Goal: Task Accomplishment & Management: Use online tool/utility

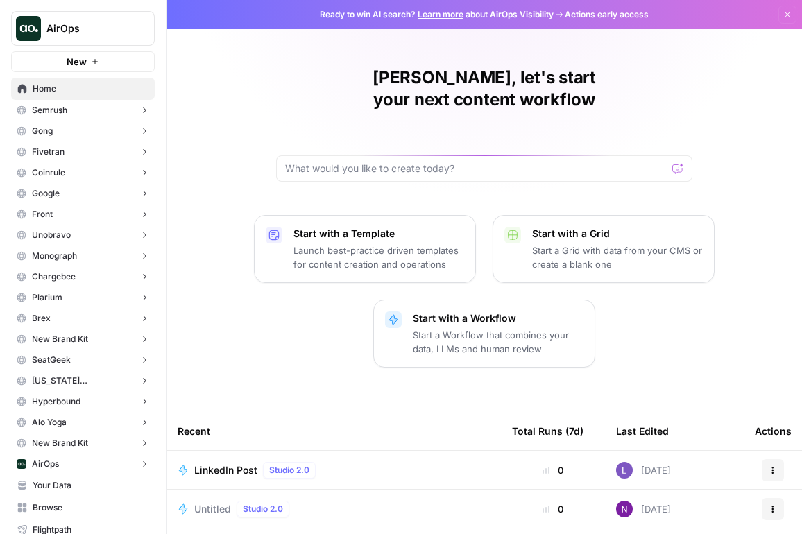
click at [100, 17] on button "AirOps" at bounding box center [83, 28] width 144 height 35
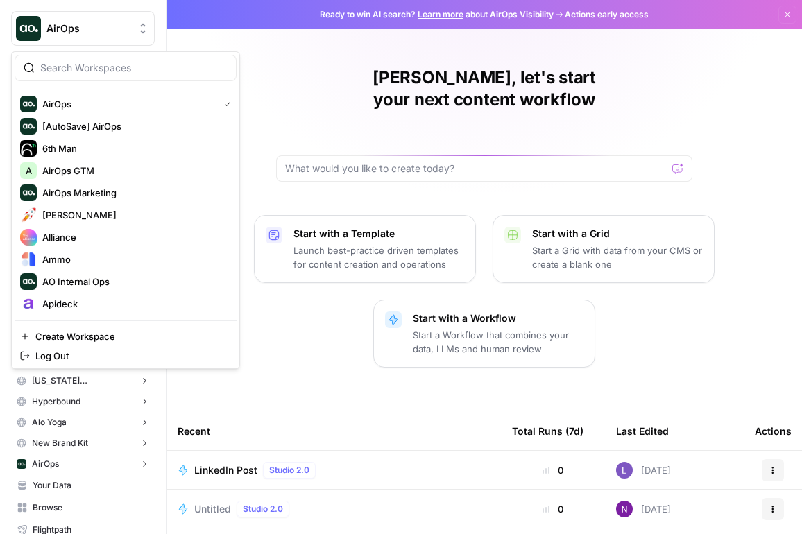
click at [107, 73] on input "search" at bounding box center [133, 68] width 187 height 14
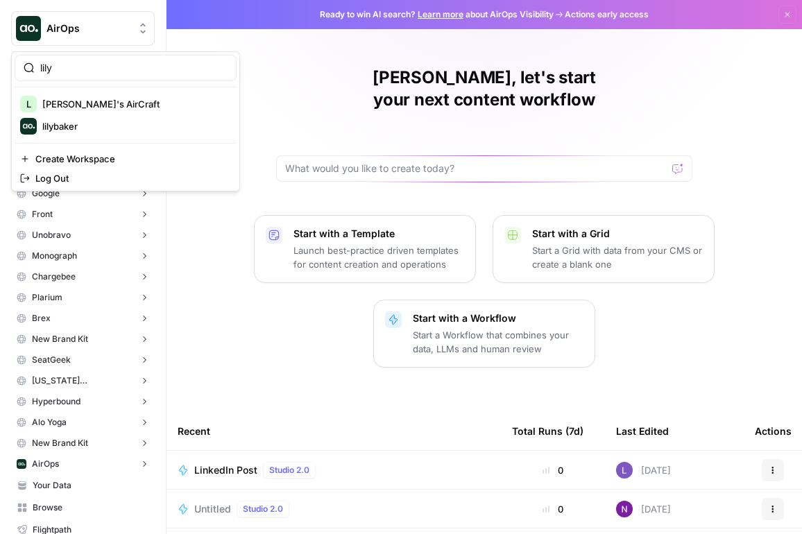
type input "lily"
click at [97, 100] on span "[PERSON_NAME]'s AirCraft" at bounding box center [133, 104] width 183 height 14
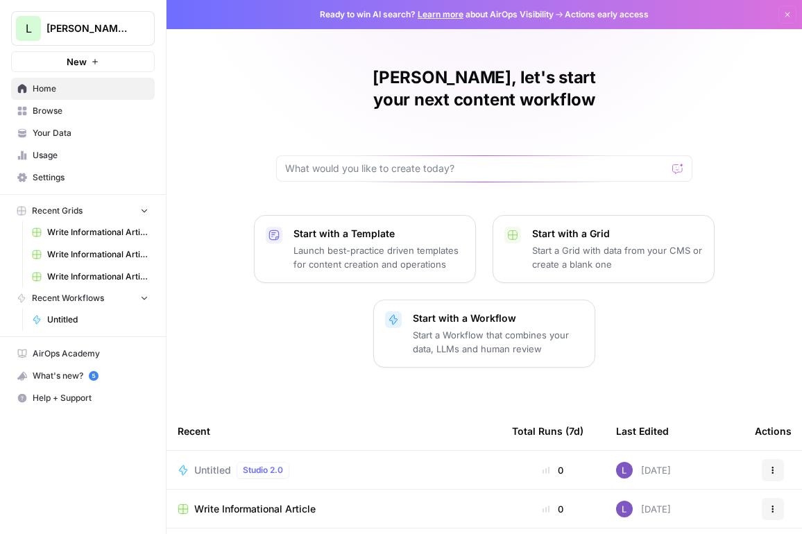
click at [43, 136] on span "Your Data" at bounding box center [91, 133] width 116 height 12
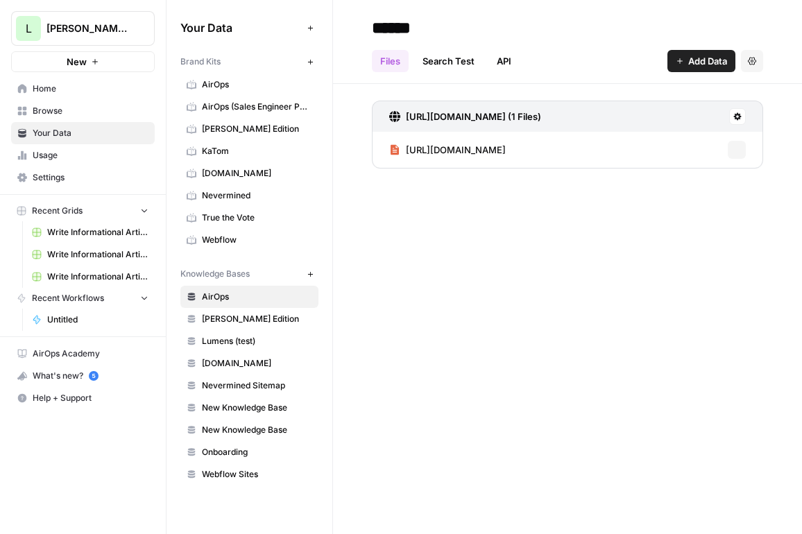
click at [304, 58] on button "New" at bounding box center [310, 61] width 17 height 17
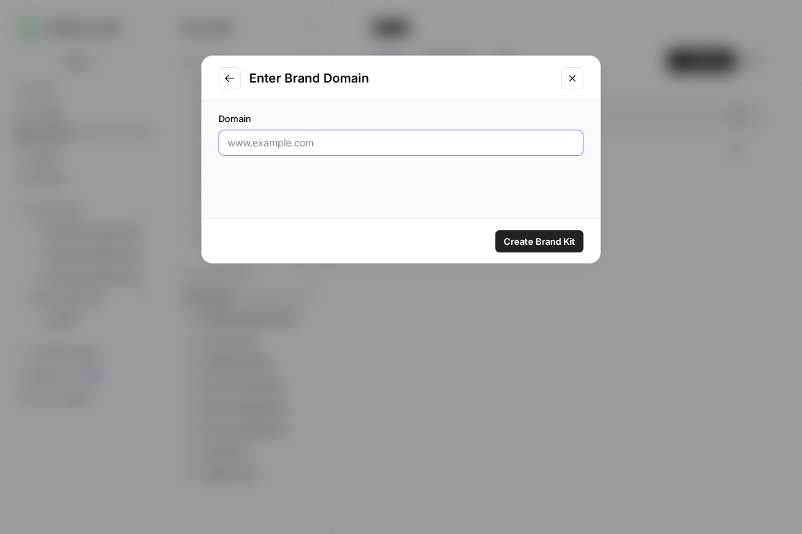
click at [446, 146] on input "Domain" at bounding box center [400, 143] width 347 height 14
paste input "https://stack.expert/"
type input "https://stack.expert/"
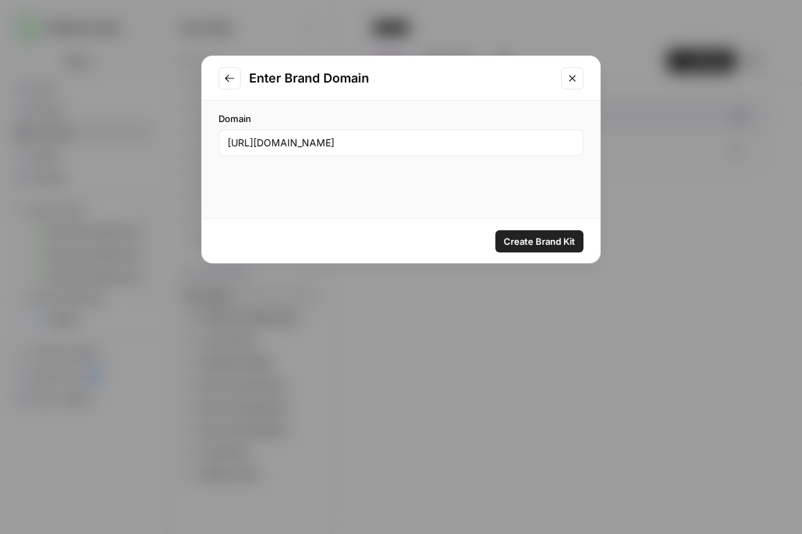
click at [551, 238] on span "Create Brand Kit" at bounding box center [538, 241] width 71 height 14
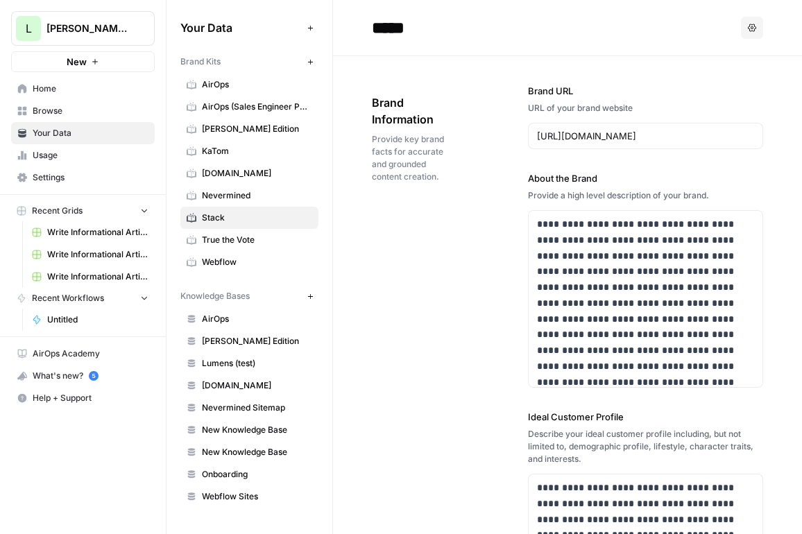
click at [87, 98] on link "Home" at bounding box center [83, 89] width 144 height 22
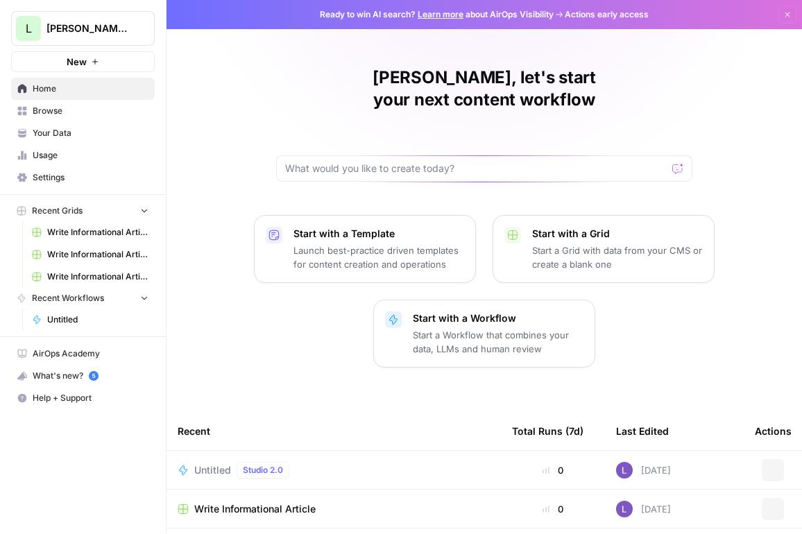
click at [89, 108] on span "Browse" at bounding box center [91, 111] width 116 height 12
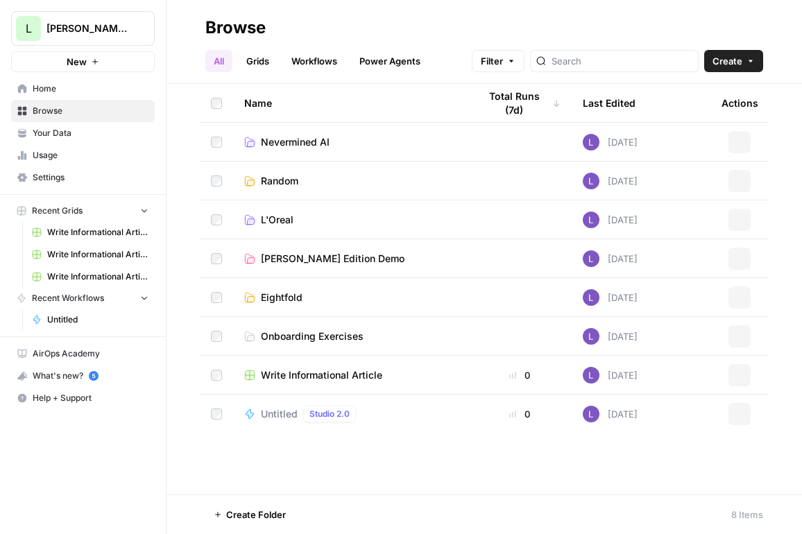
click at [266, 58] on link "Grids" at bounding box center [258, 61] width 40 height 22
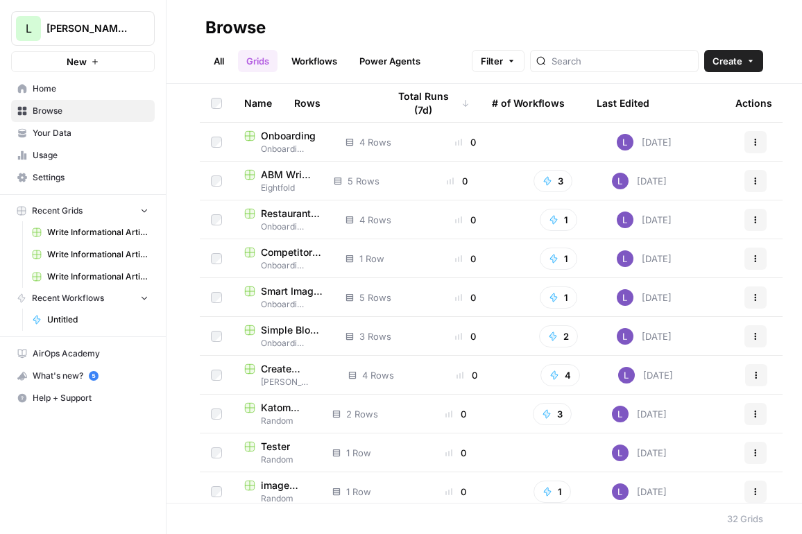
drag, startPoint x: 743, startPoint y: 58, endPoint x: 738, endPoint y: 73, distance: 15.8
click at [743, 58] on button "Create" at bounding box center [733, 61] width 59 height 22
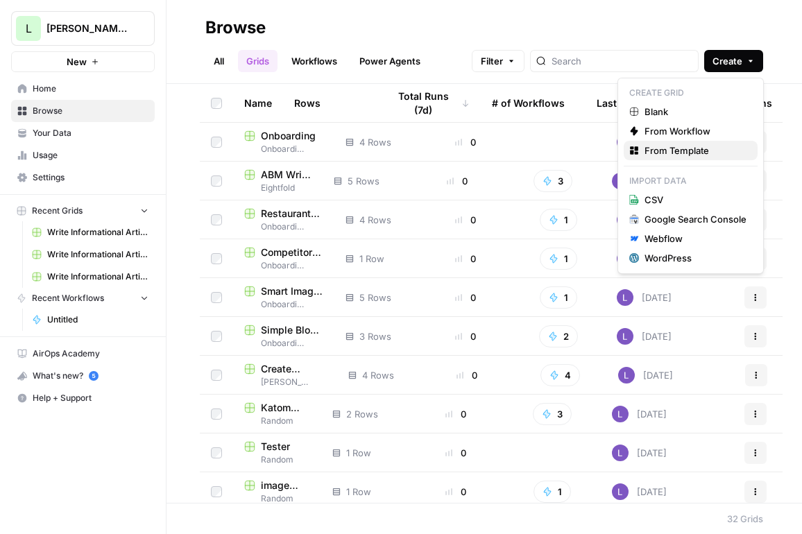
click at [714, 142] on button "From Template" at bounding box center [690, 150] width 134 height 19
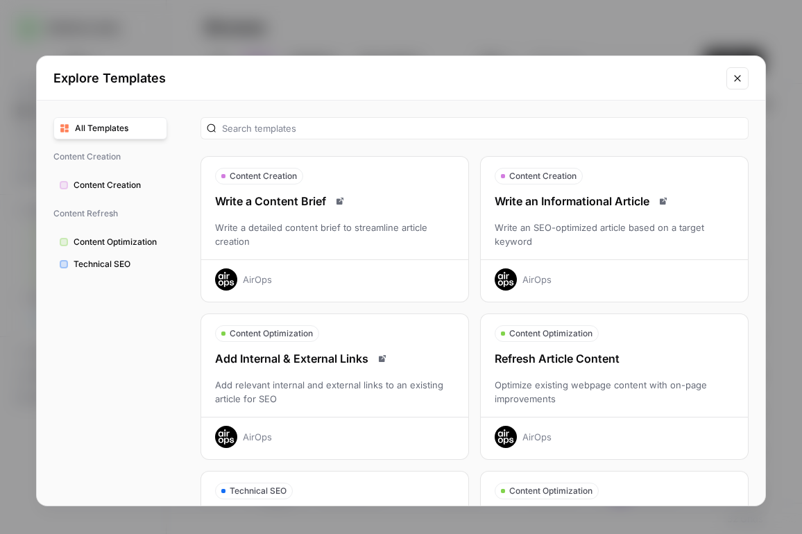
click at [588, 230] on div "Write an SEO-optimized article based on a target keyword" at bounding box center [614, 234] width 267 height 28
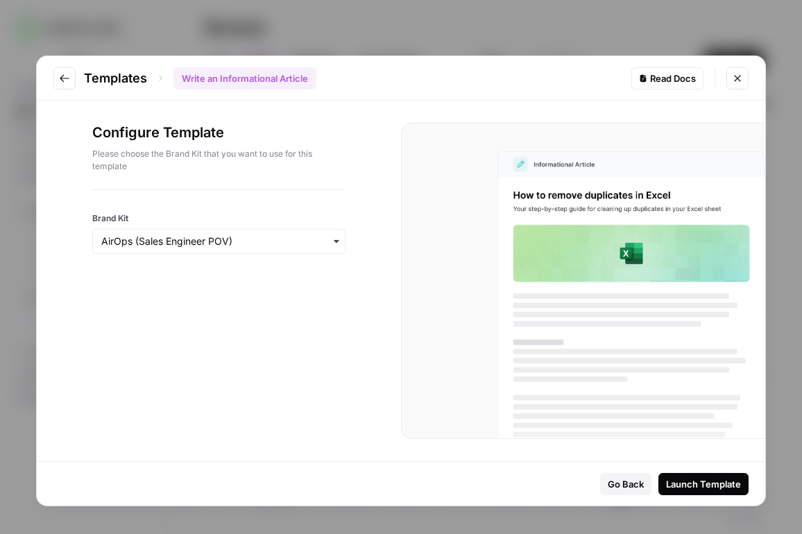
click at [218, 249] on div "button" at bounding box center [218, 241] width 253 height 25
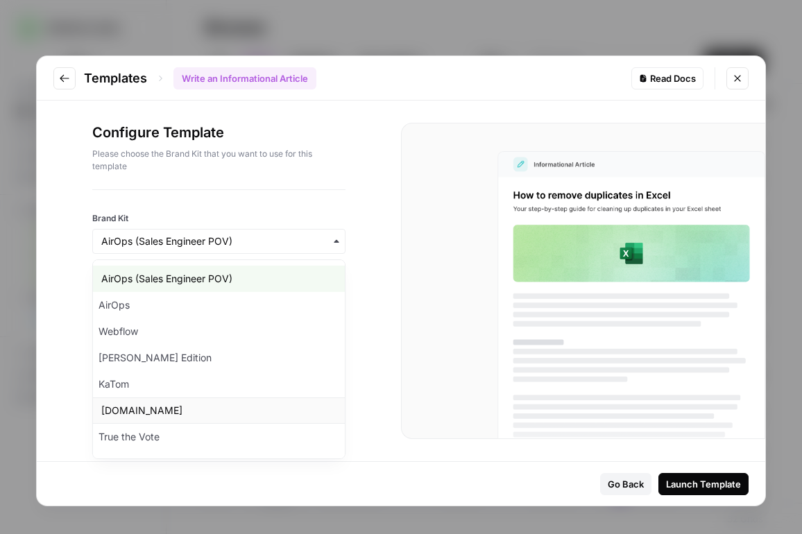
scroll to position [50, 0]
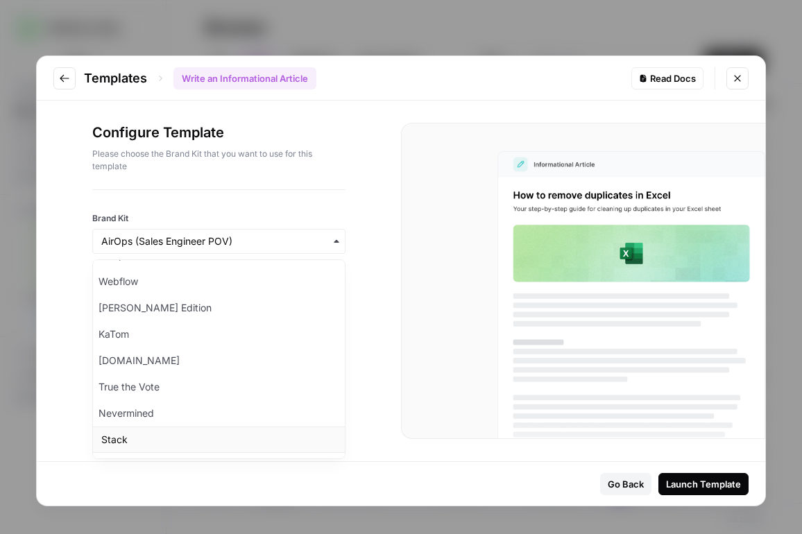
click at [234, 438] on div "Stack" at bounding box center [219, 439] width 252 height 26
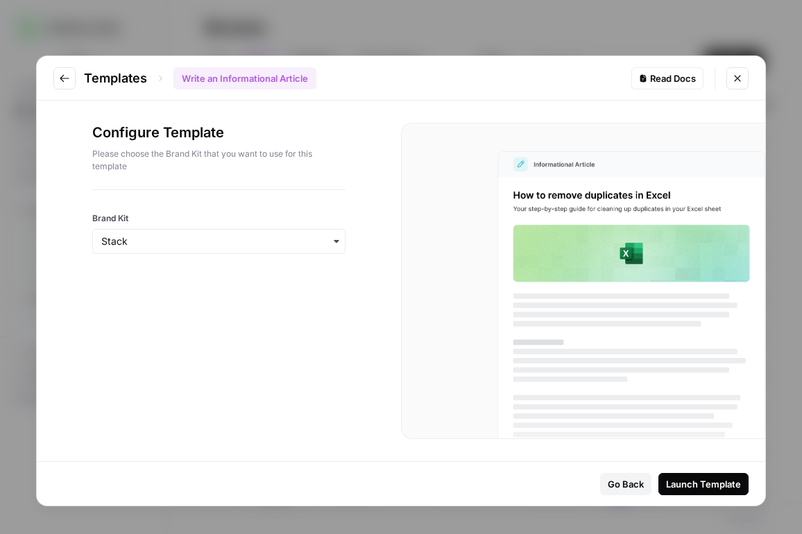
click at [704, 486] on div "Launch Template" at bounding box center [703, 484] width 75 height 14
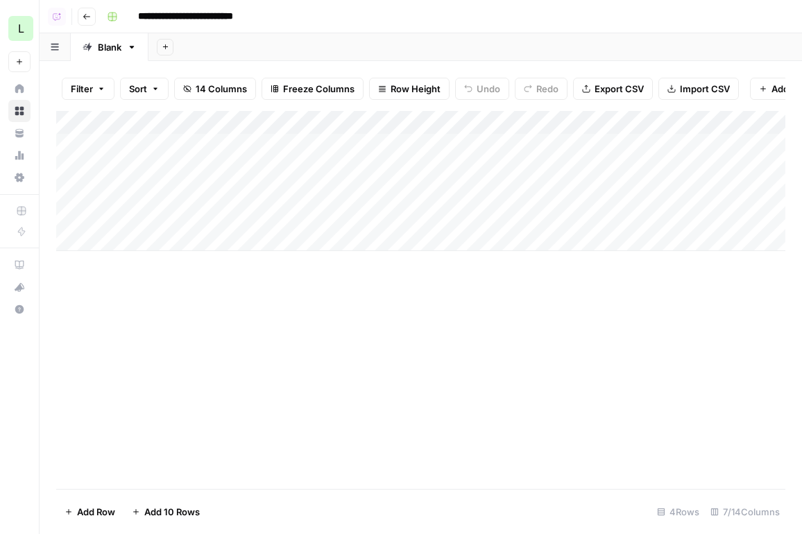
click at [379, 148] on div "Add Column" at bounding box center [420, 181] width 729 height 140
click at [379, 169] on div "Add Column" at bounding box center [420, 181] width 729 height 140
click at [379, 190] on div "Add Column" at bounding box center [420, 181] width 729 height 140
click at [377, 221] on div "Add Column" at bounding box center [420, 181] width 729 height 140
click at [91, 24] on button "Go back" at bounding box center [87, 17] width 18 height 18
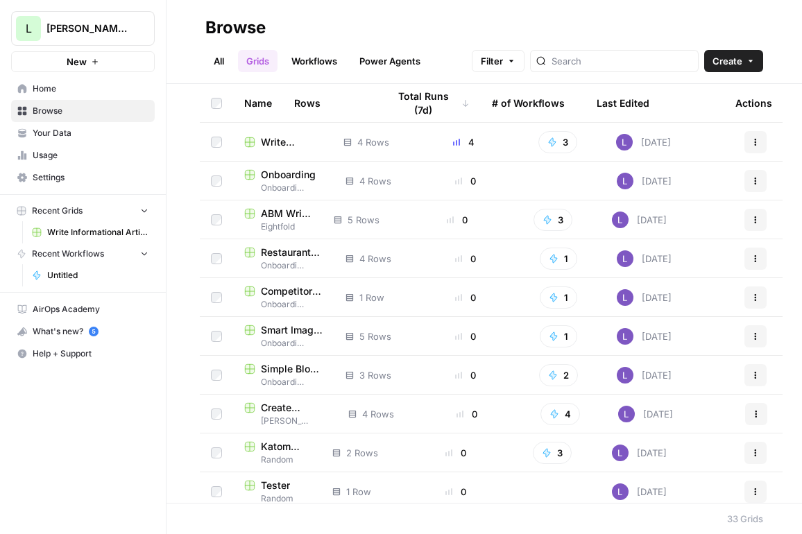
click at [711, 71] on button "Create" at bounding box center [733, 61] width 59 height 22
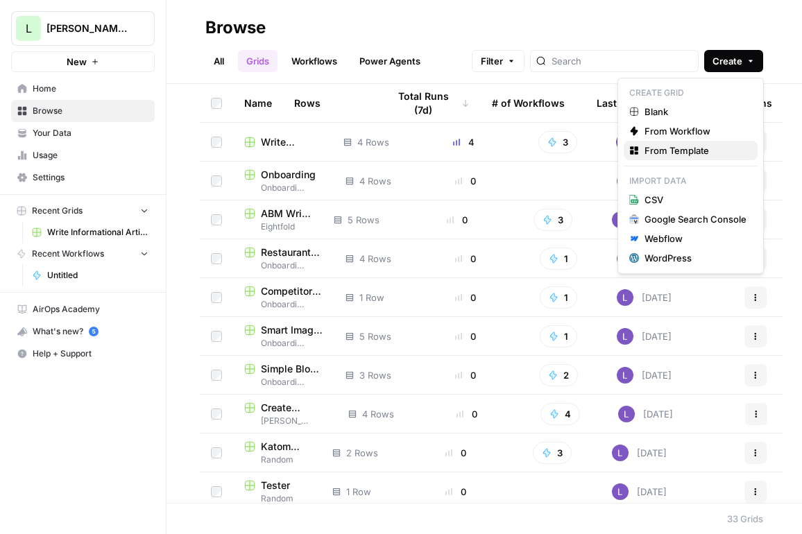
click at [704, 151] on span "From Template" at bounding box center [695, 151] width 102 height 14
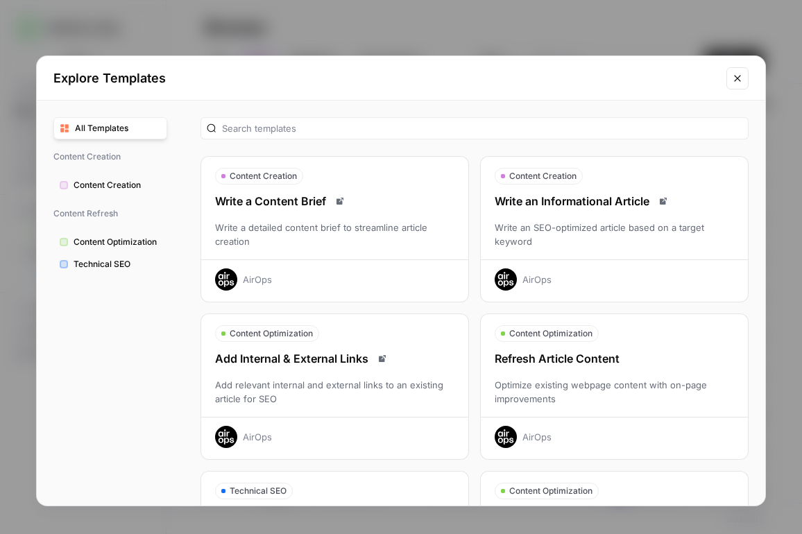
click at [642, 243] on div "Write an SEO-optimized article based on a target keyword" at bounding box center [614, 234] width 267 height 28
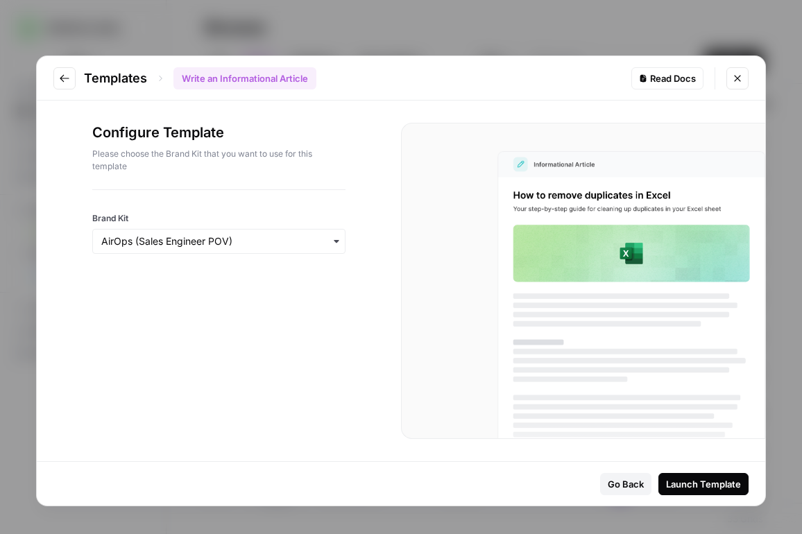
click at [53, 96] on div "Templates Write an Informational Article Read Docs" at bounding box center [401, 78] width 728 height 44
click at [54, 82] on button "Go to previous step" at bounding box center [64, 78] width 22 height 22
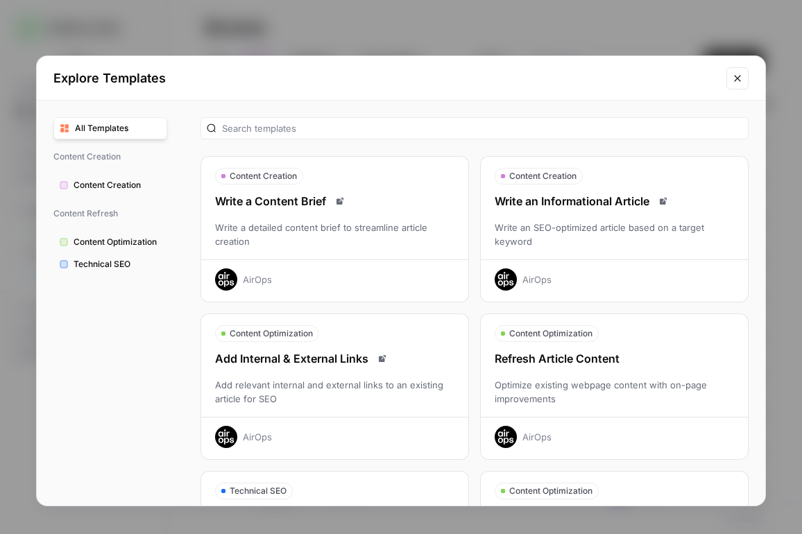
click at [704, 417] on div "AirOps" at bounding box center [614, 432] width 267 height 31
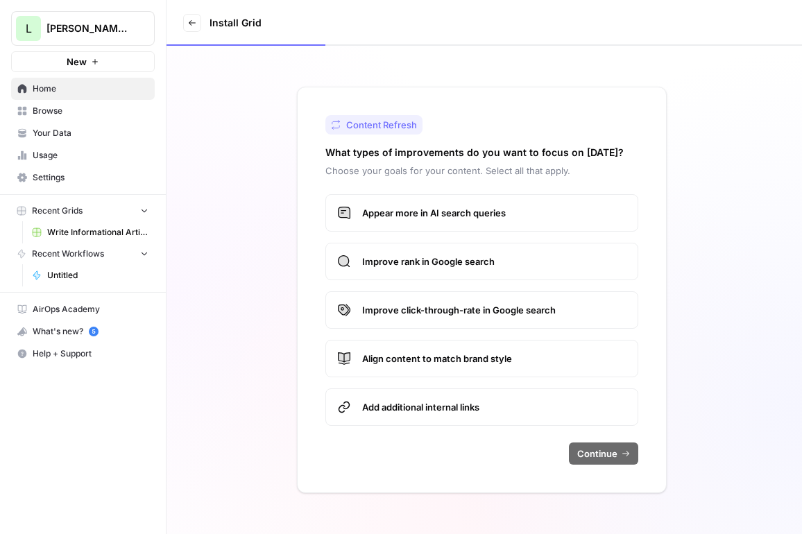
click at [483, 223] on label "Appear more in AI search queries" at bounding box center [481, 212] width 313 height 37
click at [506, 263] on span "Improve rank in Google search" at bounding box center [494, 261] width 264 height 14
click at [509, 360] on span "Align content to match brand style" at bounding box center [494, 359] width 264 height 14
click at [590, 453] on span "Continue" at bounding box center [597, 454] width 40 height 14
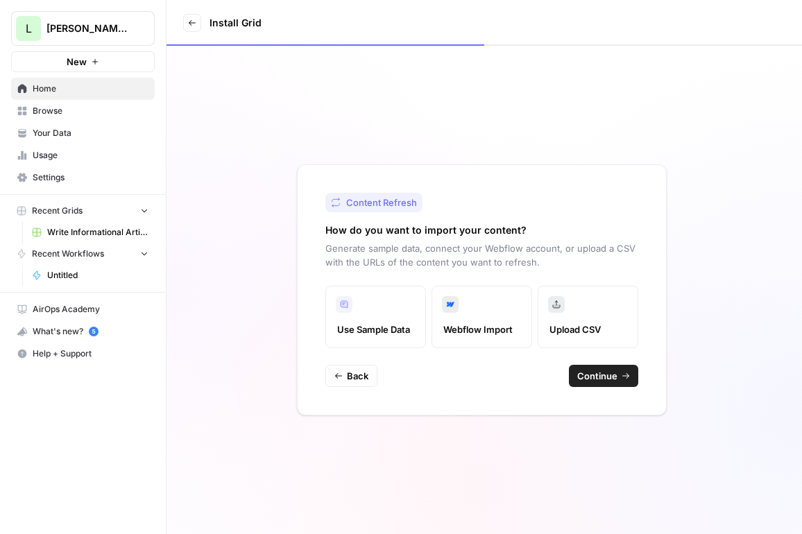
click at [616, 380] on button "Continue" at bounding box center [603, 376] width 69 height 22
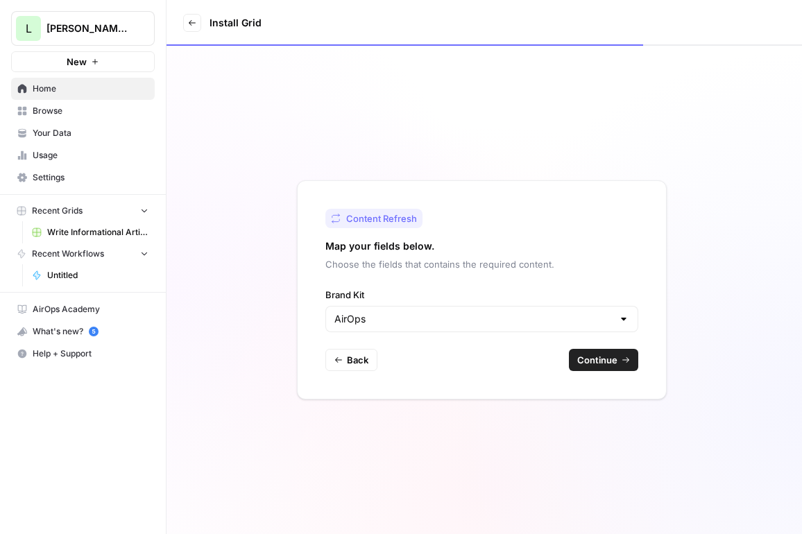
click at [423, 348] on div "Content Refresh Map your fields below. Choose the fields that contains the requ…" at bounding box center [482, 289] width 370 height 219
click at [451, 316] on input "Brand Kit" at bounding box center [473, 319] width 278 height 14
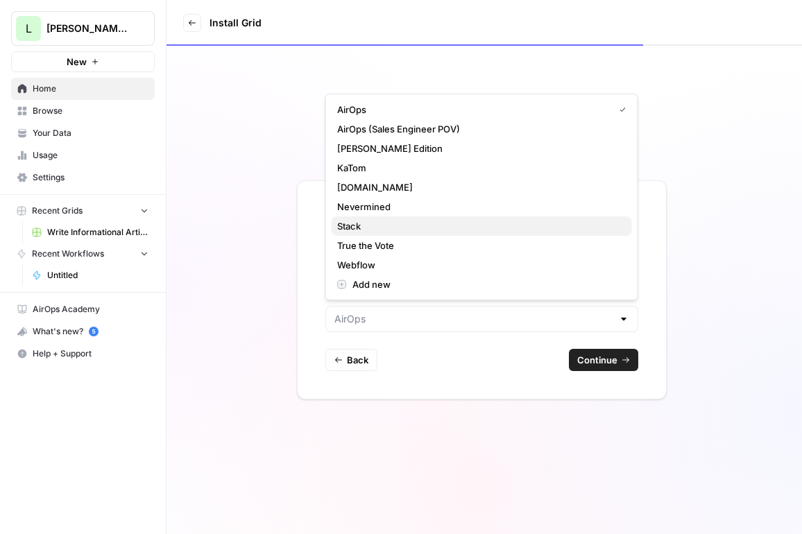
click at [465, 221] on span "Stack" at bounding box center [479, 226] width 284 height 14
type input "Stack"
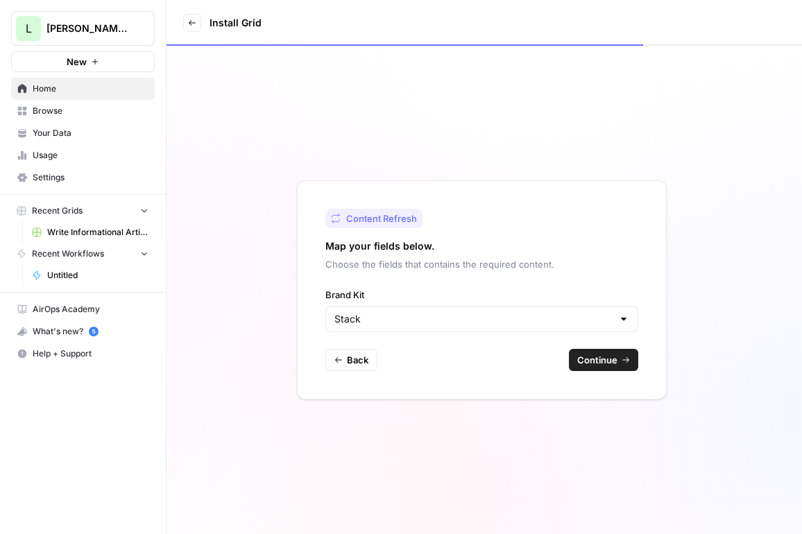
click at [627, 363] on icon "button" at bounding box center [625, 360] width 8 height 8
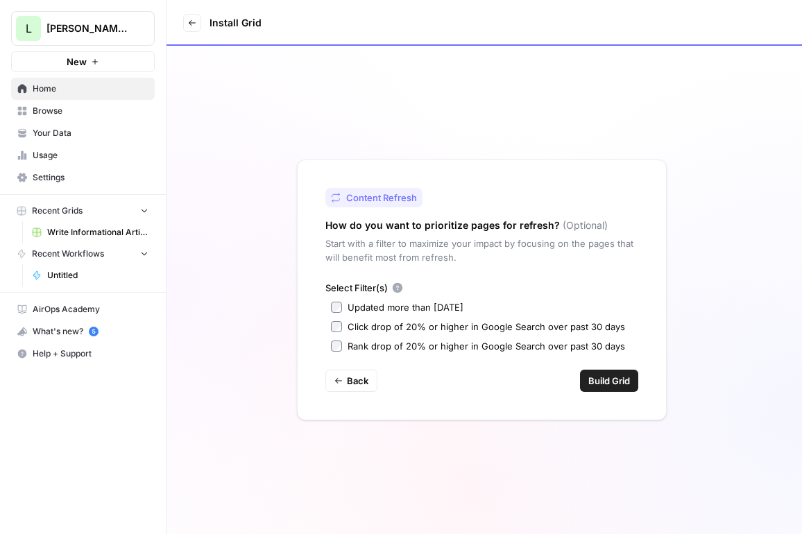
click at [424, 304] on div "Updated more than 90 days ago" at bounding box center [405, 307] width 116 height 14
click at [605, 375] on span "Build Grid" at bounding box center [609, 381] width 42 height 14
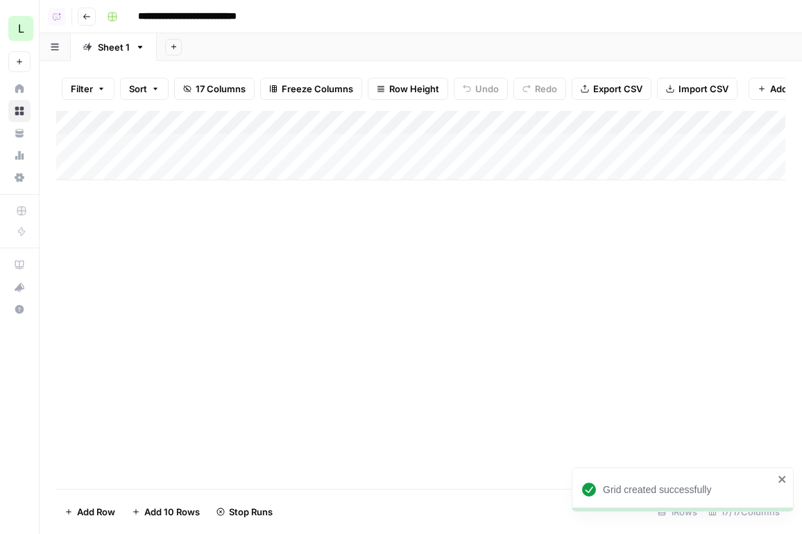
click at [173, 138] on div "Add Column" at bounding box center [420, 145] width 729 height 69
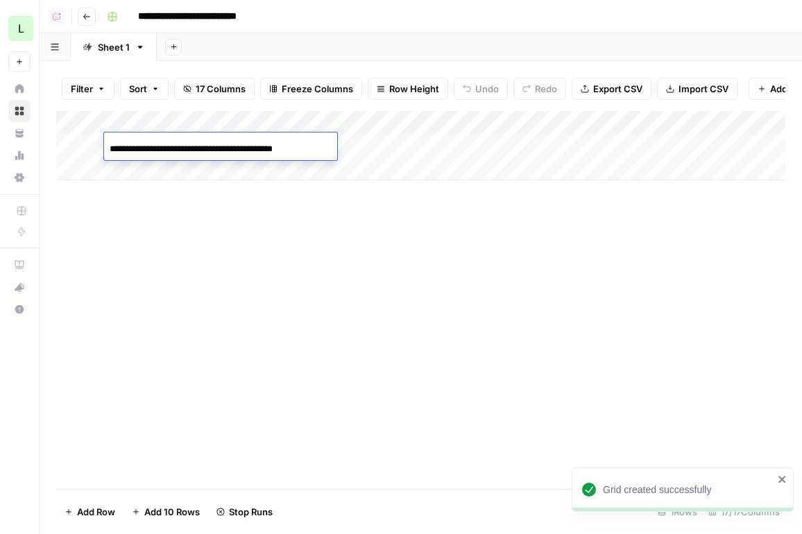
click at [173, 138] on div "**********" at bounding box center [220, 149] width 233 height 24
click at [432, 245] on div "Add Column" at bounding box center [420, 300] width 729 height 378
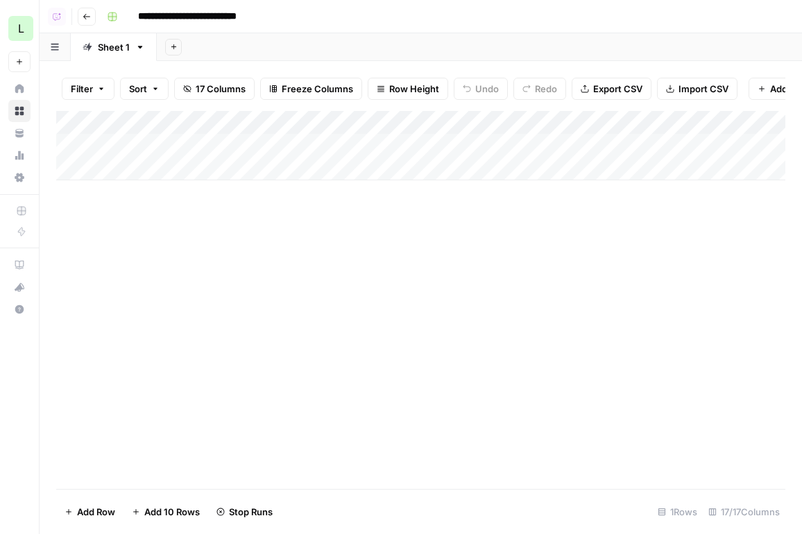
click at [87, 18] on icon "button" at bounding box center [87, 16] width 8 height 8
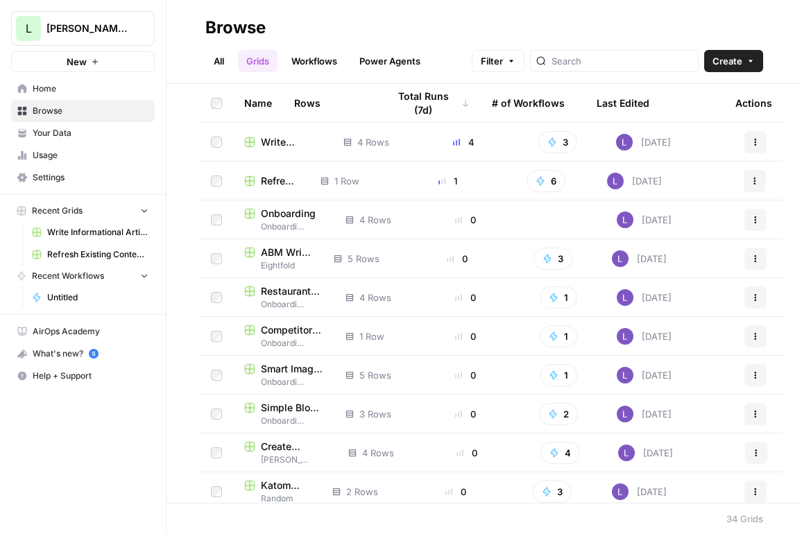
click at [275, 144] on span "Write Informational Article" at bounding box center [291, 142] width 60 height 14
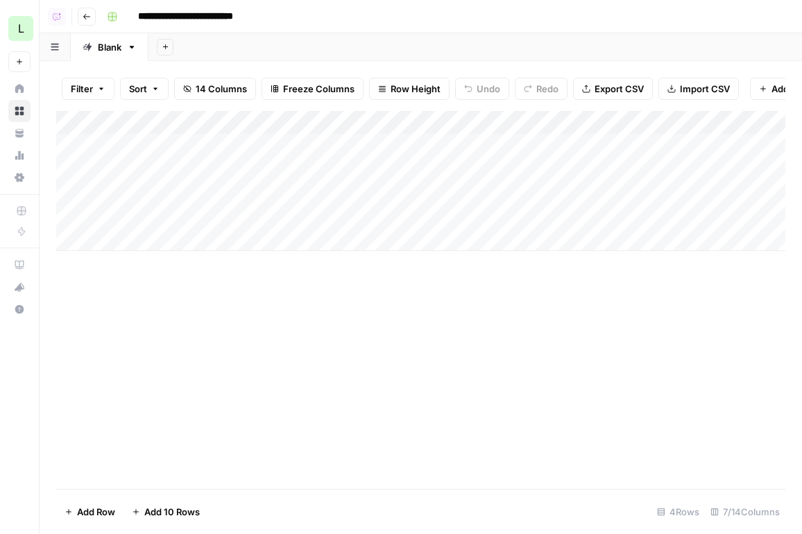
click at [390, 150] on div "Add Column" at bounding box center [420, 181] width 729 height 140
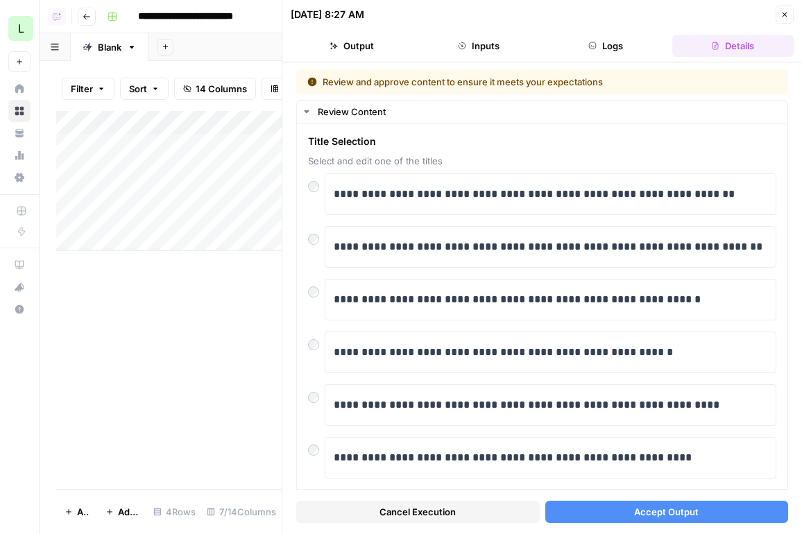
click at [714, 501] on button "Accept Output" at bounding box center [666, 512] width 243 height 22
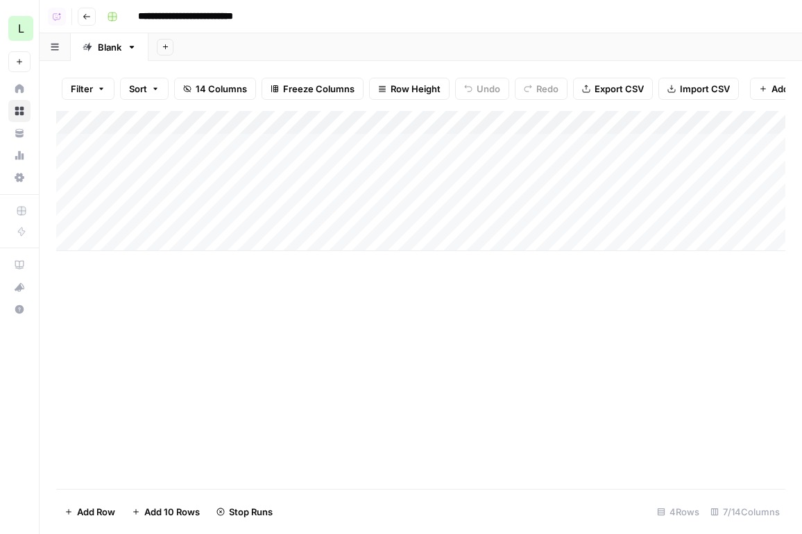
click at [465, 165] on div "Add Column" at bounding box center [420, 181] width 729 height 140
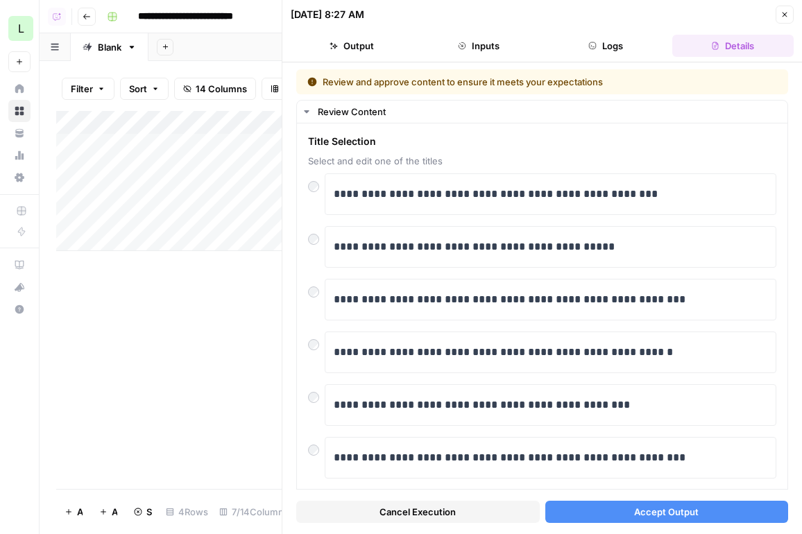
click at [663, 508] on span "Accept Output" at bounding box center [666, 512] width 64 height 14
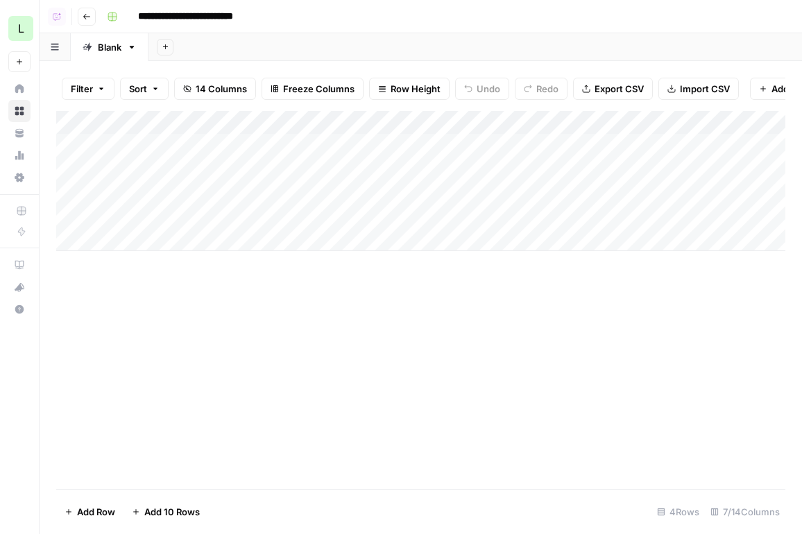
click at [389, 189] on div "Add Column" at bounding box center [420, 181] width 729 height 140
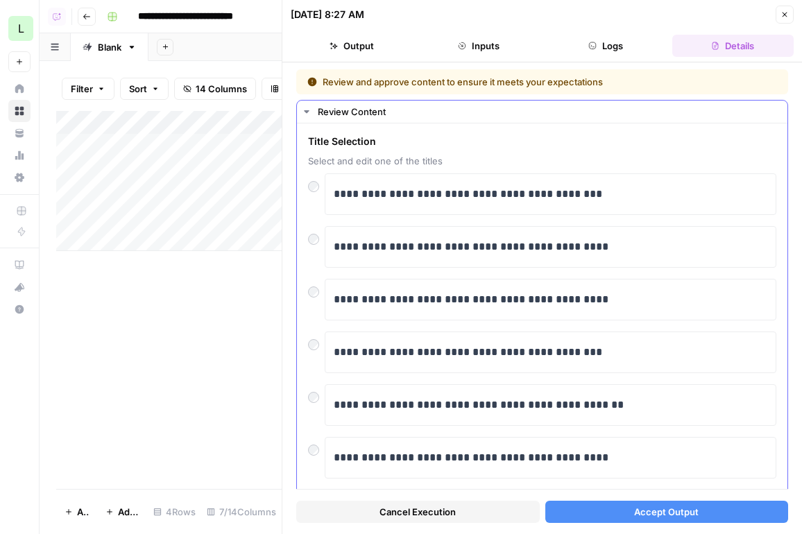
click at [660, 506] on span "Accept Output" at bounding box center [666, 512] width 64 height 14
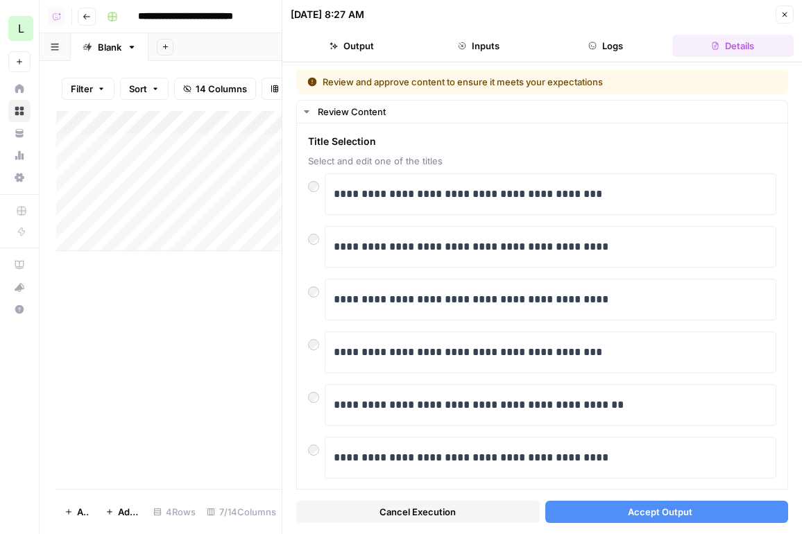
click at [203, 332] on div "Add Column" at bounding box center [168, 300] width 225 height 378
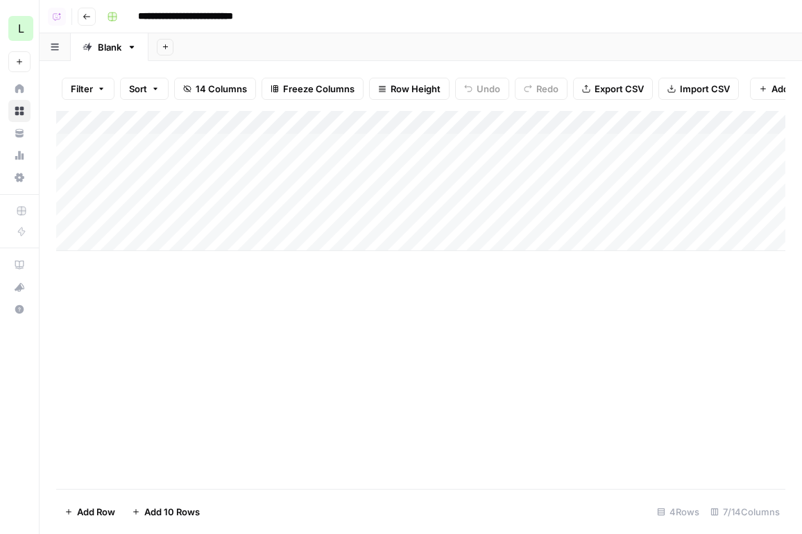
click at [350, 215] on div "Add Column" at bounding box center [420, 181] width 729 height 140
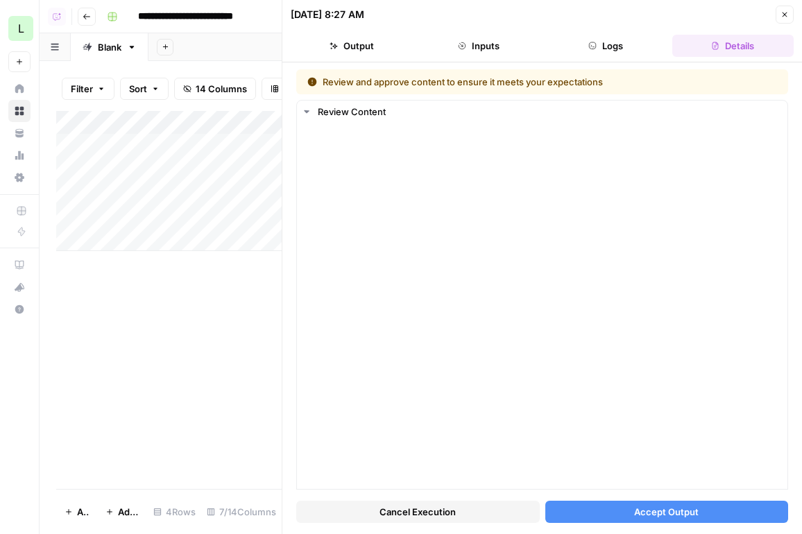
click at [702, 507] on button "Accept Output" at bounding box center [666, 512] width 243 height 22
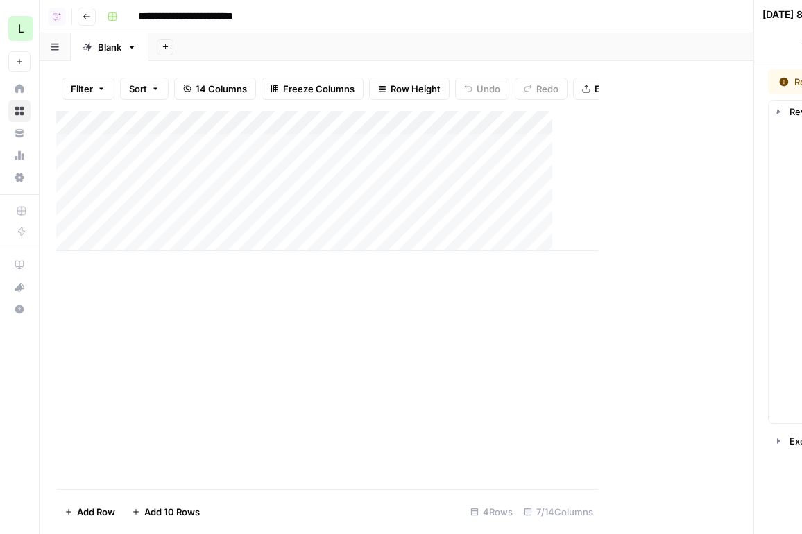
click at [26, 92] on link "Home" at bounding box center [19, 89] width 22 height 22
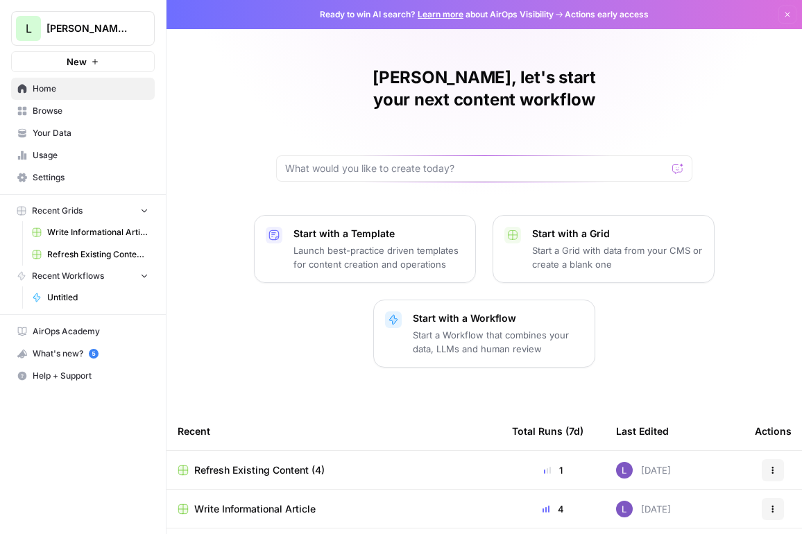
click at [89, 141] on link "Your Data" at bounding box center [83, 133] width 144 height 22
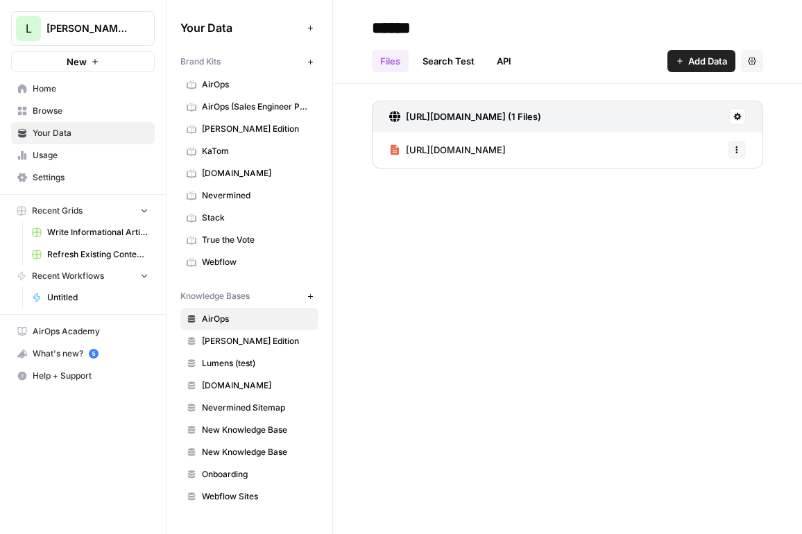
click at [221, 215] on span "Stack" at bounding box center [257, 217] width 110 height 12
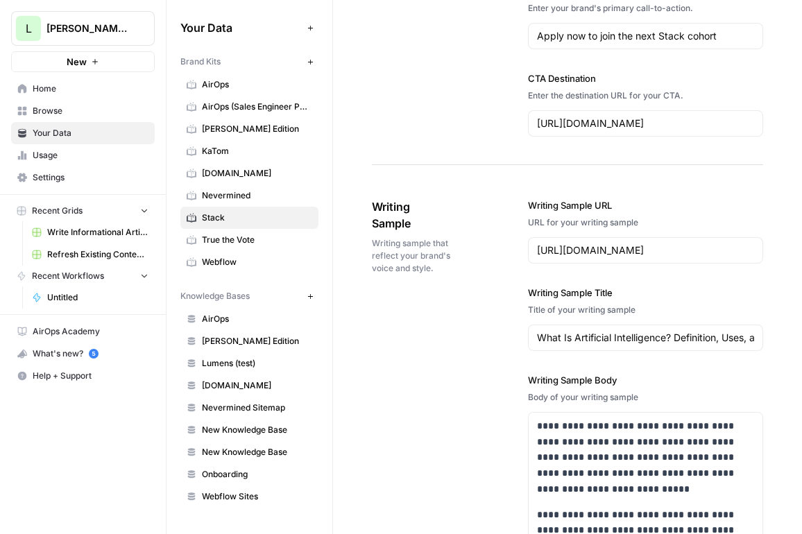
scroll to position [1739, 0]
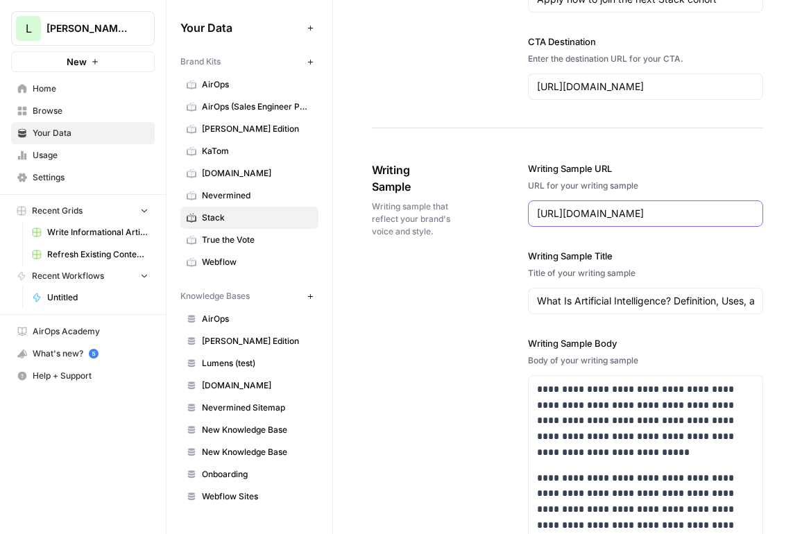
click at [622, 214] on input "https://www.coursera.org/articles/what-is-artificial-intelligence" at bounding box center [645, 214] width 217 height 14
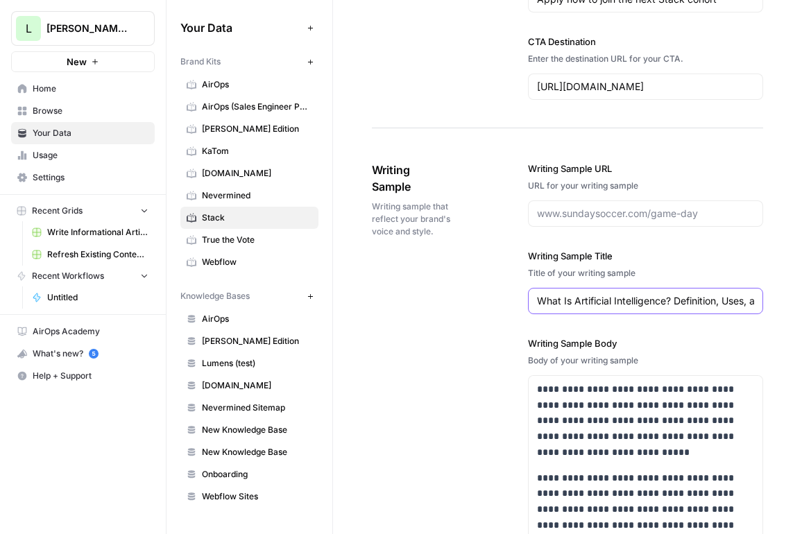
click at [635, 307] on input "What Is Artificial Intelligence? Definition, Uses, and Types" at bounding box center [645, 301] width 217 height 14
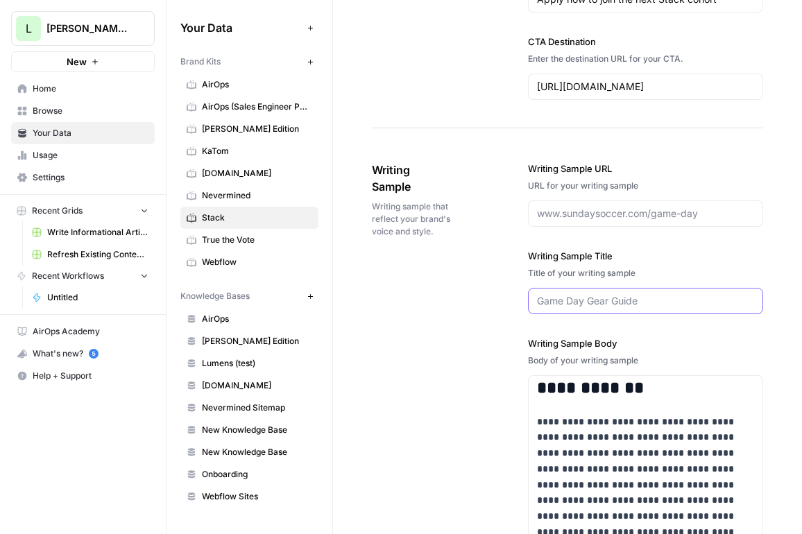
scroll to position [356, 0]
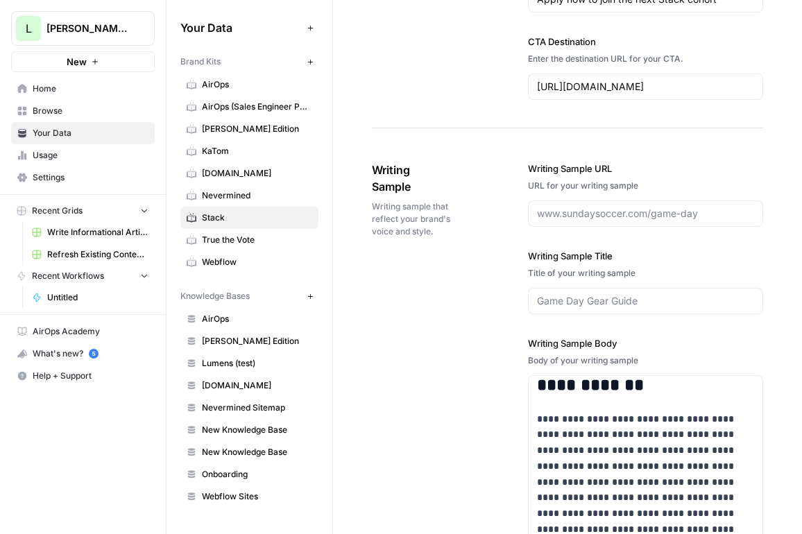
click at [637, 230] on div "**********" at bounding box center [645, 476] width 235 height 685
click at [665, 211] on input "Writing Sample URL" at bounding box center [645, 214] width 217 height 14
click at [557, 216] on input "Writing Sample URL" at bounding box center [645, 214] width 217 height 14
paste input "https://stack.expert/"
type input "https://stack.expert/"
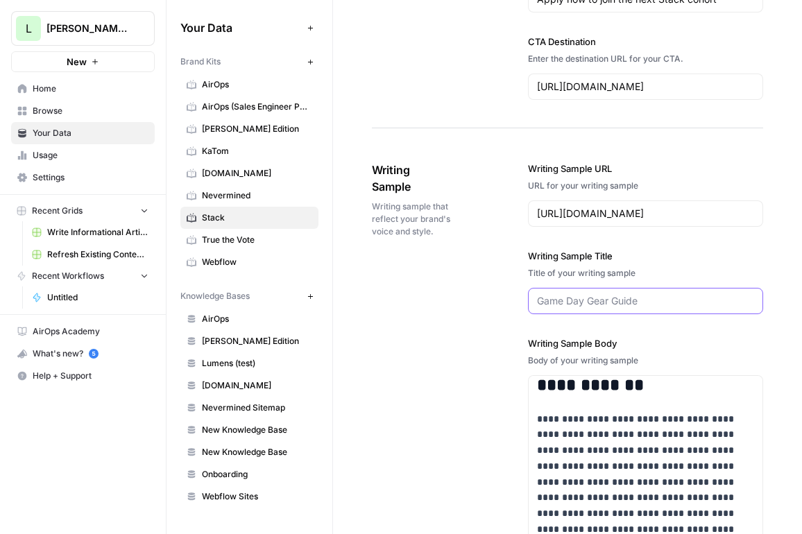
click at [612, 302] on input "Writing Sample Title" at bounding box center [645, 301] width 217 height 14
paste input "he All-In-One Operating System for AI Consultants"
type input "The All-In-One Operating System for AI Consultants"
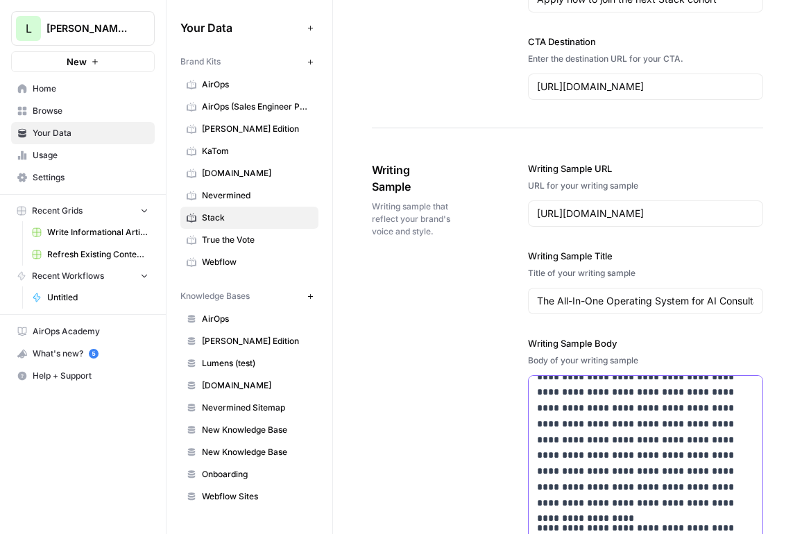
click at [606, 398] on p "**********" at bounding box center [645, 440] width 217 height 142
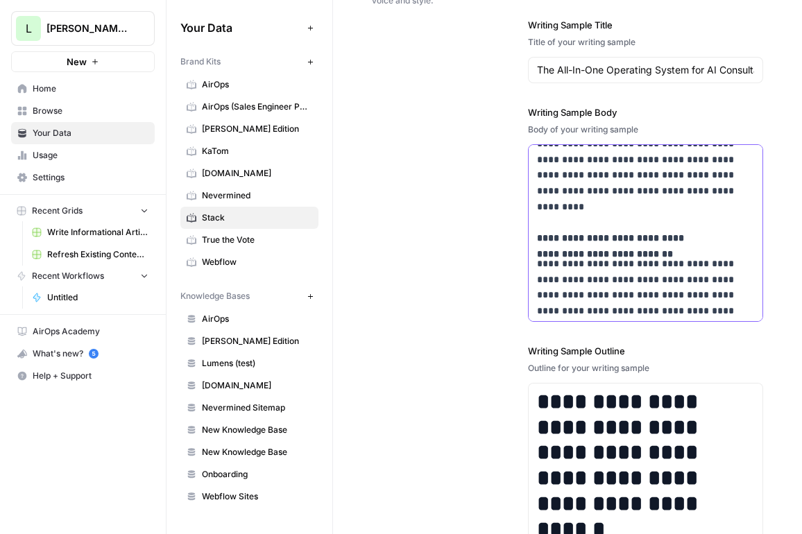
scroll to position [261, 0]
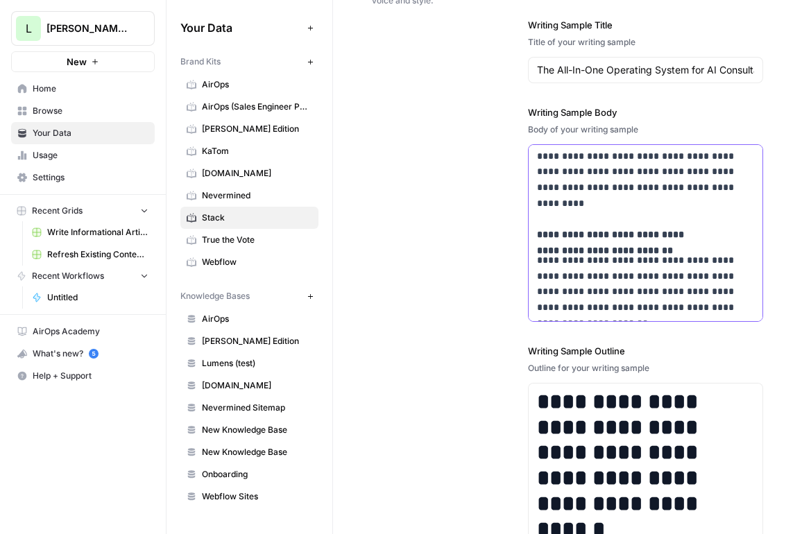
copy div "**********"
click at [649, 444] on h1 "**********" at bounding box center [645, 453] width 217 height 128
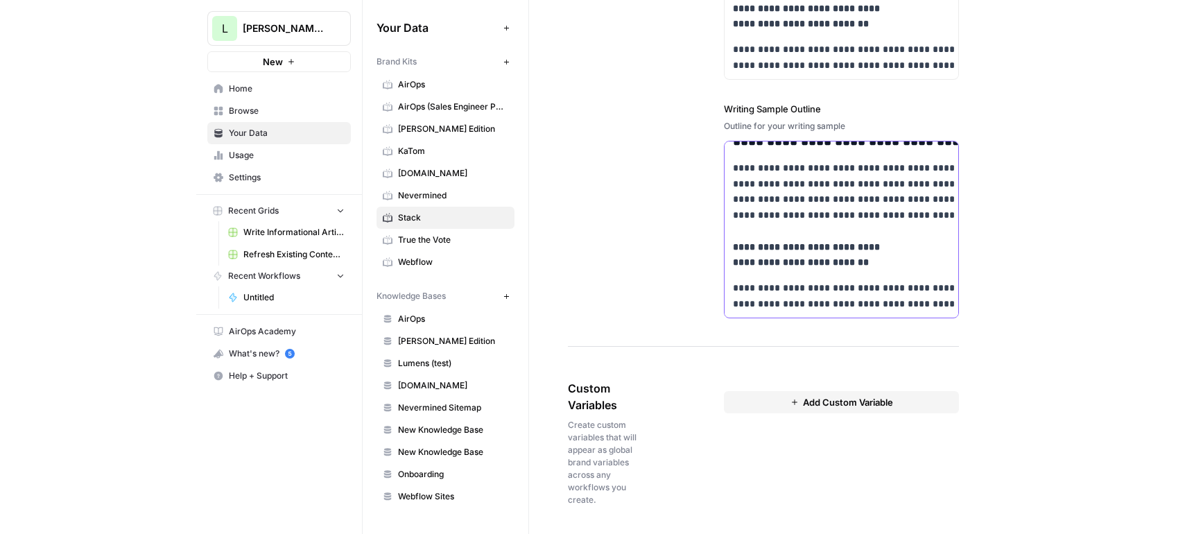
scroll to position [1829, 0]
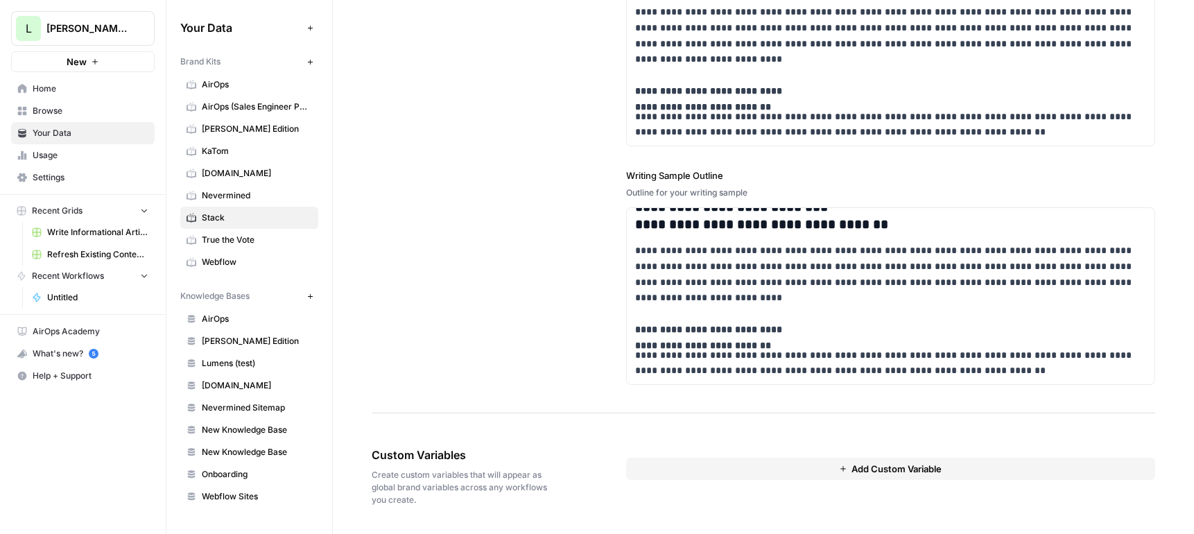
click at [66, 128] on span "Your Data" at bounding box center [91, 133] width 116 height 12
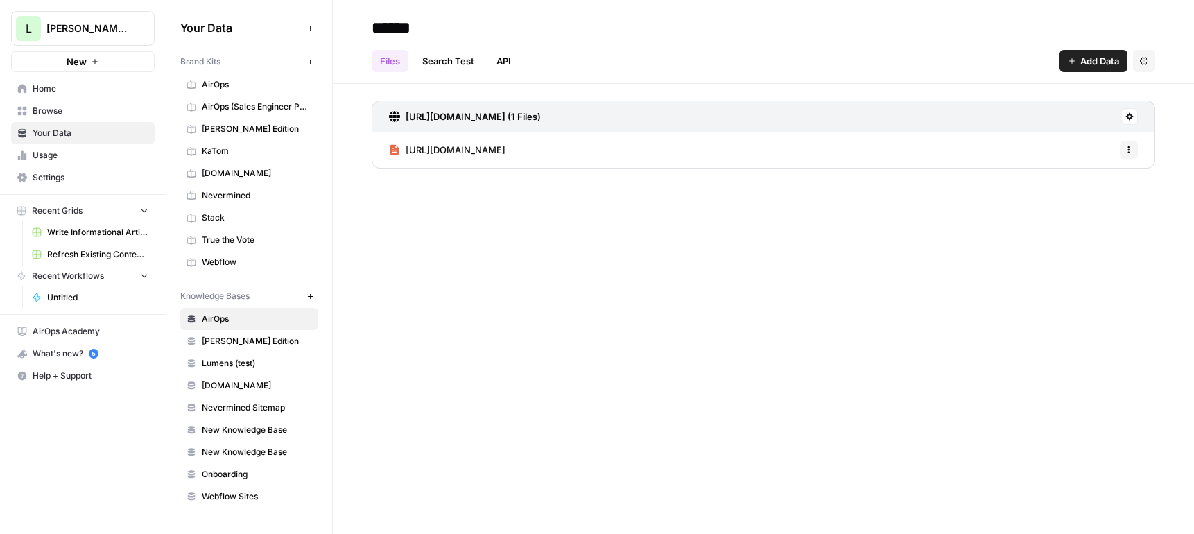
click at [103, 116] on span "Browse" at bounding box center [91, 111] width 116 height 12
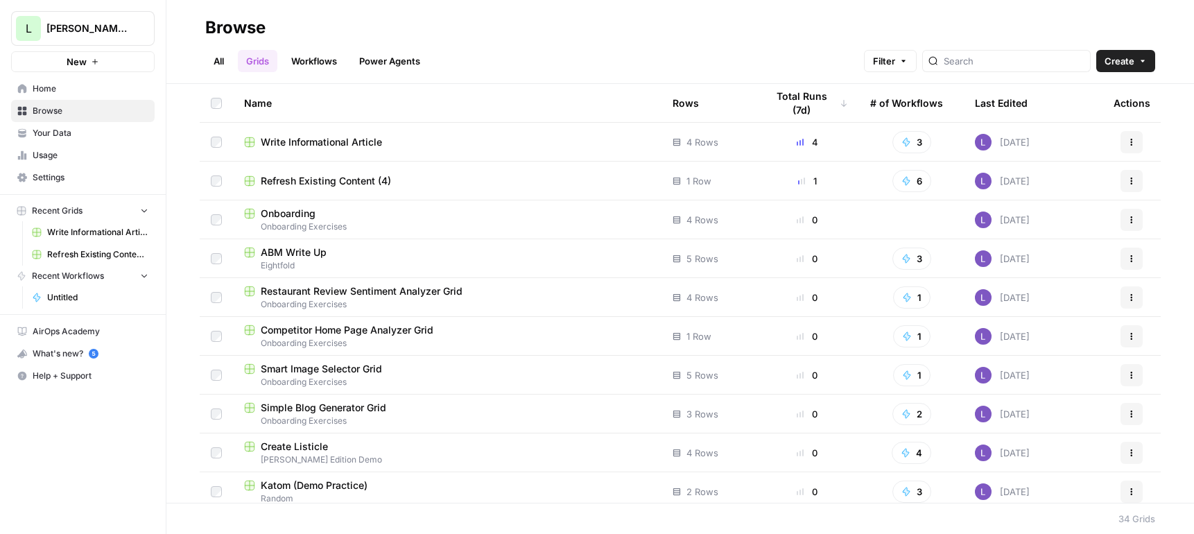
click at [335, 174] on span "Refresh Existing Content (4)" at bounding box center [326, 181] width 130 height 14
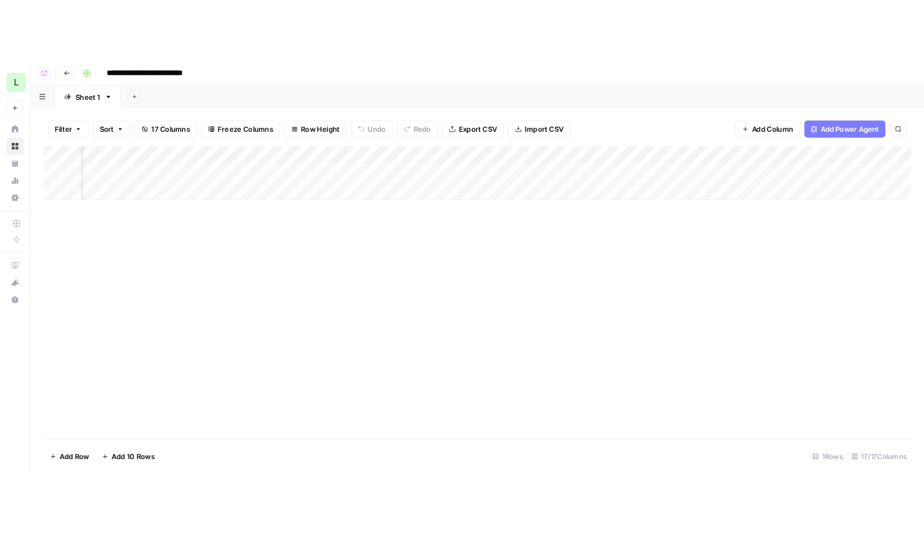
scroll to position [0, 103]
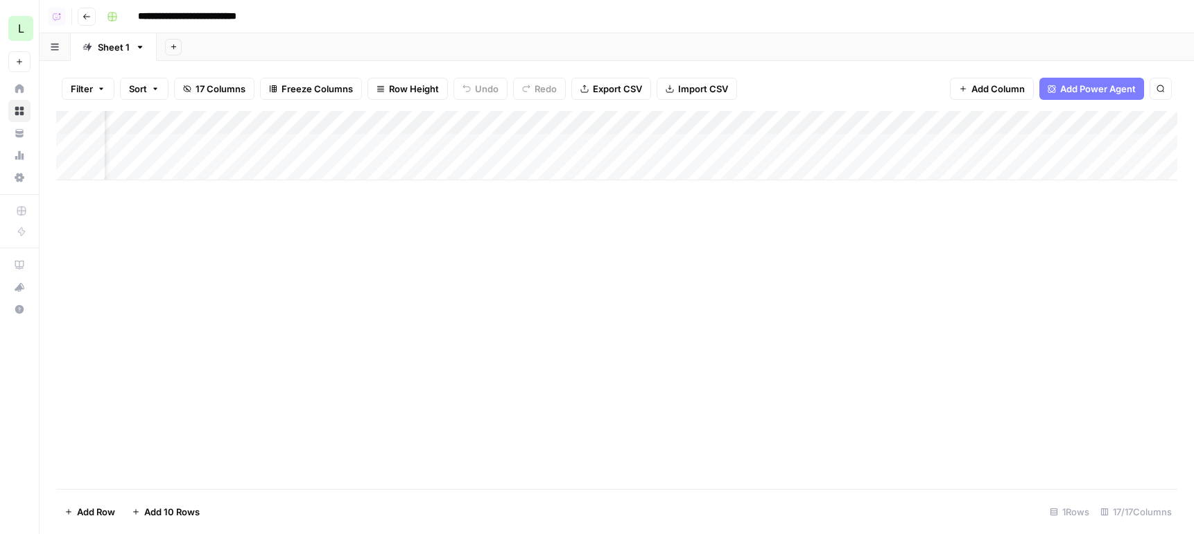
click at [801, 142] on div "Add Column" at bounding box center [616, 145] width 1121 height 69
click at [95, 18] on button "Go back" at bounding box center [87, 17] width 18 height 18
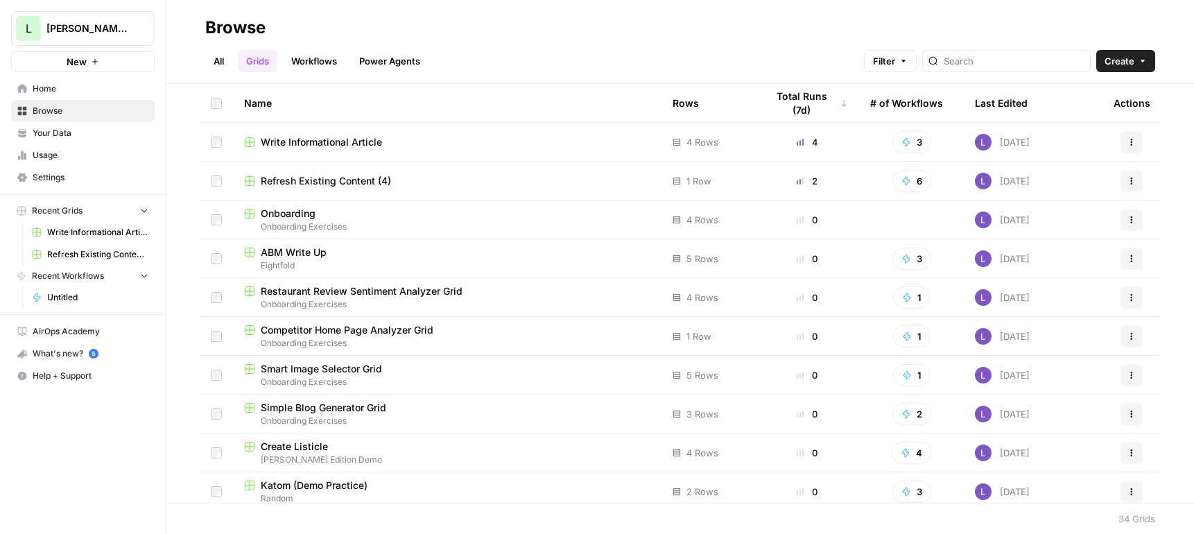
click at [338, 152] on td "Write Informational Article" at bounding box center [447, 142] width 429 height 38
click at [344, 144] on span "Write Informational Article" at bounding box center [321, 142] width 121 height 14
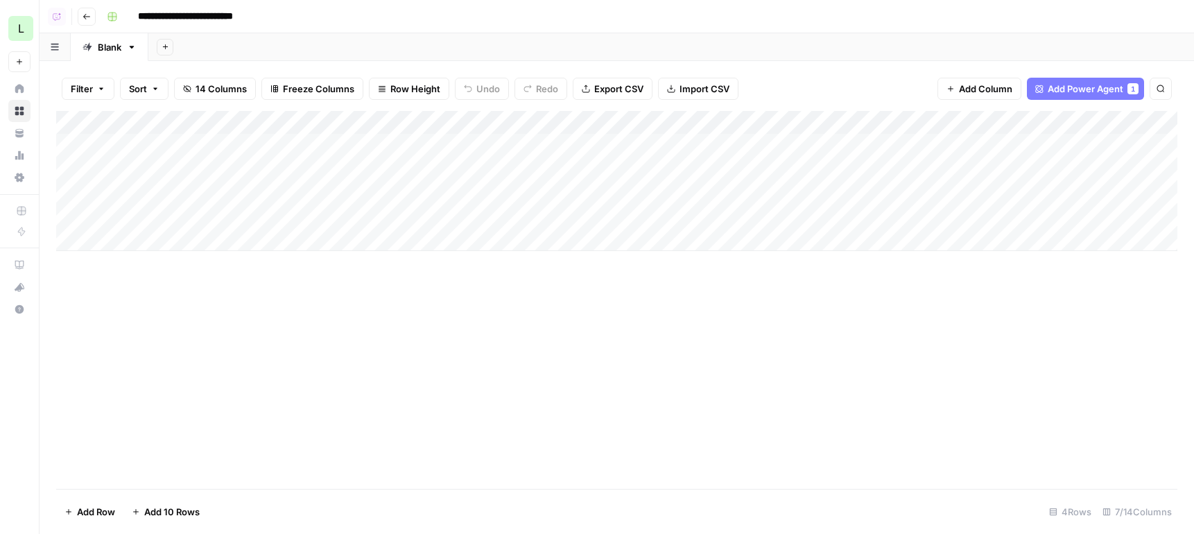
click at [717, 147] on div "Add Column" at bounding box center [616, 181] width 1121 height 140
click at [717, 176] on div "Add Column" at bounding box center [616, 181] width 1121 height 140
click at [717, 198] on div "Add Column" at bounding box center [616, 181] width 1121 height 140
click at [717, 214] on div "Add Column" at bounding box center [616, 181] width 1121 height 140
click at [712, 147] on div "Add Column" at bounding box center [616, 181] width 1121 height 140
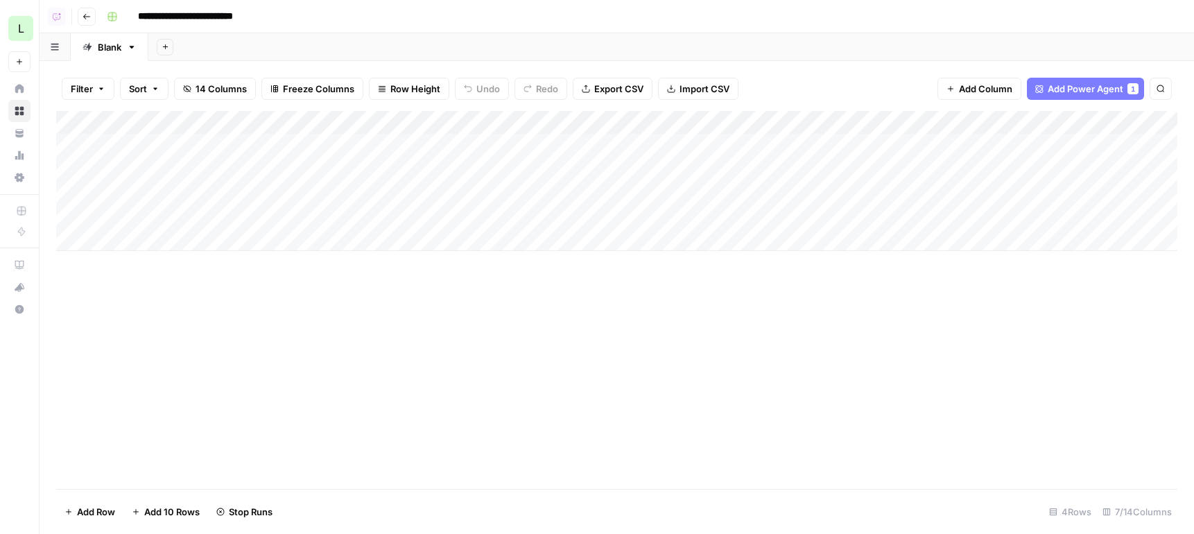
click at [712, 189] on div "Add Column" at bounding box center [616, 181] width 1121 height 140
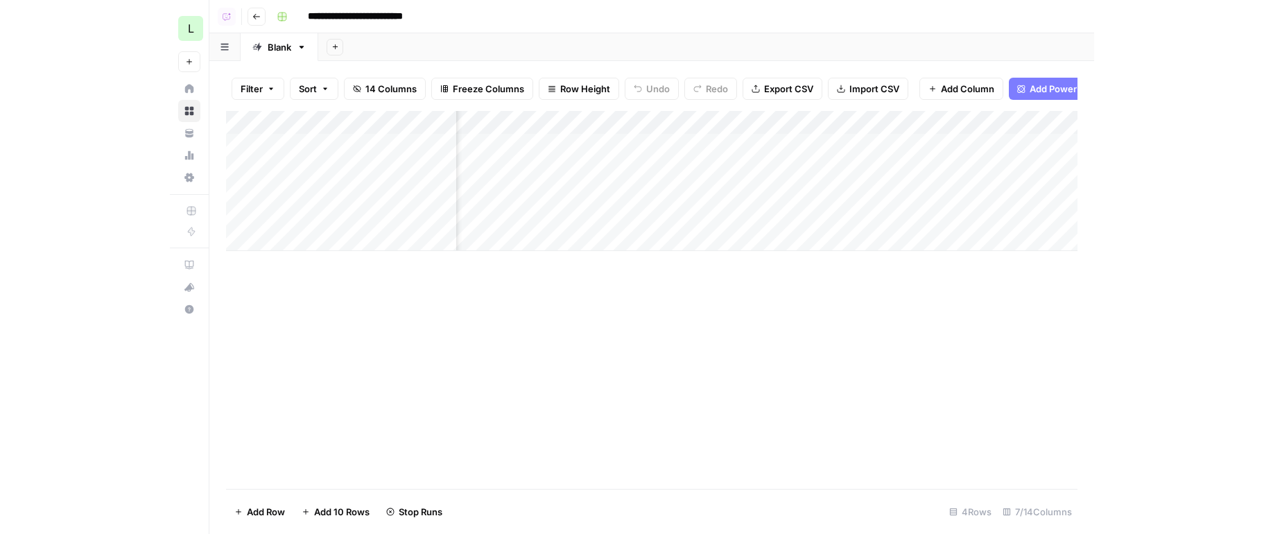
scroll to position [0, 232]
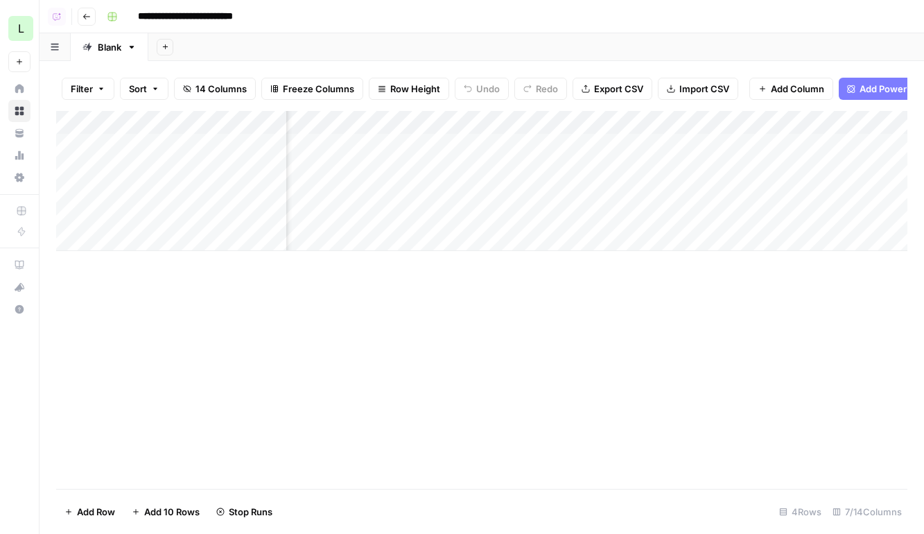
click at [680, 449] on div "Add Column" at bounding box center [481, 300] width 851 height 378
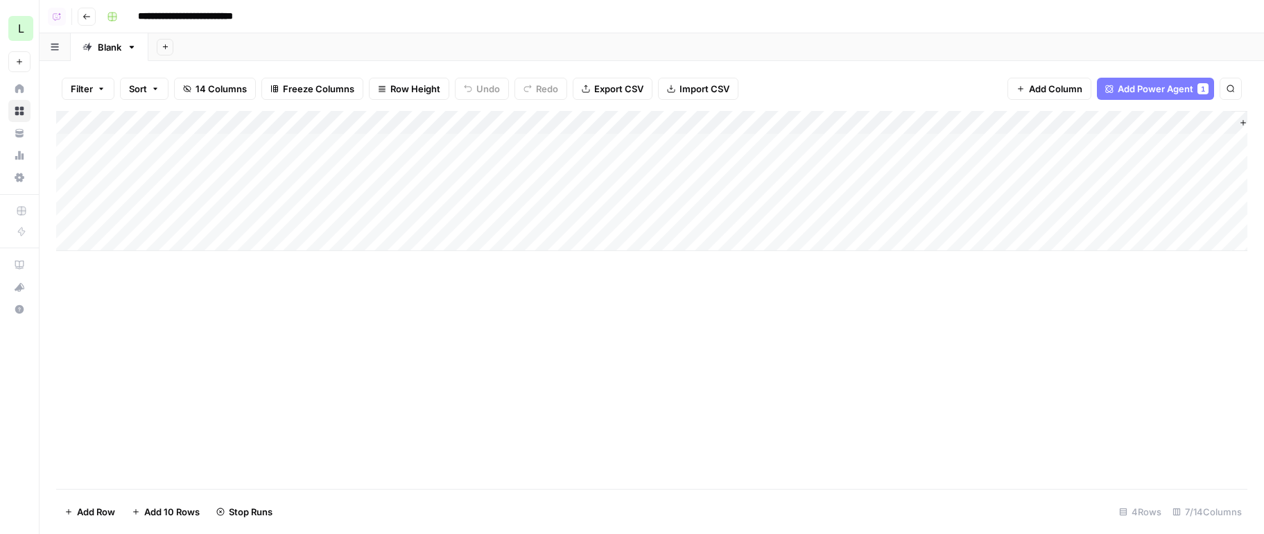
scroll to position [0, 2]
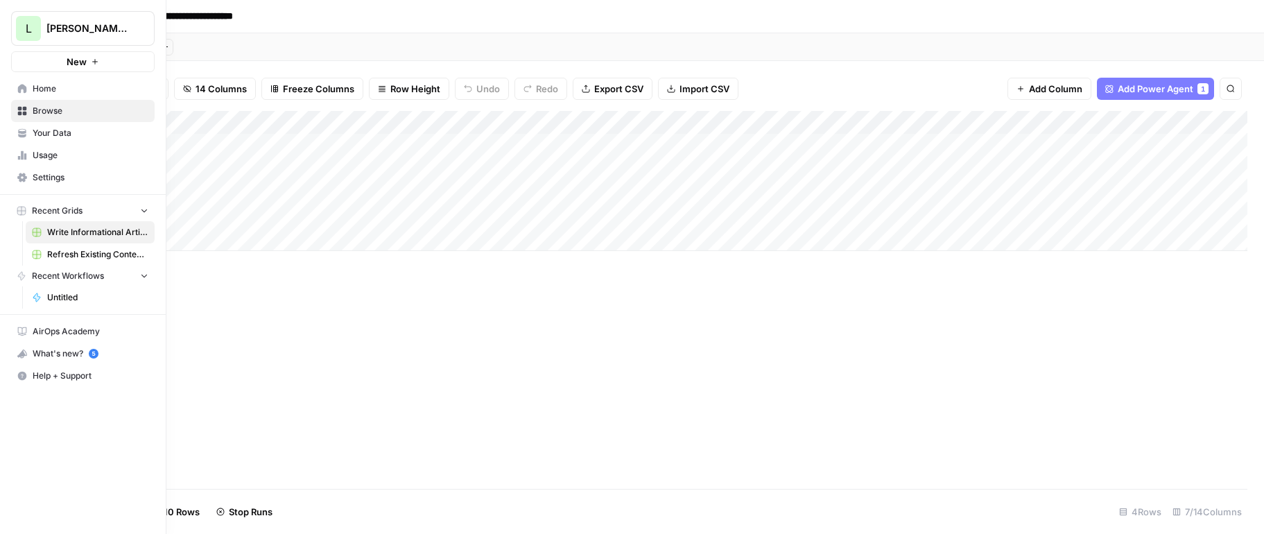
click at [71, 133] on span "Your Data" at bounding box center [91, 133] width 116 height 12
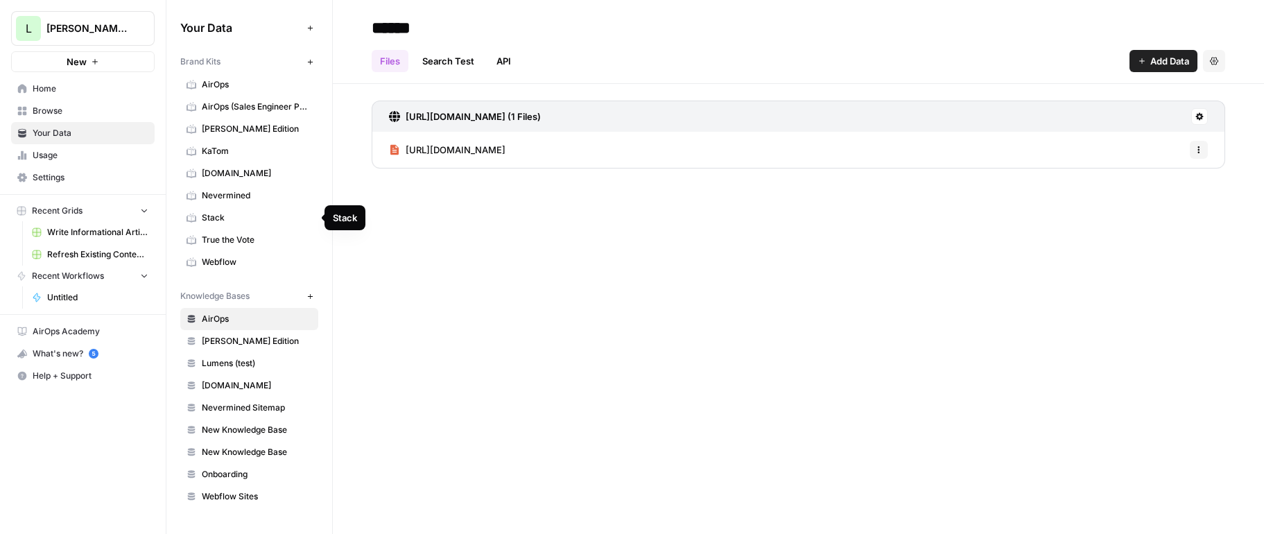
click at [209, 220] on span "Stack" at bounding box center [257, 217] width 110 height 12
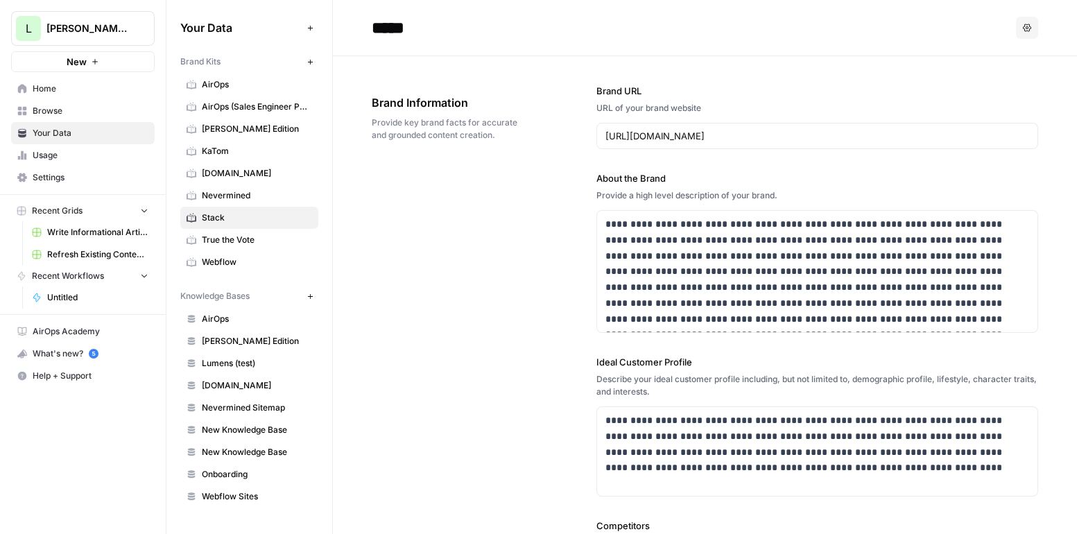
click at [84, 109] on span "Browse" at bounding box center [91, 111] width 116 height 12
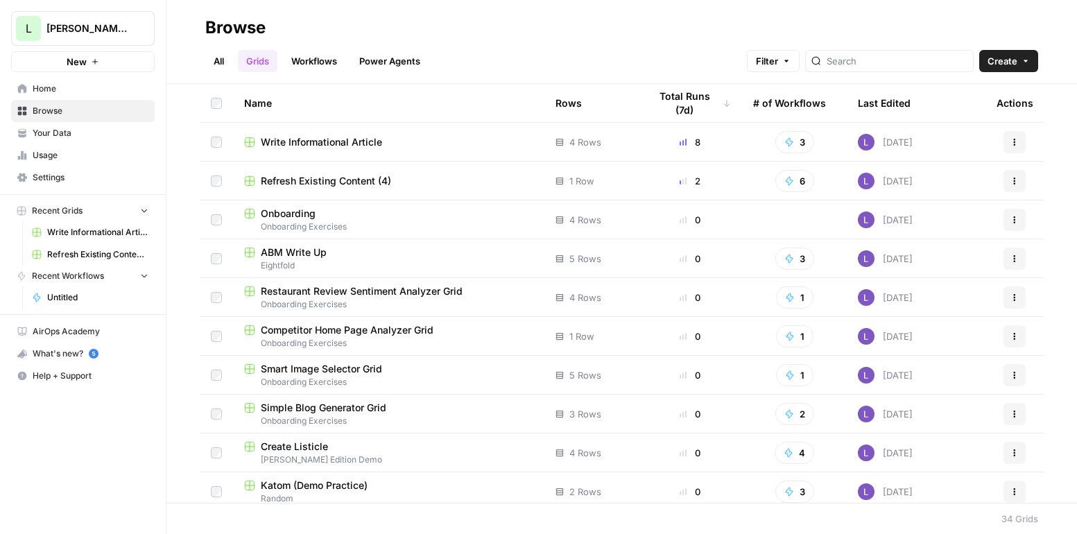
click at [801, 64] on span "Create" at bounding box center [1002, 61] width 30 height 14
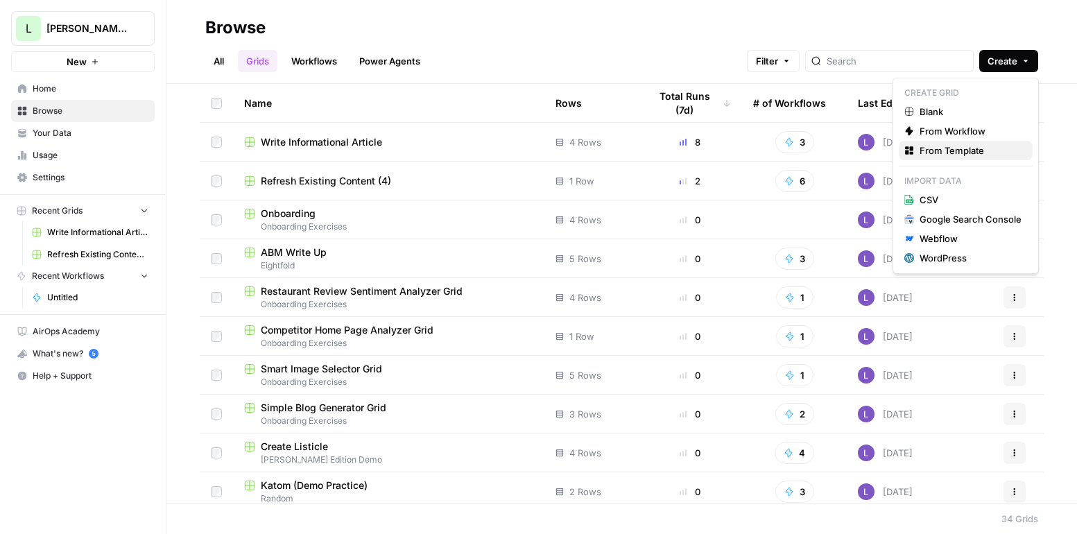
click at [801, 151] on span "From Template" at bounding box center [970, 151] width 102 height 14
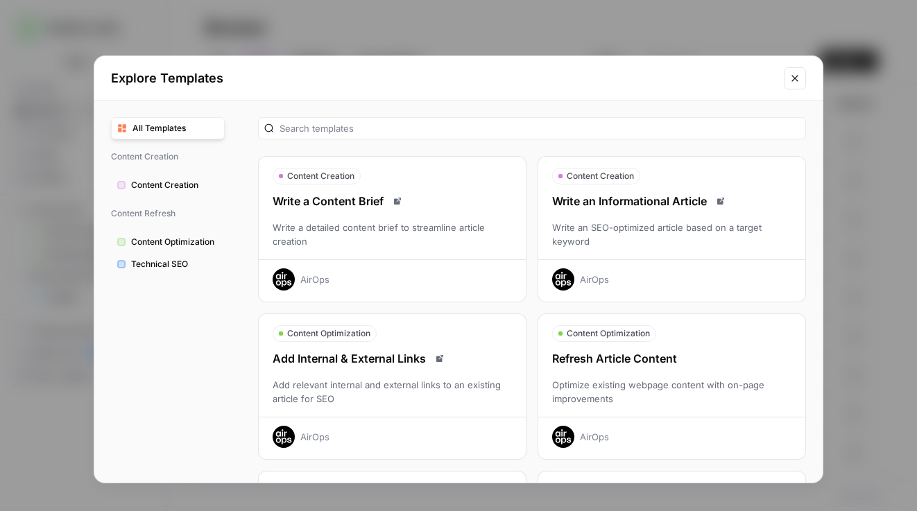
click at [795, 85] on button "Close modal" at bounding box center [795, 78] width 22 height 22
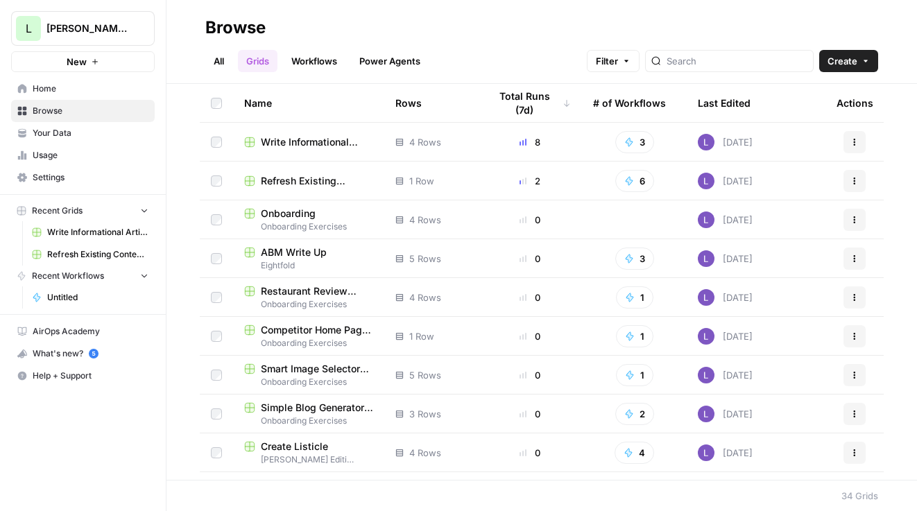
click at [281, 150] on td "Write Informational Article" at bounding box center [308, 142] width 151 height 38
click at [281, 143] on span "Write Informational Article" at bounding box center [317, 142] width 112 height 14
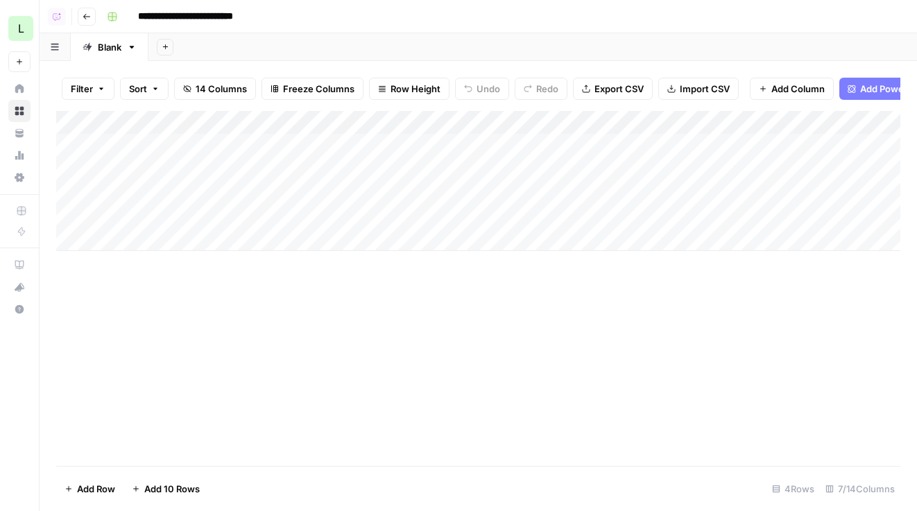
click at [159, 241] on div "Add Column" at bounding box center [478, 181] width 844 height 140
click at [154, 267] on div "Add Column" at bounding box center [478, 193] width 844 height 164
click at [149, 294] on div "Add Column" at bounding box center [478, 204] width 844 height 187
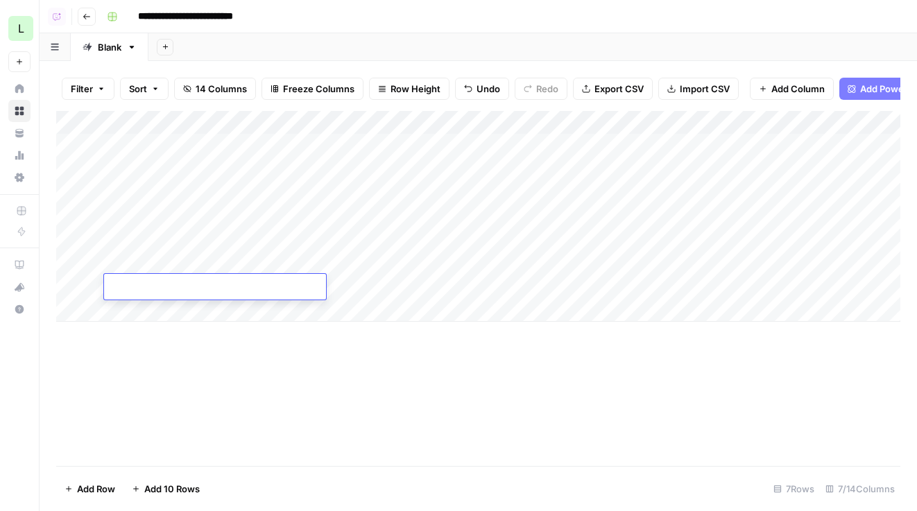
click at [469, 121] on div "Add Column" at bounding box center [478, 216] width 844 height 211
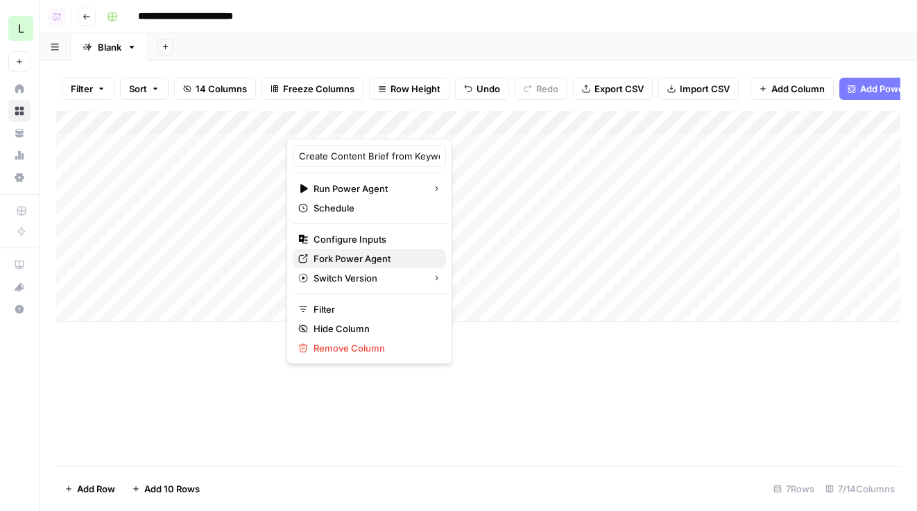
click at [346, 257] on span "Fork Power Agent" at bounding box center [373, 259] width 121 height 14
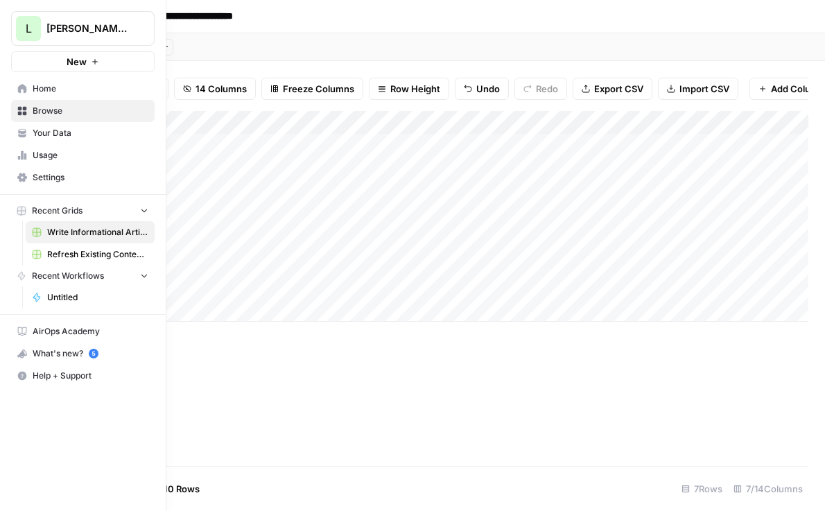
click at [74, 107] on span "Browse" at bounding box center [91, 111] width 116 height 12
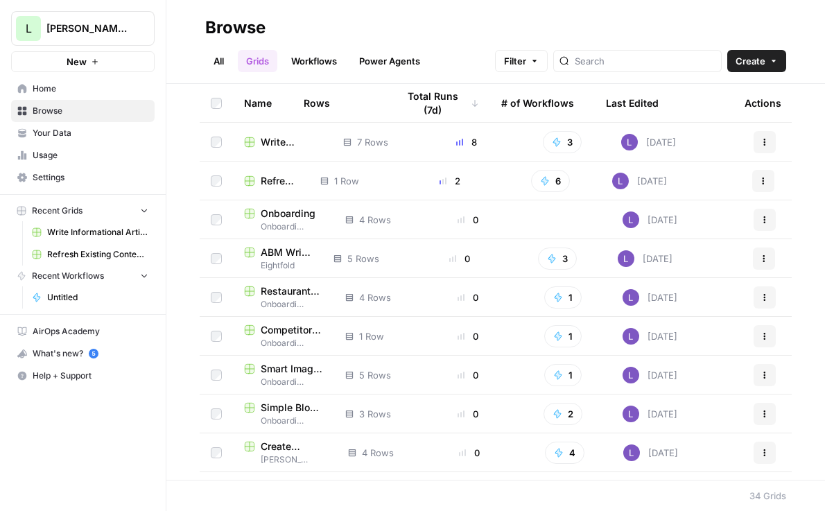
click at [71, 103] on link "Browse" at bounding box center [83, 111] width 144 height 22
click at [88, 34] on span "Lily's AirCraft" at bounding box center [88, 28] width 84 height 14
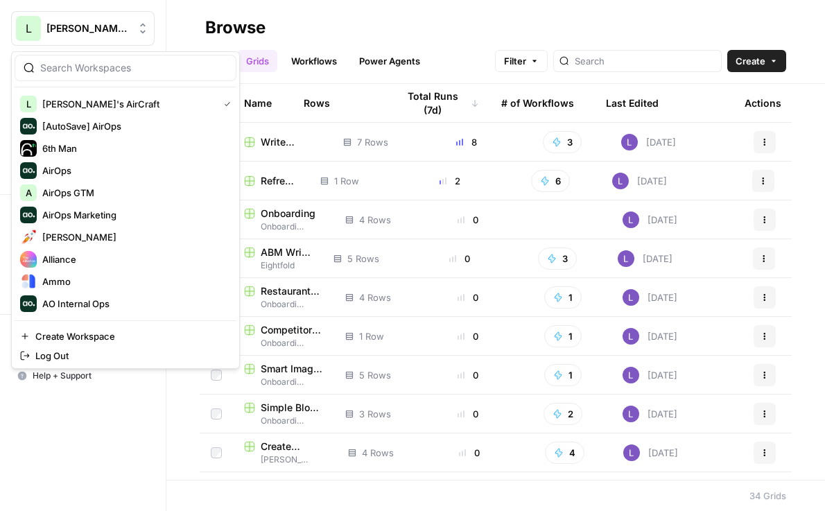
click at [97, 73] on input "search" at bounding box center [133, 68] width 187 height 14
click at [107, 28] on span "Lily's AirCraft" at bounding box center [88, 28] width 84 height 14
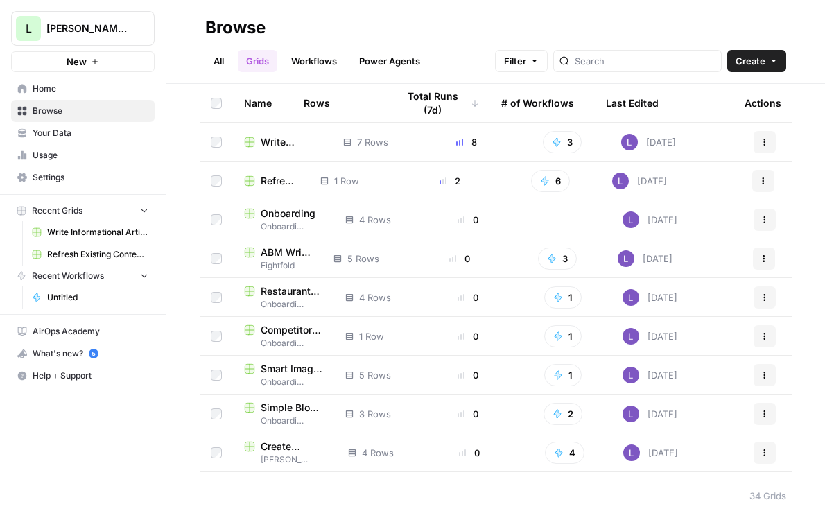
click at [129, 58] on button "New" at bounding box center [83, 61] width 144 height 21
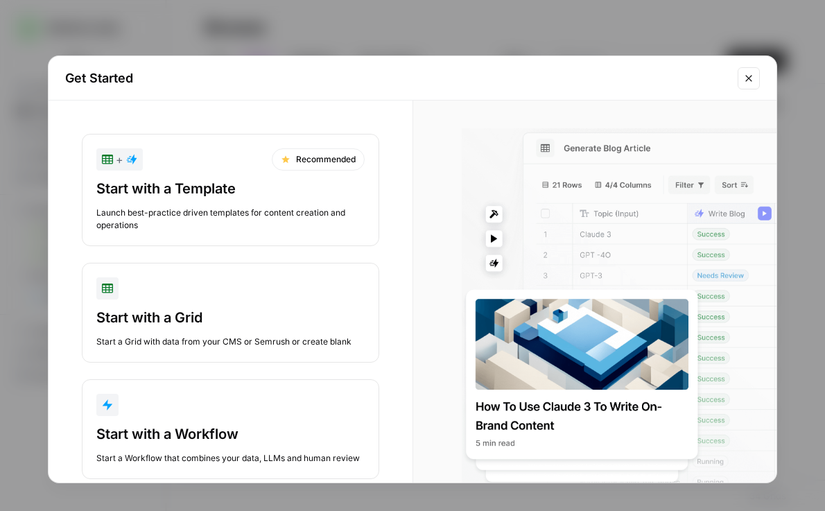
click at [755, 67] on button "Close modal" at bounding box center [749, 78] width 22 height 22
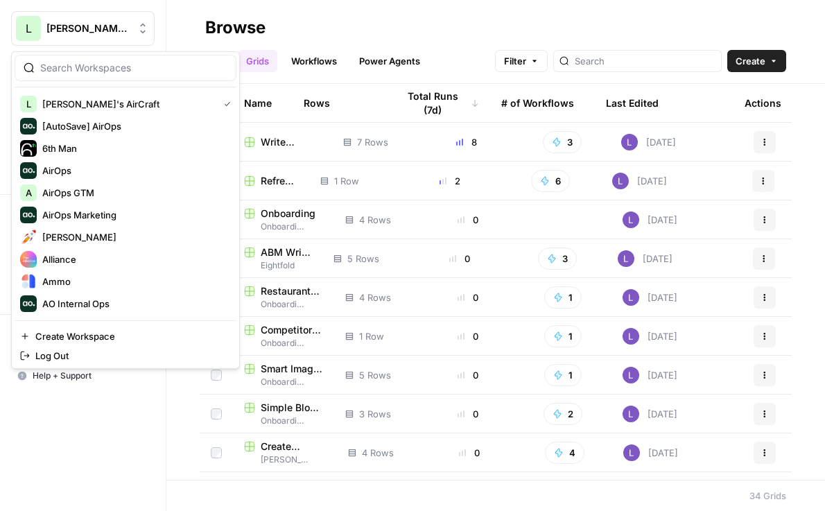
click at [80, 16] on button "L Lily's AirCraft" at bounding box center [83, 28] width 144 height 35
click at [98, 345] on button "Create Workspace" at bounding box center [126, 336] width 222 height 19
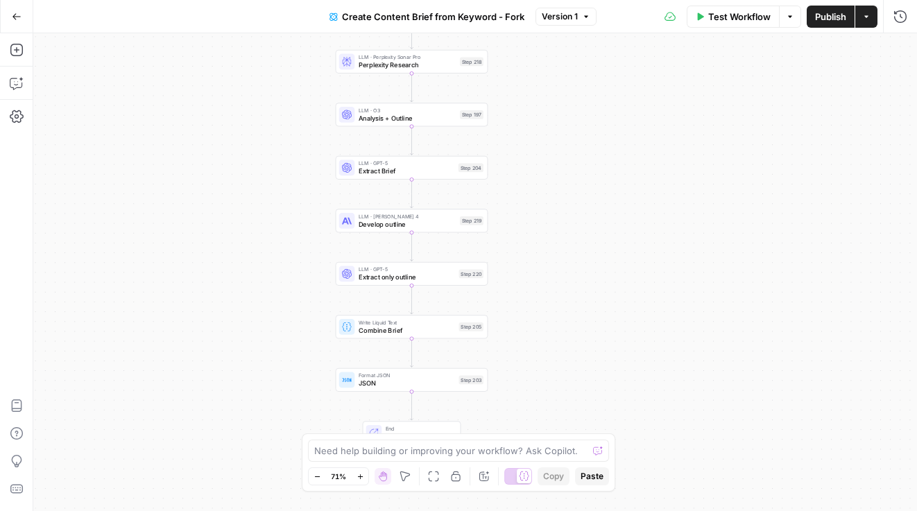
click at [868, 15] on icon "button" at bounding box center [866, 16] width 8 height 8
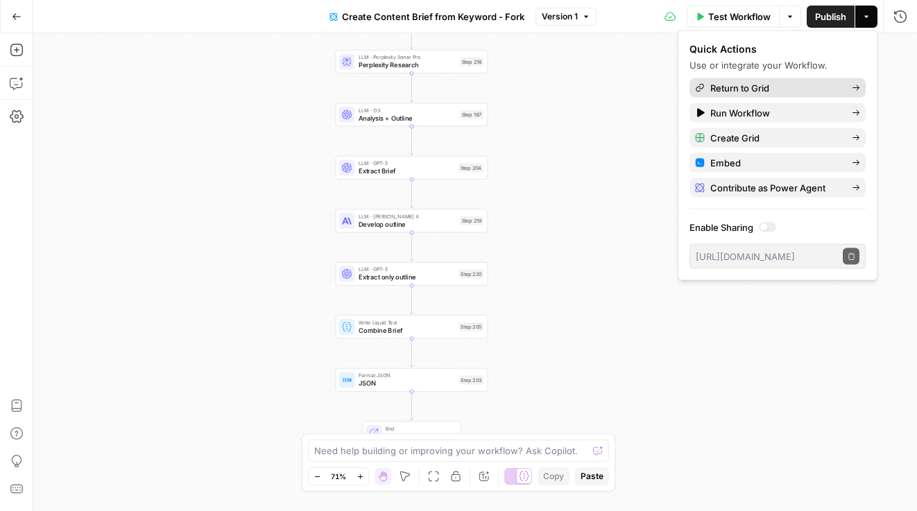
click at [810, 84] on span "Return to Grid" at bounding box center [775, 88] width 130 height 14
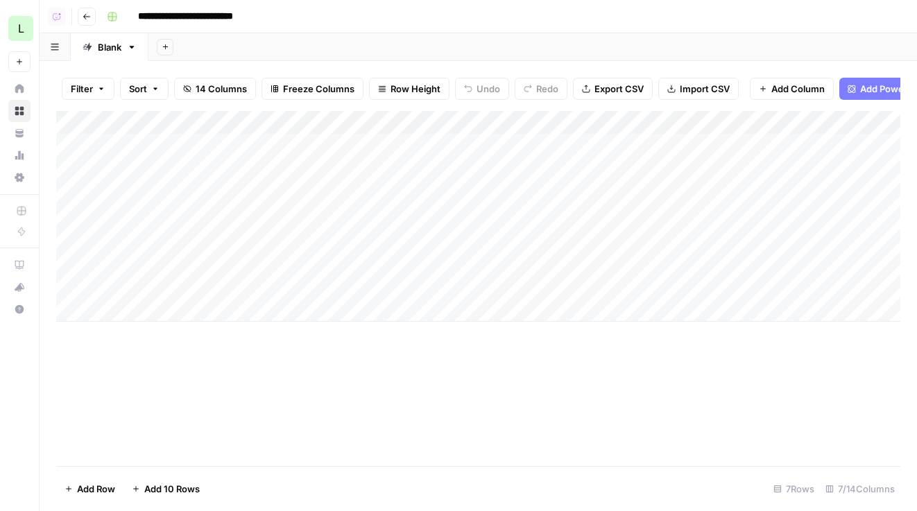
click at [603, 141] on div "Add Column" at bounding box center [478, 216] width 844 height 211
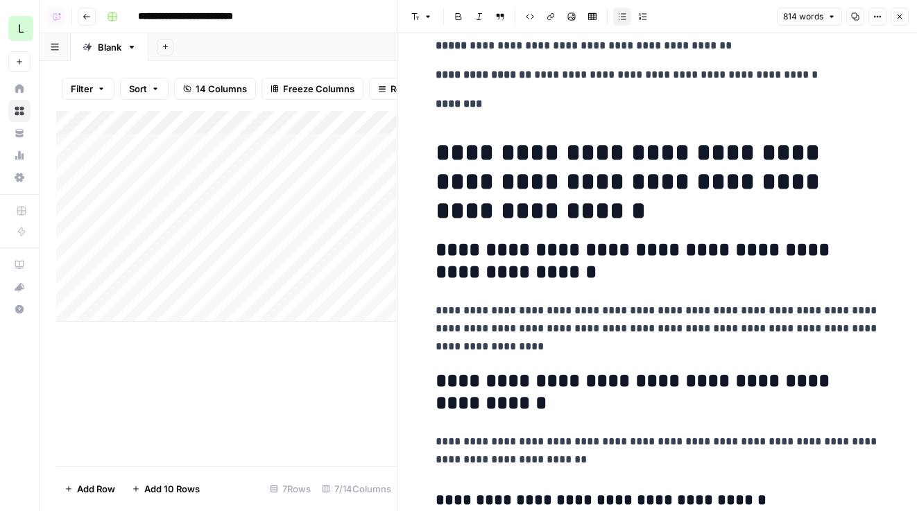
scroll to position [135, 0]
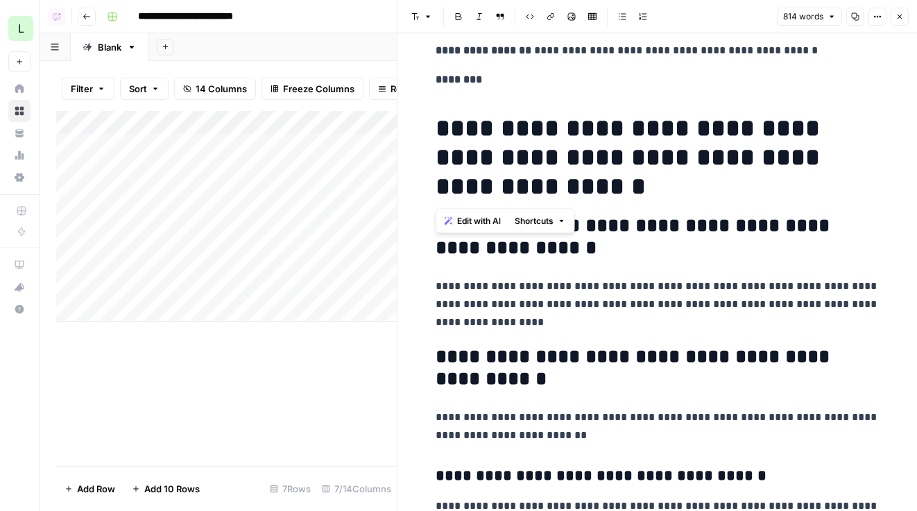
drag, startPoint x: 557, startPoint y: 196, endPoint x: 422, endPoint y: 110, distance: 160.6
click at [471, 216] on span "Edit with AI" at bounding box center [479, 221] width 44 height 12
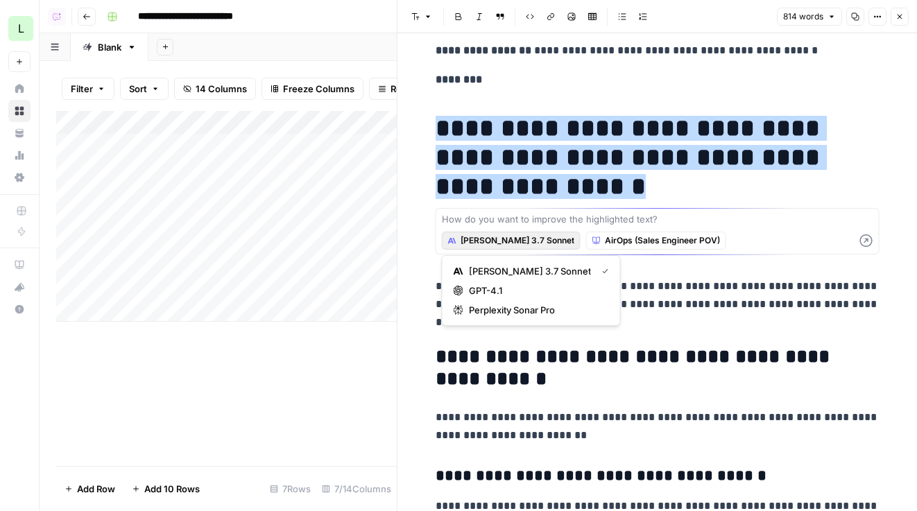
click at [501, 239] on span "Claude 3.7 Sonnet" at bounding box center [517, 240] width 114 height 12
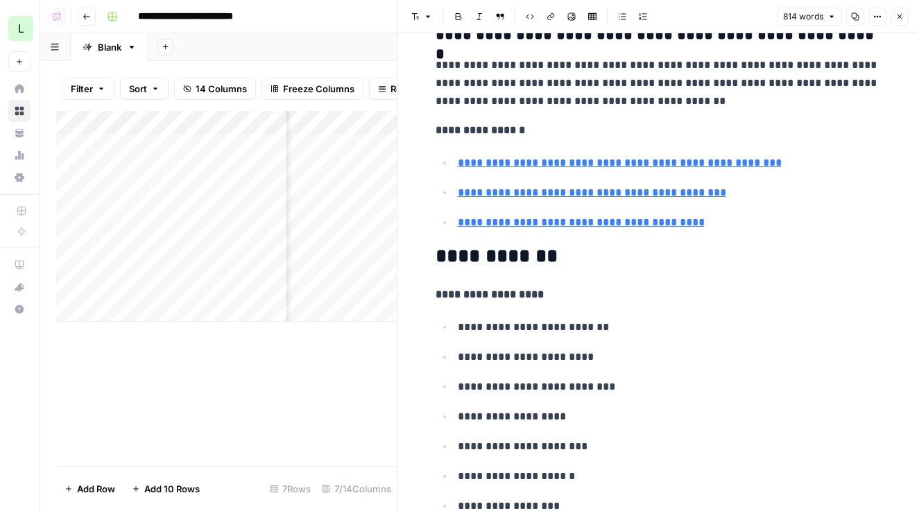
scroll to position [3665, 0]
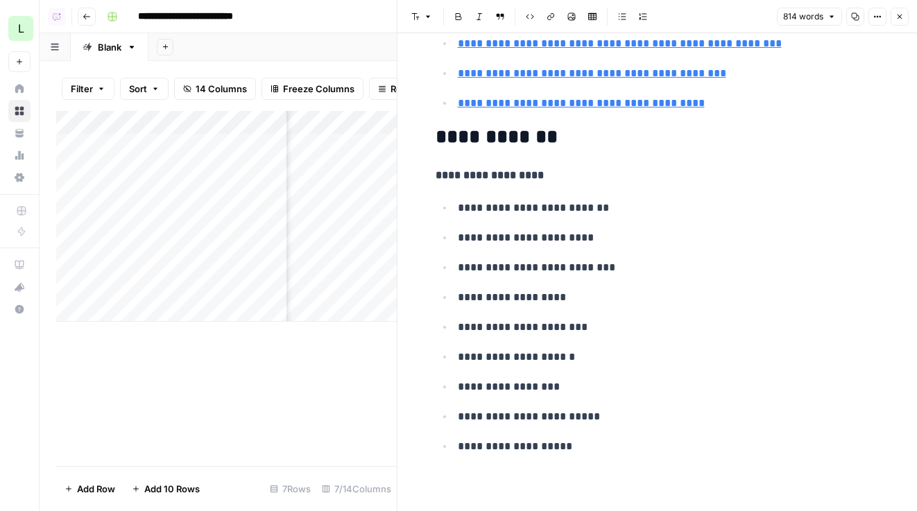
click at [901, 12] on icon "button" at bounding box center [899, 16] width 8 height 8
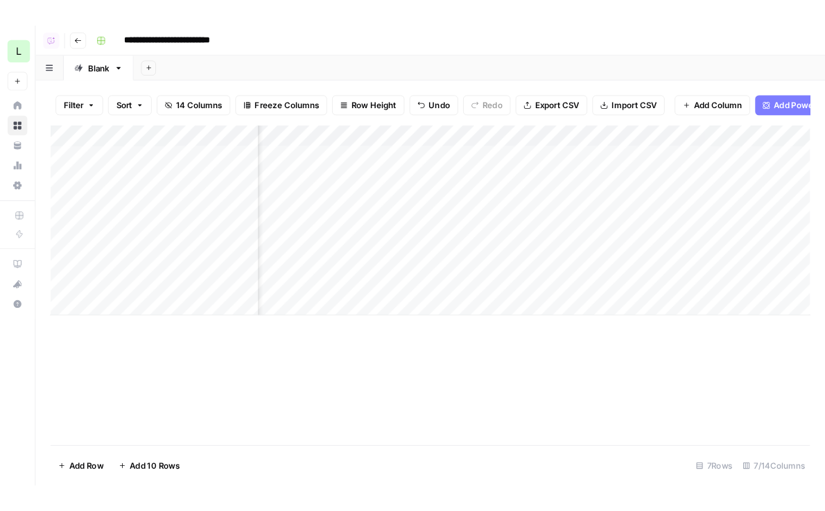
scroll to position [0, 100]
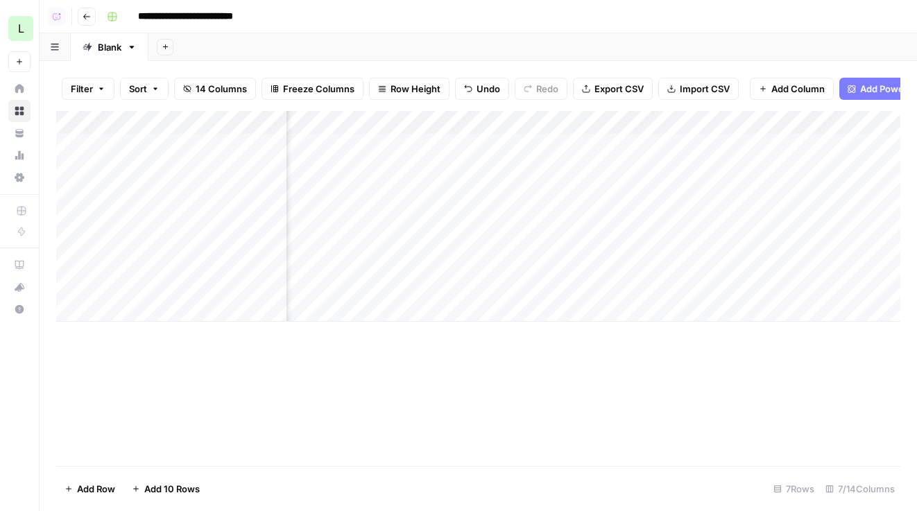
click at [686, 125] on div "Add Column" at bounding box center [478, 216] width 844 height 211
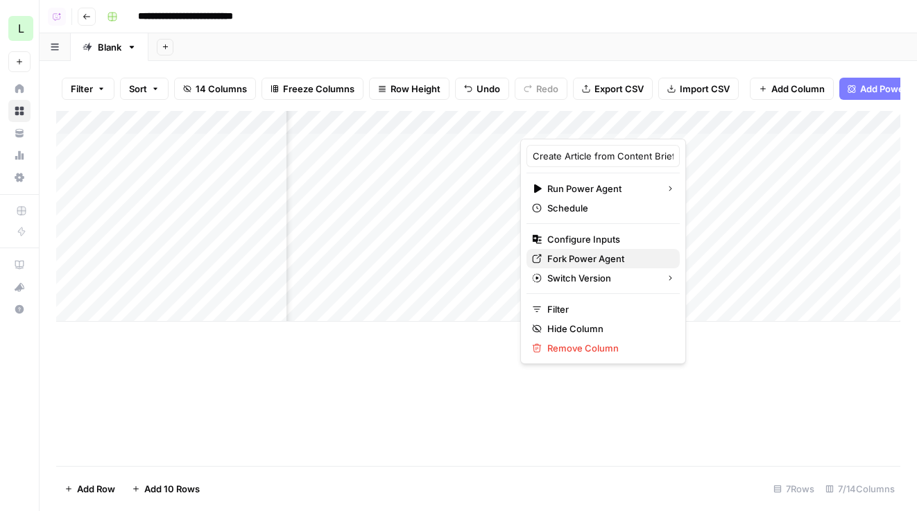
click at [592, 256] on span "Fork Power Agent" at bounding box center [607, 259] width 121 height 14
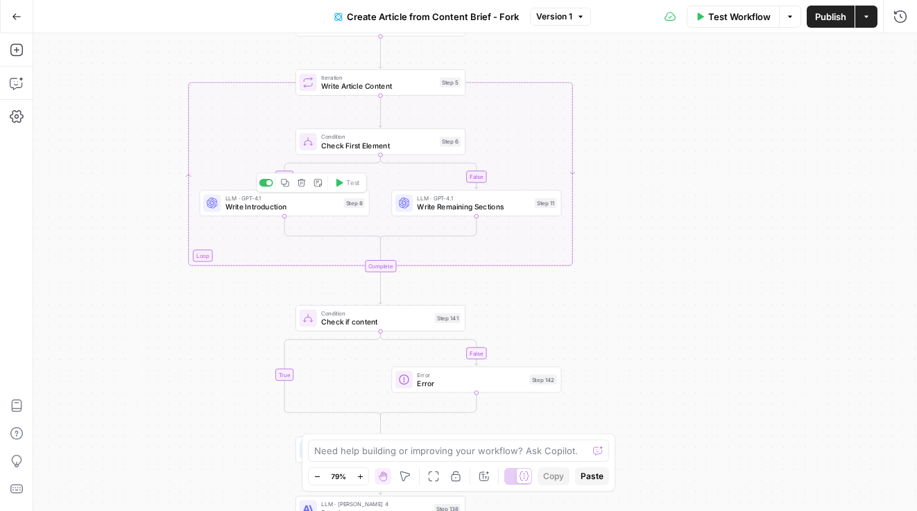
click at [242, 207] on span "Write Introduction" at bounding box center [282, 207] width 114 height 11
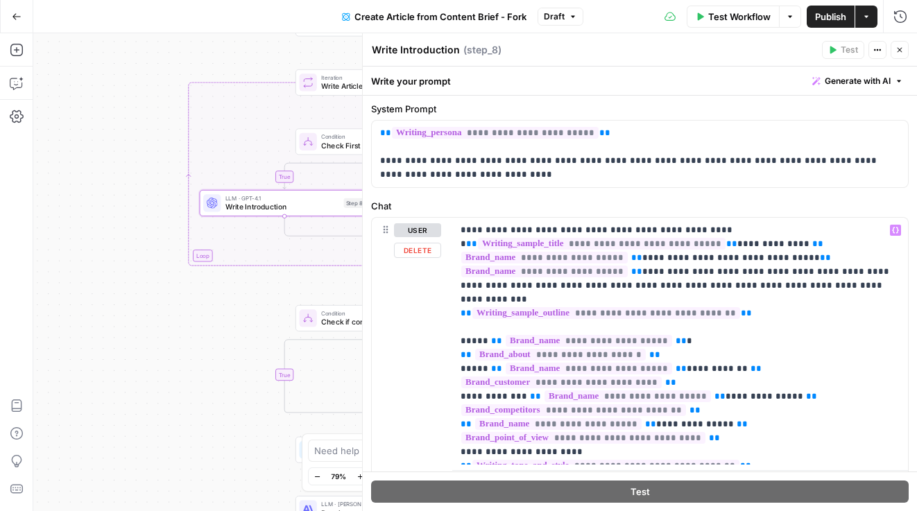
scroll to position [78, 0]
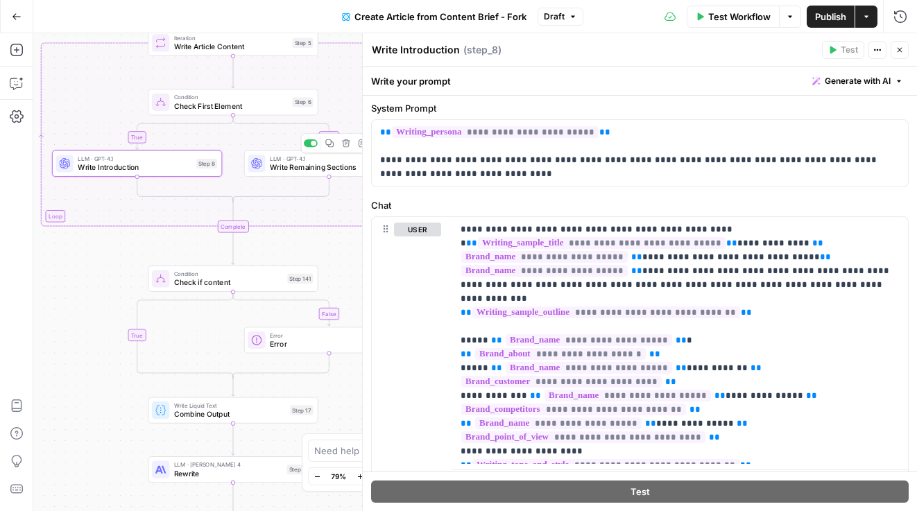
click at [291, 166] on span "Write Remaining Sections" at bounding box center [326, 167] width 113 height 11
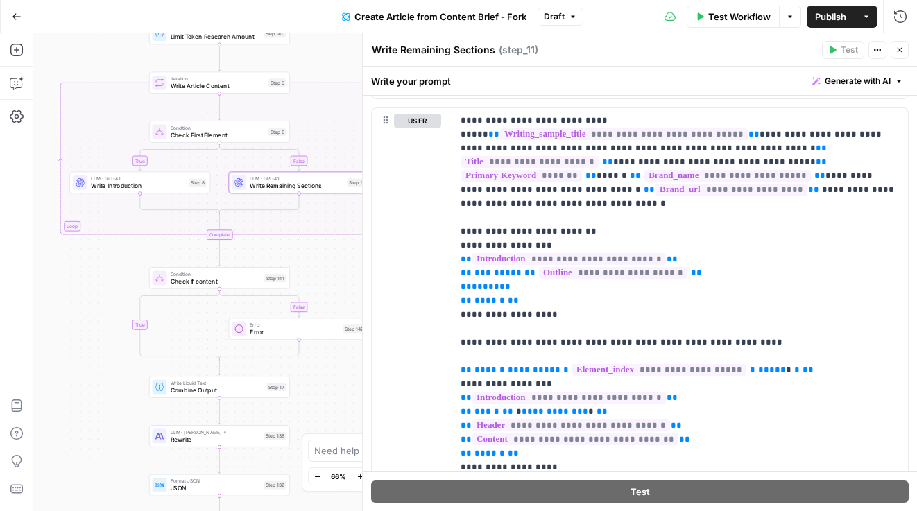
scroll to position [579, 0]
click at [897, 51] on icon "button" at bounding box center [899, 50] width 8 height 8
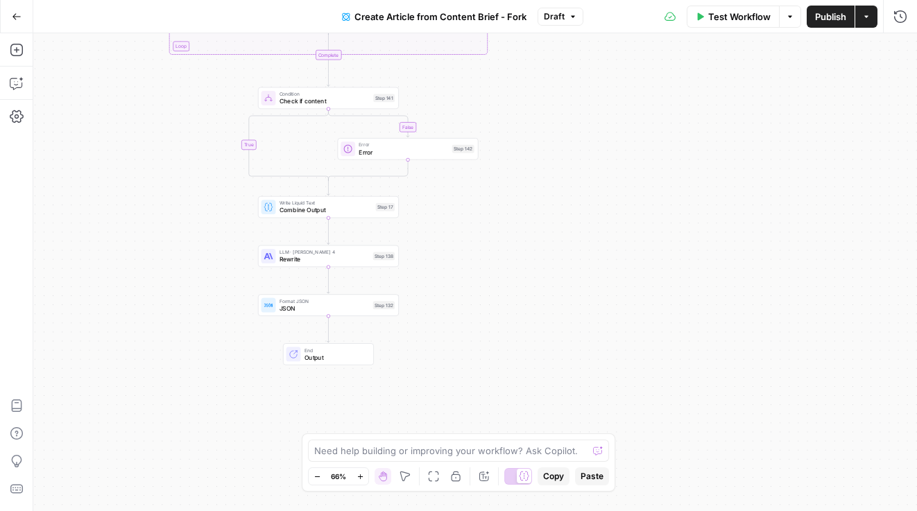
click at [872, 26] on button "Actions" at bounding box center [866, 17] width 22 height 22
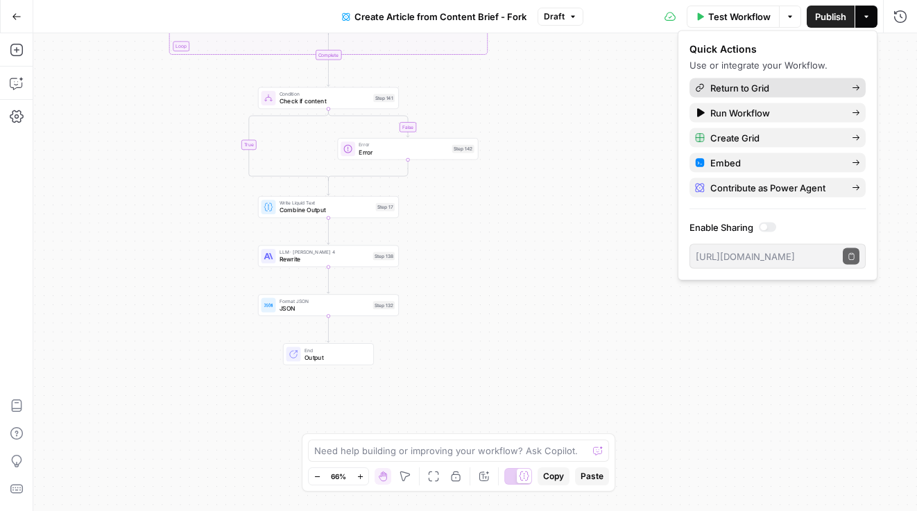
click at [818, 83] on span "Return to Grid" at bounding box center [775, 88] width 130 height 14
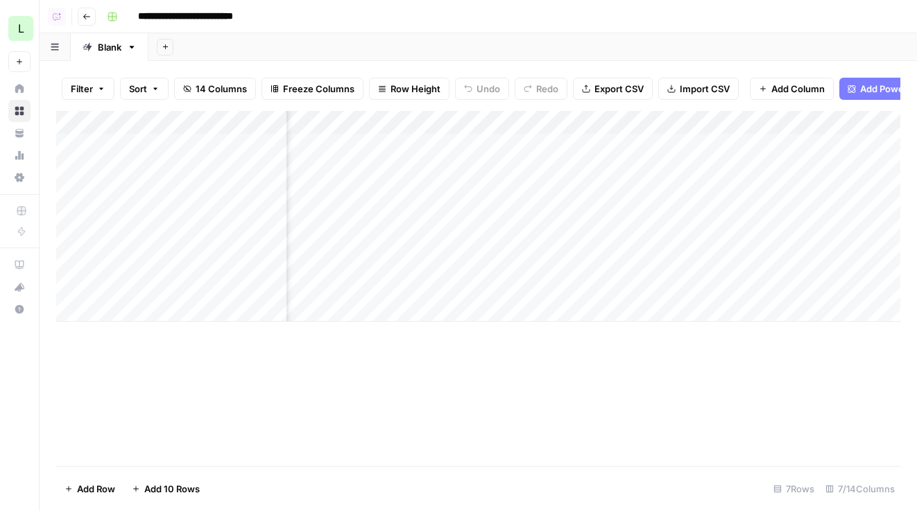
scroll to position [0, 111]
click at [820, 150] on div "Add Column" at bounding box center [478, 216] width 844 height 211
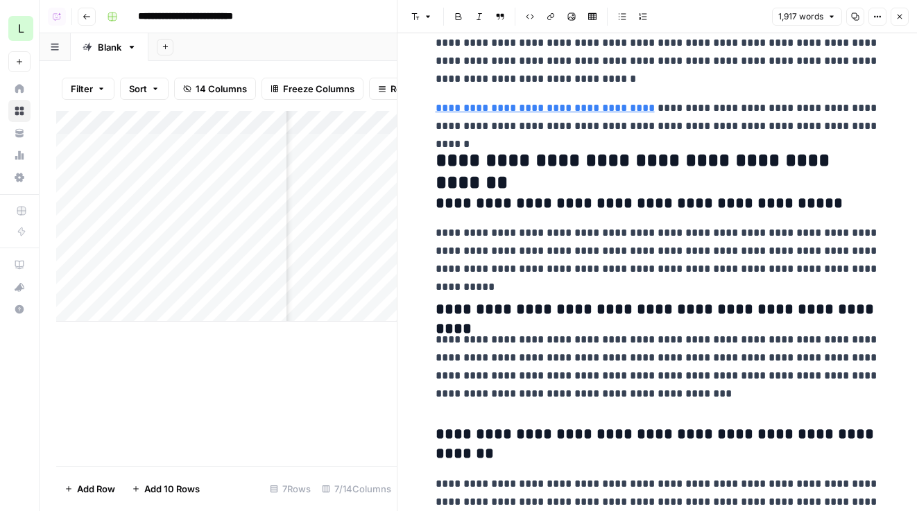
scroll to position [4769, 0]
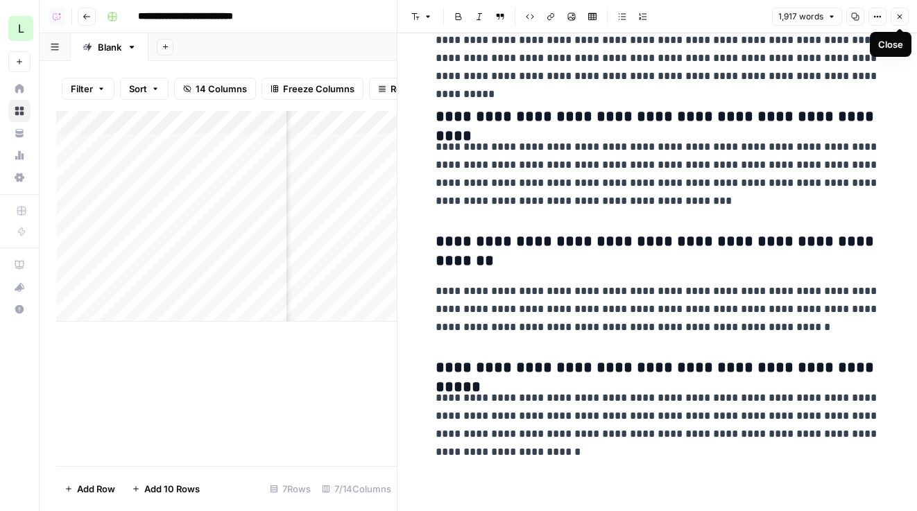
drag, startPoint x: 892, startPoint y: 16, endPoint x: 899, endPoint y: 17, distance: 7.8
click at [899, 17] on button "Close" at bounding box center [899, 17] width 18 height 18
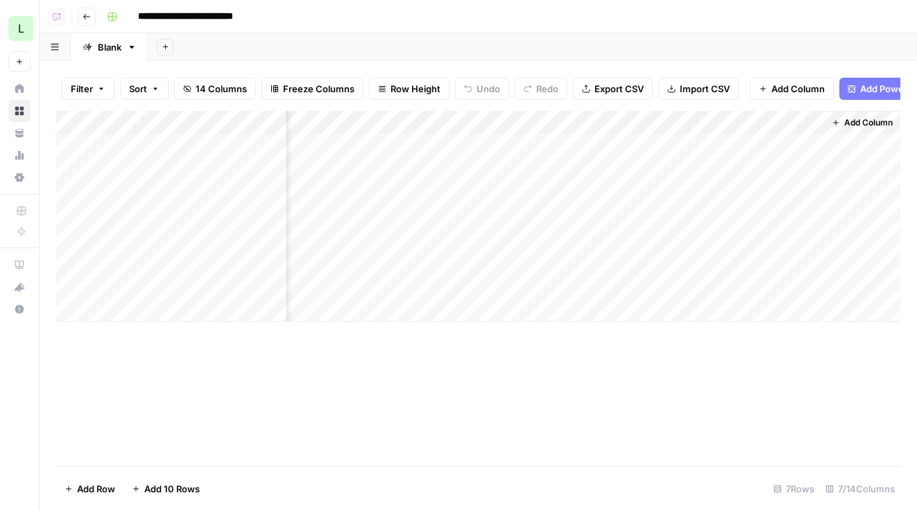
scroll to position [0, 438]
click at [850, 95] on button "Add Power Agent 1" at bounding box center [897, 89] width 117 height 22
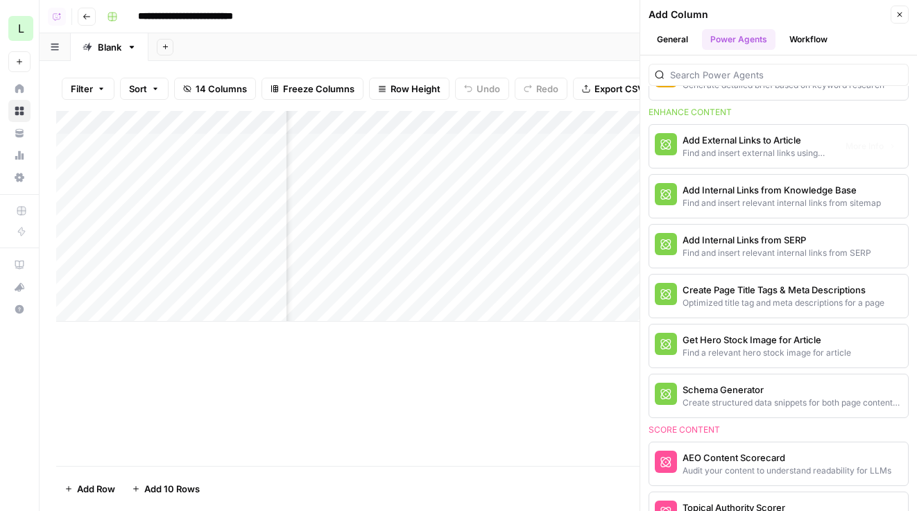
scroll to position [0, 538]
click at [715, 201] on div "Find and insert relevant internal links from sitemap" at bounding box center [755, 203] width 146 height 12
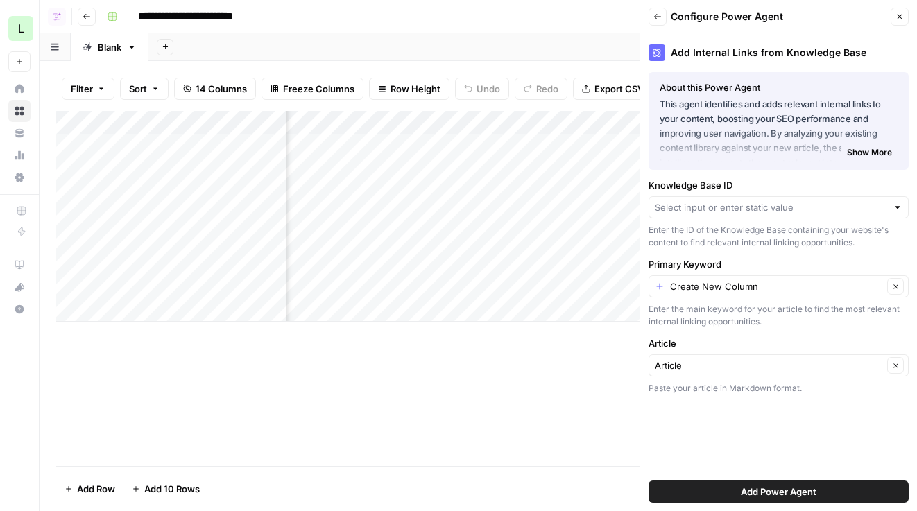
click at [658, 15] on icon "button" at bounding box center [657, 16] width 8 height 8
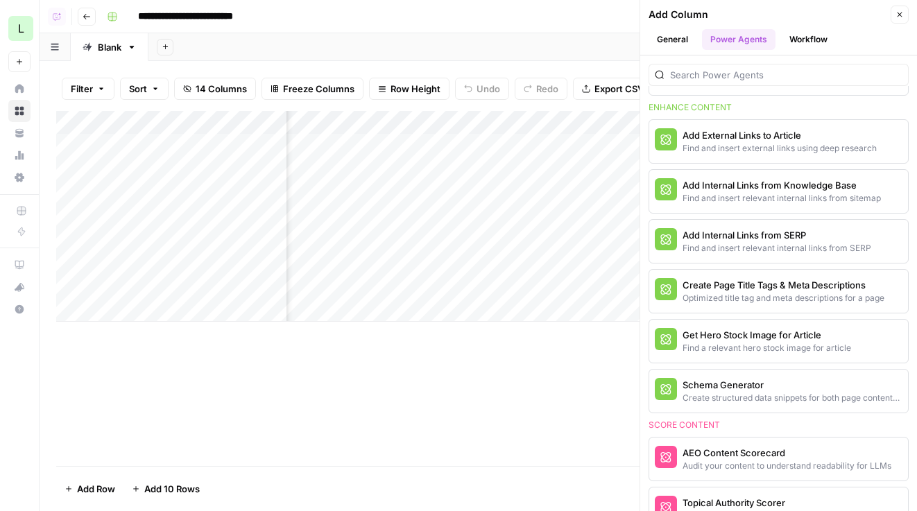
scroll to position [0, 0]
click at [94, 16] on button "Go back" at bounding box center [87, 17] width 18 height 18
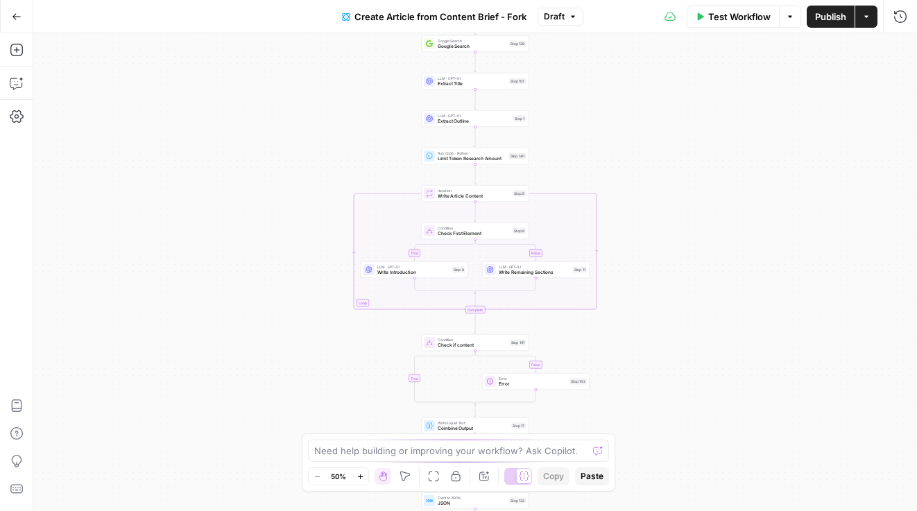
click at [6, 10] on button "Go Back" at bounding box center [16, 16] width 25 height 25
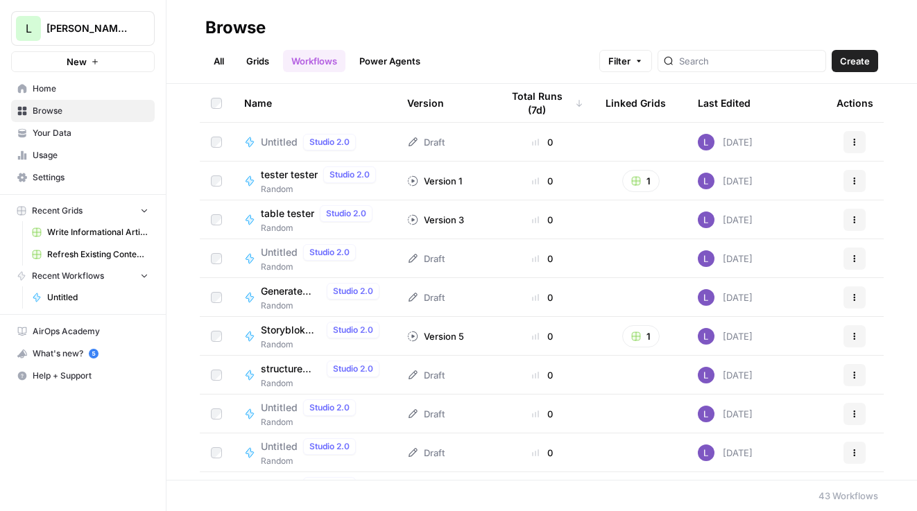
click at [250, 69] on link "Grids" at bounding box center [258, 61] width 40 height 22
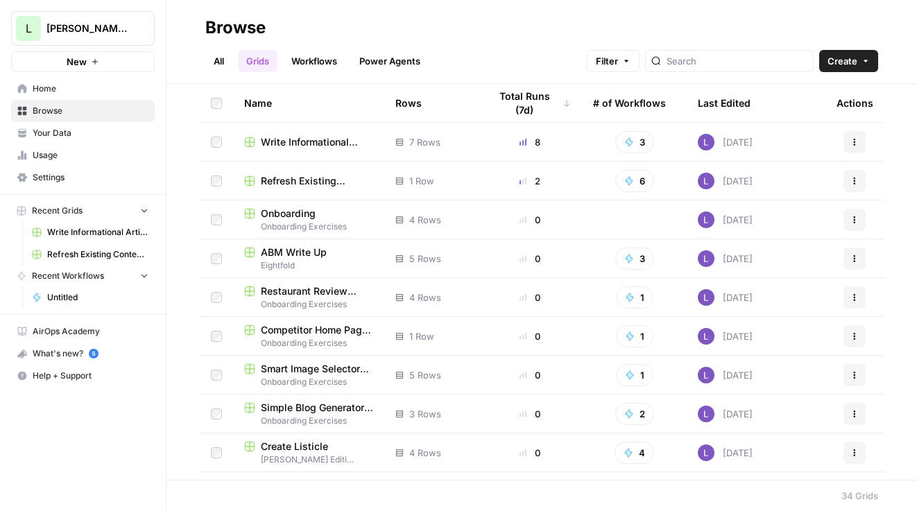
click at [313, 168] on td "Refresh Existing Content (4)" at bounding box center [308, 181] width 151 height 38
click at [313, 183] on span "Refresh Existing Content (4)" at bounding box center [317, 181] width 112 height 14
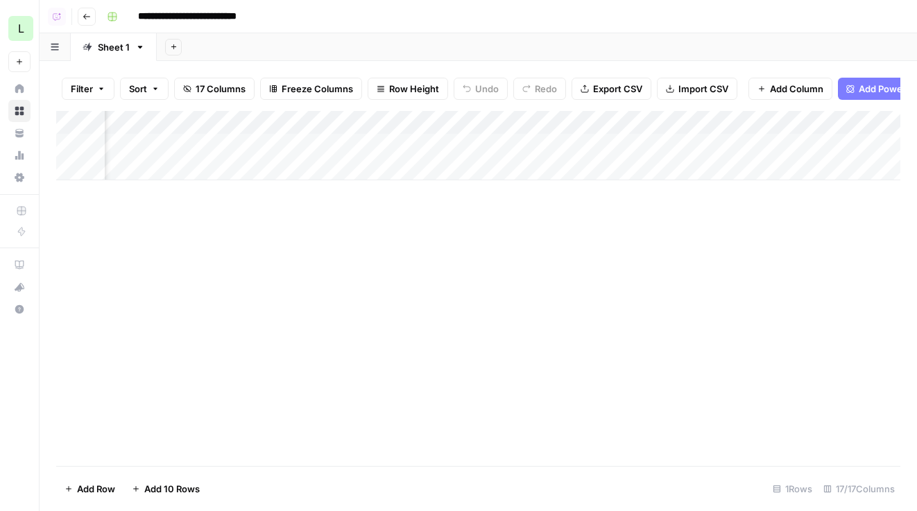
scroll to position [0, 449]
click at [773, 144] on div "Add Column" at bounding box center [478, 145] width 844 height 69
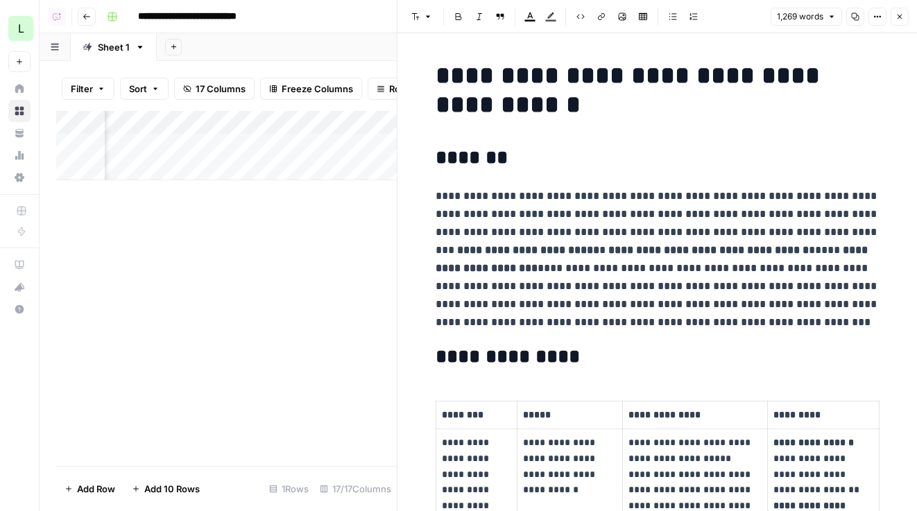
click at [80, 17] on button "Go back" at bounding box center [87, 17] width 18 height 18
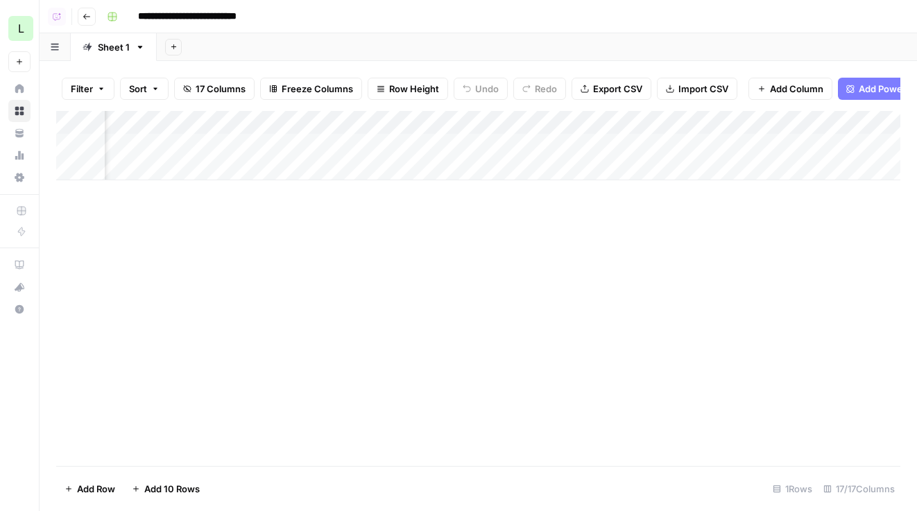
click at [80, 17] on button "Go back" at bounding box center [87, 17] width 18 height 18
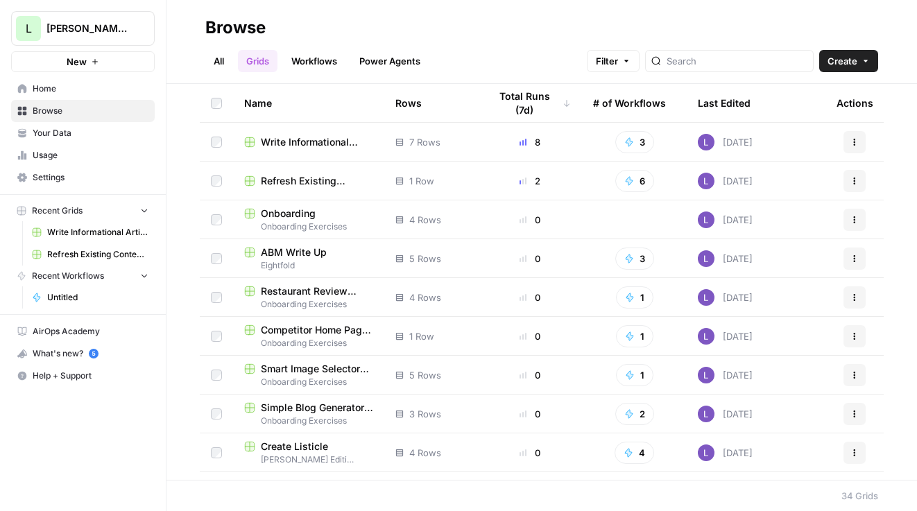
click at [845, 49] on div "All Grids Workflows Power Agents Filter Create" at bounding box center [541, 55] width 673 height 33
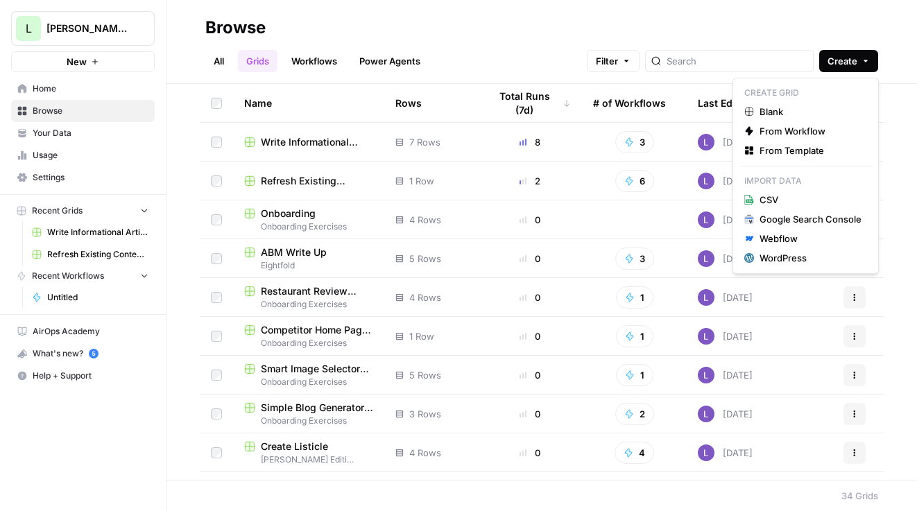
click at [859, 62] on button "Create" at bounding box center [848, 61] width 59 height 22
click at [827, 149] on span "From Template" at bounding box center [810, 151] width 102 height 14
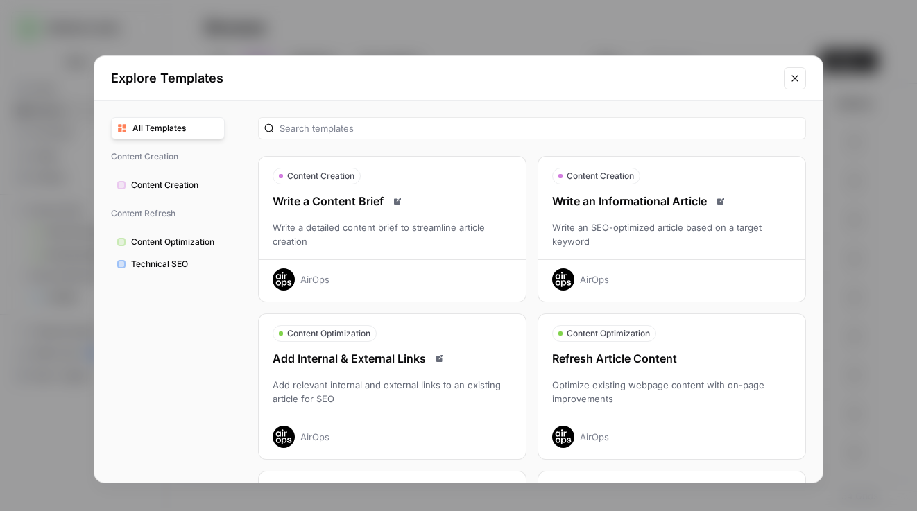
click at [640, 361] on div "Refresh Article Content" at bounding box center [671, 358] width 267 height 17
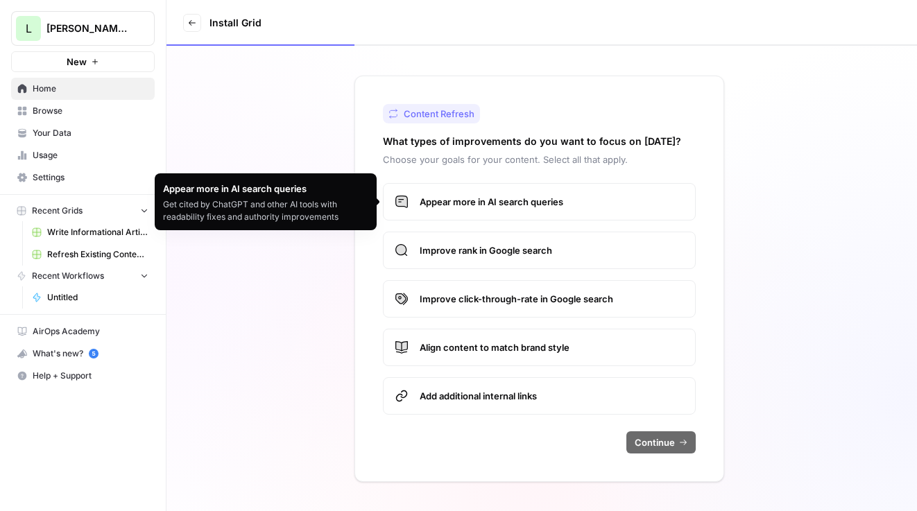
click at [434, 204] on span "Appear more in AI search queries" at bounding box center [552, 202] width 264 height 14
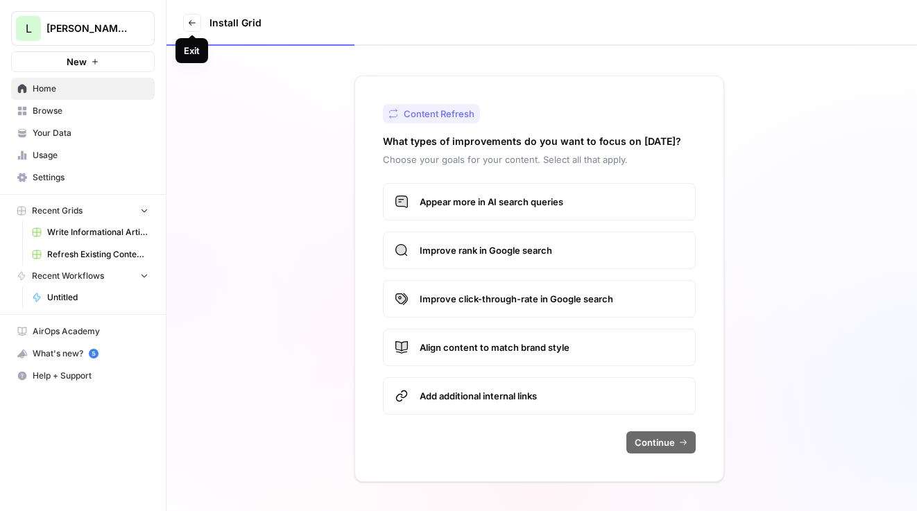
click at [185, 28] on link "Exit" at bounding box center [192, 23] width 18 height 18
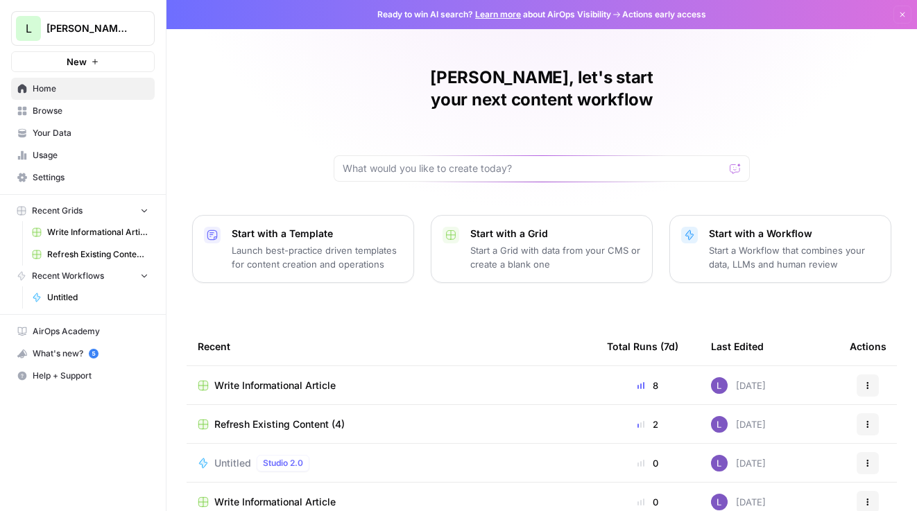
click at [297, 417] on span "Refresh Existing Content (4)" at bounding box center [279, 424] width 130 height 14
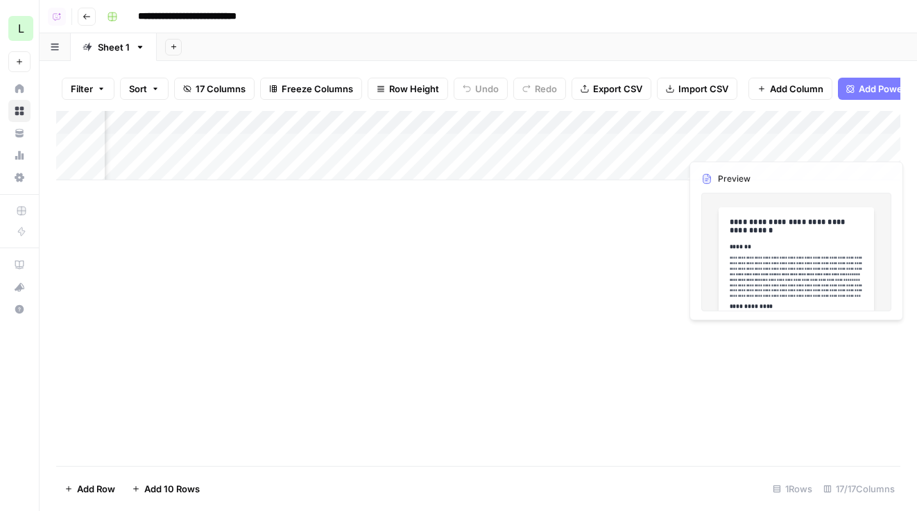
scroll to position [0, 382]
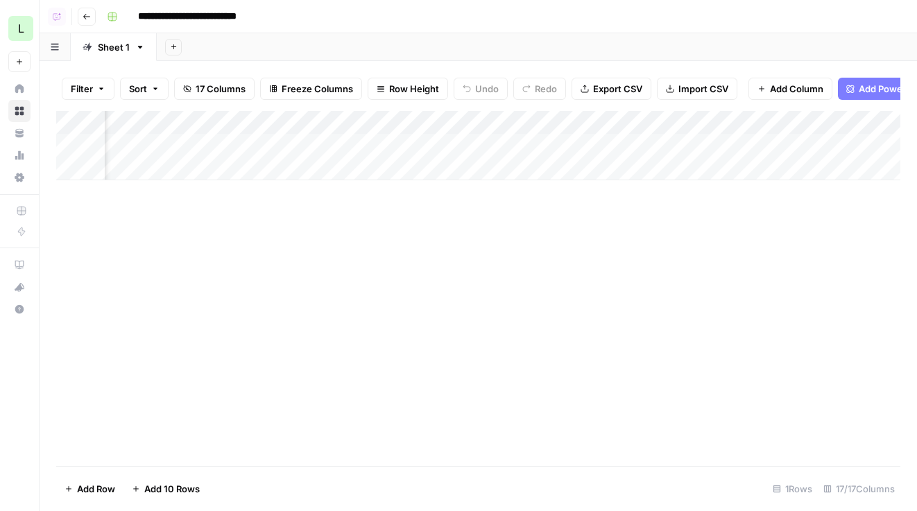
click at [844, 144] on div "Add Column" at bounding box center [478, 145] width 844 height 69
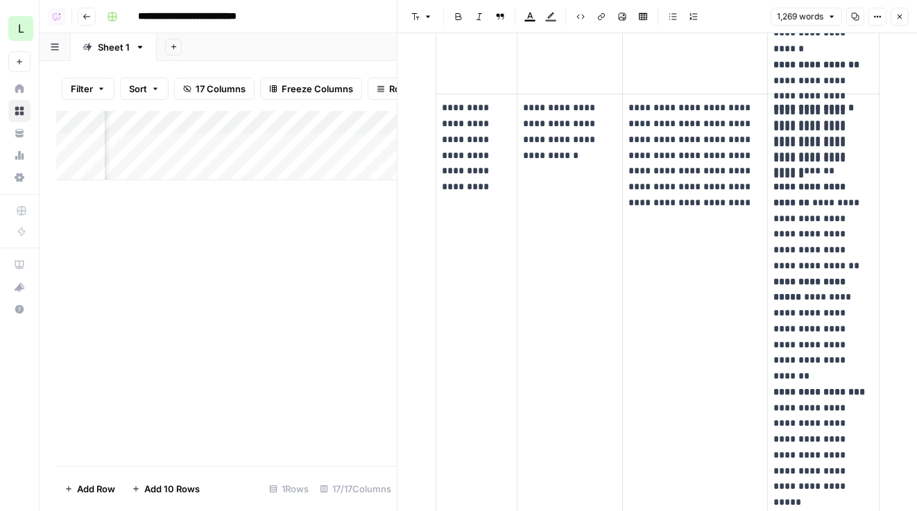
scroll to position [0, 833]
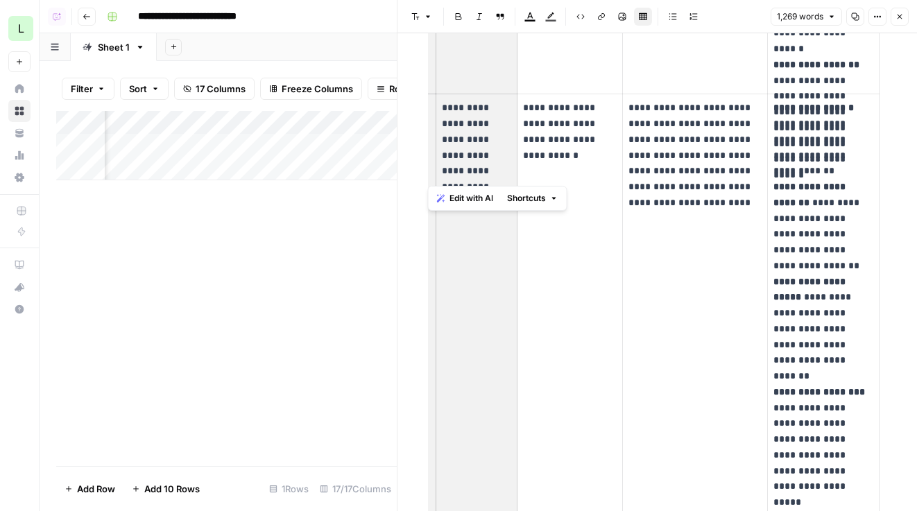
drag, startPoint x: 492, startPoint y: 178, endPoint x: 440, endPoint y: 94, distance: 98.9
click at [440, 94] on tbody "**********" at bounding box center [656, 204] width 443 height 2437
click at [603, 278] on td "**********" at bounding box center [569, 328] width 105 height 469
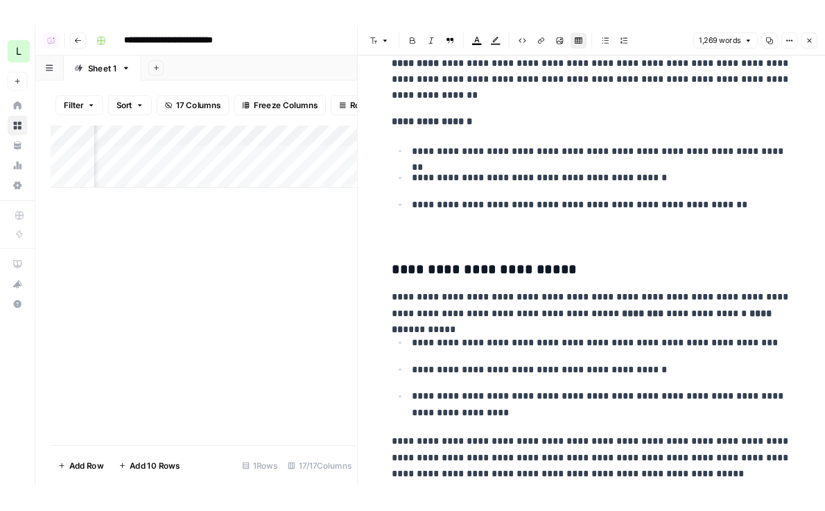
scroll to position [5108, 0]
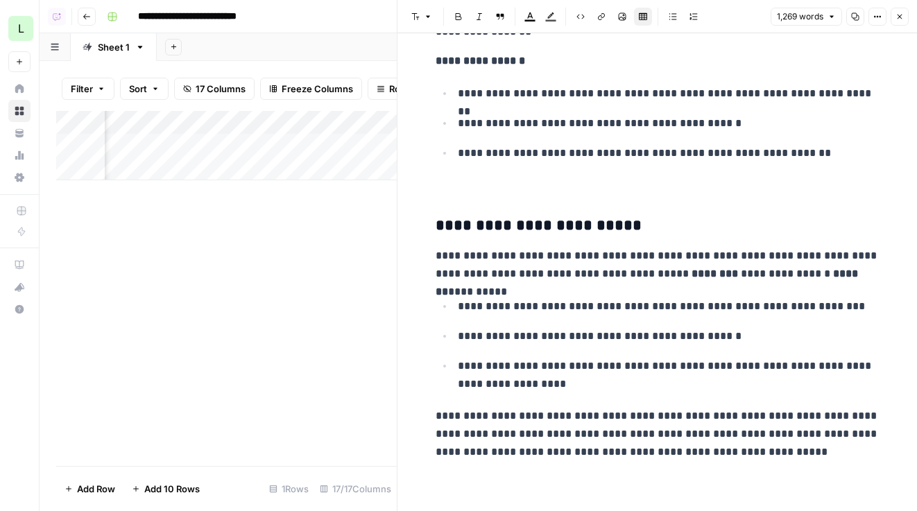
click at [28, 29] on div "L" at bounding box center [20, 28] width 25 height 25
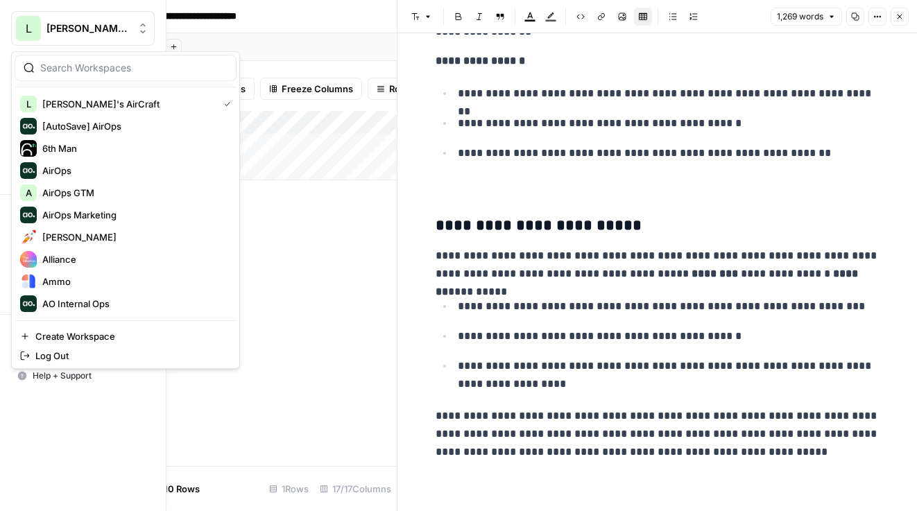
click at [104, 64] on input "search" at bounding box center [133, 68] width 187 height 14
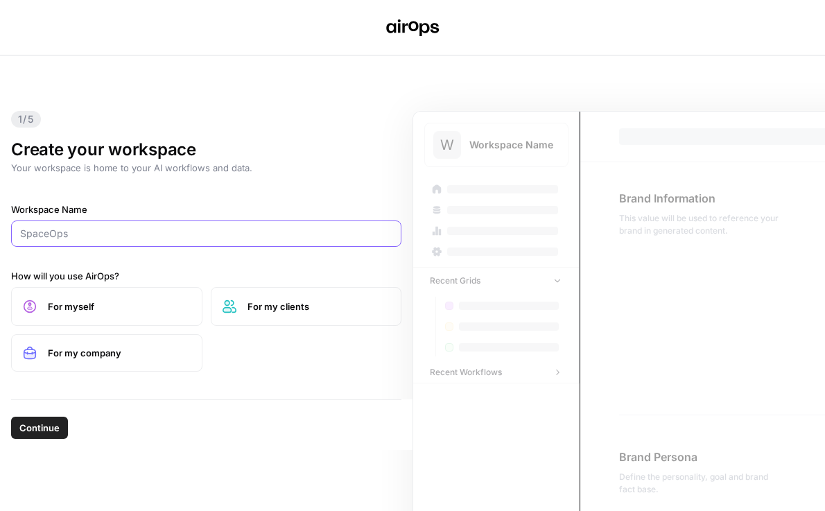
click at [219, 233] on input "Workspace Name" at bounding box center [206, 234] width 372 height 14
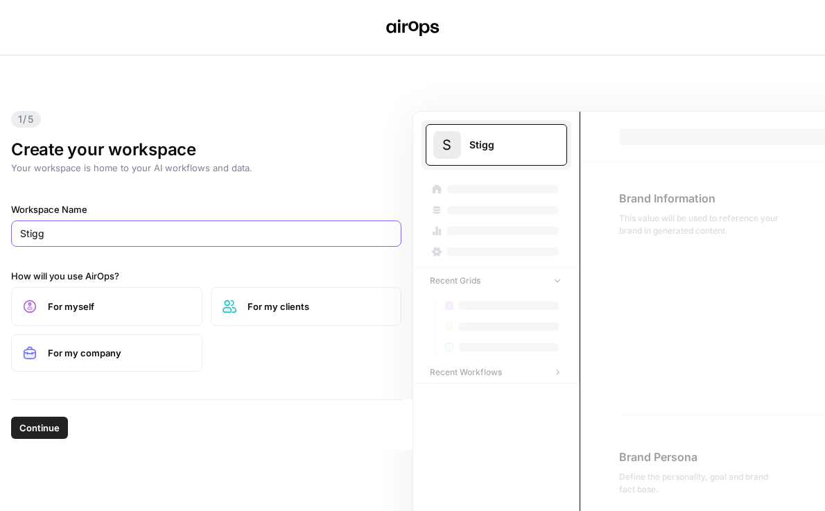
type input "Stigg"
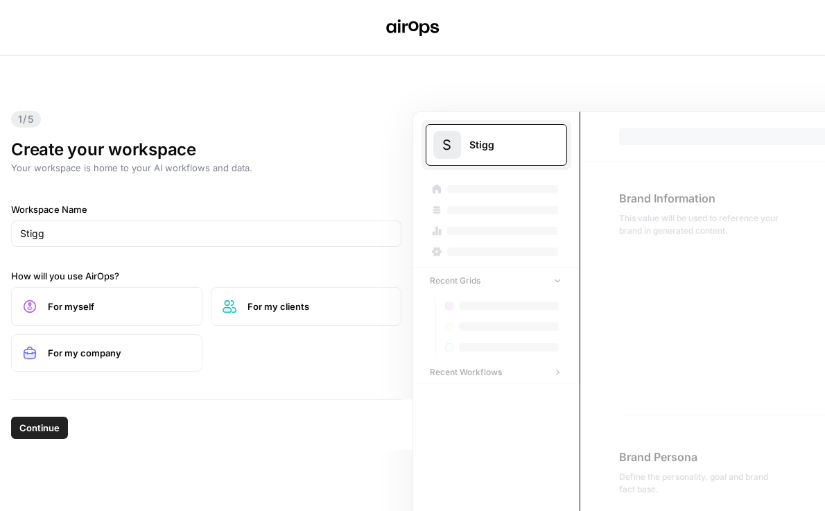
click at [131, 355] on span "For my company" at bounding box center [119, 353] width 143 height 14
click at [53, 417] on button "Continue" at bounding box center [39, 428] width 57 height 22
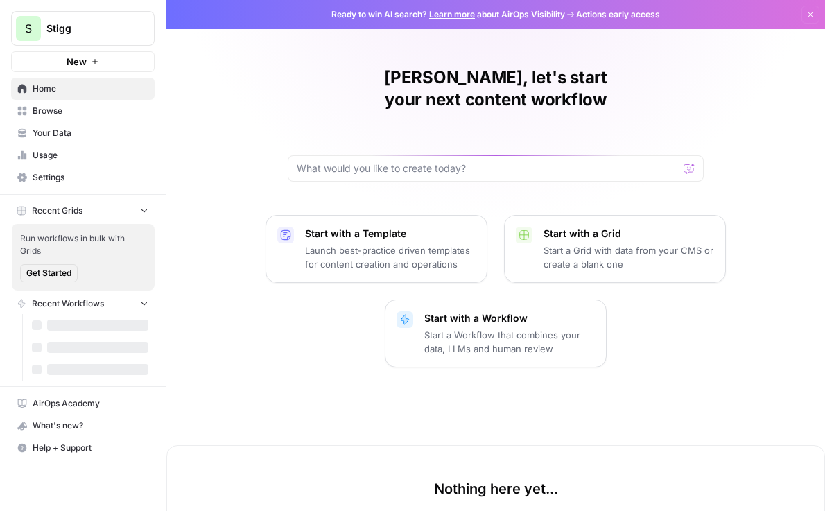
click at [89, 105] on span "Browse" at bounding box center [91, 111] width 116 height 12
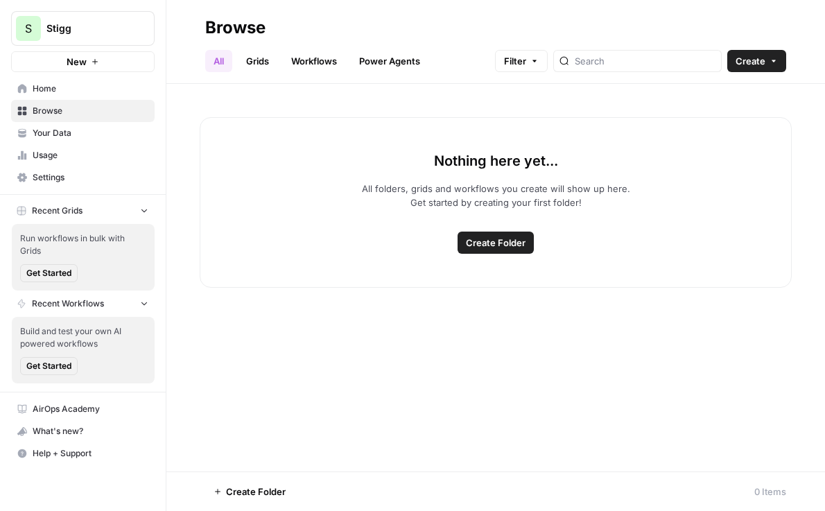
click at [272, 65] on link "Grids" at bounding box center [258, 61] width 40 height 22
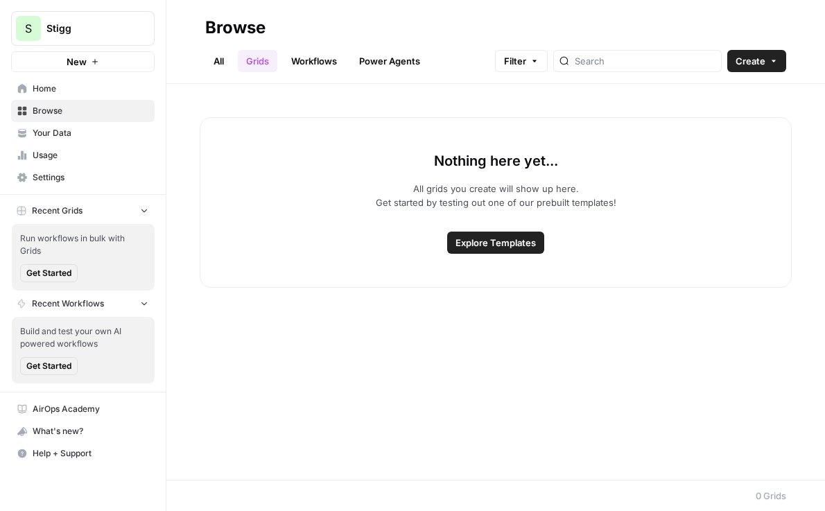
click at [757, 67] on span "Create" at bounding box center [751, 61] width 30 height 14
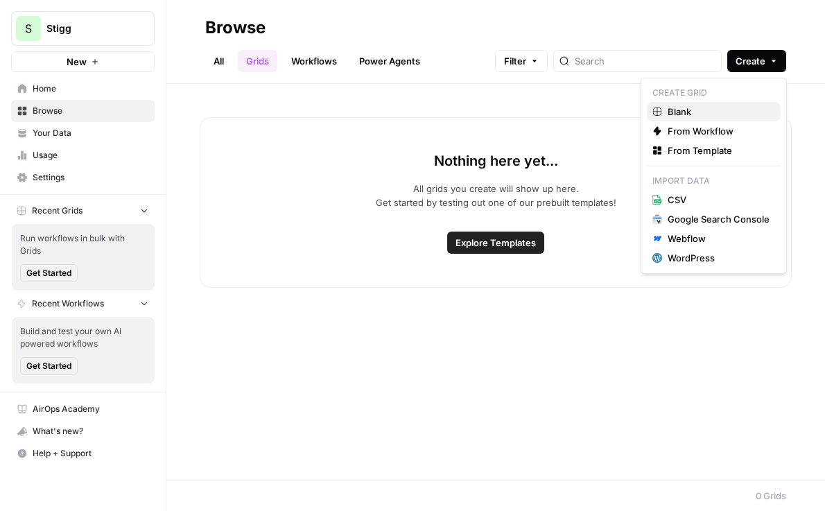
click at [720, 109] on span "Blank" at bounding box center [719, 112] width 102 height 14
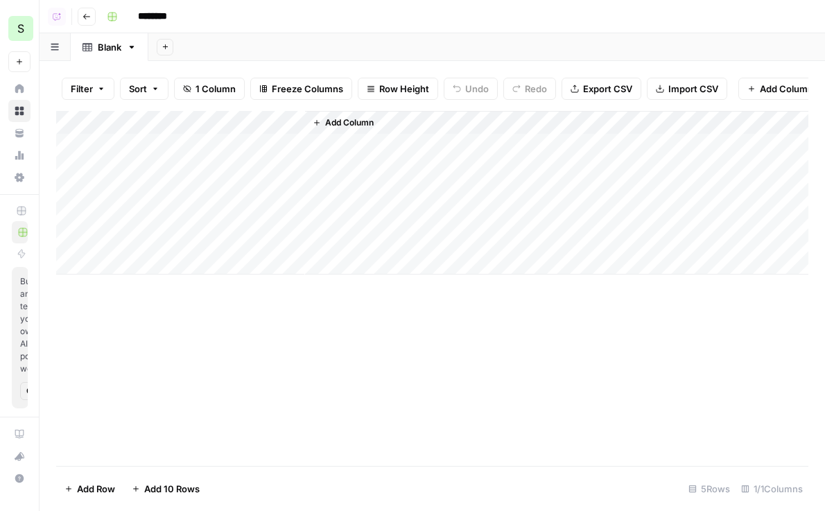
click at [773, 99] on button "Add Column" at bounding box center [780, 89] width 84 height 22
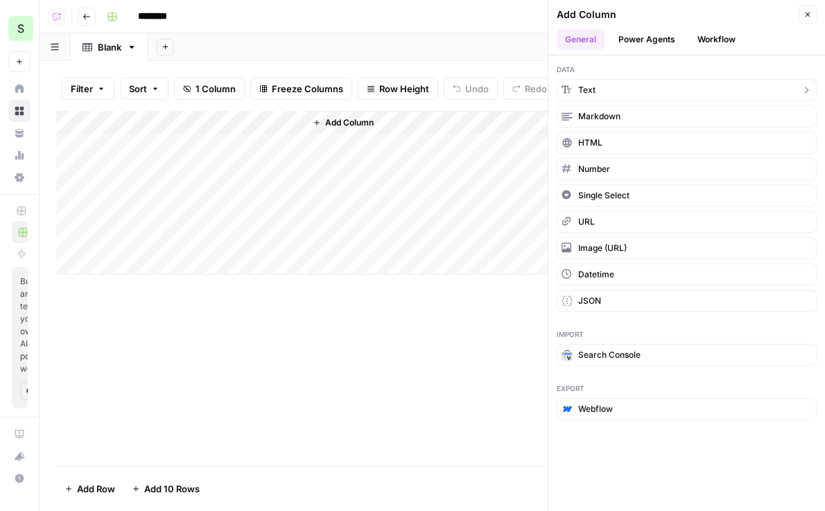
click at [651, 83] on button "Text" at bounding box center [687, 90] width 260 height 22
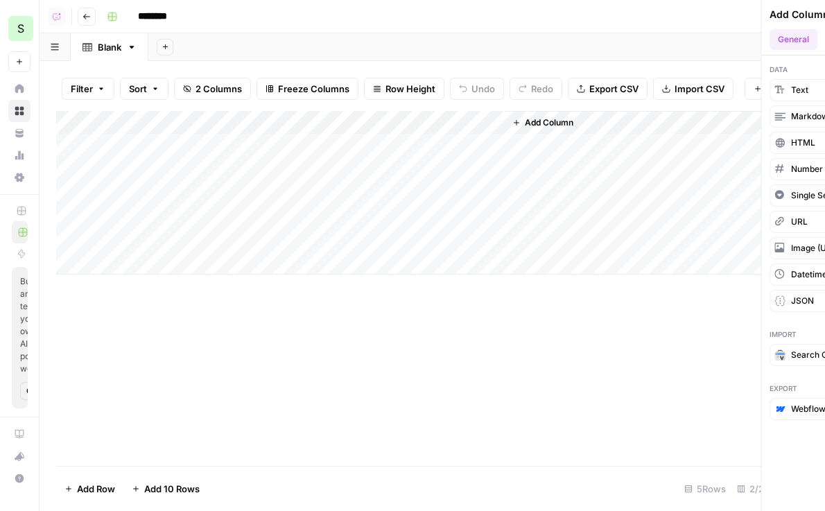
click at [651, 44] on div "Add Sheet" at bounding box center [486, 47] width 677 height 28
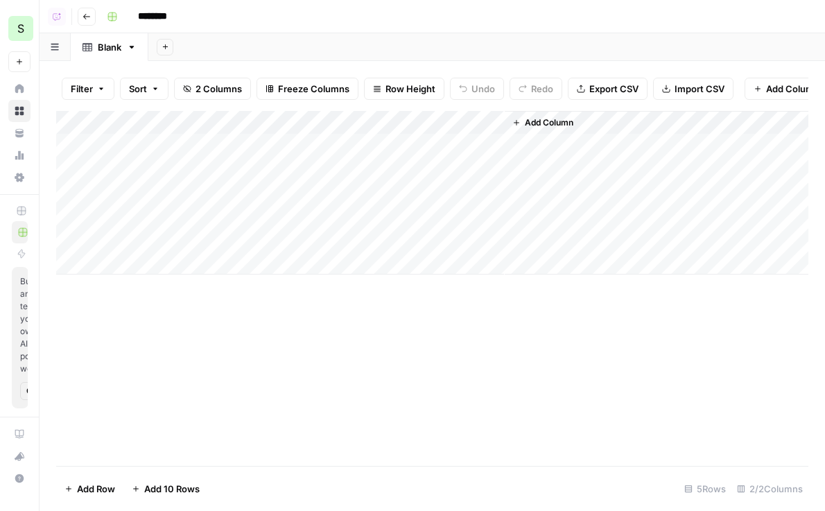
click at [781, 98] on button "Add Column" at bounding box center [787, 89] width 84 height 22
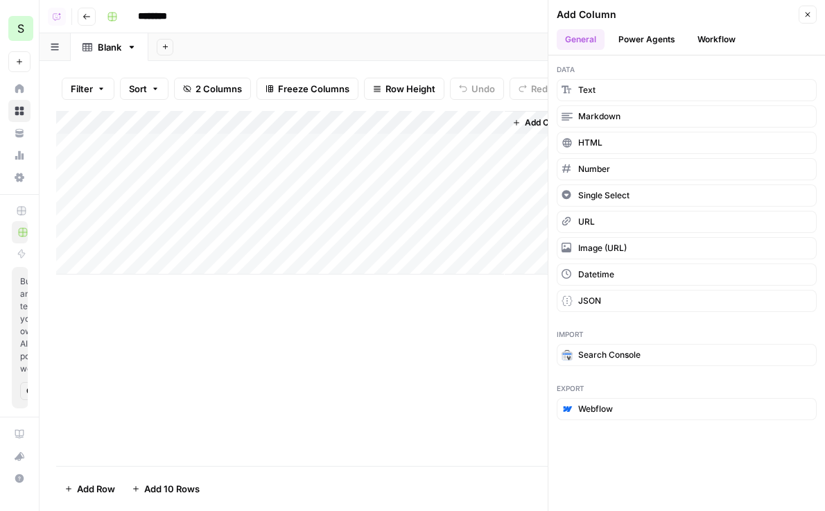
click at [650, 45] on button "Power Agents" at bounding box center [646, 39] width 73 height 21
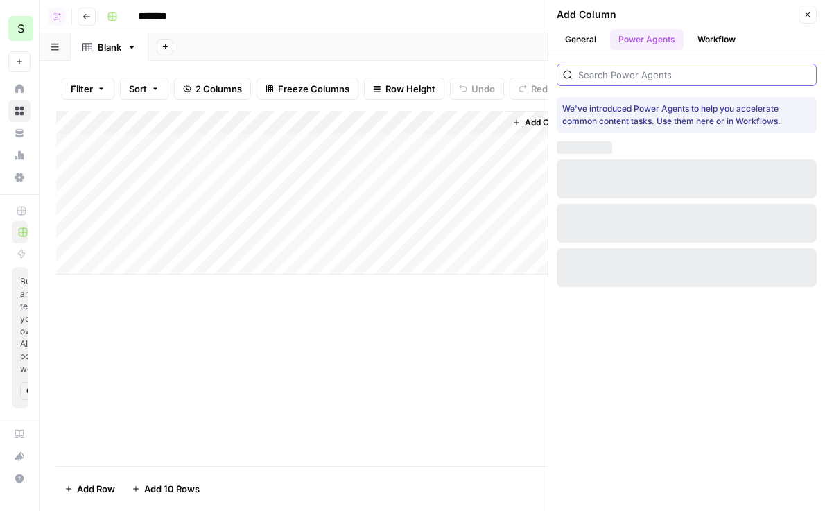
click at [650, 75] on input "search" at bounding box center [694, 75] width 232 height 14
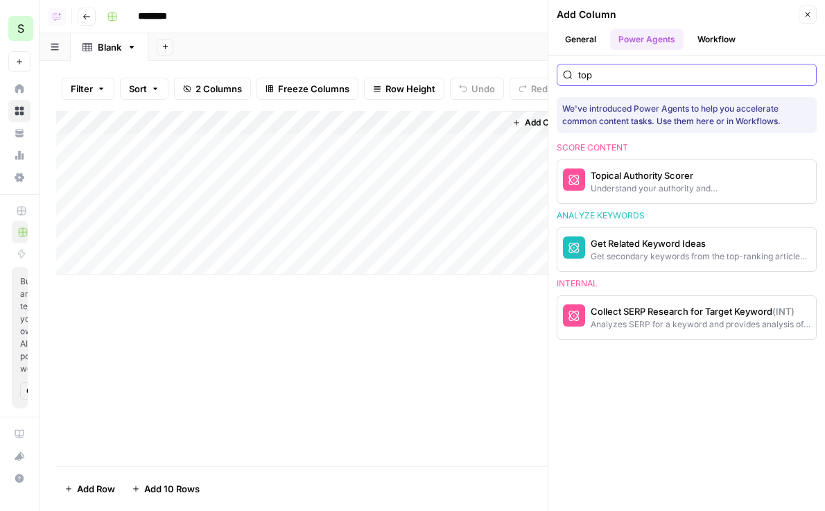
type input "top"
click at [603, 216] on div "Analyze keywords" at bounding box center [687, 215] width 260 height 12
click at [603, 191] on div "Understand your authority and competiveness on a topic" at bounding box center [701, 188] width 220 height 12
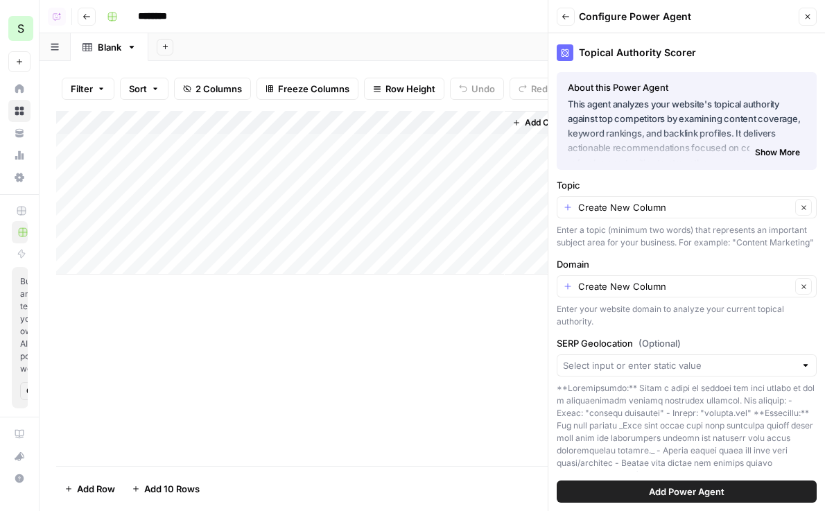
click at [678, 498] on span "Add Power Agent" at bounding box center [687, 492] width 76 height 14
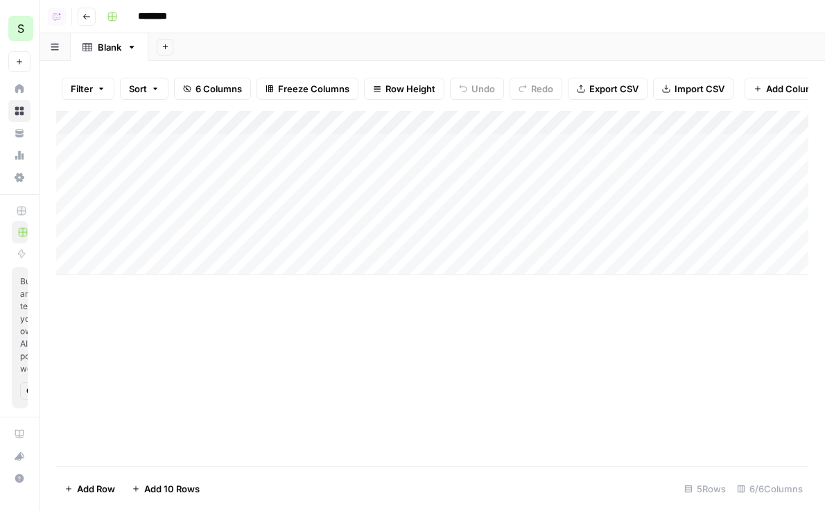
click at [498, 124] on div "Add Column" at bounding box center [432, 193] width 752 height 164
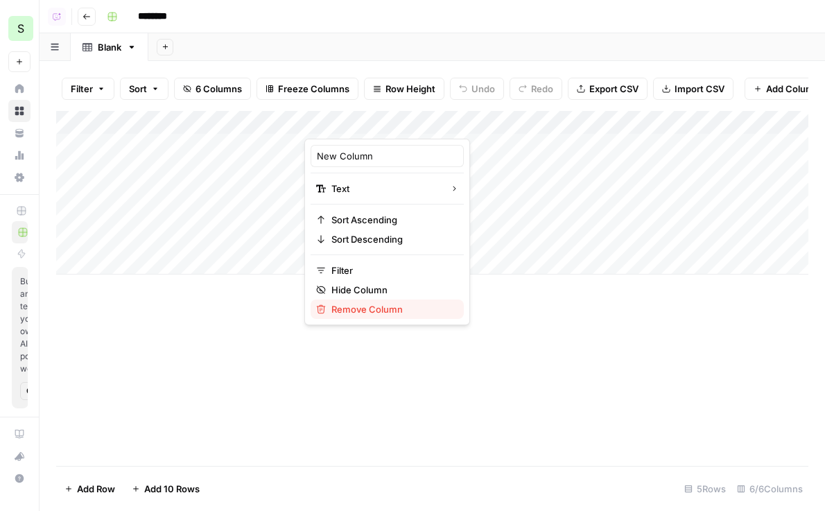
click at [349, 311] on span "Remove Column" at bounding box center [391, 309] width 121 height 14
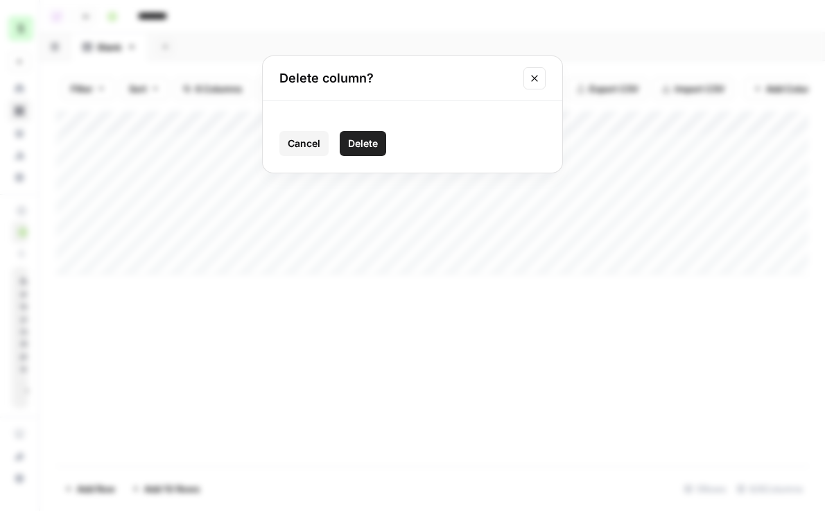
click at [364, 139] on span "Delete" at bounding box center [363, 144] width 30 height 14
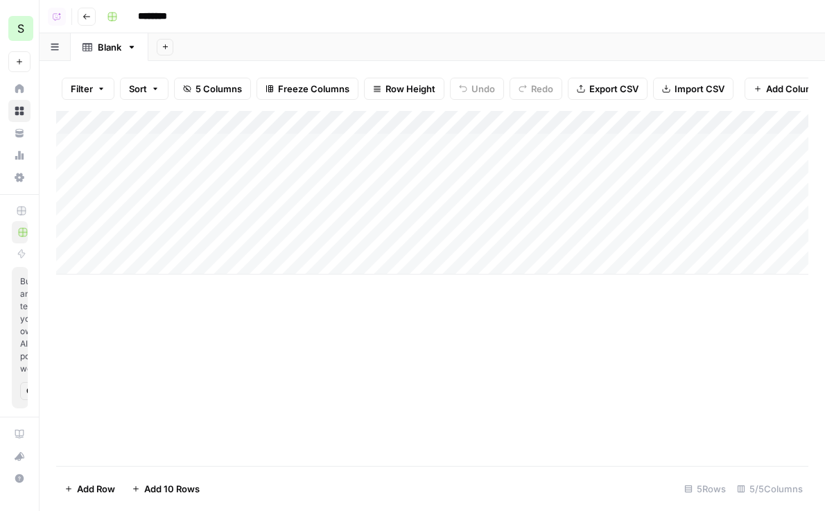
click at [297, 126] on div "Add Column" at bounding box center [432, 193] width 752 height 164
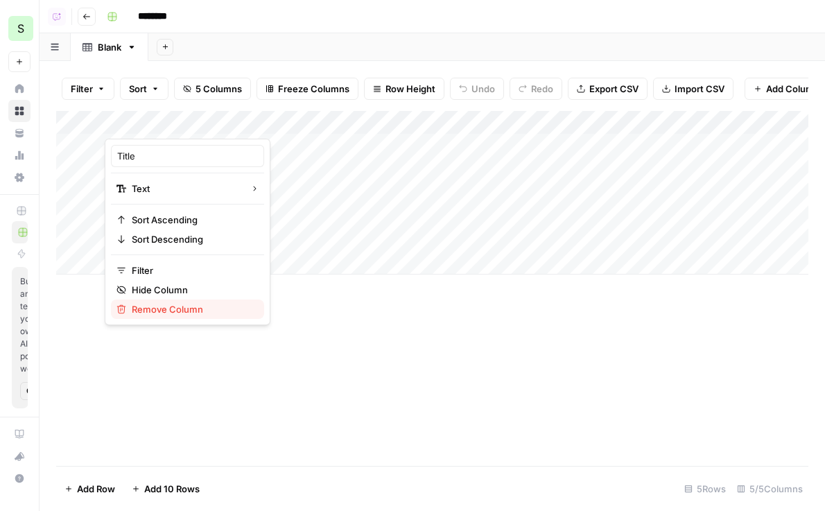
click at [193, 307] on span "Remove Column" at bounding box center [192, 309] width 121 height 14
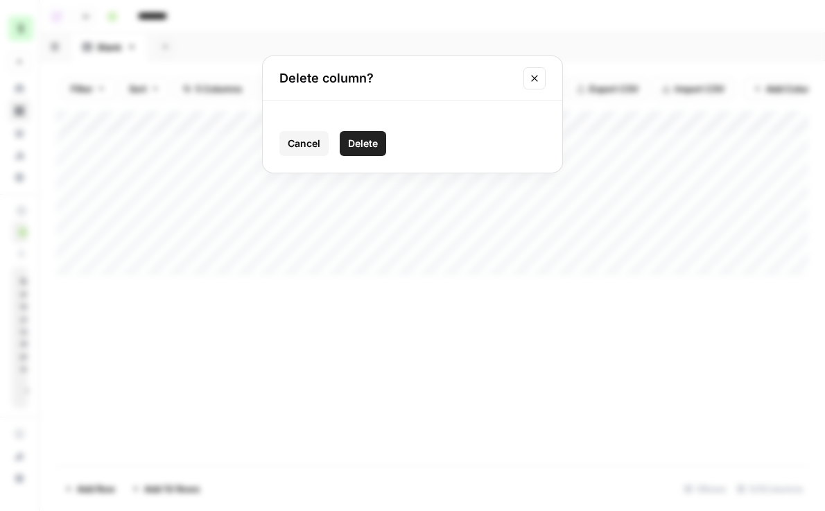
click at [361, 137] on span "Delete" at bounding box center [363, 144] width 30 height 14
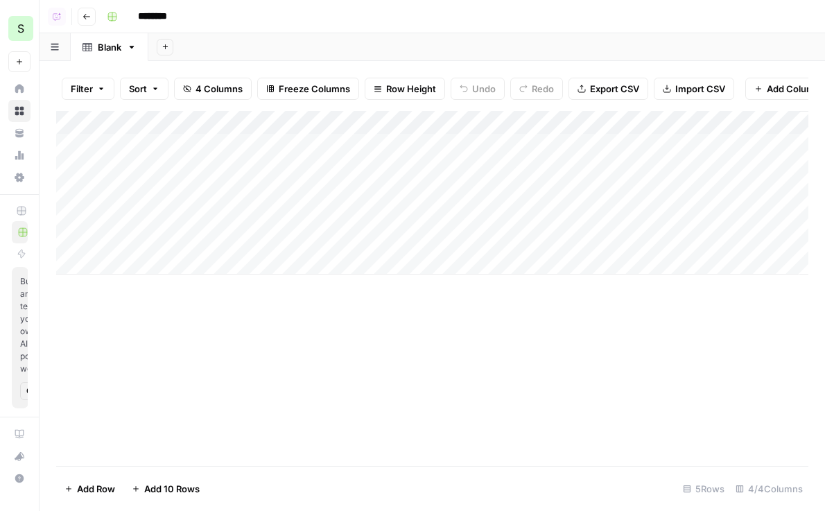
click at [179, 152] on div "Add Column" at bounding box center [432, 193] width 752 height 164
drag, startPoint x: 240, startPoint y: 157, endPoint x: 100, endPoint y: 157, distance: 140.1
click at [100, 157] on body "**********" at bounding box center [412, 255] width 825 height 511
type textarea "**********"
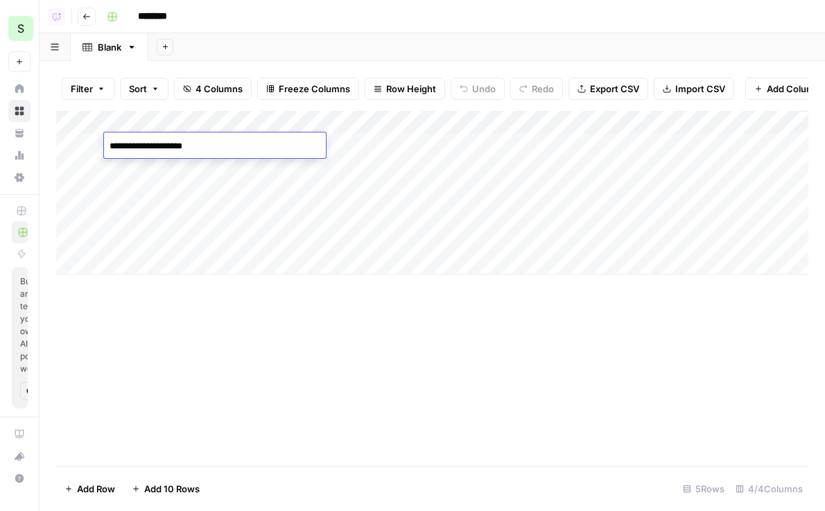
click at [220, 153] on textarea "**********" at bounding box center [215, 146] width 222 height 19
click at [225, 168] on div "Add Column" at bounding box center [432, 193] width 752 height 164
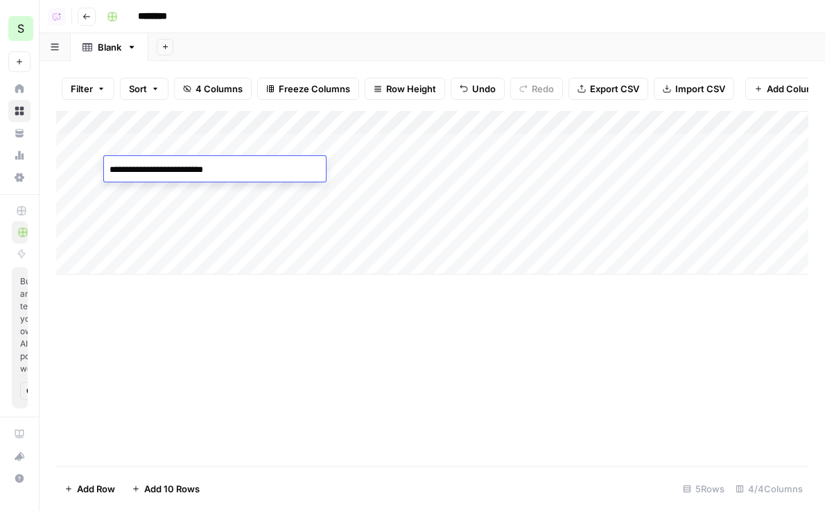
type textarea "**********"
click at [162, 204] on div "Add Column" at bounding box center [432, 193] width 752 height 164
click at [162, 203] on div "Add Column" at bounding box center [432, 193] width 752 height 164
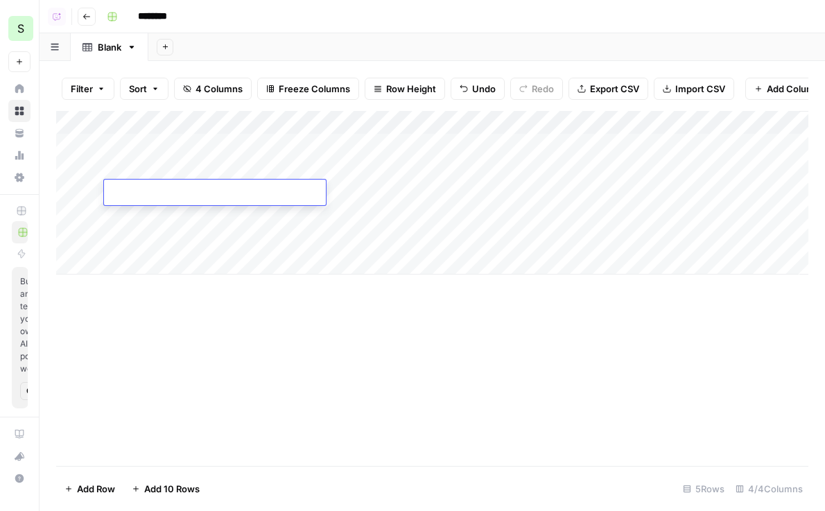
click at [162, 203] on div at bounding box center [215, 193] width 222 height 26
click at [243, 193] on textarea at bounding box center [215, 193] width 222 height 19
paste textarea "**********"
type textarea "**********"
click at [164, 229] on div "Add Column" at bounding box center [432, 193] width 752 height 164
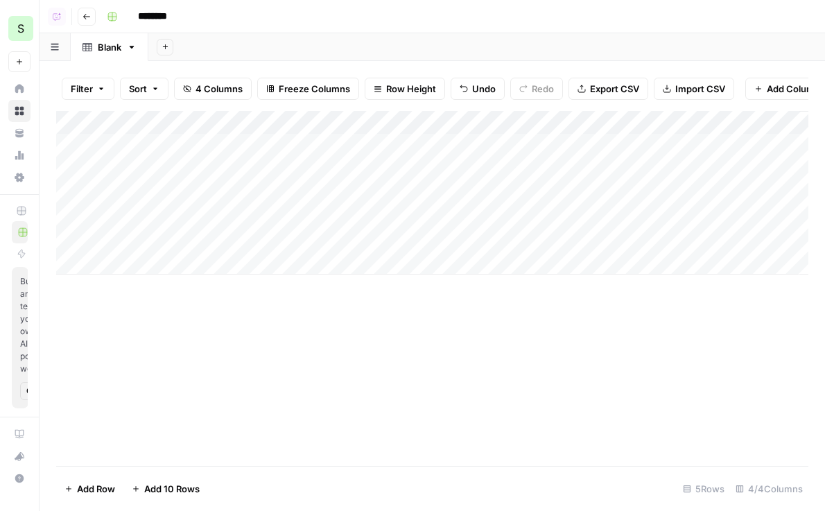
click at [164, 229] on div "Add Column" at bounding box center [432, 193] width 752 height 164
type textarea "**********"
click at [171, 209] on div "Add Column" at bounding box center [432, 193] width 752 height 164
click at [171, 209] on textarea at bounding box center [215, 216] width 222 height 19
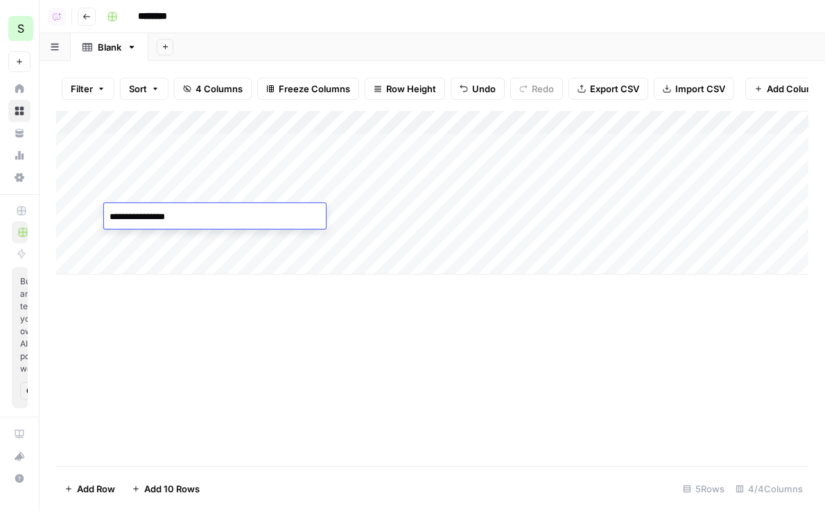
type textarea "**********"
click at [142, 281] on div "Add Column" at bounding box center [432, 288] width 752 height 355
click at [162, 260] on div "Add Column" at bounding box center [432, 193] width 752 height 164
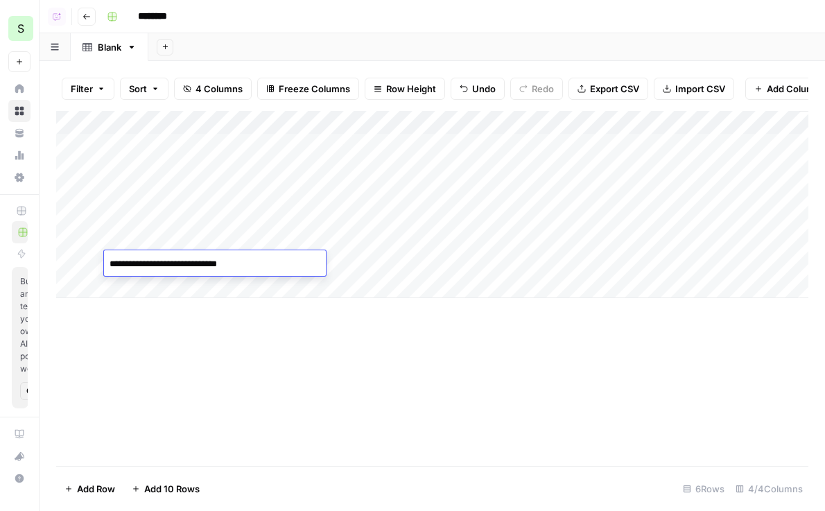
type textarea "**********"
click at [167, 289] on div "Add Column" at bounding box center [432, 204] width 752 height 187
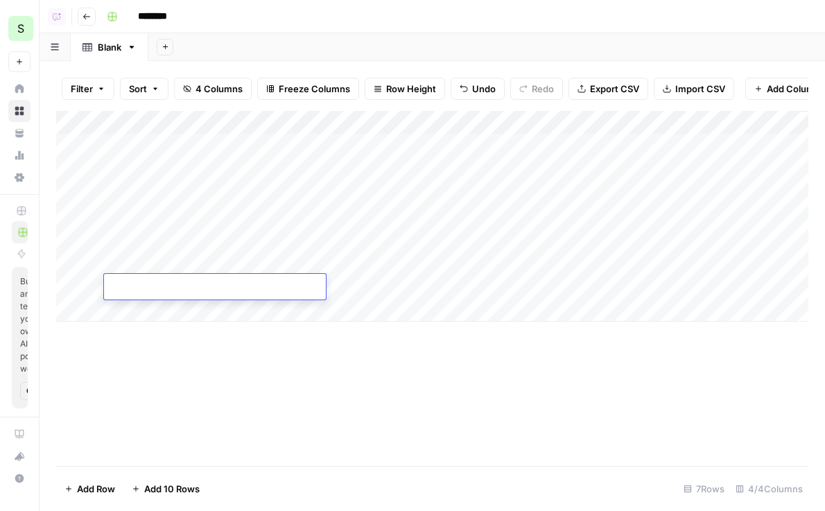
click at [205, 295] on textarea at bounding box center [215, 287] width 222 height 19
type textarea "**********"
click at [178, 302] on div "Add Column" at bounding box center [432, 216] width 752 height 211
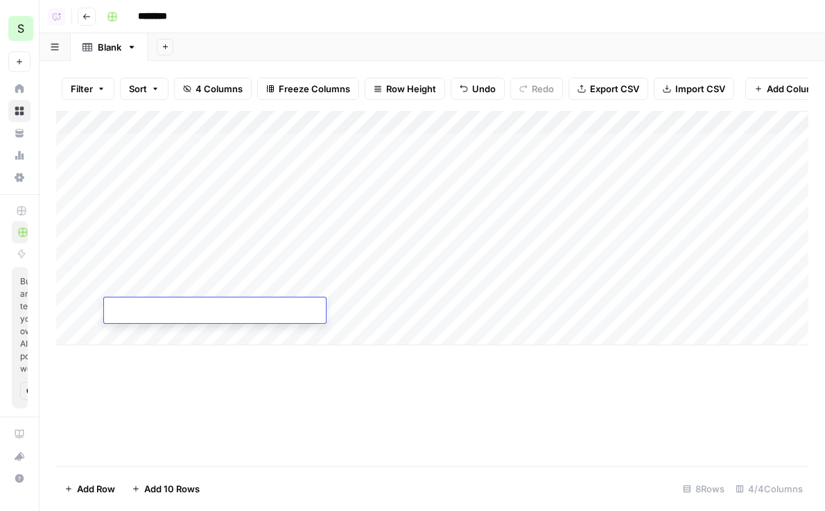
click at [192, 316] on textarea at bounding box center [215, 311] width 222 height 19
type textarea "**********"
click at [154, 336] on div "Add Column" at bounding box center [432, 228] width 752 height 234
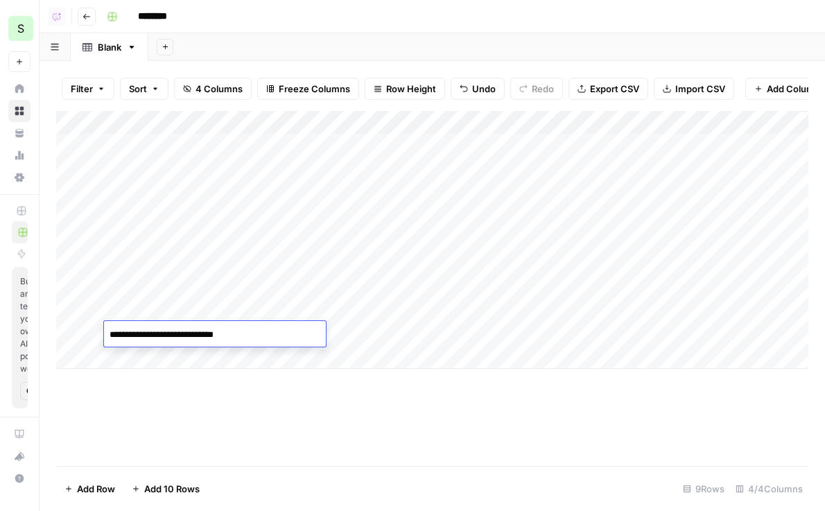
type textarea "**********"
click at [225, 370] on div "Add Column" at bounding box center [432, 288] width 752 height 355
click at [207, 359] on div "Add Column" at bounding box center [432, 240] width 752 height 258
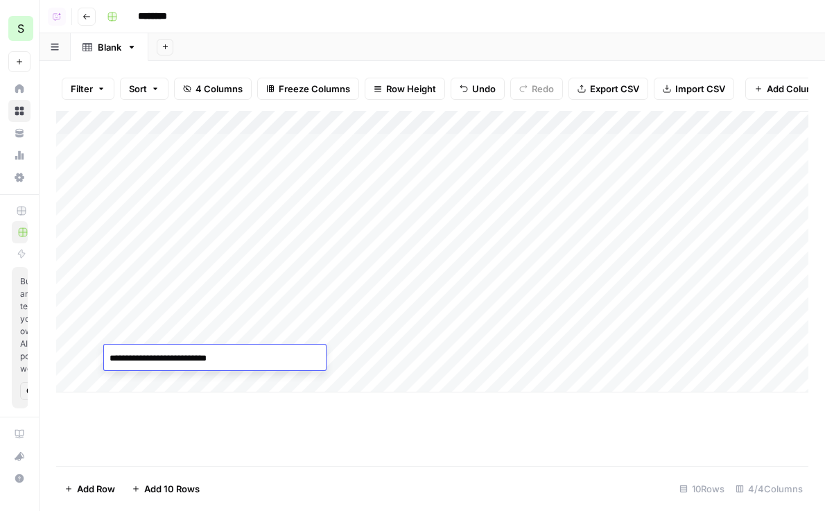
type textarea "**********"
click at [216, 422] on div "Add Column" at bounding box center [432, 288] width 752 height 355
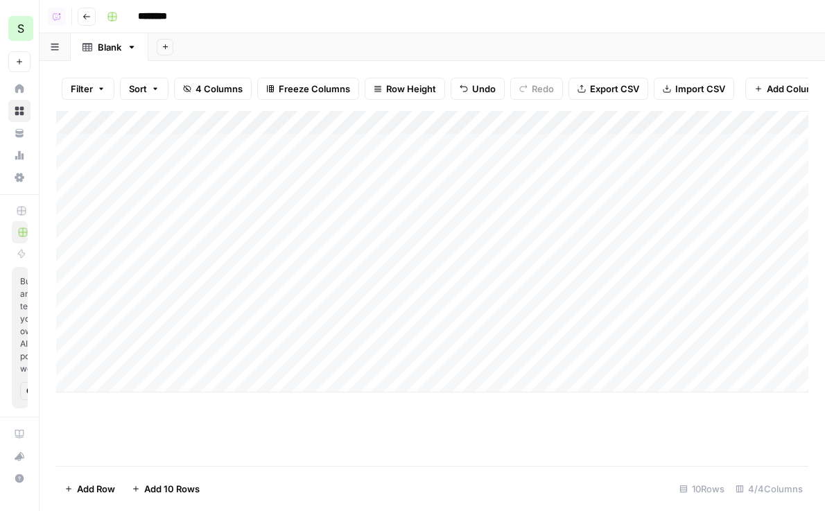
click at [175, 386] on div "Add Column" at bounding box center [432, 252] width 752 height 282
type textarea "**********"
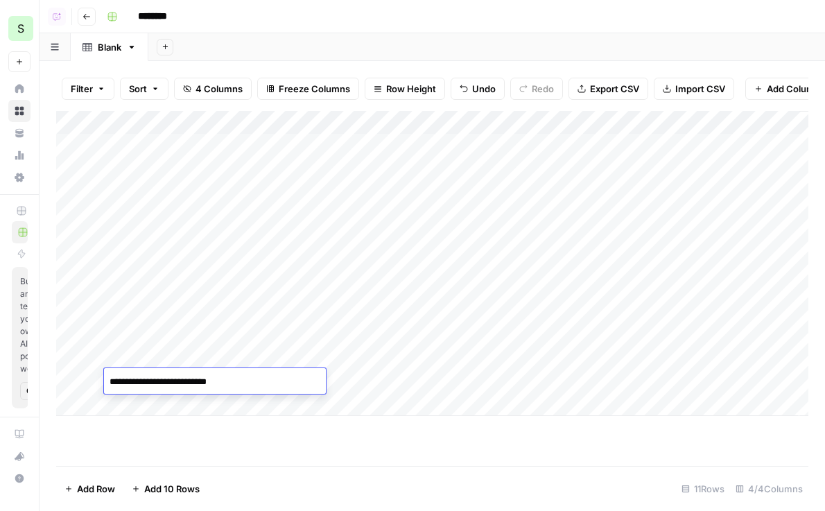
click at [447, 286] on div "Add Column" at bounding box center [432, 263] width 752 height 305
click at [331, 146] on div "Add Column" at bounding box center [432, 263] width 752 height 305
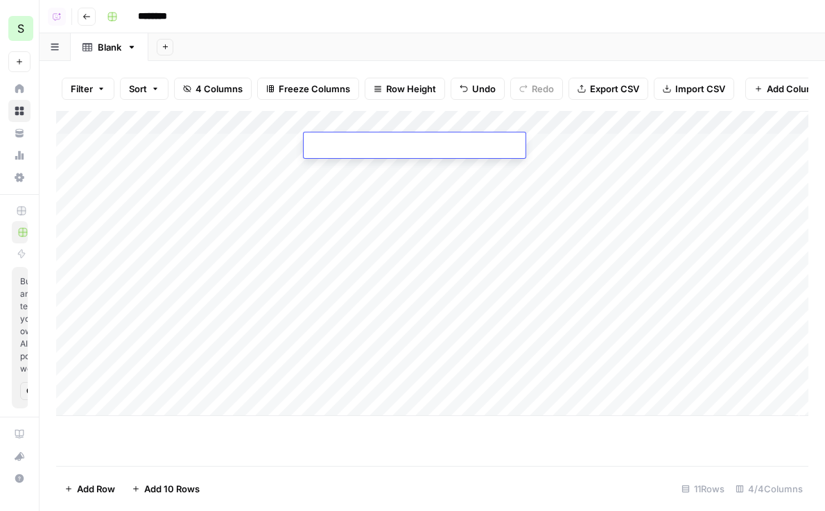
type textarea "**********"
click at [354, 171] on div "Add Column" at bounding box center [432, 263] width 752 height 305
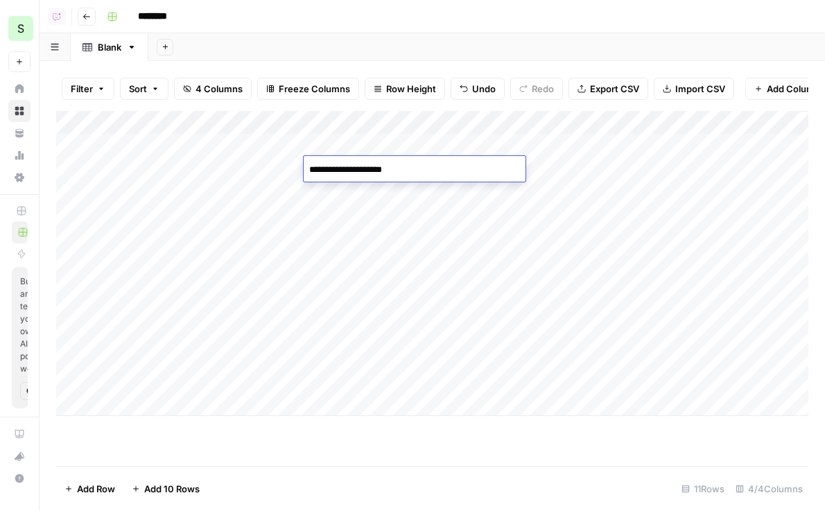
click at [356, 196] on div "Add Column" at bounding box center [432, 263] width 752 height 305
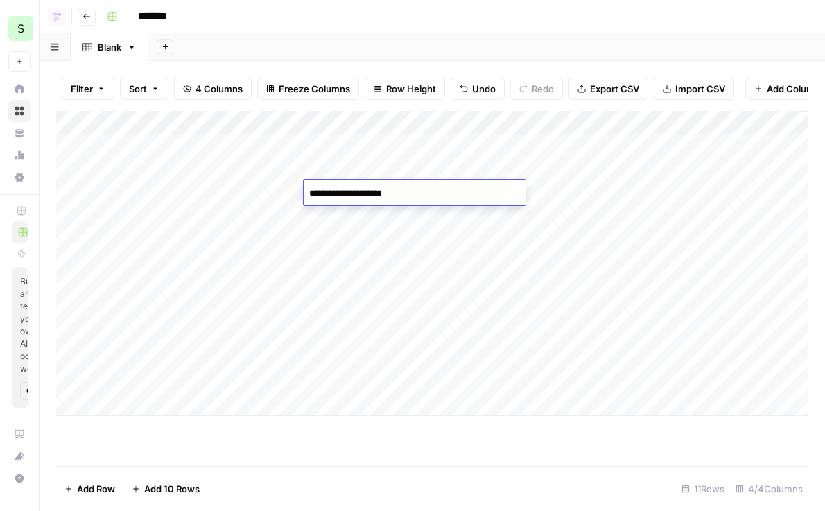
click at [356, 212] on div "Add Column" at bounding box center [432, 263] width 752 height 305
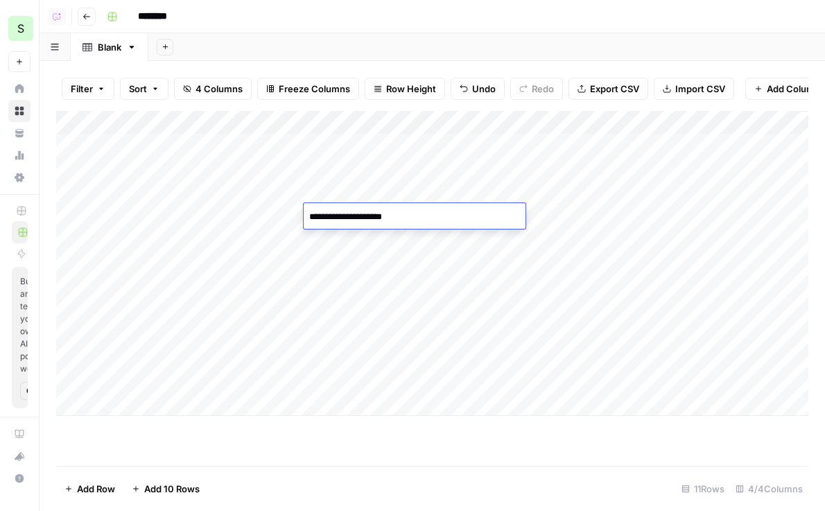
click at [367, 243] on div "Add Column" at bounding box center [432, 263] width 752 height 305
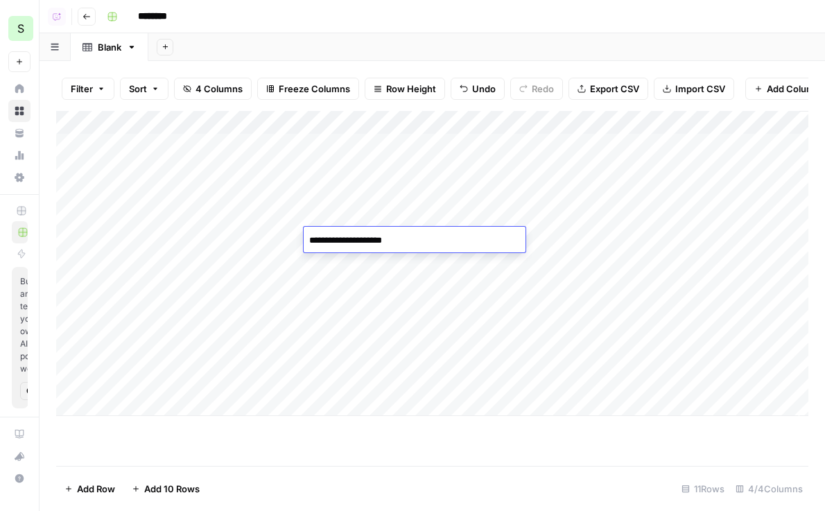
click at [378, 271] on div "Add Column" at bounding box center [432, 263] width 752 height 305
click at [382, 286] on div "Add Column" at bounding box center [432, 263] width 752 height 305
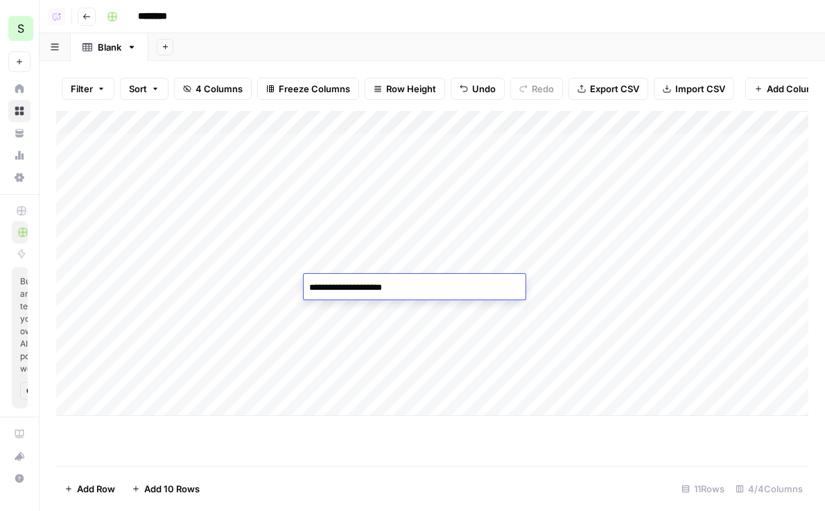
click at [386, 306] on div "Add Column" at bounding box center [432, 263] width 752 height 305
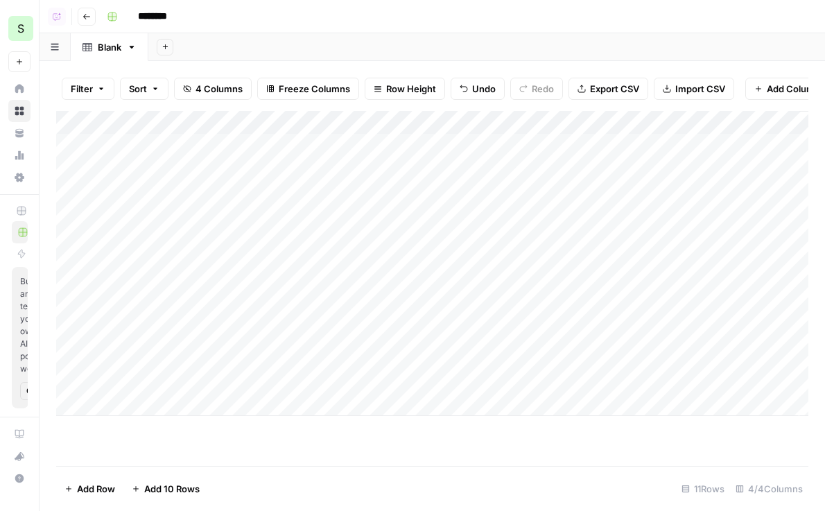
click at [390, 325] on div "Add Column" at bounding box center [432, 263] width 752 height 305
click at [396, 337] on div "Add Column" at bounding box center [432, 263] width 752 height 305
click at [409, 331] on div "Add Column" at bounding box center [432, 263] width 752 height 305
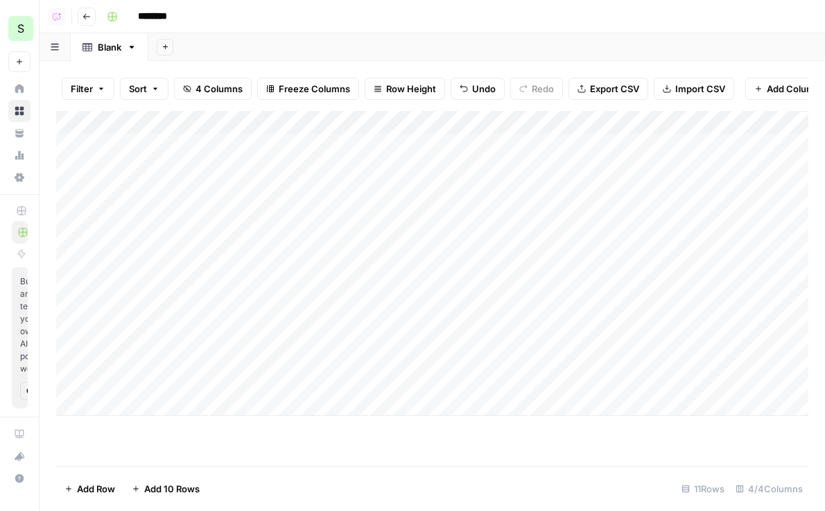
click at [413, 367] on div "Add Column" at bounding box center [432, 263] width 752 height 305
type textarea "**********"
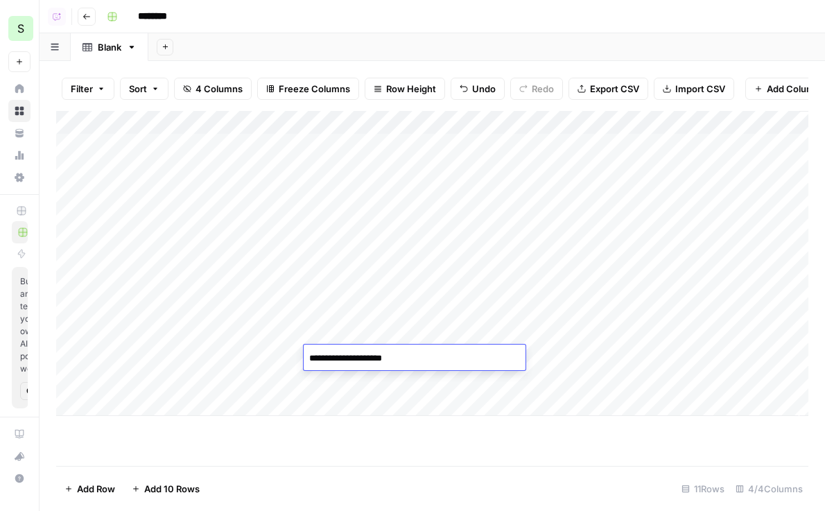
click at [415, 382] on div "Add Column" at bounding box center [432, 263] width 752 height 305
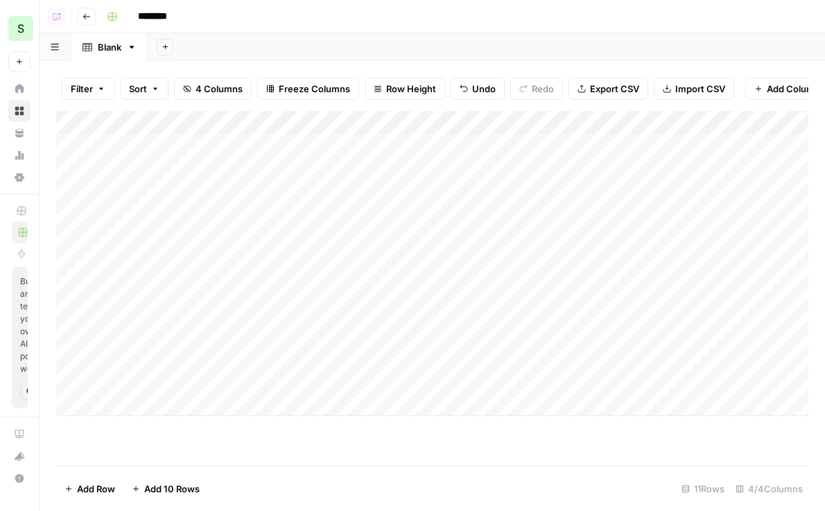
click at [415, 382] on div "Add Column" at bounding box center [432, 263] width 752 height 305
click at [415, 382] on textarea at bounding box center [415, 381] width 222 height 19
type textarea "**********"
click at [567, 154] on div "Add Column" at bounding box center [432, 263] width 752 height 305
click at [576, 164] on div "Add Column" at bounding box center [432, 263] width 752 height 305
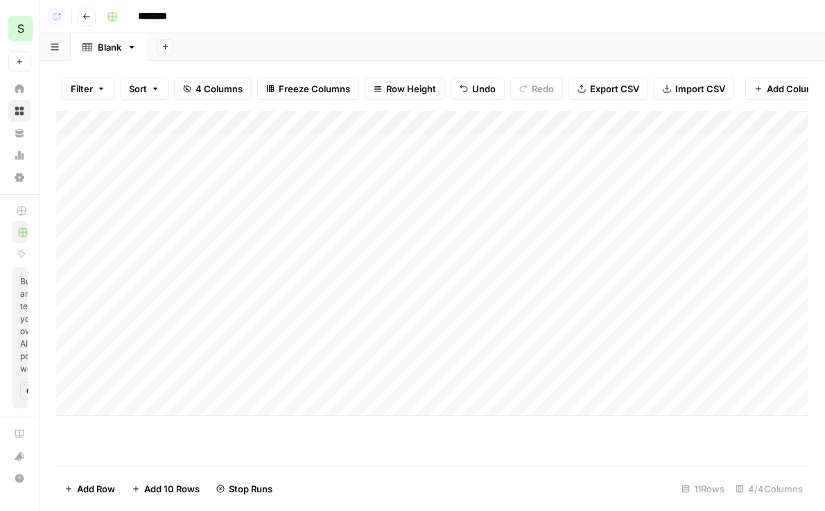
click at [576, 180] on div "Add Column" at bounding box center [432, 263] width 752 height 305
click at [576, 203] on div "Add Column" at bounding box center [432, 263] width 752 height 305
click at [585, 221] on div "Add Column" at bounding box center [432, 263] width 752 height 305
click at [585, 241] on div "Add Column" at bounding box center [432, 263] width 752 height 305
click at [168, 18] on input "********" at bounding box center [171, 17] width 78 height 22
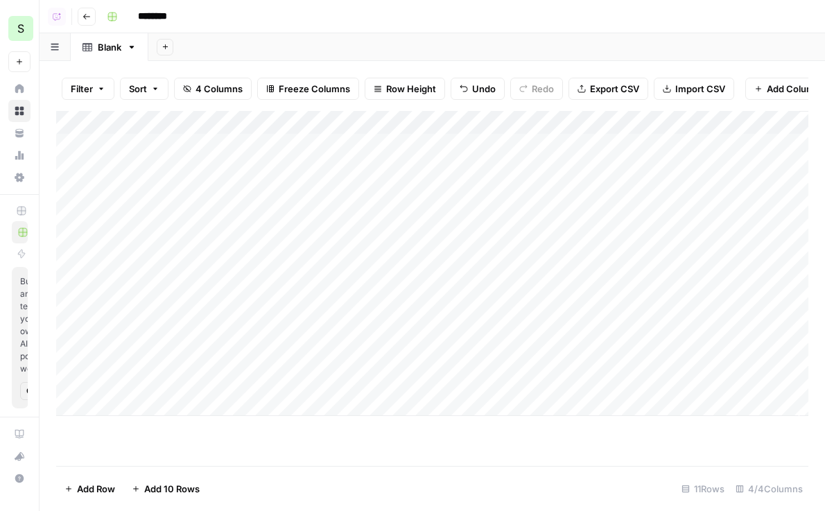
click at [168, 18] on input "********" at bounding box center [171, 17] width 78 height 22
type input "**********"
click at [87, 5] on header "**********" at bounding box center [433, 16] width 786 height 33
click at [87, 20] on icon "button" at bounding box center [87, 16] width 8 height 8
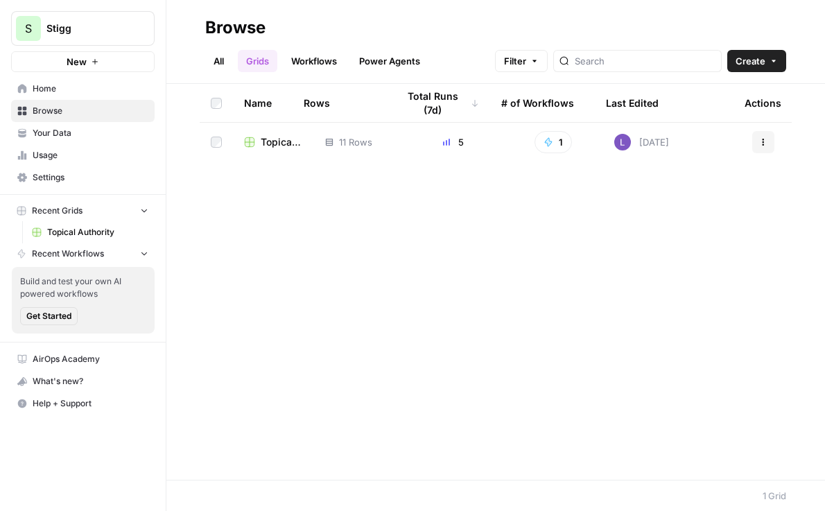
click at [321, 71] on link "Workflows" at bounding box center [314, 61] width 62 height 22
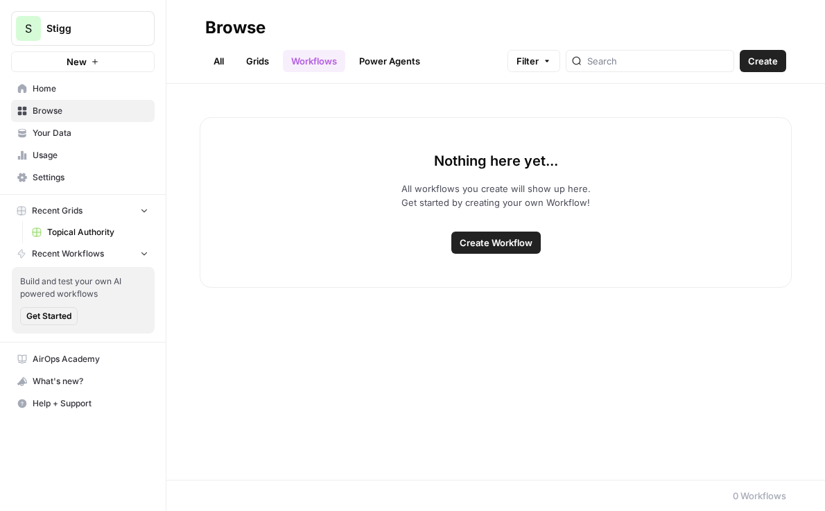
click at [261, 62] on link "Grids" at bounding box center [258, 61] width 40 height 22
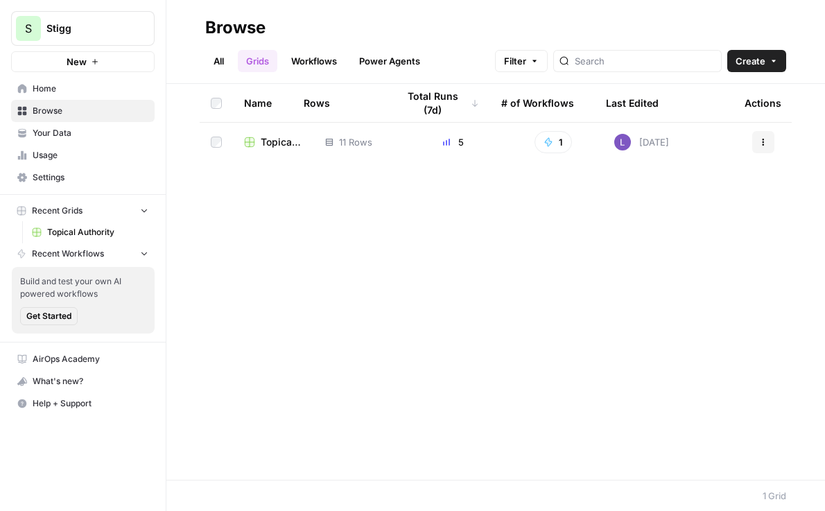
drag, startPoint x: 797, startPoint y: 59, endPoint x: 772, endPoint y: 59, distance: 25.0
click at [797, 59] on header "Browse All Grids Workflows Power Agents Filter Create" at bounding box center [495, 42] width 659 height 84
click at [770, 59] on icon "button" at bounding box center [774, 61] width 8 height 8
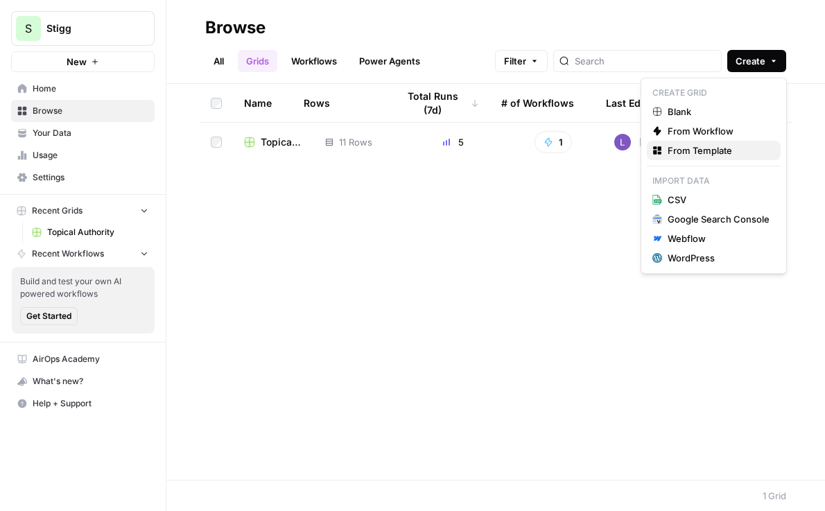
click at [745, 144] on span "From Template" at bounding box center [719, 151] width 102 height 14
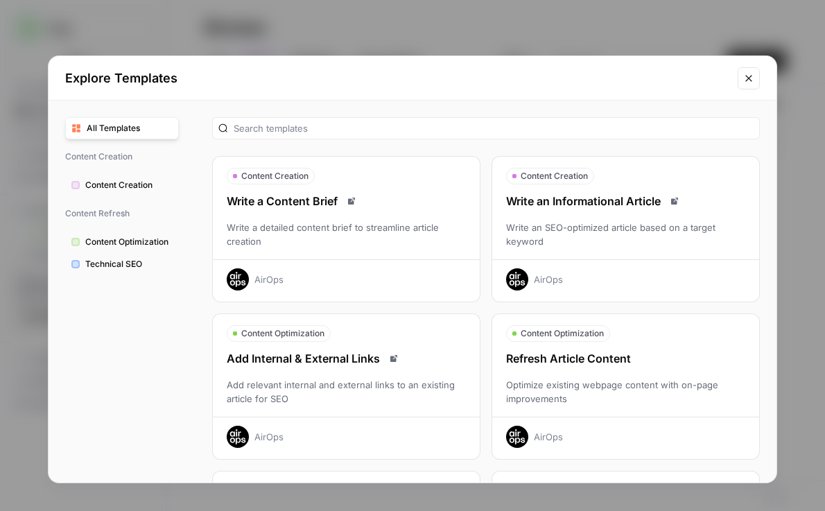
click at [746, 79] on icon "Close modal" at bounding box center [748, 78] width 11 height 11
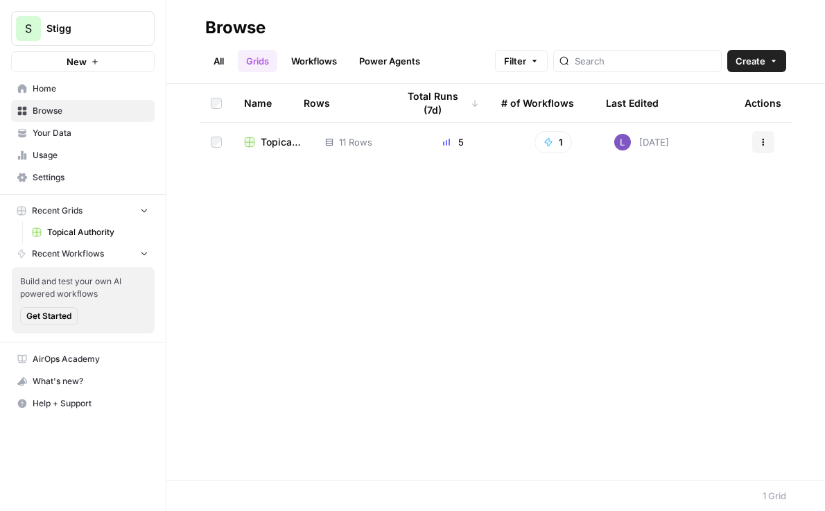
click at [270, 141] on span "Topical Authority" at bounding box center [282, 142] width 42 height 14
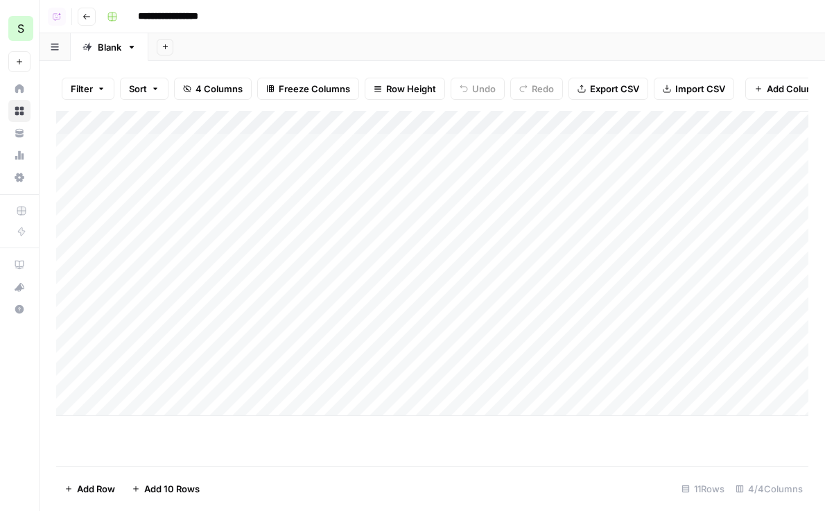
click at [412, 91] on span "Row Height" at bounding box center [411, 89] width 50 height 14
click at [413, 153] on span "Medium" at bounding box center [440, 156] width 100 height 14
click at [87, 17] on icon "button" at bounding box center [87, 16] width 8 height 8
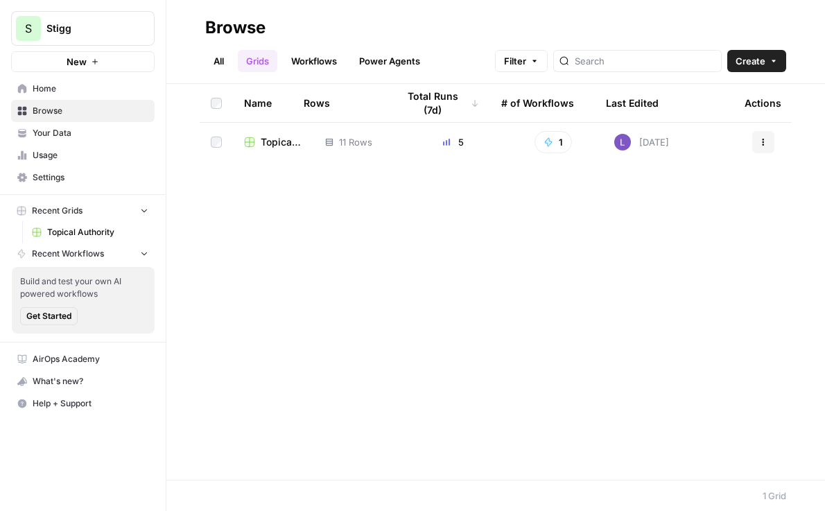
click at [776, 73] on header "Browse All Grids Workflows Power Agents Filter Create" at bounding box center [495, 42] width 659 height 84
click at [770, 59] on icon "button" at bounding box center [774, 61] width 8 height 8
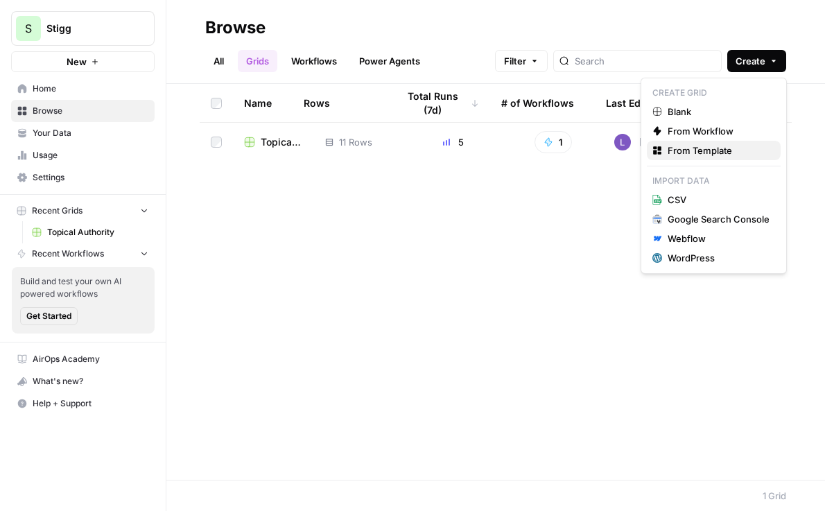
click at [734, 155] on span "From Template" at bounding box center [719, 151] width 102 height 14
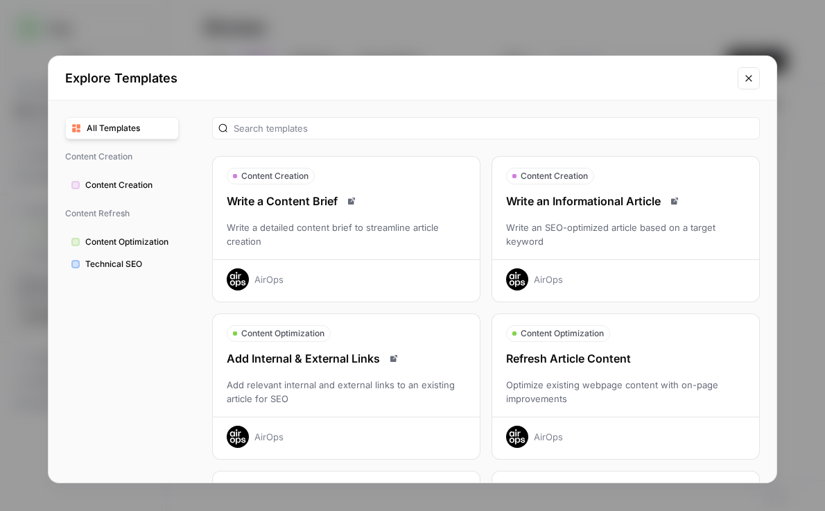
click at [629, 354] on div "Refresh Article Content" at bounding box center [625, 358] width 267 height 17
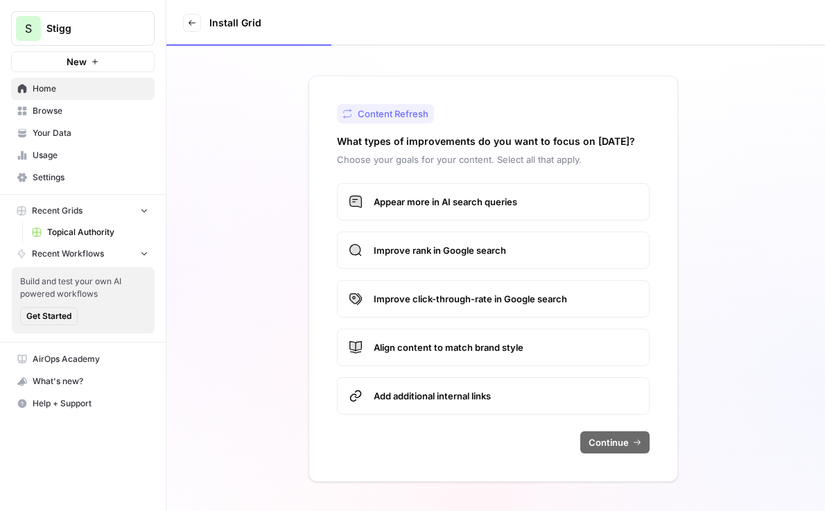
click at [428, 210] on label "Appear more in AI search queries" at bounding box center [493, 201] width 313 height 37
click at [473, 268] on div "Appear more in AI search queries Improve rank in Google search Improve click-th…" at bounding box center [493, 299] width 313 height 232
click at [473, 303] on span "Improve click-through-rate in Google search" at bounding box center [506, 299] width 264 height 14
click at [487, 260] on label "Improve rank in Google search" at bounding box center [493, 250] width 313 height 37
click at [539, 303] on span "Improve click-through-rate in Google search" at bounding box center [506, 299] width 264 height 14
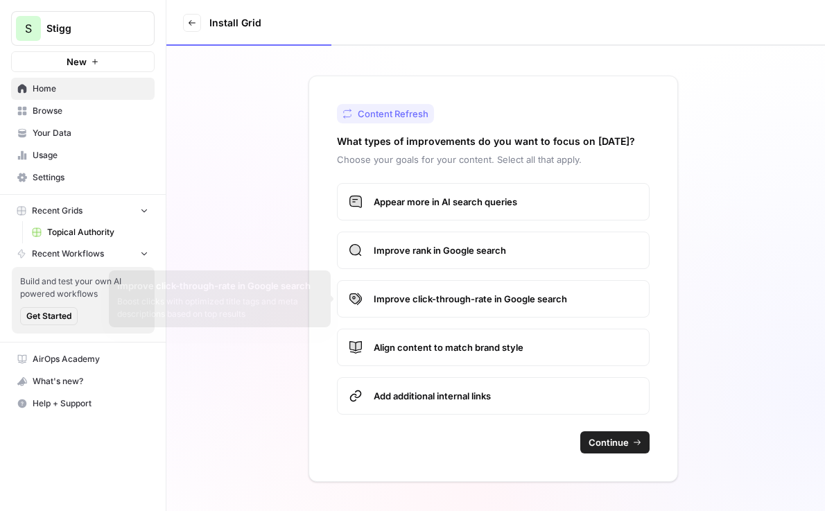
click at [539, 356] on label "Align content to match brand style" at bounding box center [493, 347] width 313 height 37
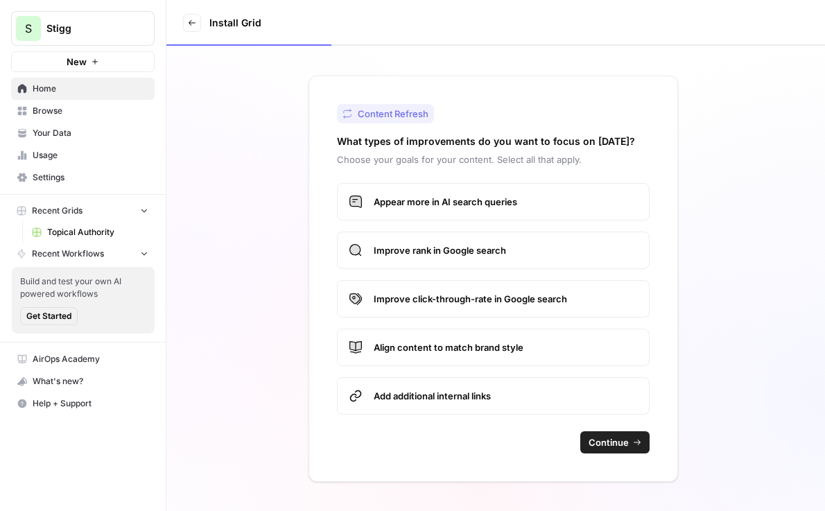
click at [624, 451] on button "Continue" at bounding box center [614, 442] width 69 height 22
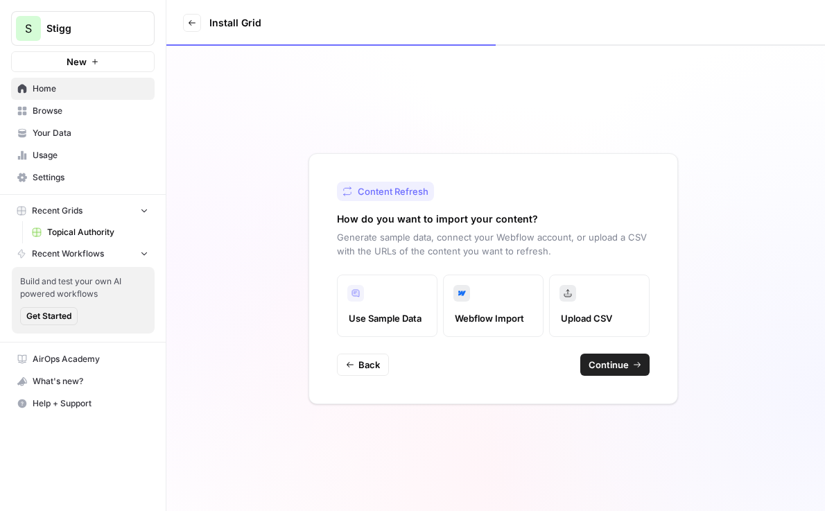
click at [638, 365] on icon "button" at bounding box center [637, 365] width 8 height 8
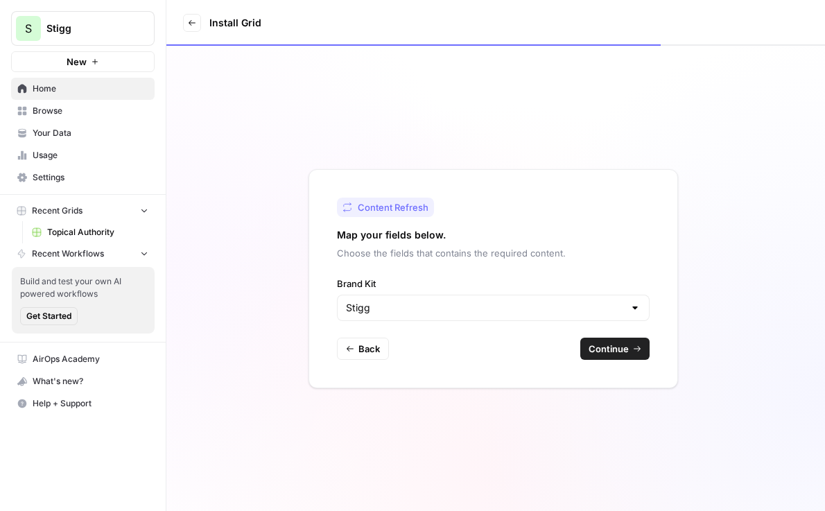
click at [623, 348] on span "Continue" at bounding box center [609, 349] width 40 height 14
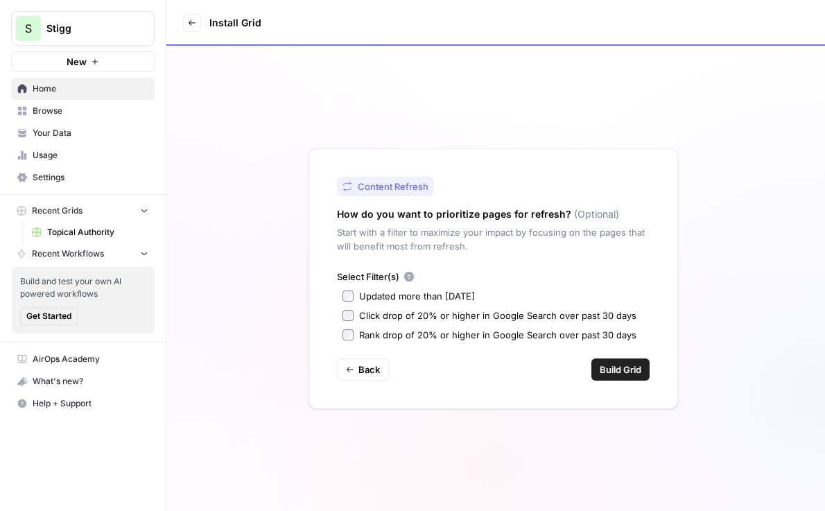
click at [404, 302] on div "Updated more than 90 days ago" at bounding box center [417, 296] width 116 height 14
click at [623, 364] on span "Build Grid" at bounding box center [621, 370] width 42 height 14
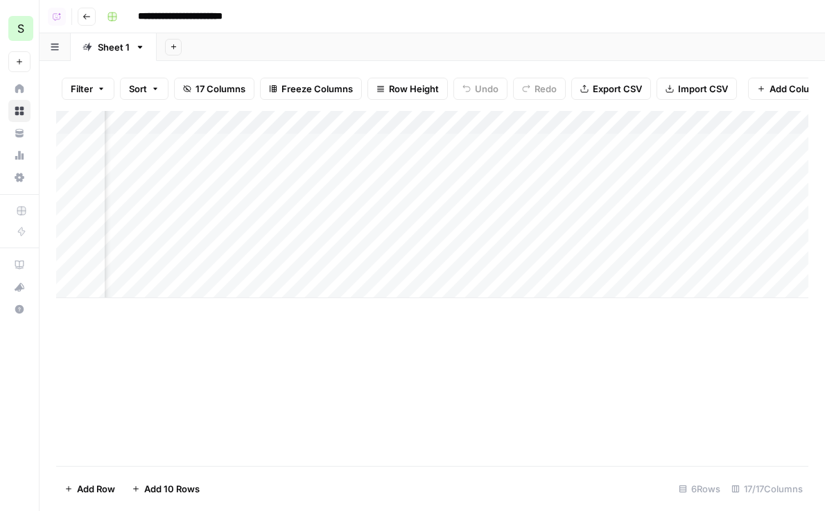
scroll to position [0, 615]
click at [392, 148] on div "Add Column" at bounding box center [432, 204] width 752 height 187
click at [392, 170] on div "Add Column" at bounding box center [432, 204] width 752 height 187
click at [392, 193] on div "Add Column" at bounding box center [432, 204] width 752 height 187
click at [388, 222] on div "Add Column" at bounding box center [432, 204] width 752 height 187
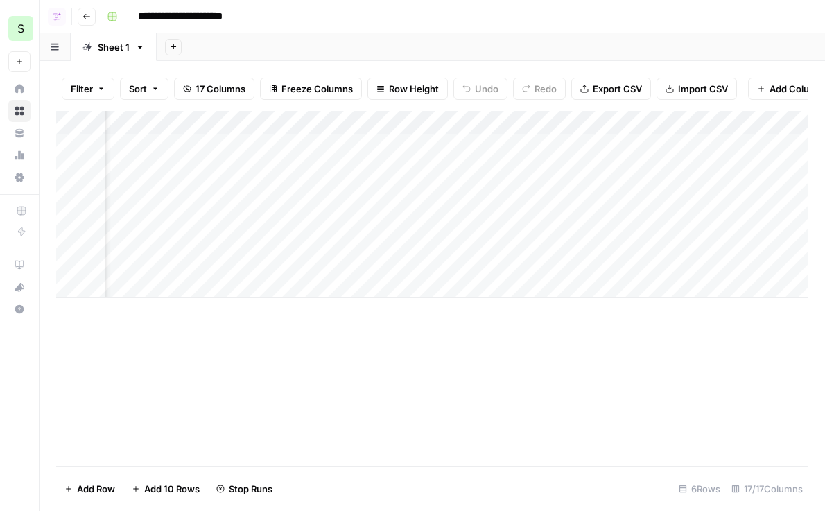
click at [272, 122] on div "Add Column" at bounding box center [432, 204] width 752 height 187
click at [222, 259] on span "Remove Column" at bounding box center [245, 259] width 121 height 14
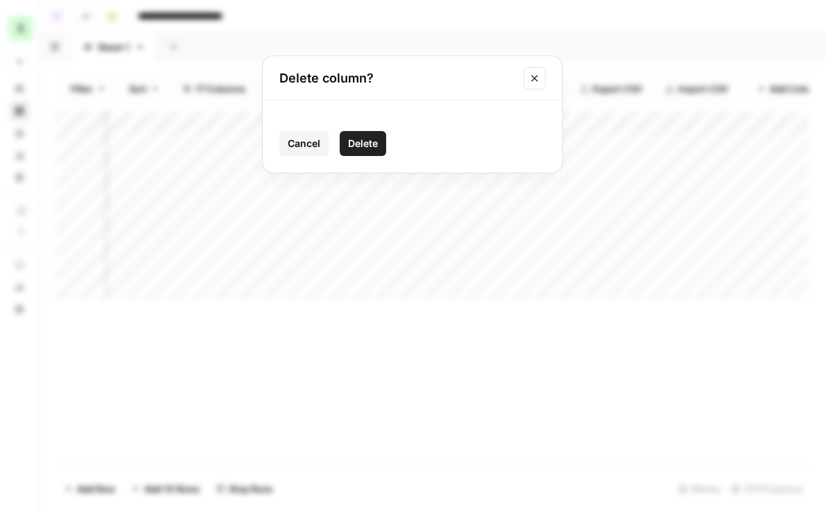
click at [367, 135] on button "Delete" at bounding box center [363, 143] width 46 height 25
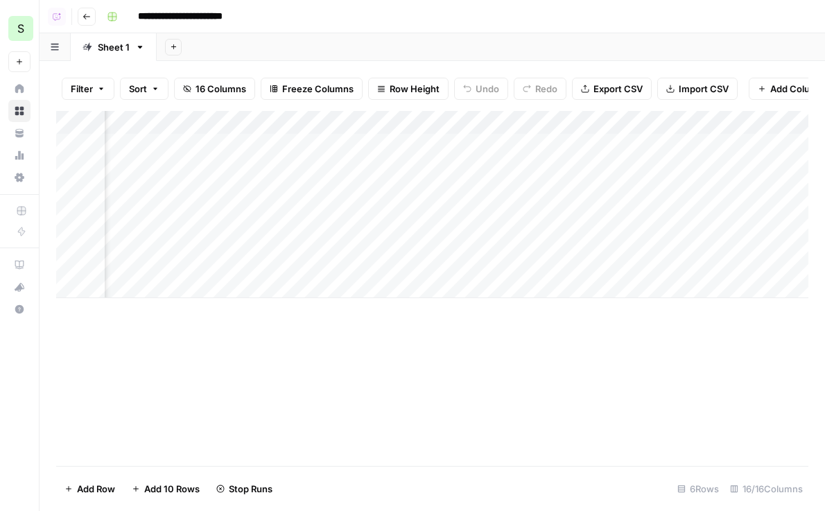
click at [83, 20] on button "Go back" at bounding box center [87, 17] width 18 height 18
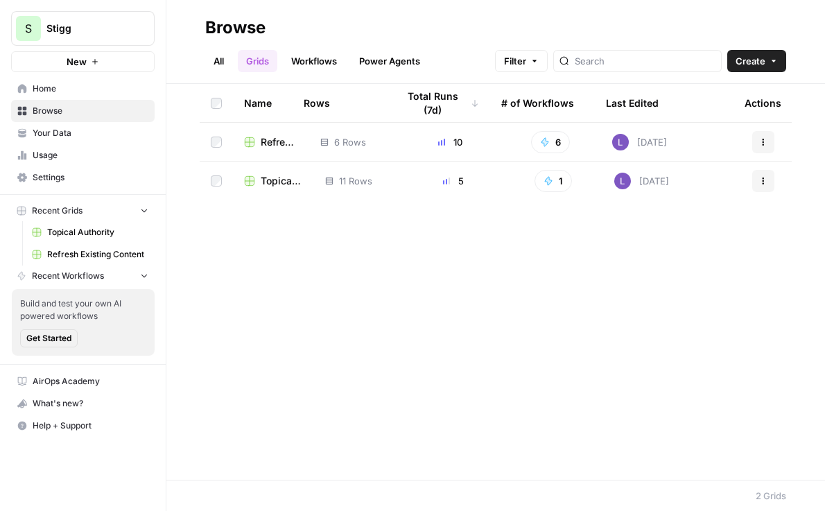
click at [289, 188] on td "Topical Authority" at bounding box center [273, 181] width 81 height 39
click at [274, 182] on span "Topical Authority" at bounding box center [282, 181] width 42 height 14
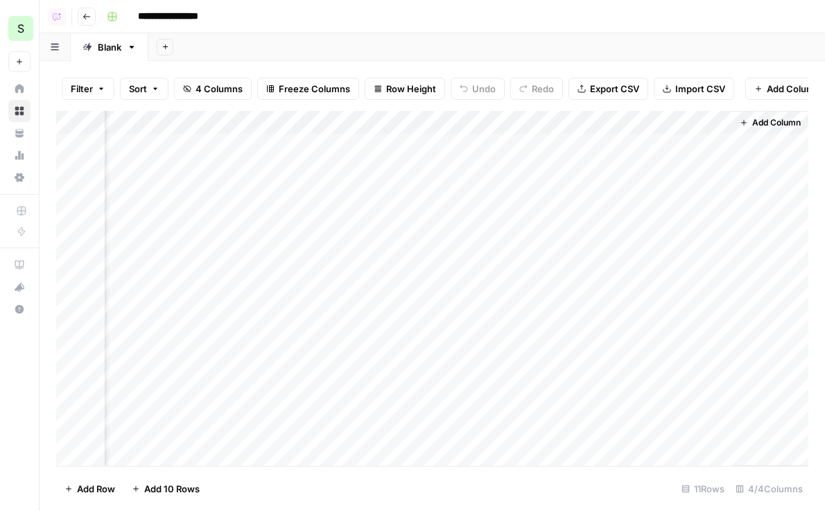
click at [714, 146] on div "Add Column" at bounding box center [432, 288] width 752 height 355
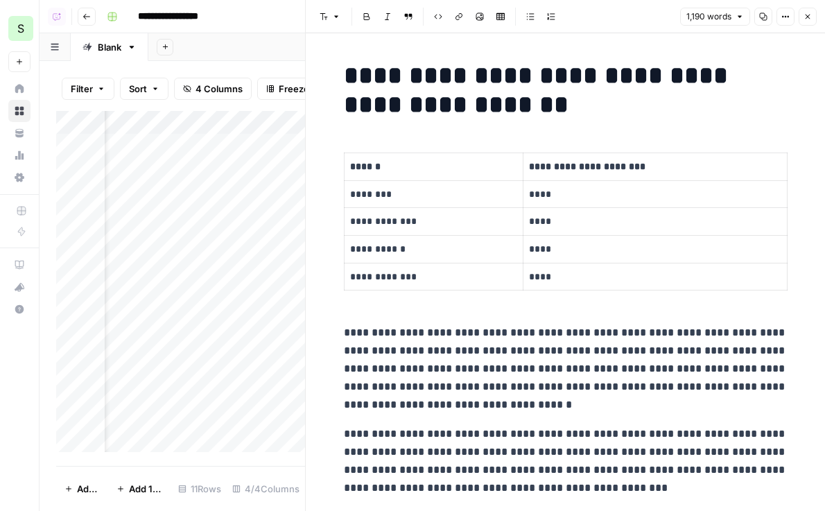
click at [795, 19] on div "1,190 words Copy Options Close" at bounding box center [748, 17] width 137 height 18
click at [806, 16] on icon "button" at bounding box center [808, 16] width 8 height 8
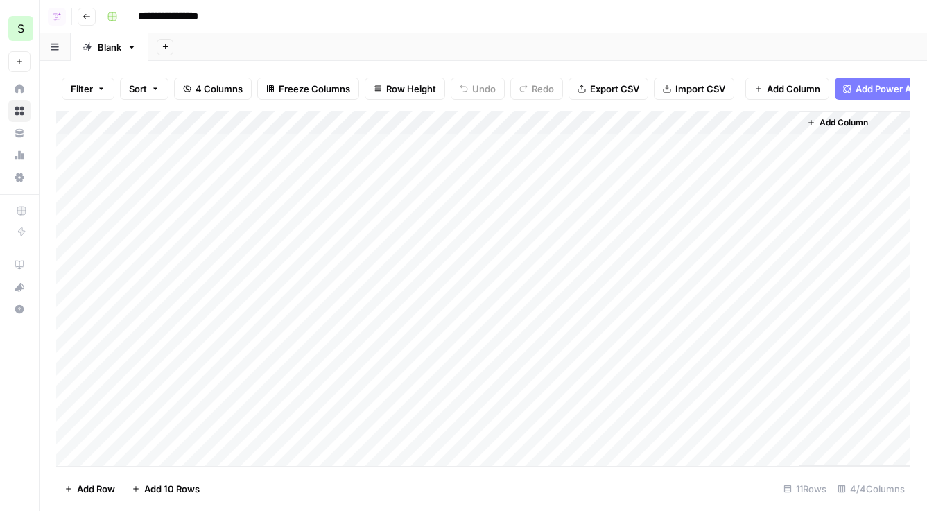
click at [786, 176] on div "Add Column" at bounding box center [483, 288] width 854 height 355
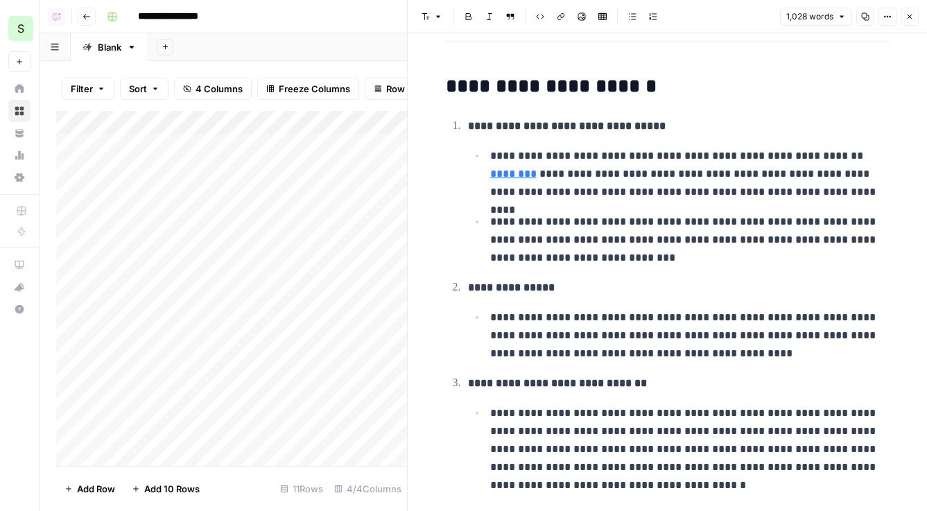
scroll to position [729, 0]
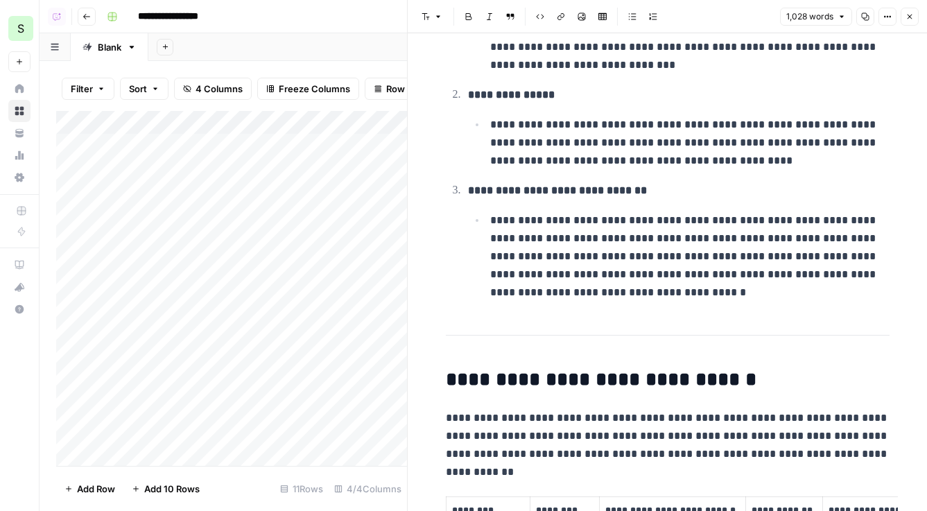
click at [824, 18] on icon "button" at bounding box center [910, 16] width 8 height 8
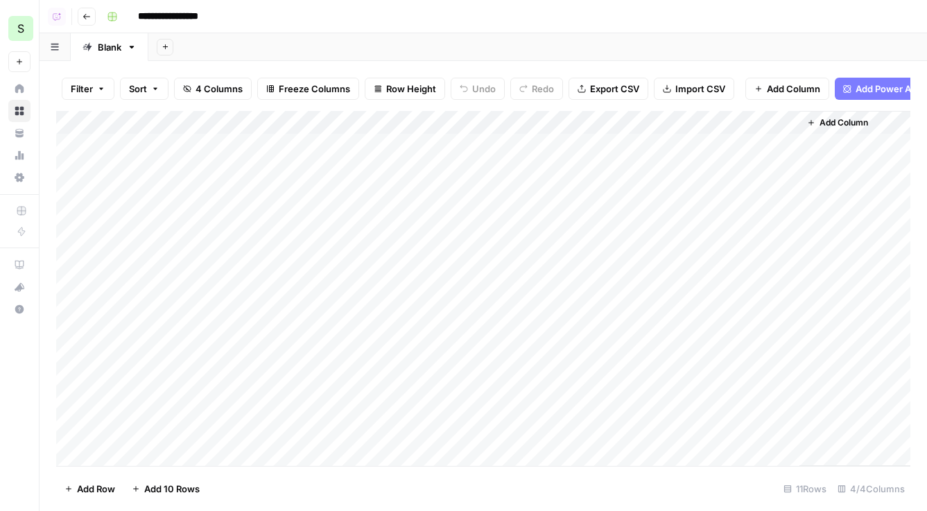
click at [81, 22] on button "Go back" at bounding box center [87, 17] width 18 height 18
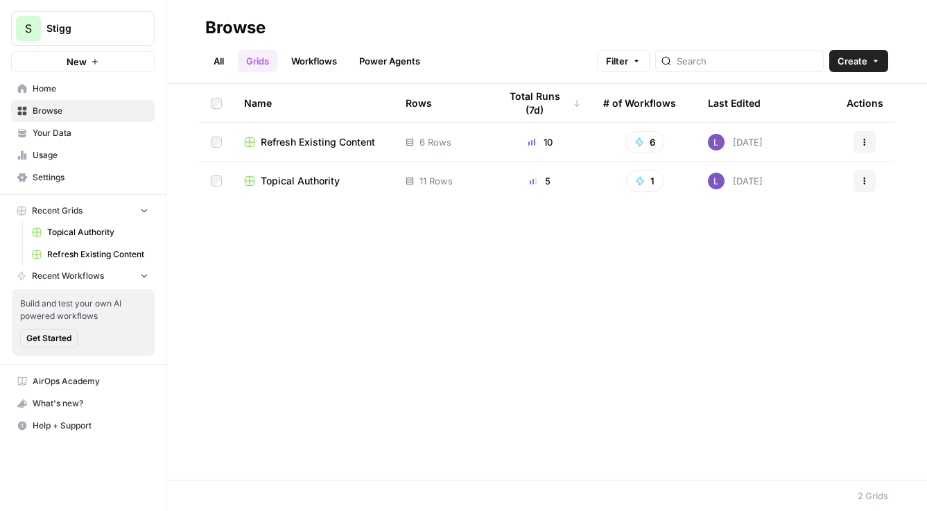
click at [309, 144] on span "Refresh Existing Content" at bounding box center [318, 142] width 114 height 14
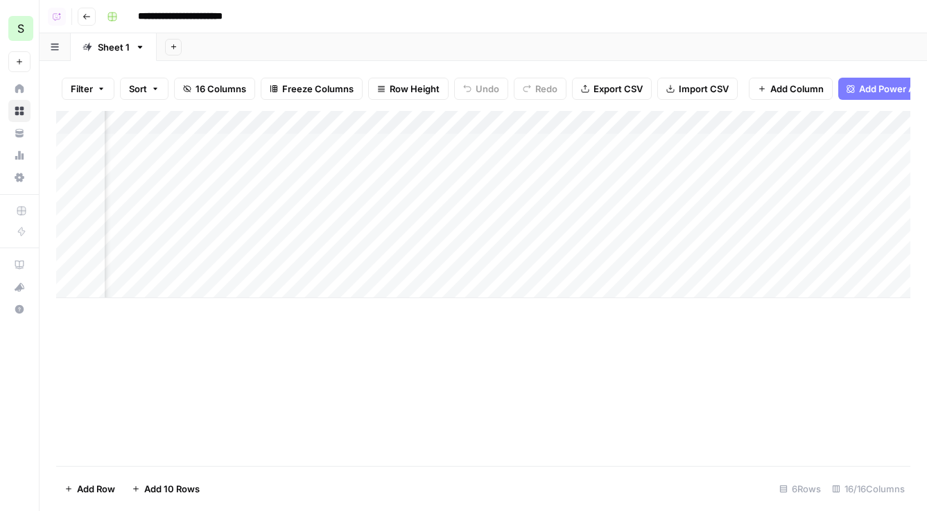
scroll to position [0, 361]
click at [508, 245] on div "Add Column" at bounding box center [483, 204] width 854 height 187
click at [508, 261] on div "Add Column" at bounding box center [483, 204] width 854 height 187
click at [83, 17] on icon "button" at bounding box center [87, 16] width 8 height 8
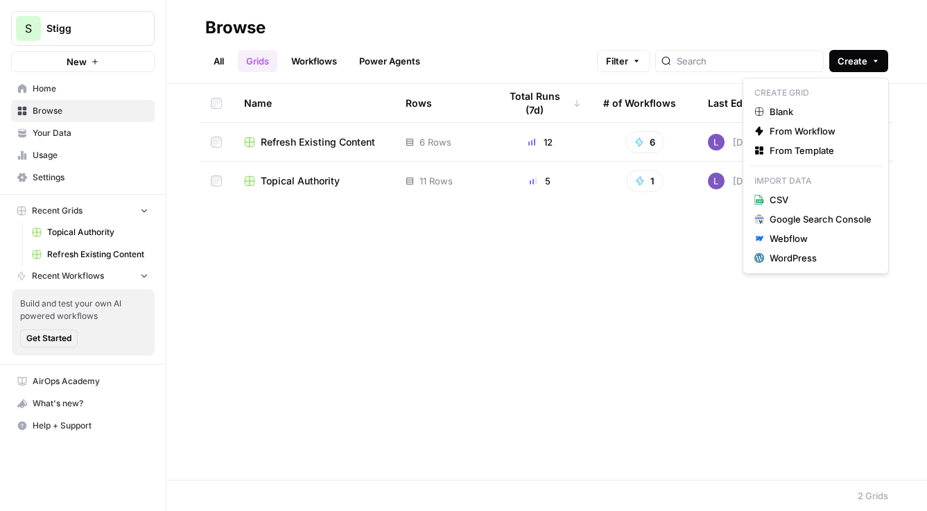
click at [824, 69] on button "Create" at bounding box center [858, 61] width 59 height 22
click at [824, 151] on span "From Template" at bounding box center [821, 151] width 102 height 14
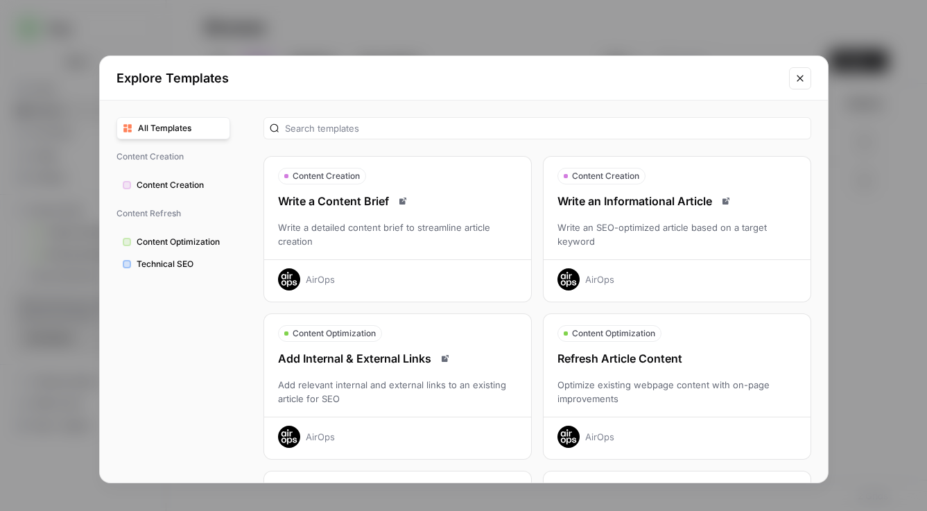
click at [706, 200] on div "Write an Informational Article" at bounding box center [677, 201] width 267 height 17
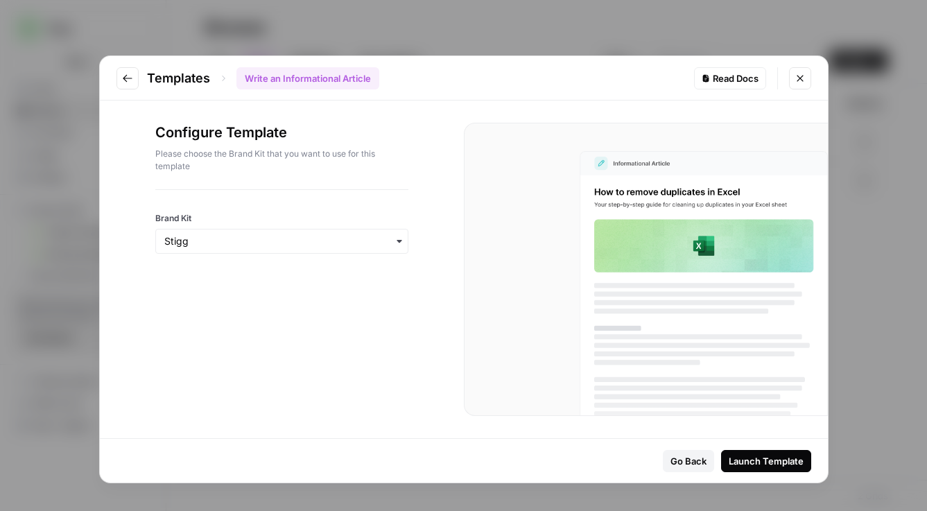
click at [770, 461] on div "Launch Template" at bounding box center [766, 461] width 75 height 14
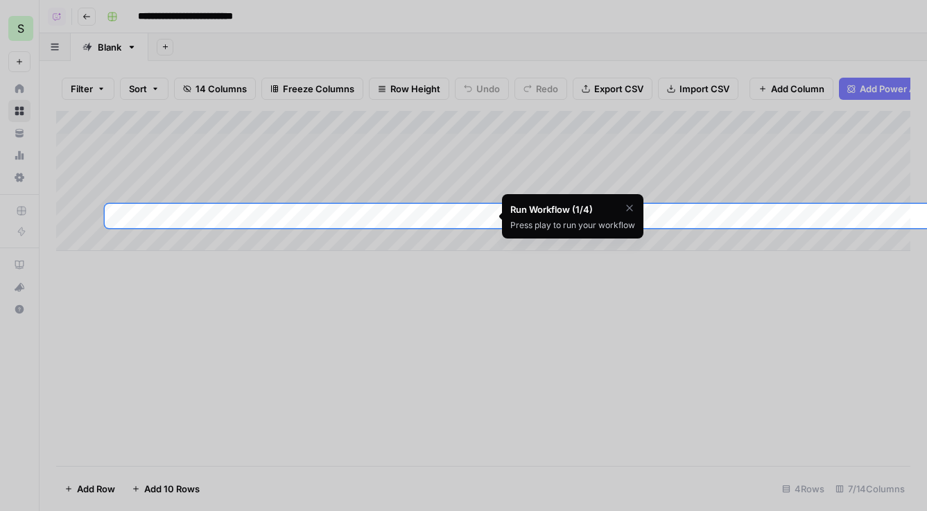
click at [628, 203] on icon "button" at bounding box center [629, 207] width 11 height 11
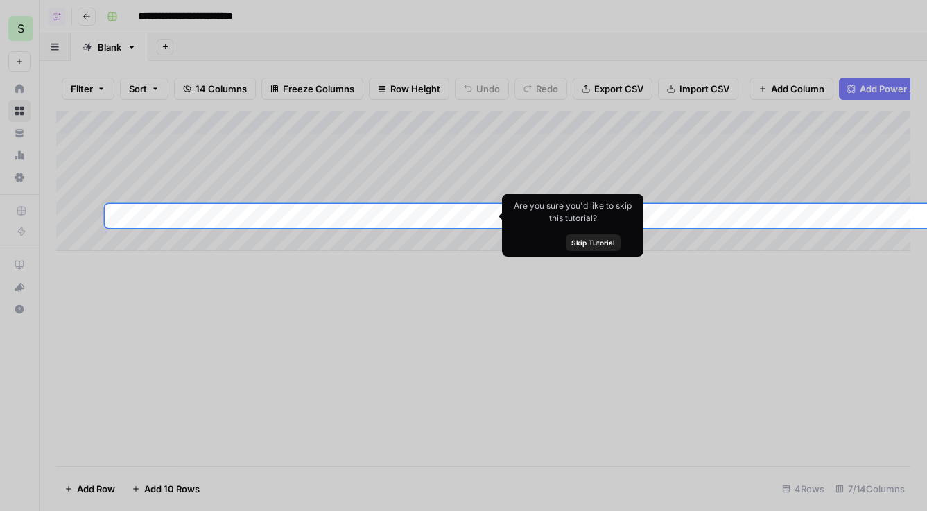
click at [606, 243] on span "Skip Tutorial" at bounding box center [593, 242] width 44 height 11
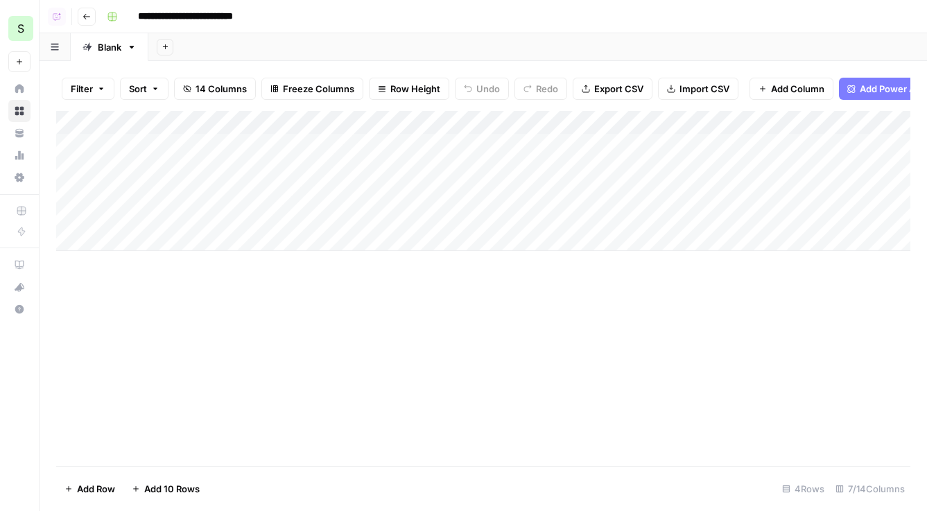
click at [410, 148] on div "Add Column" at bounding box center [483, 181] width 854 height 140
click at [409, 173] on div "Add Column" at bounding box center [483, 181] width 854 height 140
click at [403, 198] on div "Add Column" at bounding box center [483, 181] width 854 height 140
click at [401, 213] on div "Add Column" at bounding box center [483, 181] width 854 height 140
click at [410, 83] on span "Row Height" at bounding box center [415, 89] width 50 height 14
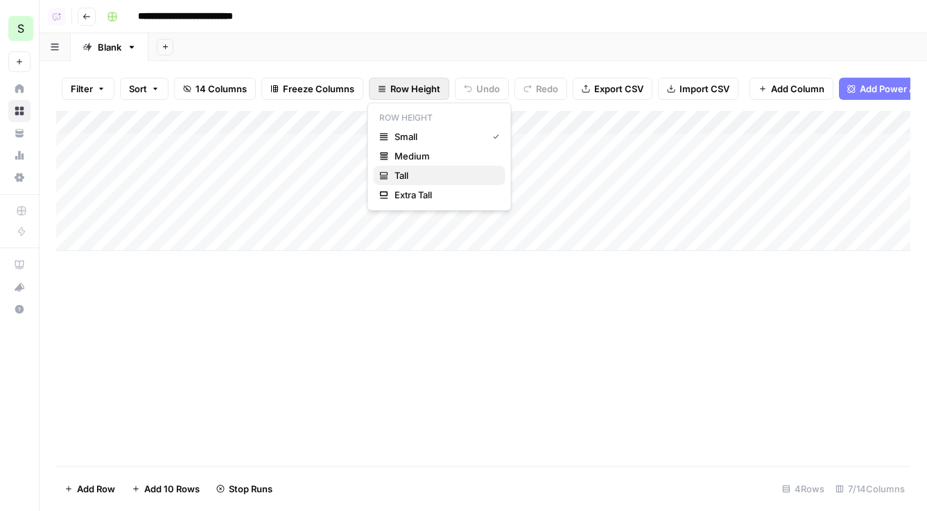
click at [424, 166] on button "Tall" at bounding box center [440, 175] width 132 height 19
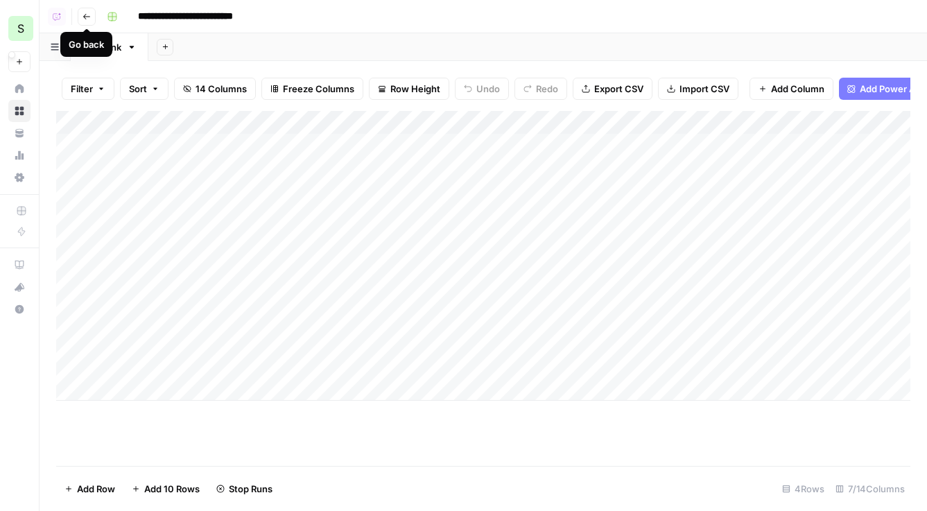
click at [15, 29] on div "S" at bounding box center [20, 28] width 25 height 25
click at [19, 24] on span "S" at bounding box center [20, 28] width 7 height 17
drag, startPoint x: 352, startPoint y: 50, endPoint x: 327, endPoint y: 52, distance: 24.4
click at [352, 50] on div "Add Sheet" at bounding box center [537, 47] width 779 height 28
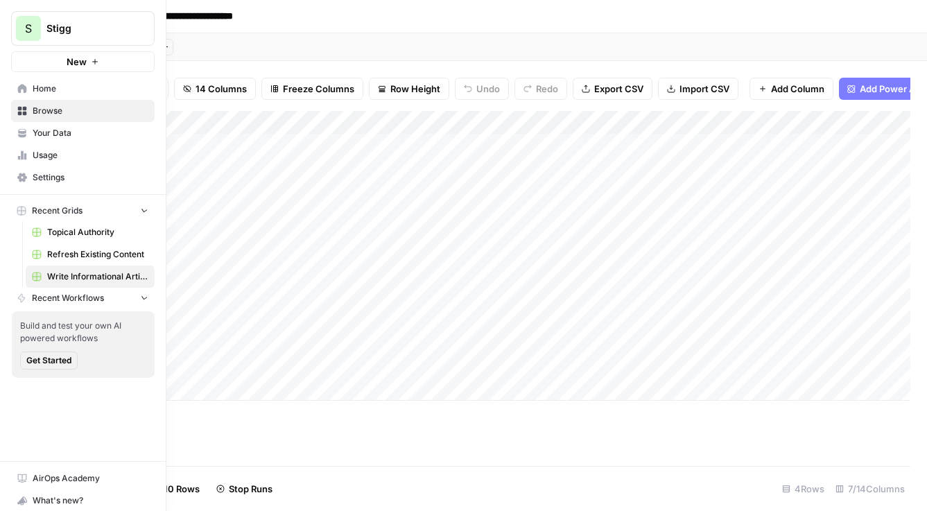
click at [22, 88] on icon at bounding box center [22, 88] width 9 height 9
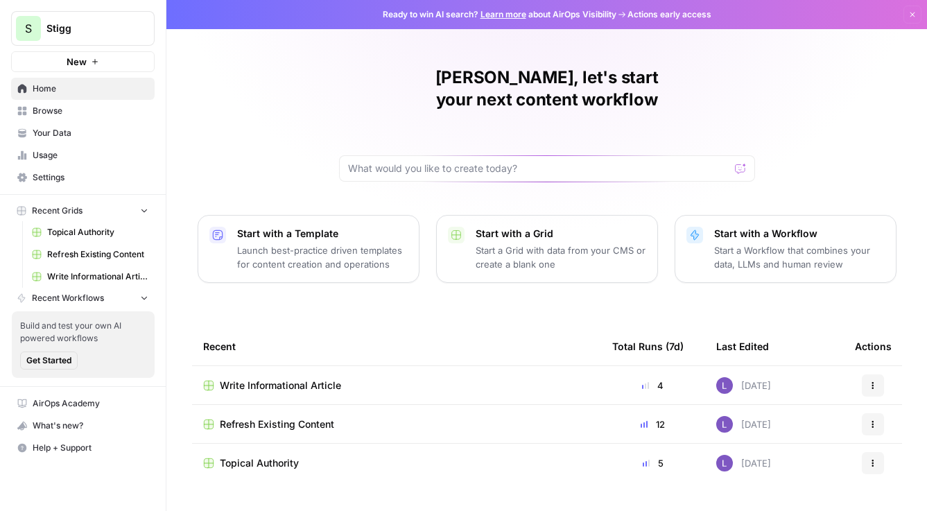
click at [76, 173] on span "Settings" at bounding box center [91, 177] width 116 height 12
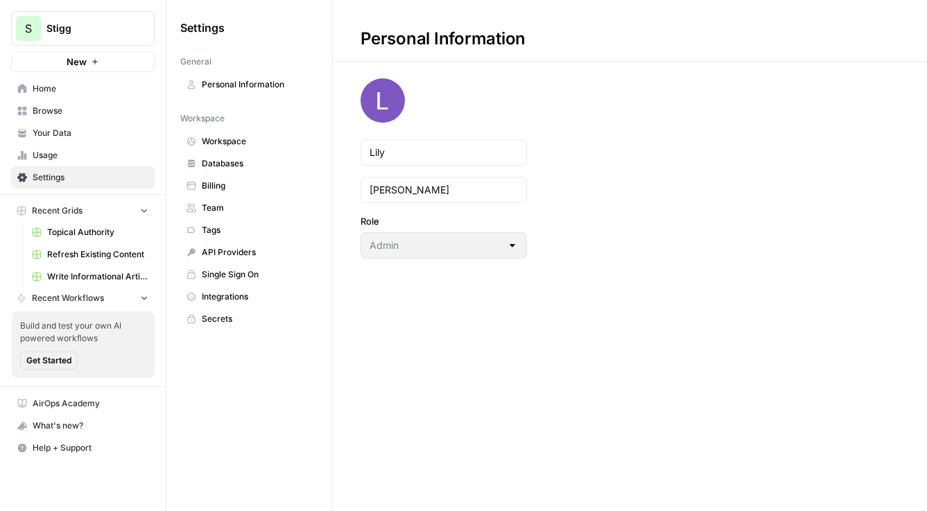
click at [256, 142] on span "Workspace" at bounding box center [257, 141] width 110 height 12
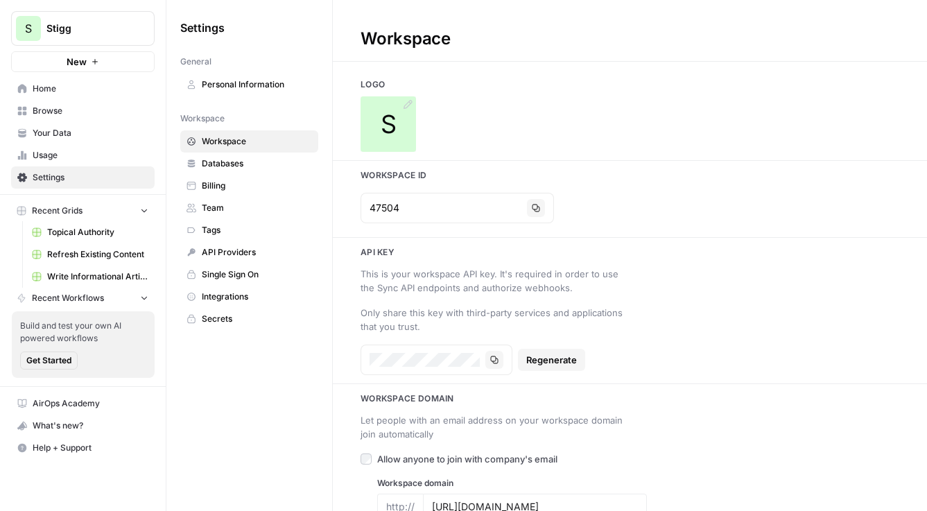
click at [400, 130] on div "S" at bounding box center [388, 123] width 55 height 55
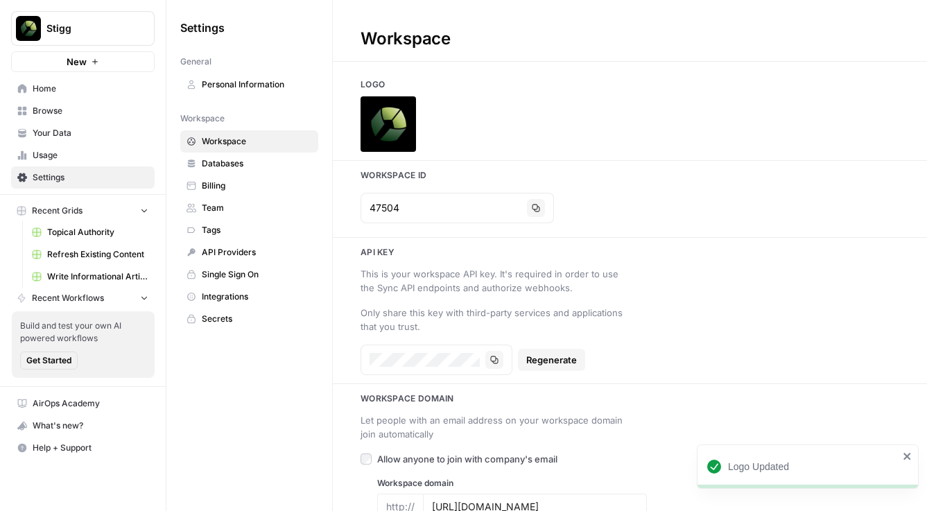
click at [59, 107] on span "Browse" at bounding box center [91, 111] width 116 height 12
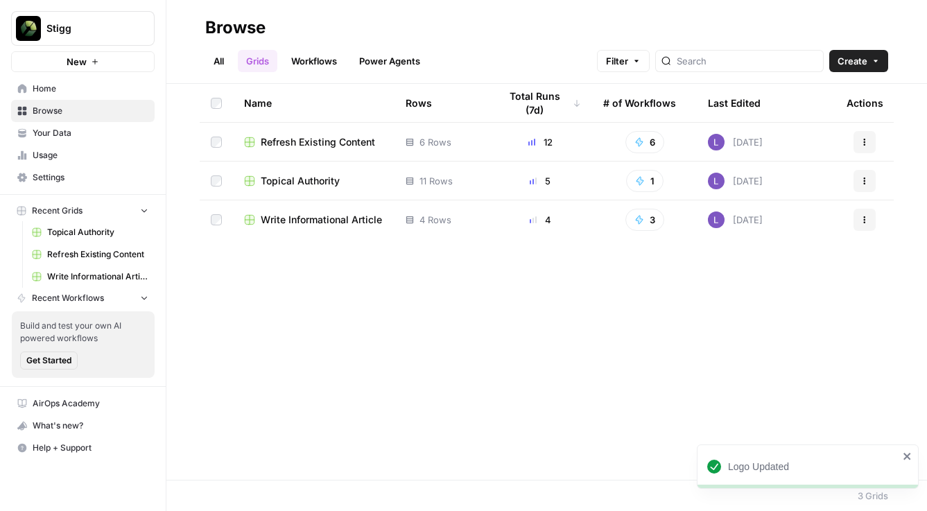
click at [84, 92] on span "Home" at bounding box center [91, 89] width 116 height 12
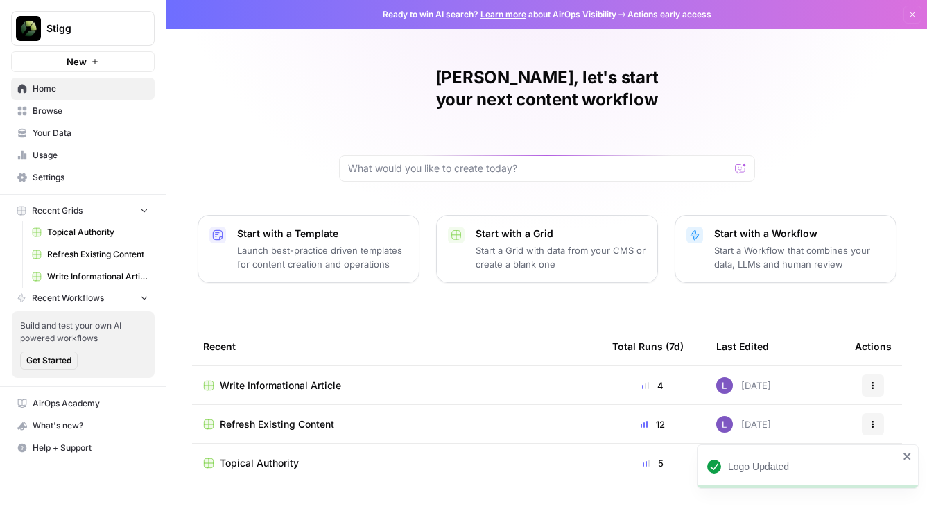
click at [87, 123] on link "Your Data" at bounding box center [83, 133] width 144 height 22
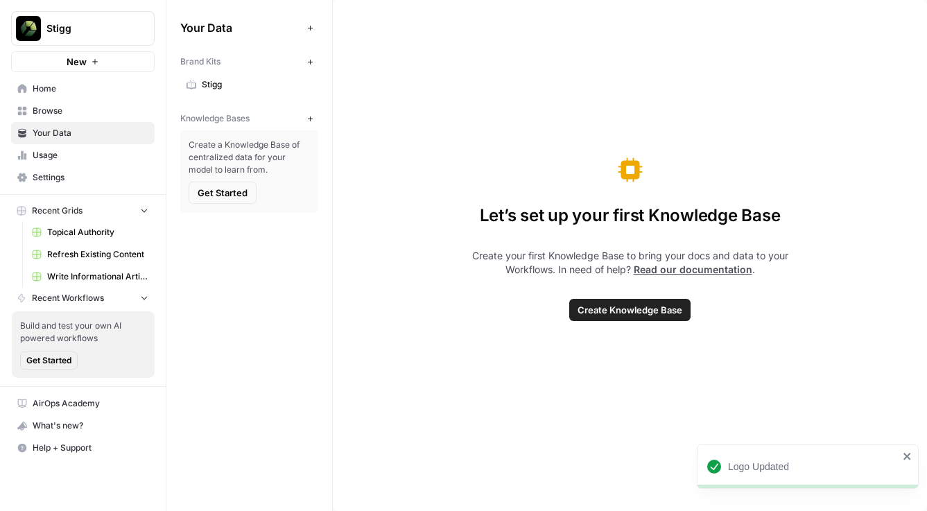
click at [222, 173] on span "Create a Knowledge Base of centralized data for your model to learn from." at bounding box center [249, 157] width 121 height 37
click at [303, 126] on button "New" at bounding box center [310, 118] width 17 height 17
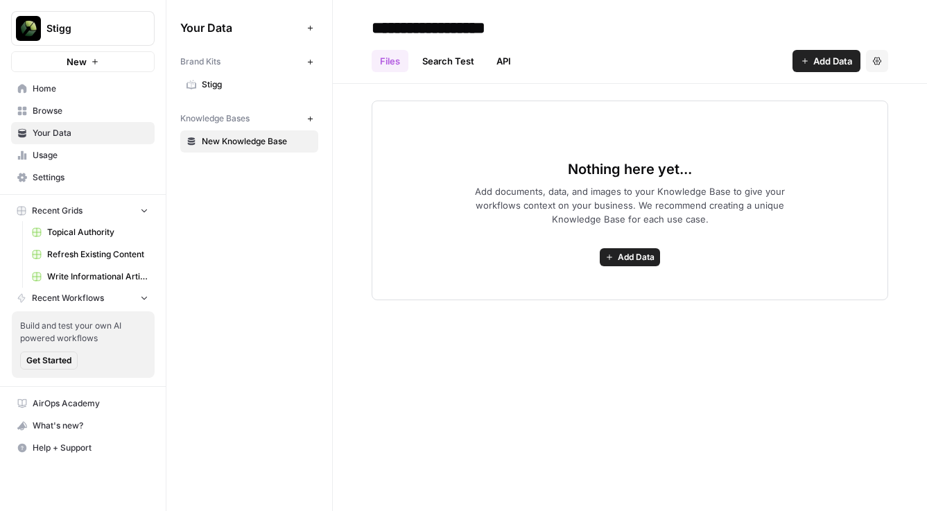
click at [802, 62] on icon "button" at bounding box center [805, 61] width 8 height 8
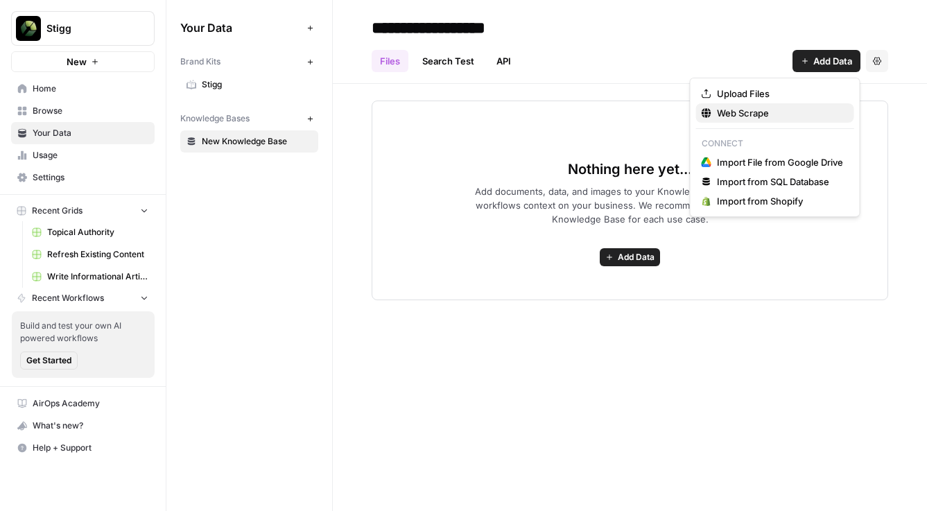
click at [760, 107] on span "Web Scrape" at bounding box center [780, 113] width 126 height 14
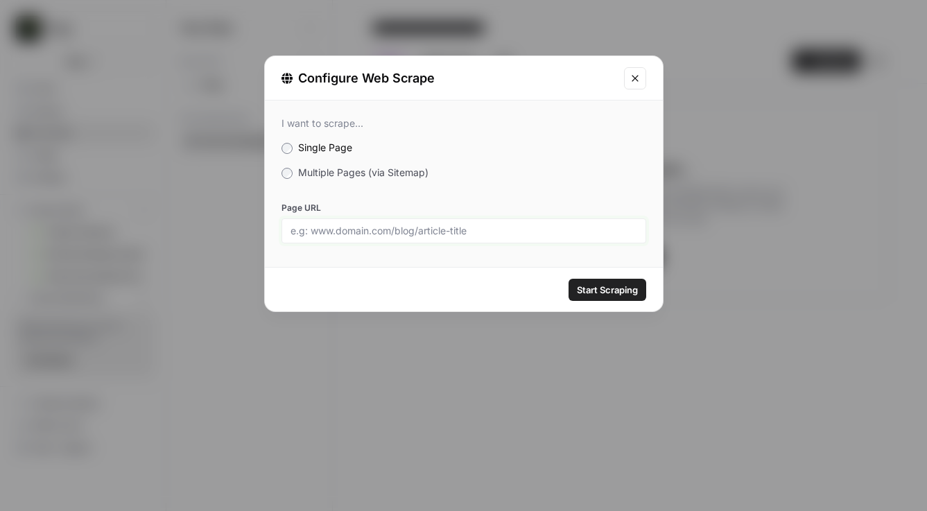
click at [432, 225] on input "Page URL" at bounding box center [464, 231] width 347 height 12
paste input "https://www.stigg.io/"
type input "https://www.stigg.io/"
click at [348, 180] on div "I want to scrape... Single Page Multiple Pages (via Sitemap) Page URL https://w…" at bounding box center [464, 180] width 398 height 159
click at [355, 171] on span "Multiple Pages (via Sitemap)" at bounding box center [363, 172] width 130 height 12
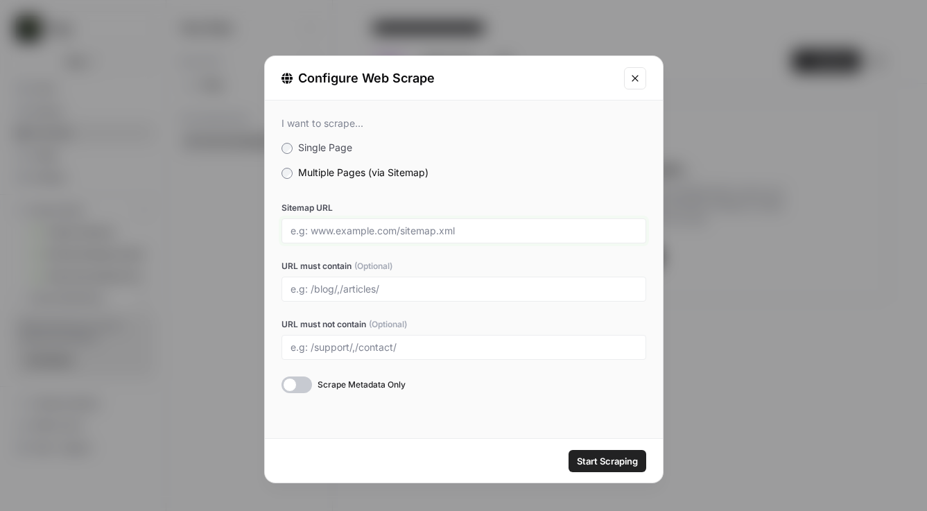
click at [394, 229] on input "Sitemap URL" at bounding box center [464, 231] width 347 height 12
paste input "https://www.stigg.io/"
click at [334, 291] on input "URL must contain (Optional)" at bounding box center [464, 289] width 347 height 12
click at [437, 234] on input "https://www.stigg.io/" at bounding box center [464, 231] width 347 height 12
type input "https://www.stigg.io/sitemap.xml"
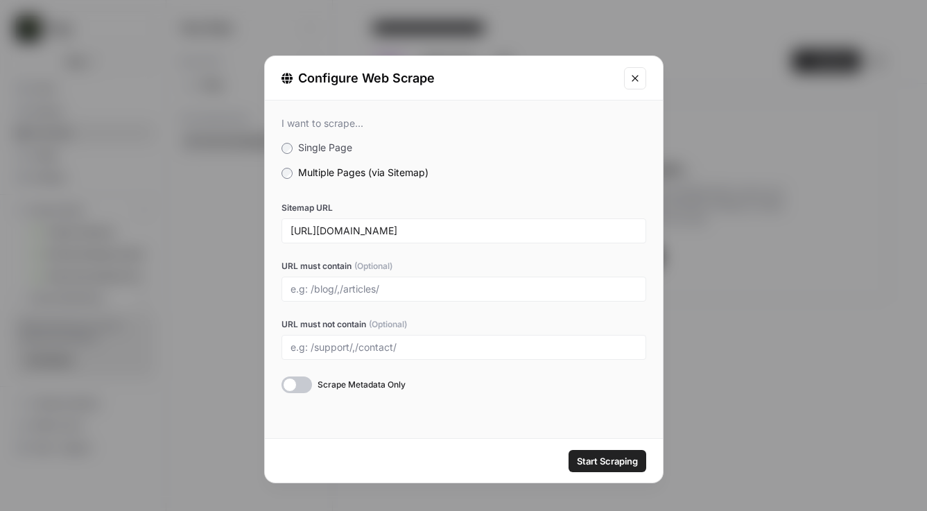
click at [421, 282] on div at bounding box center [464, 289] width 365 height 25
click at [397, 292] on input "URL must contain (Optional)" at bounding box center [464, 289] width 347 height 12
type input "blog"
click at [580, 390] on div "Scrape Metadata Only" at bounding box center [464, 385] width 365 height 17
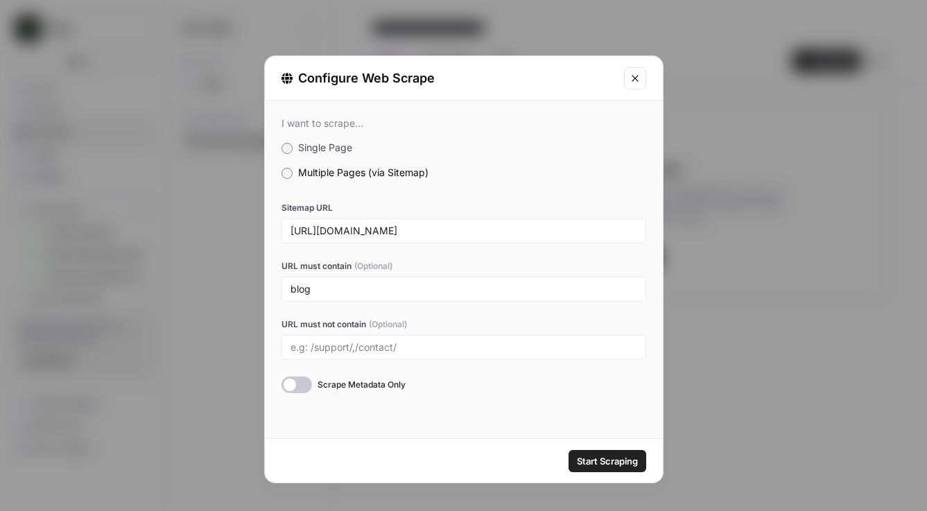
click at [336, 373] on div "Sitemap URL https://www.stigg.io/sitemap.xml URL must contain (Optional) blog U…" at bounding box center [464, 297] width 365 height 191
click at [299, 383] on div at bounding box center [297, 385] width 31 height 17
click at [634, 464] on span "Start Scraping" at bounding box center [607, 461] width 61 height 14
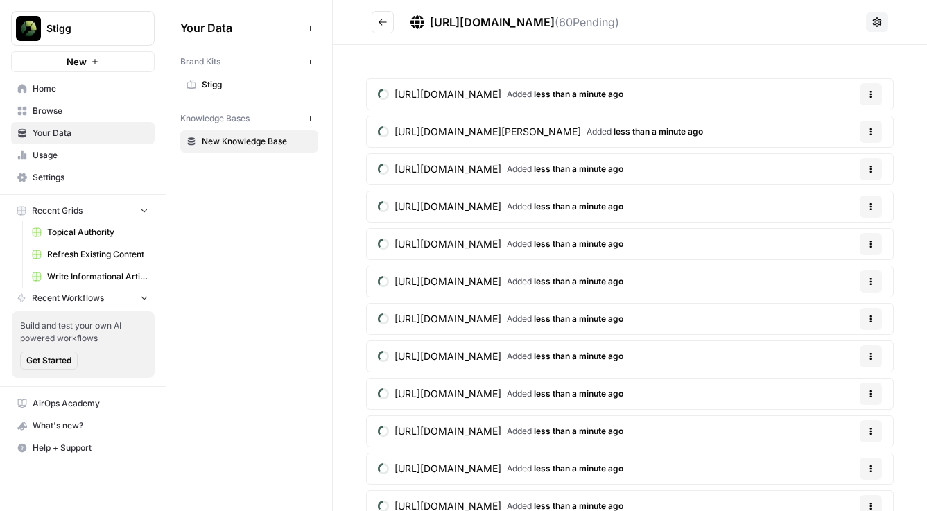
click at [237, 78] on span "Stigg" at bounding box center [257, 84] width 110 height 12
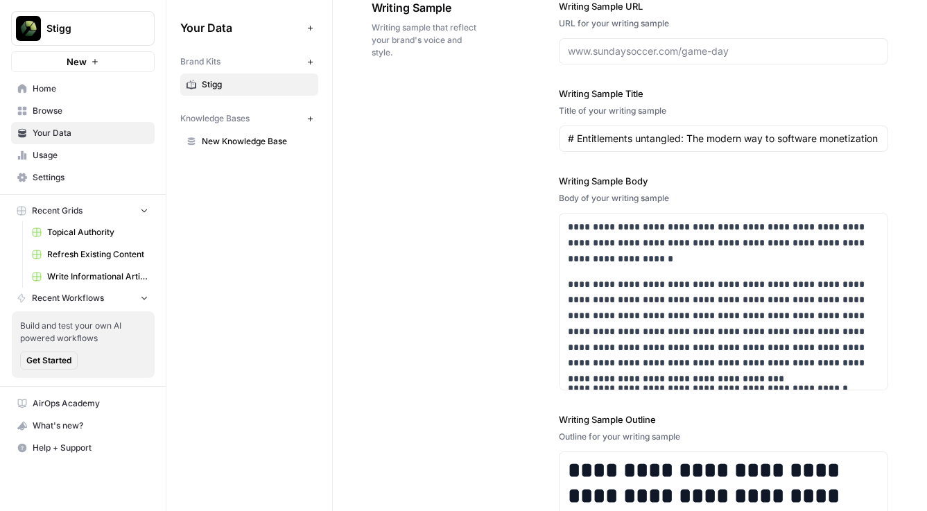
scroll to position [1717, 0]
click at [725, 146] on div "# Entitlements untangled: The modern way to software monetization" at bounding box center [723, 139] width 329 height 26
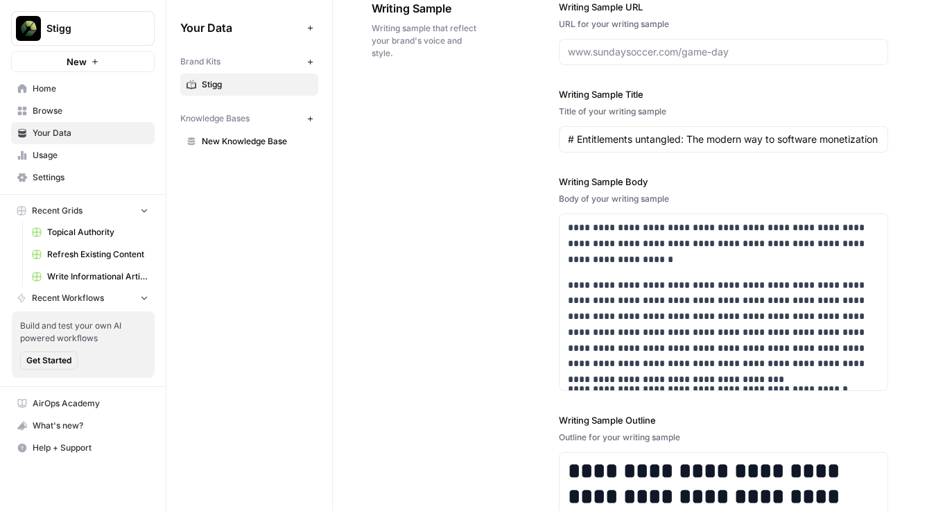
click at [725, 146] on div "# Entitlements untangled: The modern way to software monetization" at bounding box center [723, 139] width 329 height 26
drag, startPoint x: 576, startPoint y: 139, endPoint x: 1000, endPoint y: 148, distance: 423.8
click at [824, 148] on html "**********" at bounding box center [463, 255] width 927 height 511
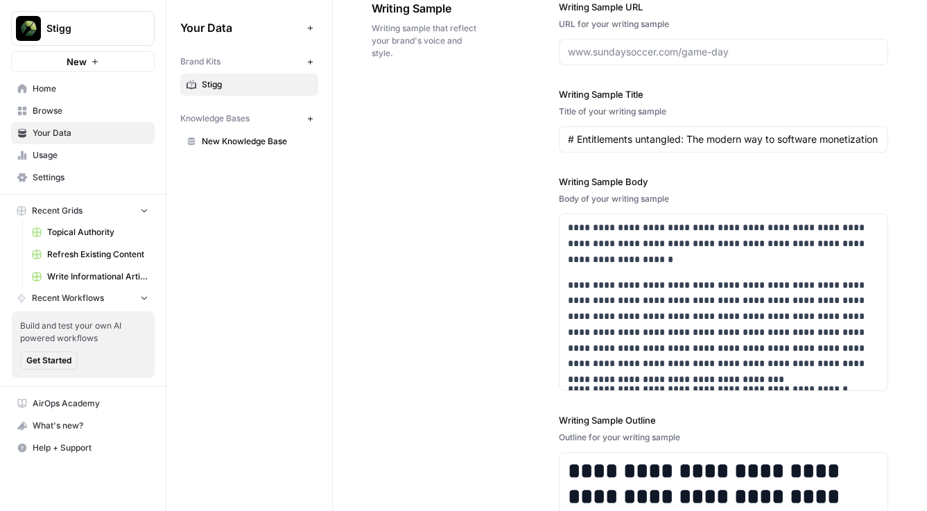
click at [621, 60] on div at bounding box center [723, 52] width 329 height 26
paste input "https://www.stigg.io/blog-posts/entitlements-untangled-the-modern-way-to-softwa…"
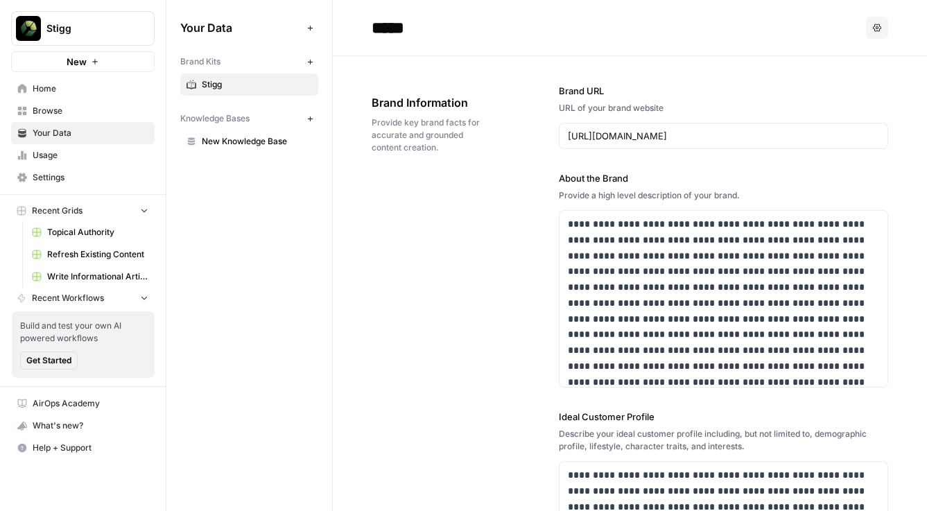
type input "https://www.stigg.io/blog-posts/entitlements-untangled-the-modern-way-to-softwa…"
click at [216, 147] on span "New Knowledge Base" at bounding box center [257, 141] width 110 height 12
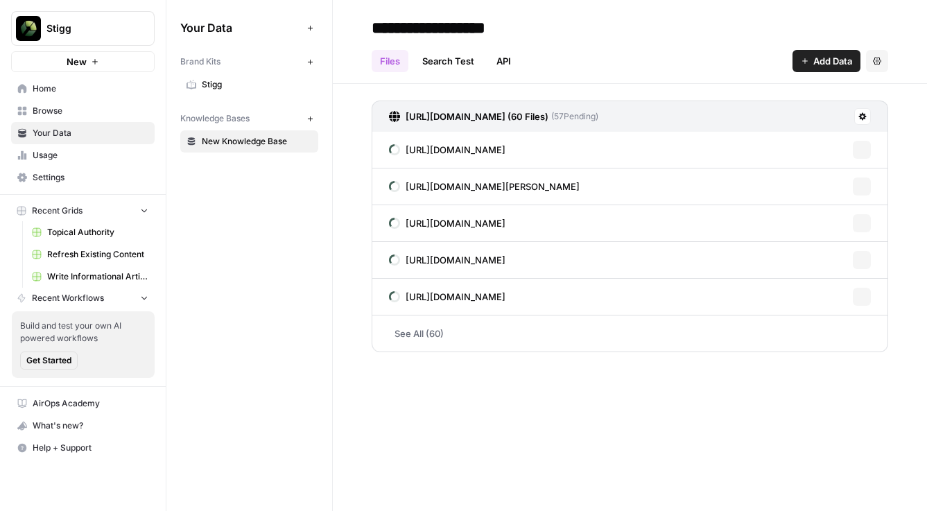
click at [421, 19] on input "**********" at bounding box center [477, 28] width 222 height 28
type input "**********"
click at [333, 216] on div "https://www.stigg.io/sitemap.xml (60 Files) ( 57 Pending) https://www.stigg.io/…" at bounding box center [630, 223] width 594 height 279
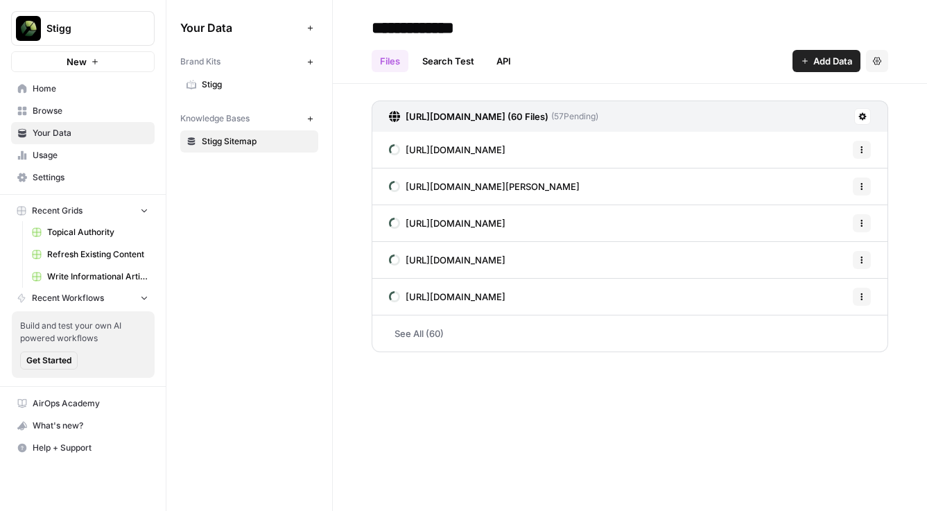
click at [106, 111] on span "Browse" at bounding box center [91, 111] width 116 height 12
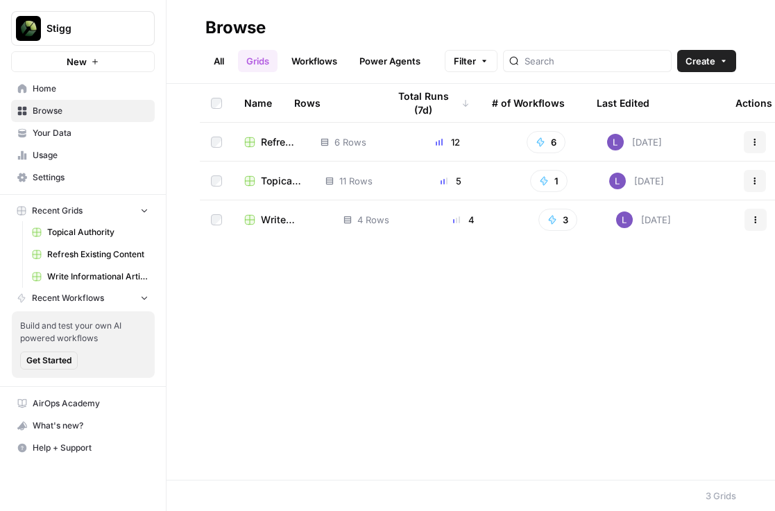
click at [268, 146] on span "Refresh Existing Content" at bounding box center [279, 142] width 37 height 14
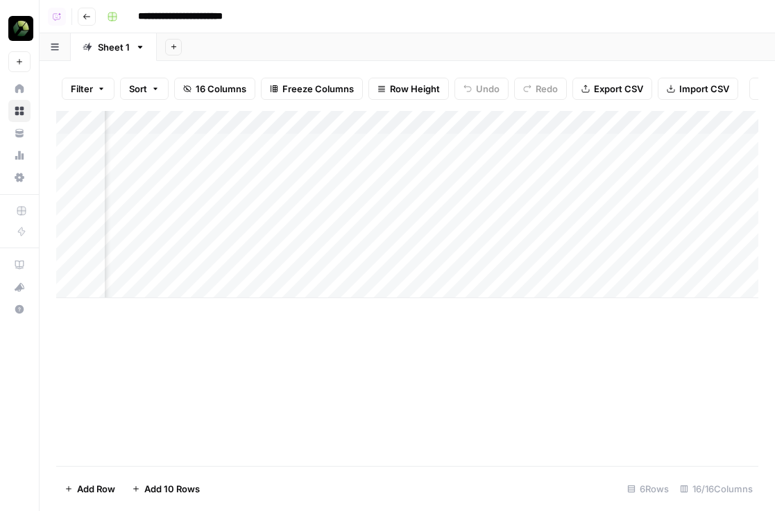
scroll to position [0, 961]
click at [264, 148] on div "Add Column" at bounding box center [407, 204] width 702 height 187
click at [264, 171] on div "Add Column" at bounding box center [407, 204] width 702 height 187
click at [264, 189] on div "Add Column" at bounding box center [407, 204] width 702 height 187
click at [264, 211] on div "Add Column" at bounding box center [407, 204] width 702 height 187
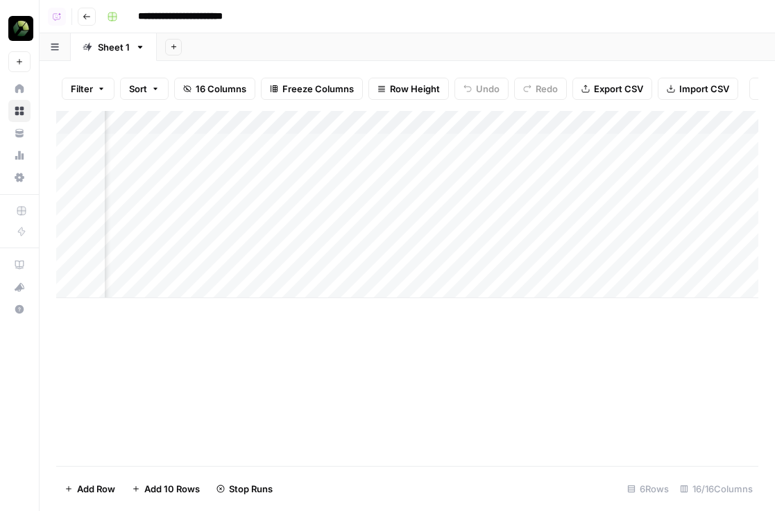
click at [264, 244] on div "Add Column" at bounding box center [407, 204] width 702 height 187
click at [272, 270] on div "Add Column" at bounding box center [407, 204] width 702 height 187
click at [89, 19] on icon "button" at bounding box center [87, 16] width 8 height 8
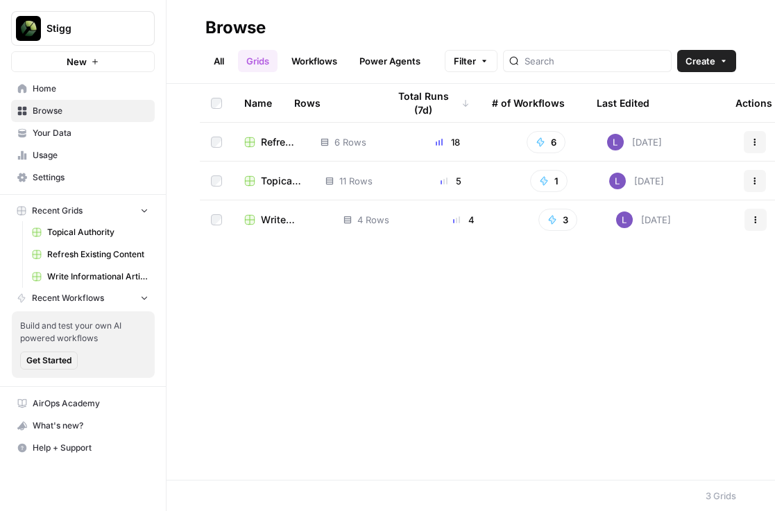
click at [257, 237] on td "Write Informational Article" at bounding box center [282, 219] width 99 height 39
click at [262, 220] on span "Write Informational Article" at bounding box center [291, 220] width 60 height 14
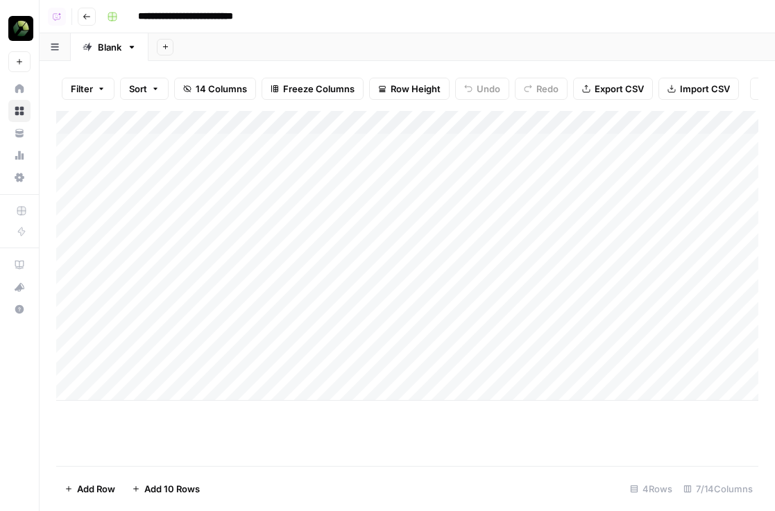
click at [456, 177] on div "Add Column" at bounding box center [407, 256] width 702 height 290
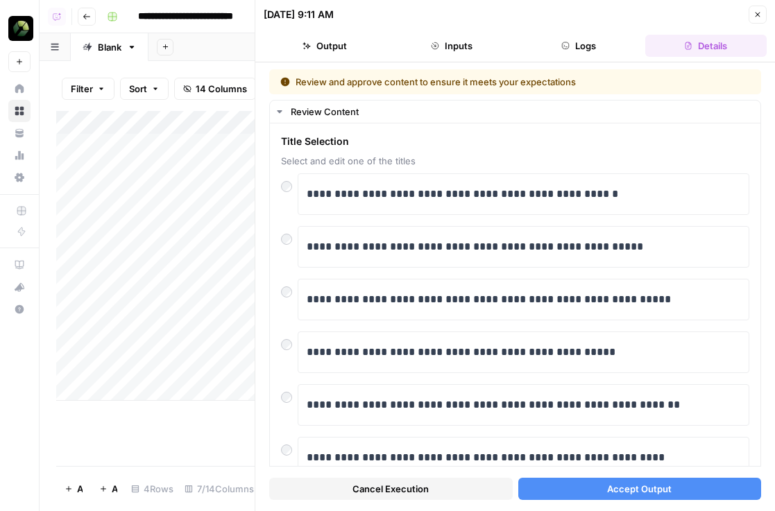
click at [661, 490] on span "Accept Output" at bounding box center [639, 489] width 64 height 14
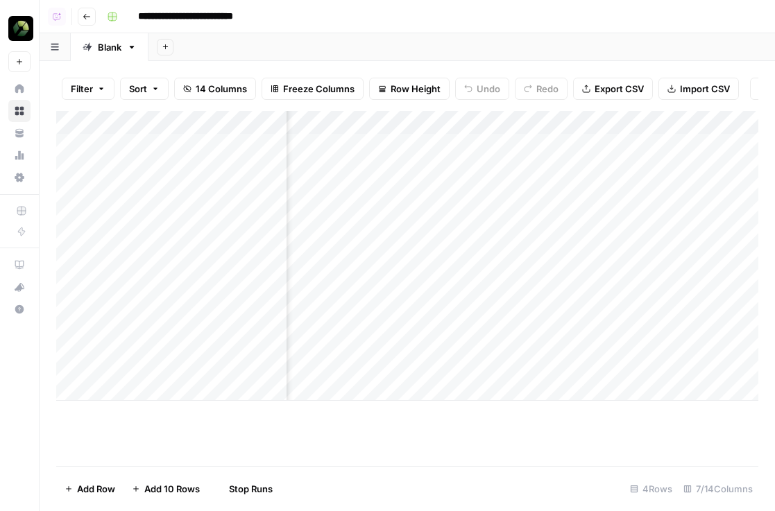
scroll to position [0, 128]
click at [317, 222] on div "Add Column" at bounding box center [407, 256] width 702 height 290
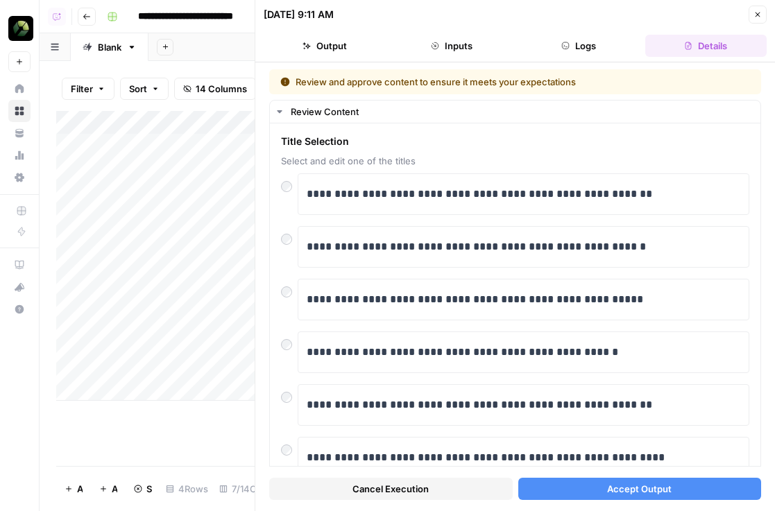
click at [628, 492] on span "Accept Output" at bounding box center [639, 489] width 64 height 14
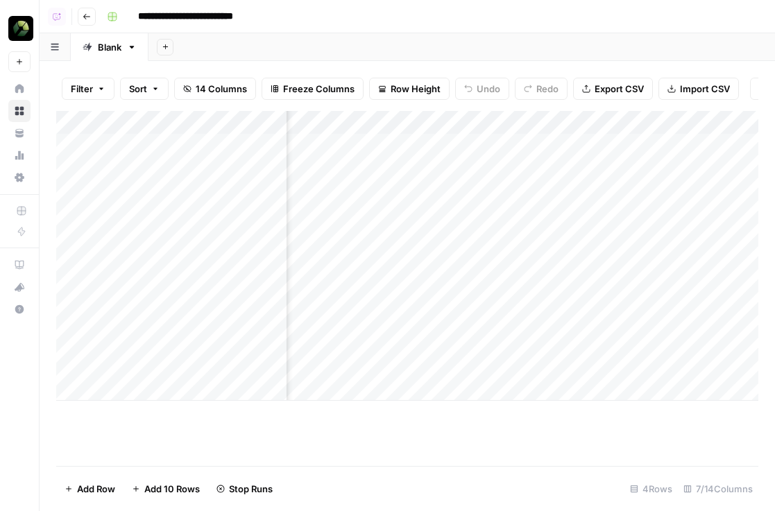
click at [302, 295] on div "Add Column" at bounding box center [407, 256] width 702 height 290
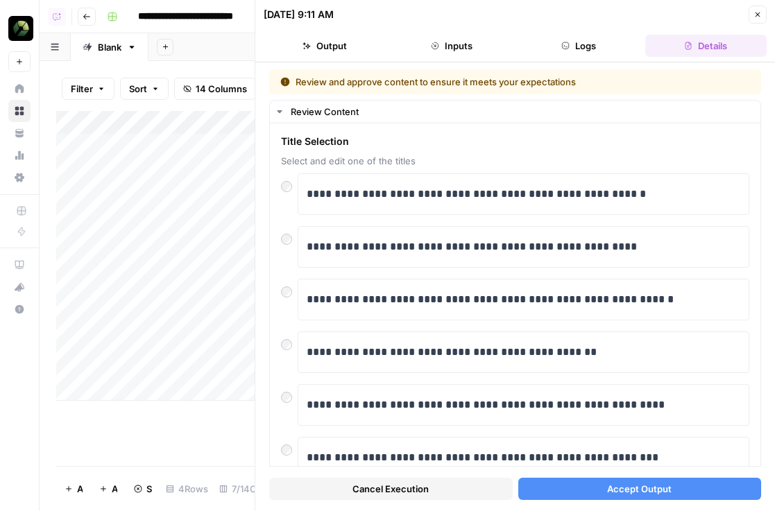
click at [639, 488] on span "Accept Output" at bounding box center [639, 489] width 64 height 14
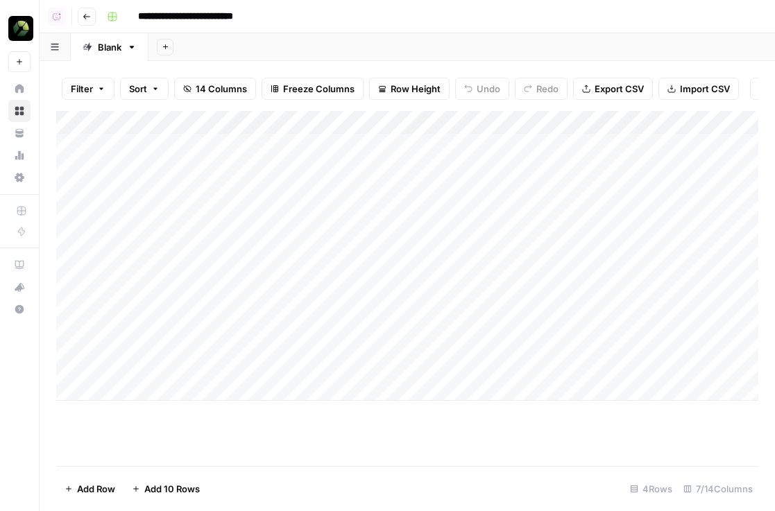
click at [78, 15] on button "Go back" at bounding box center [87, 17] width 18 height 18
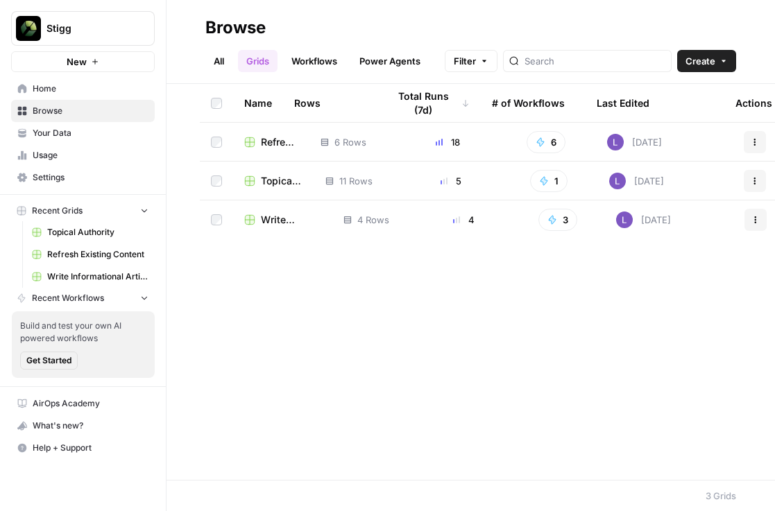
click at [268, 141] on span "Refresh Existing Content" at bounding box center [279, 142] width 37 height 14
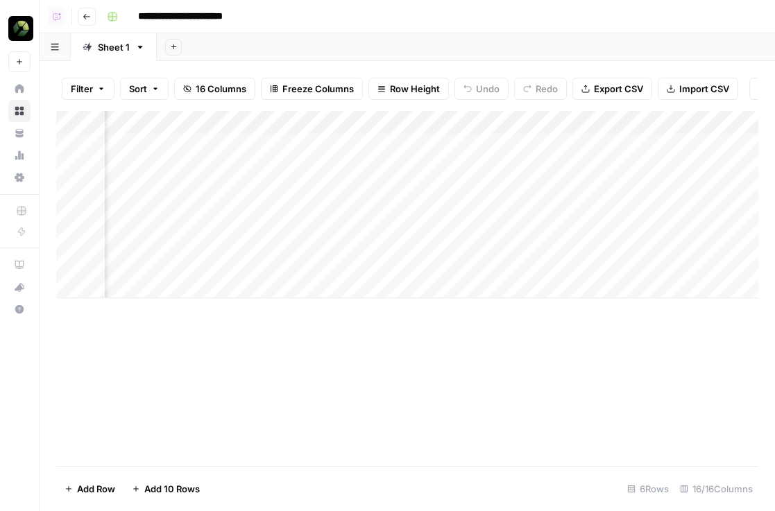
scroll to position [0, 1425]
click at [259, 152] on div "Add Column" at bounding box center [407, 204] width 702 height 187
click at [275, 186] on div "Add Column" at bounding box center [407, 204] width 702 height 187
click at [278, 169] on div "Add Column" at bounding box center [407, 204] width 702 height 187
click at [278, 140] on div "Add Column" at bounding box center [407, 204] width 702 height 187
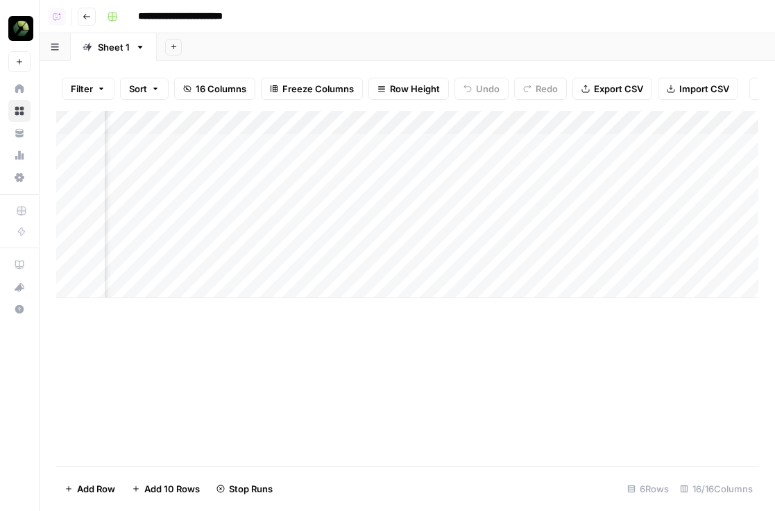
click at [278, 216] on div "Add Column" at bounding box center [407, 204] width 702 height 187
click at [635, 150] on div "Add Column" at bounding box center [407, 204] width 702 height 187
click at [635, 168] on div "Add Column" at bounding box center [407, 204] width 702 height 187
click at [634, 193] on div "Add Column" at bounding box center [407, 204] width 702 height 187
click at [601, 218] on div "Add Column" at bounding box center [407, 204] width 702 height 187
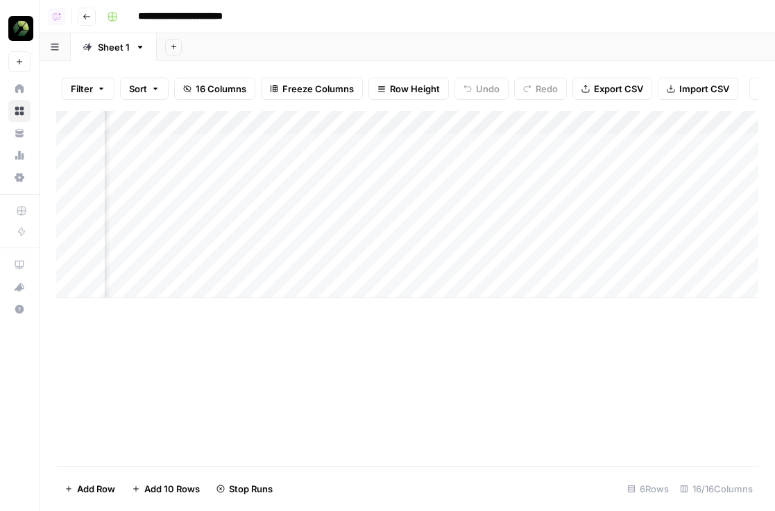
scroll to position [0, 0]
click at [455, 229] on div "Add Column" at bounding box center [407, 204] width 702 height 187
click at [490, 197] on div "Add Column" at bounding box center [407, 204] width 702 height 187
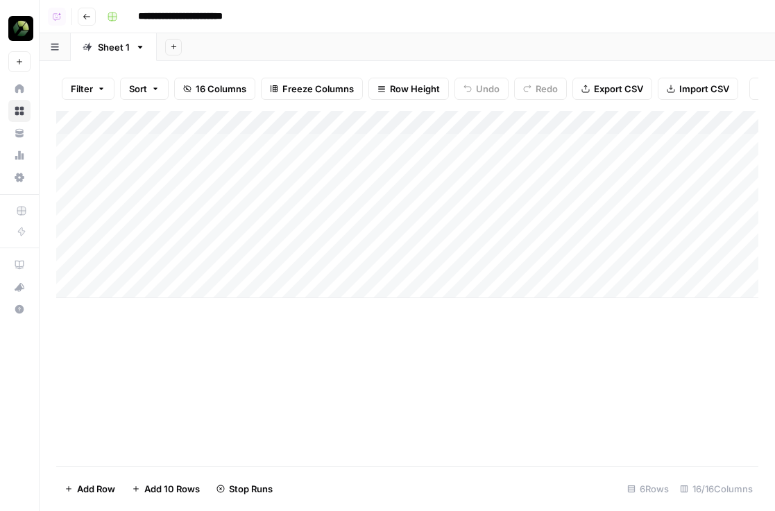
click at [143, 186] on div "Add Column" at bounding box center [407, 204] width 702 height 187
click at [157, 208] on div "Add Column" at bounding box center [407, 204] width 702 height 187
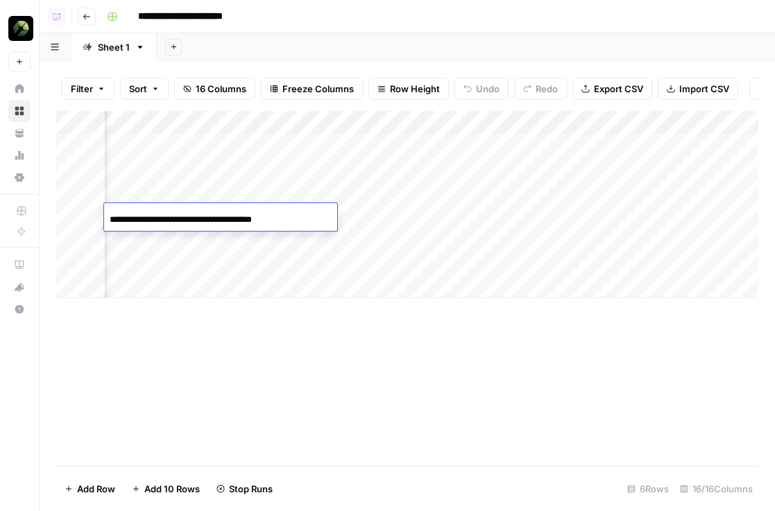
scroll to position [0, 0]
click at [213, 214] on input "**********" at bounding box center [221, 219] width 222 height 17
click at [166, 192] on div "Add Column" at bounding box center [407, 204] width 702 height 187
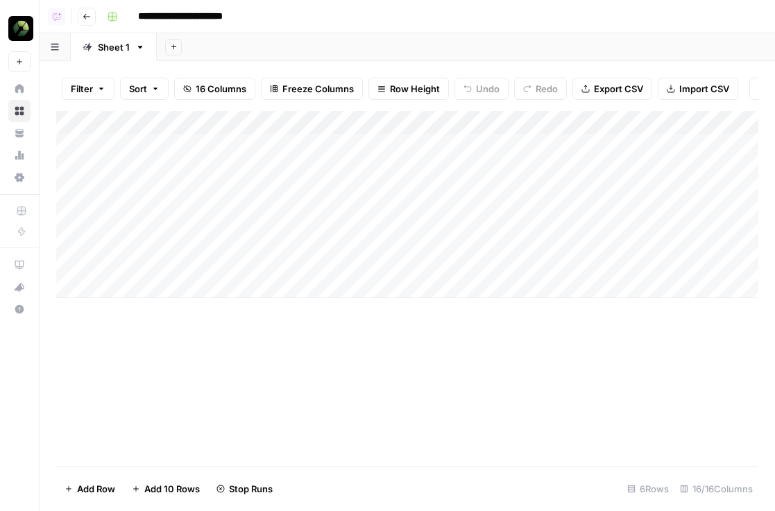
click at [166, 192] on div "Add Column" at bounding box center [407, 204] width 702 height 187
click at [166, 192] on input "**********" at bounding box center [221, 196] width 222 height 17
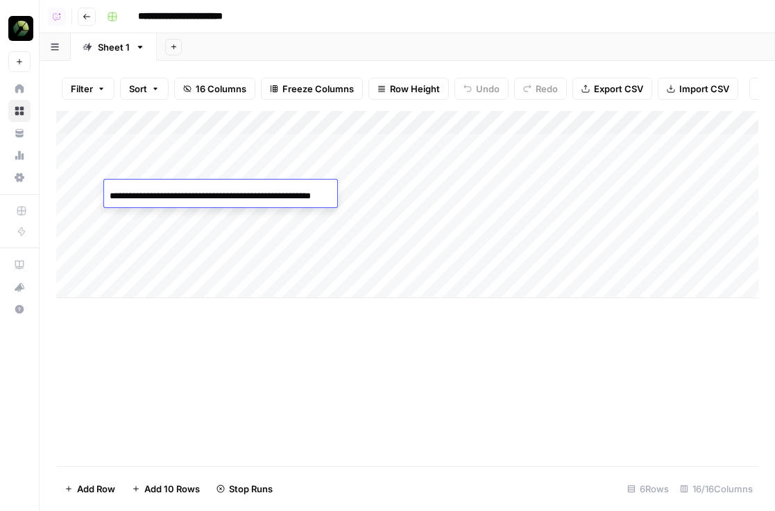
click at [178, 146] on div "Add Column" at bounding box center [407, 204] width 702 height 187
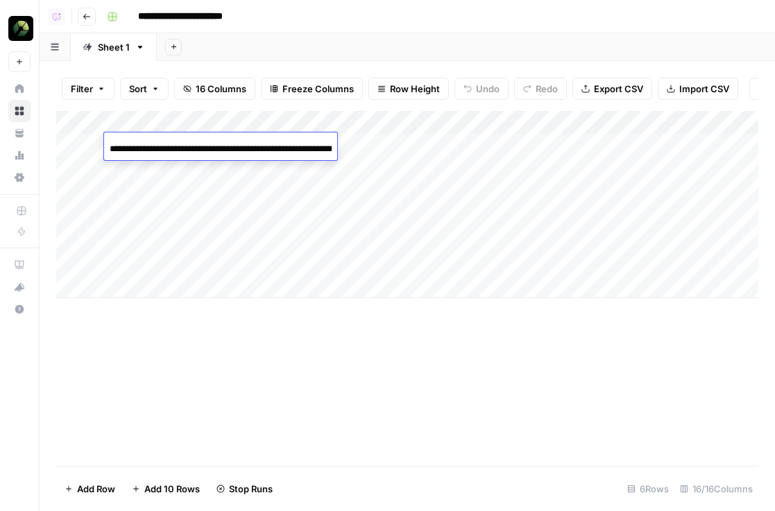
scroll to position [0, 349]
type input "**********"
click at [161, 168] on div "Add Column" at bounding box center [407, 204] width 702 height 187
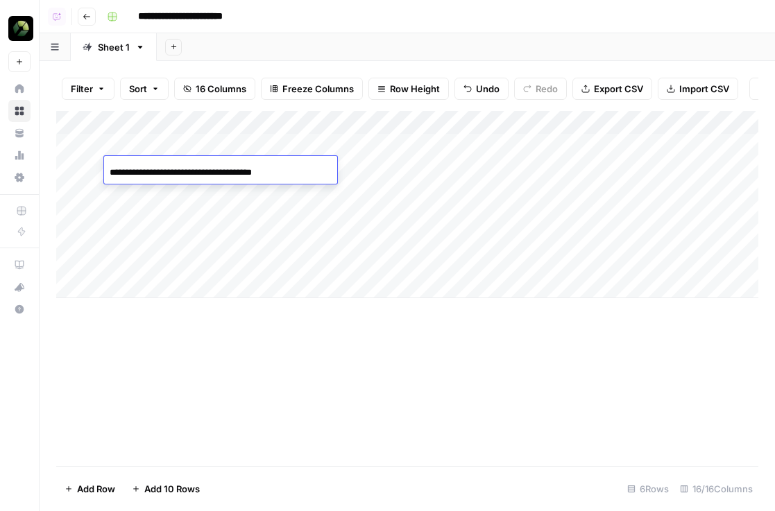
click at [161, 168] on input "**********" at bounding box center [221, 172] width 222 height 17
type input "**********"
click at [364, 162] on div "Add Column" at bounding box center [407, 204] width 702 height 187
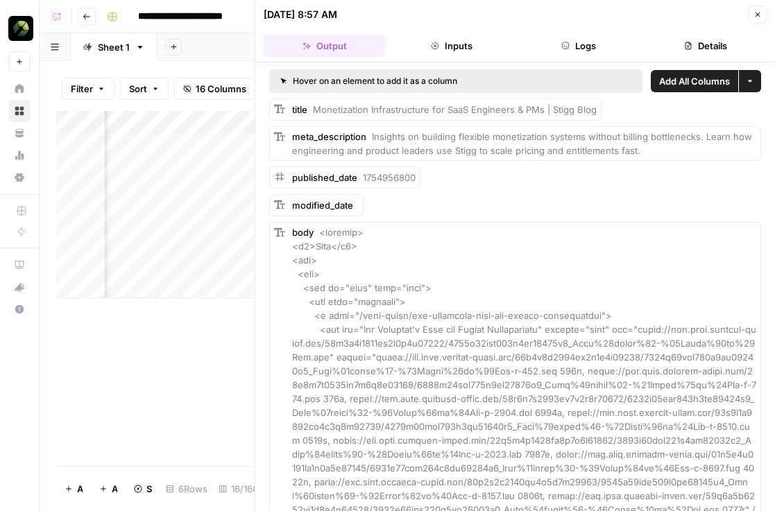
scroll to position [0, 194]
click at [194, 149] on div "Add Column" at bounding box center [155, 204] width 198 height 187
click at [193, 165] on div "Add Column" at bounding box center [155, 204] width 198 height 187
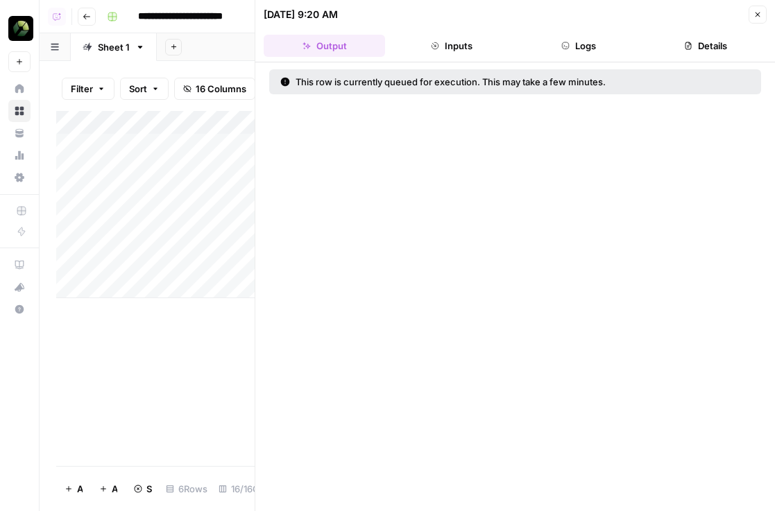
click at [164, 189] on div "Add Column" at bounding box center [155, 204] width 198 height 187
click at [164, 189] on input "**********" at bounding box center [221, 196] width 222 height 17
type input "**********"
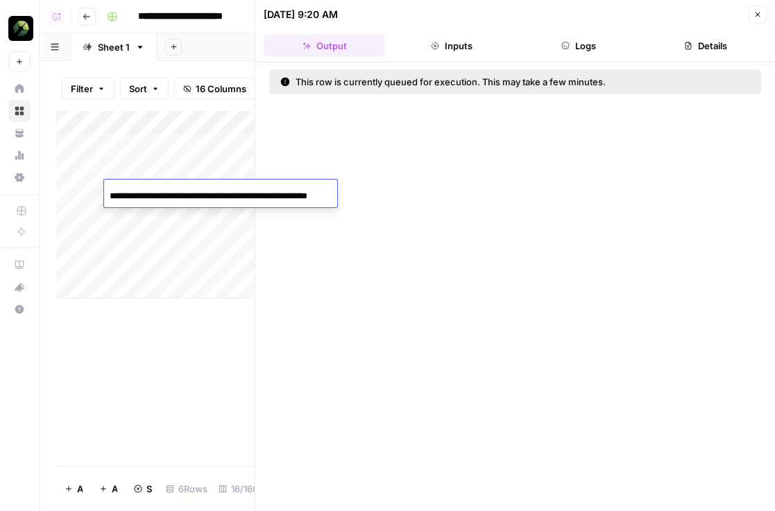
click at [194, 354] on div "Add Column" at bounding box center [155, 288] width 198 height 355
click at [199, 195] on div "Add Column" at bounding box center [155, 204] width 198 height 187
click at [199, 195] on input "**********" at bounding box center [221, 196] width 222 height 17
click at [187, 254] on div "Add Column" at bounding box center [155, 204] width 198 height 187
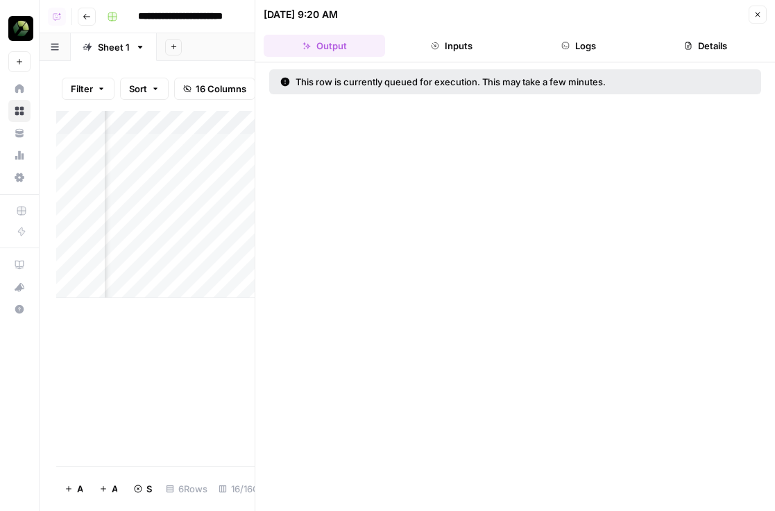
scroll to position [0, 137]
click at [245, 193] on div "Add Column" at bounding box center [155, 204] width 198 height 187
click at [160, 216] on div "Add Column" at bounding box center [155, 204] width 198 height 187
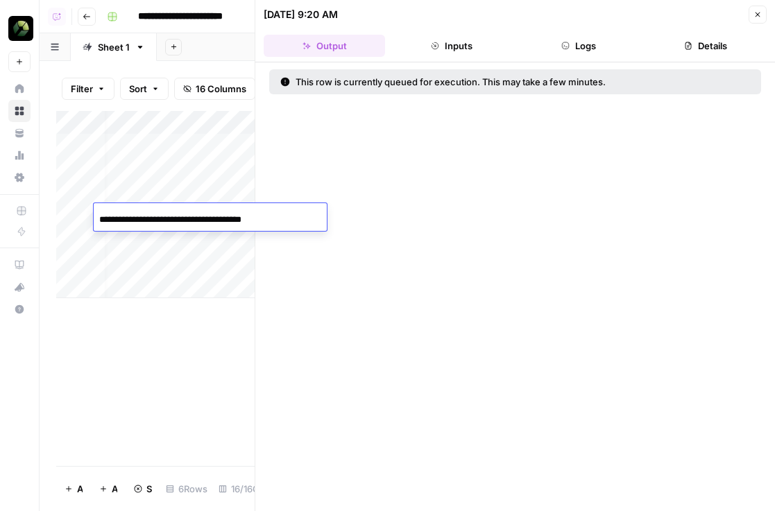
click at [160, 216] on input "**********" at bounding box center [210, 219] width 222 height 17
type input "**********"
click at [172, 356] on div "Add Column" at bounding box center [155, 288] width 198 height 355
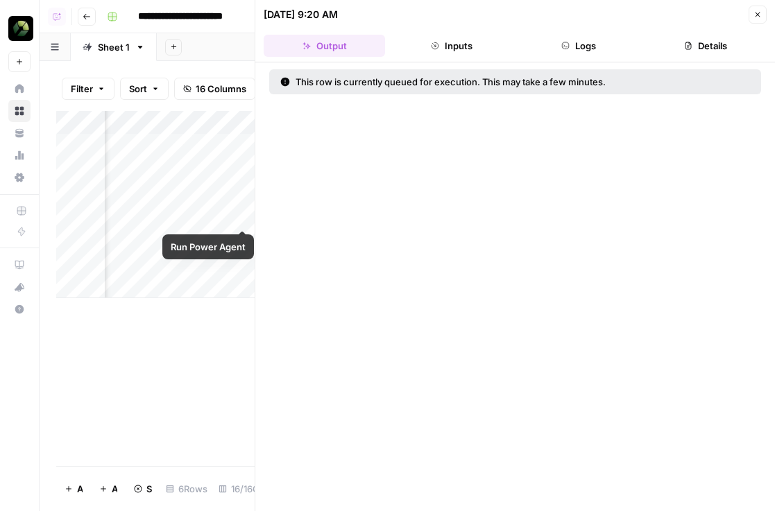
click at [243, 218] on div "Add Column" at bounding box center [155, 204] width 198 height 187
click at [143, 241] on div "Add Column" at bounding box center [155, 204] width 198 height 187
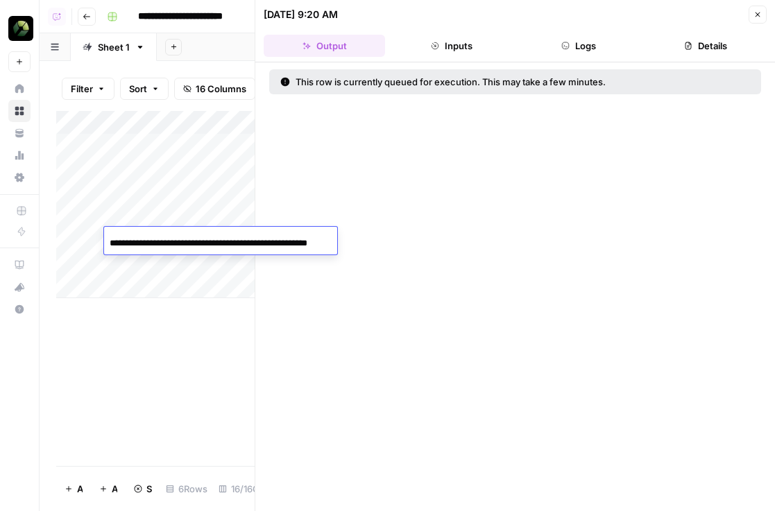
click at [143, 241] on input "**********" at bounding box center [221, 243] width 222 height 17
type input "**********"
click at [188, 286] on div "Add Column" at bounding box center [155, 204] width 198 height 187
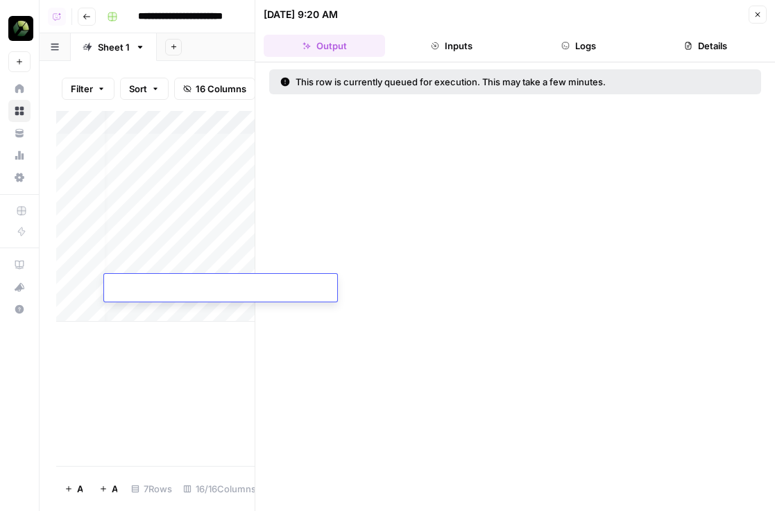
scroll to position [0, 166]
click at [220, 236] on div "Add Column" at bounding box center [155, 216] width 198 height 211
click at [173, 283] on div "Add Column" at bounding box center [155, 216] width 198 height 211
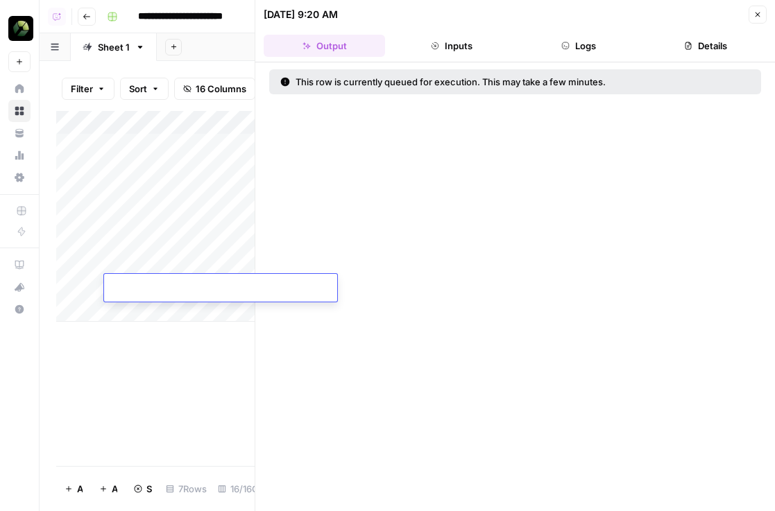
click at [160, 266] on div "Add Column" at bounding box center [155, 216] width 198 height 211
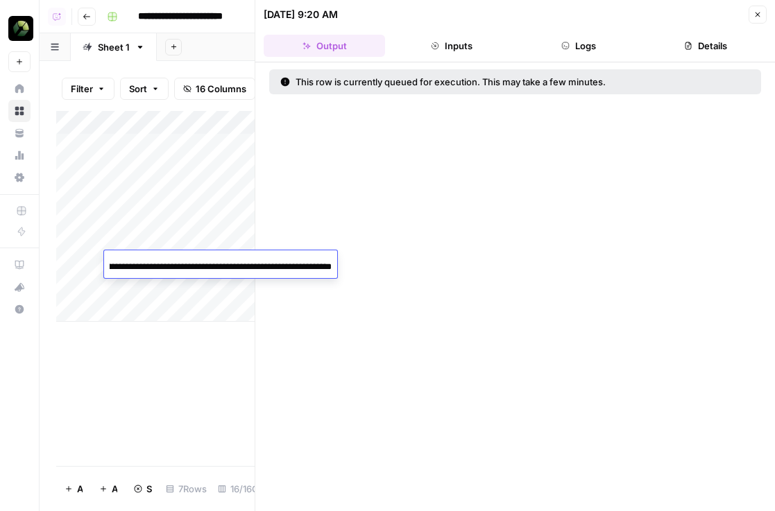
type input "**********"
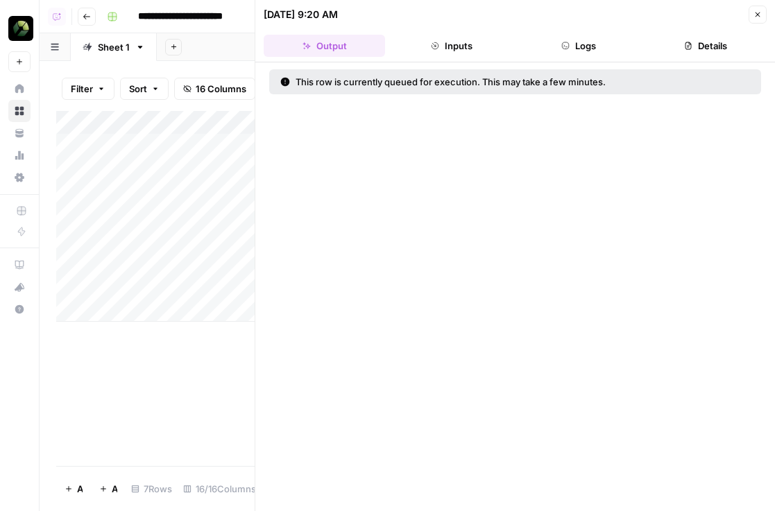
click at [173, 342] on div "Add Column" at bounding box center [155, 288] width 198 height 355
click at [248, 262] on div at bounding box center [255, 255] width 14 height 511
click at [217, 263] on div "Add Column" at bounding box center [155, 216] width 198 height 211
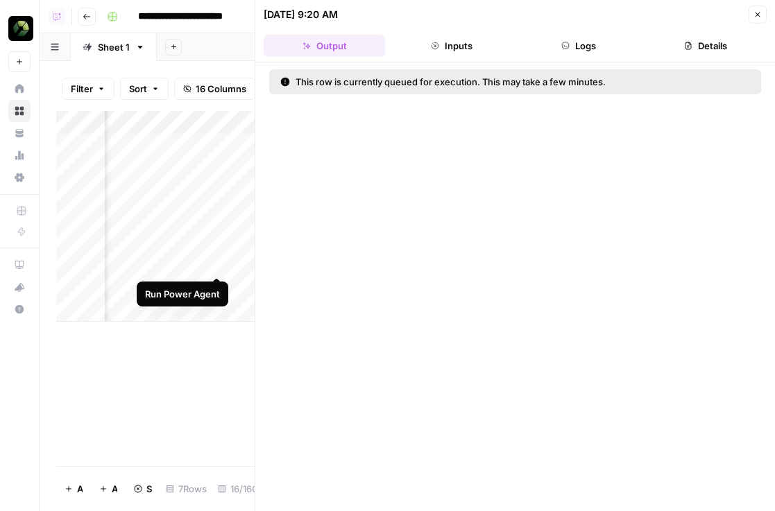
scroll to position [0, 0]
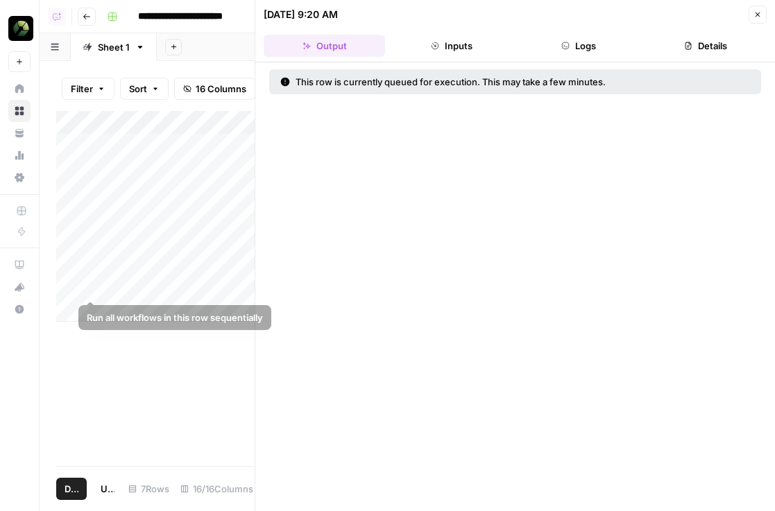
click at [76, 280] on div "Add Column" at bounding box center [155, 216] width 198 height 211
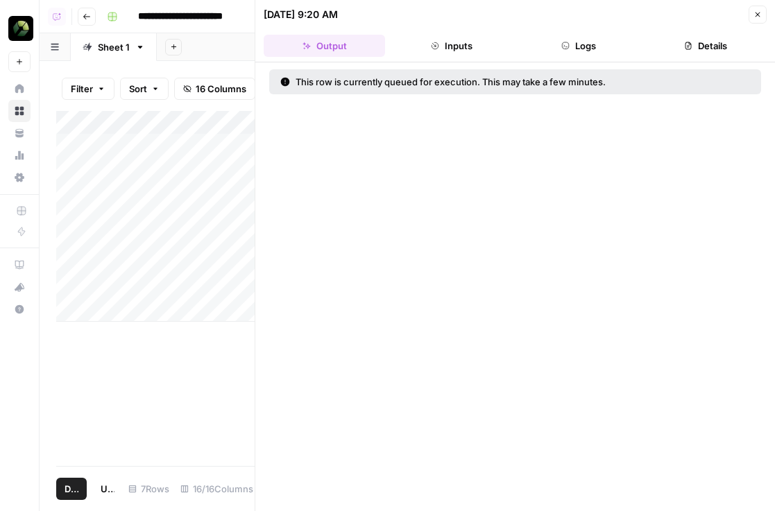
click at [71, 487] on span "Delete 1 Row" at bounding box center [71, 489] width 14 height 14
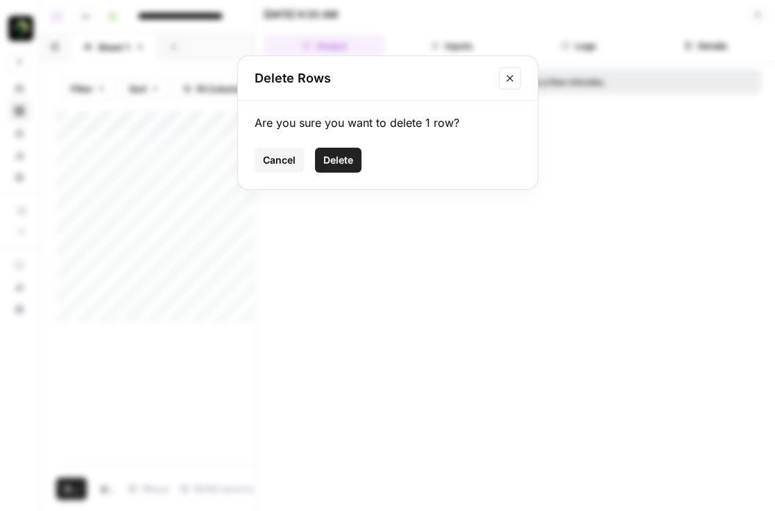
click at [311, 164] on div "Cancel Delete" at bounding box center [387, 160] width 266 height 25
click at [330, 165] on span "Delete" at bounding box center [338, 160] width 30 height 14
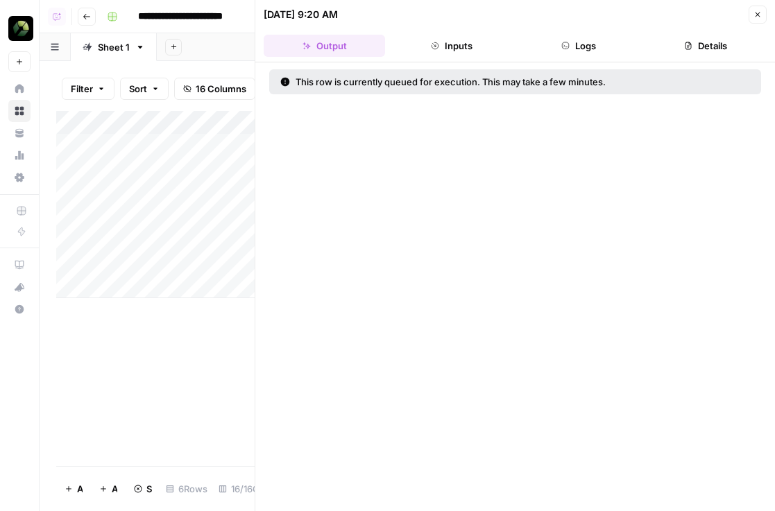
click at [756, 17] on icon "button" at bounding box center [757, 14] width 8 height 8
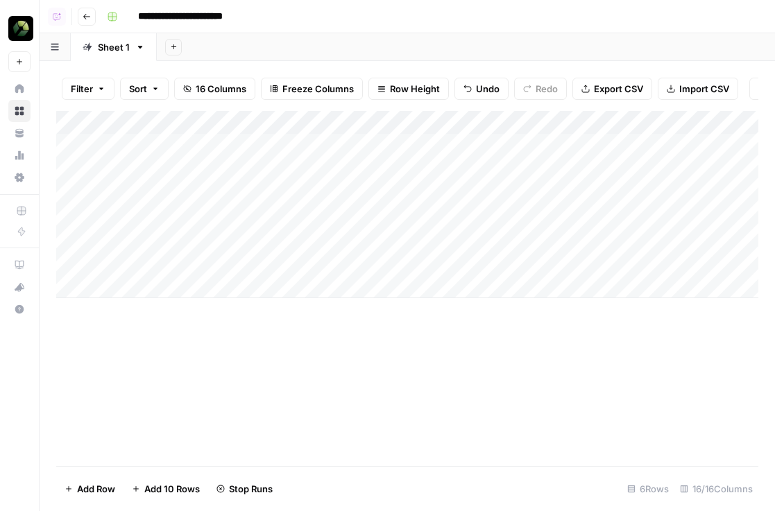
click at [365, 145] on div "Add Column" at bounding box center [407, 204] width 702 height 187
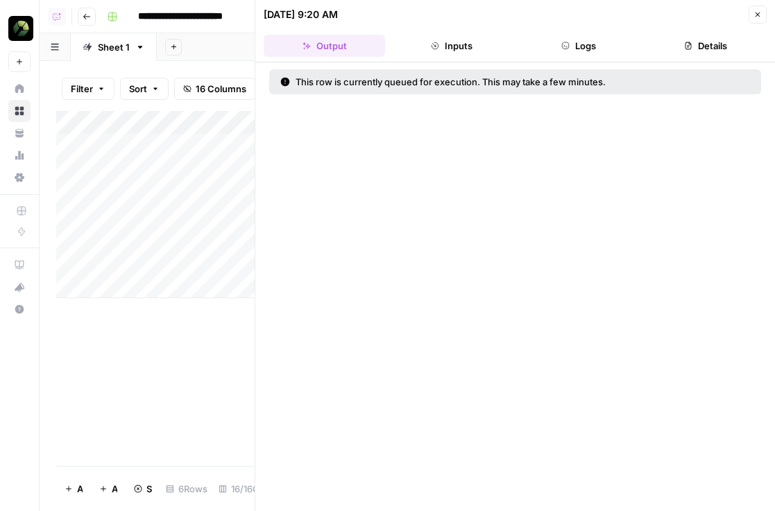
click at [565, 48] on icon "button" at bounding box center [565, 46] width 8 height 8
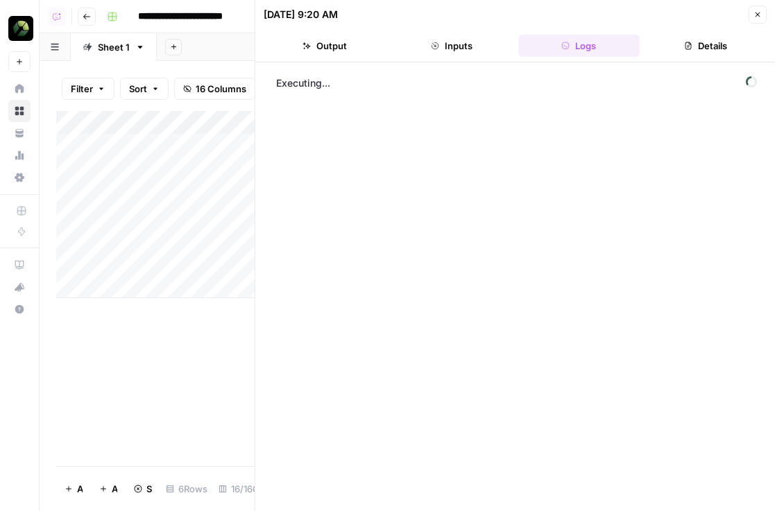
click at [752, 19] on button "Close" at bounding box center [757, 15] width 18 height 18
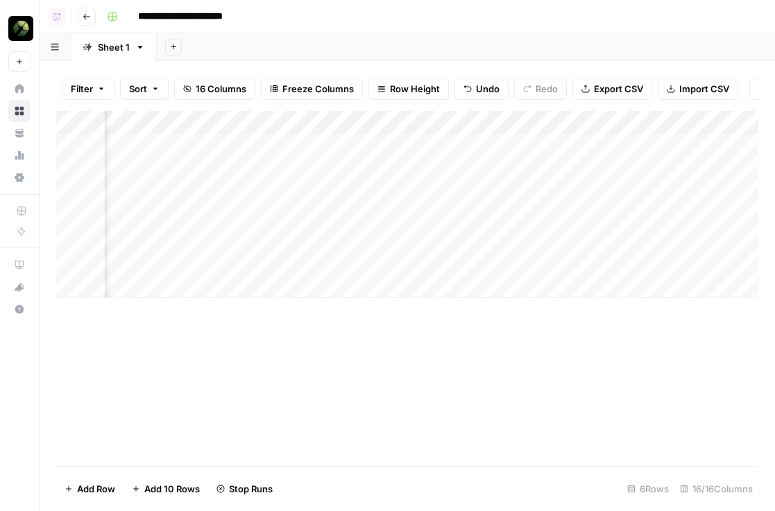
scroll to position [0, 1571]
click at [237, 144] on div "Add Column" at bounding box center [407, 204] width 702 height 187
click at [238, 165] on div "Add Column" at bounding box center [407, 204] width 702 height 187
click at [238, 196] on div "Add Column" at bounding box center [407, 204] width 702 height 187
click at [241, 216] on div "Add Column" at bounding box center [407, 204] width 702 height 187
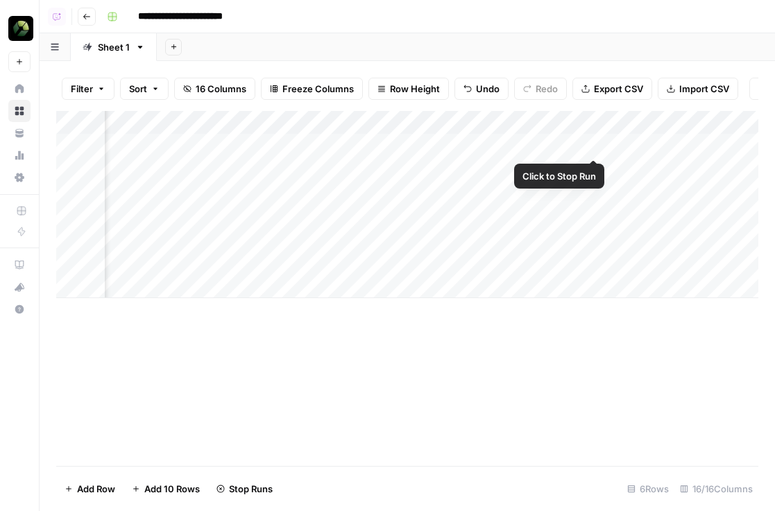
click at [601, 144] on div "Add Column" at bounding box center [407, 204] width 702 height 187
click at [594, 168] on div "Add Column" at bounding box center [407, 204] width 702 height 187
click at [594, 189] on div "Add Column" at bounding box center [407, 204] width 702 height 187
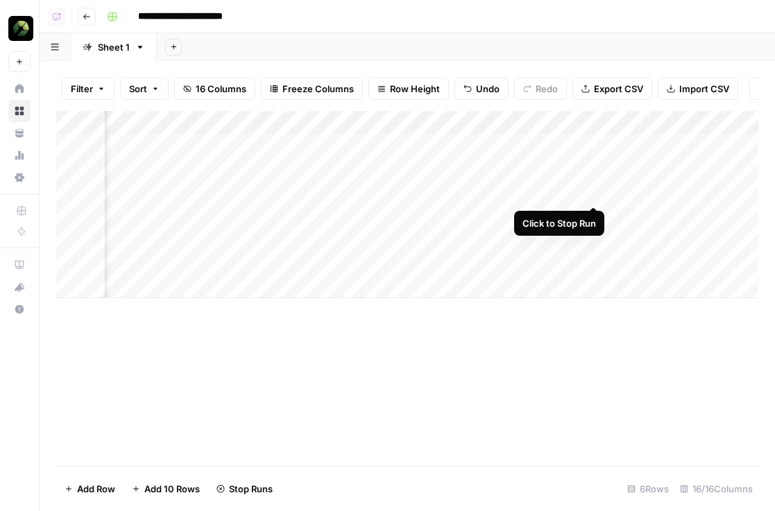
drag, startPoint x: 594, startPoint y: 209, endPoint x: 594, endPoint y: 200, distance: 9.0
click at [594, 209] on div "Add Column" at bounding box center [407, 204] width 702 height 187
click at [594, 139] on div "Add Column" at bounding box center [407, 204] width 702 height 187
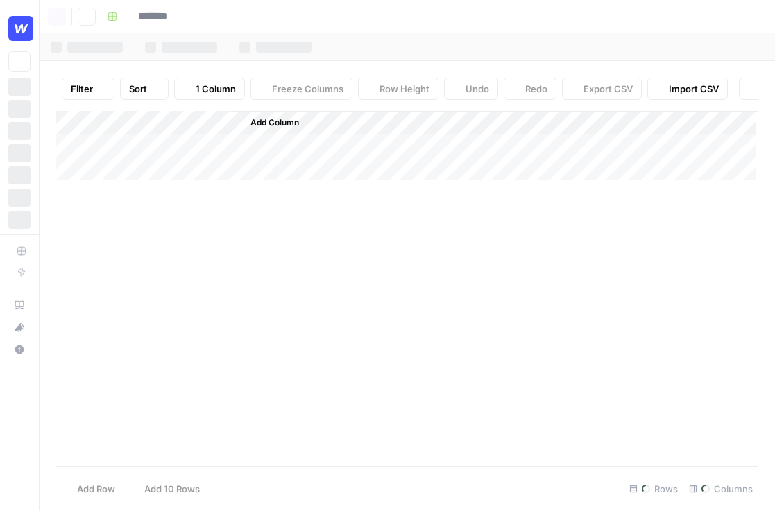
type input "**********"
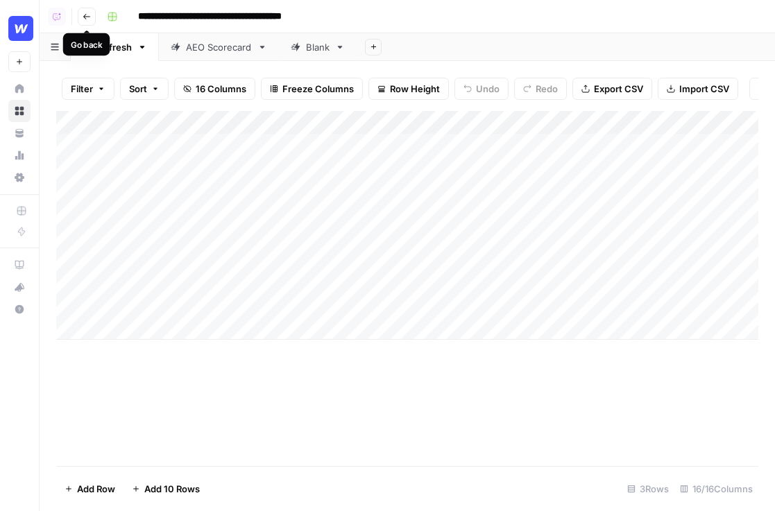
click at [83, 24] on button "Go back" at bounding box center [87, 17] width 18 height 18
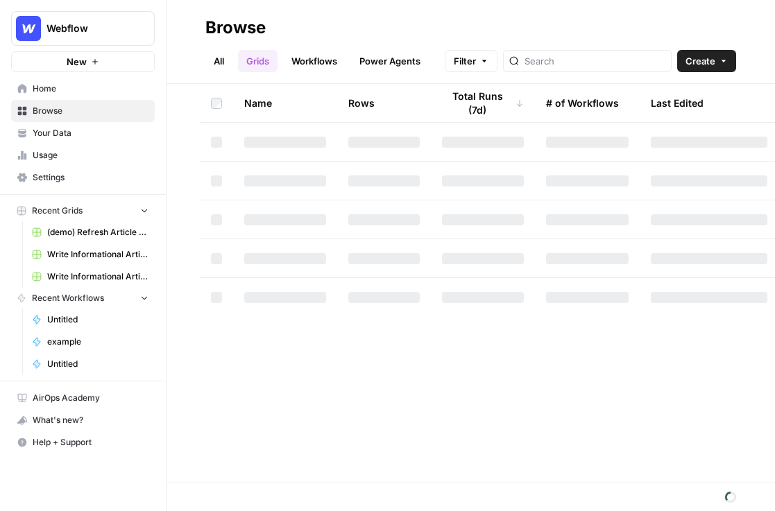
click at [103, 103] on link "Browse" at bounding box center [83, 111] width 144 height 22
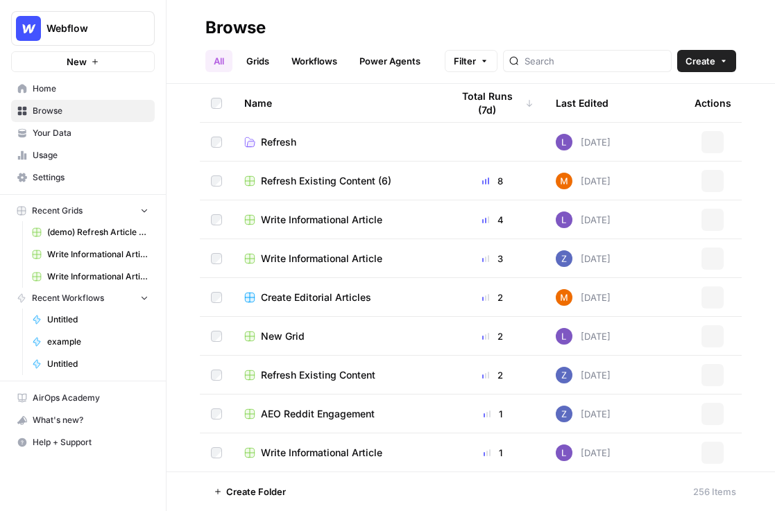
click at [101, 91] on span "Home" at bounding box center [91, 89] width 116 height 12
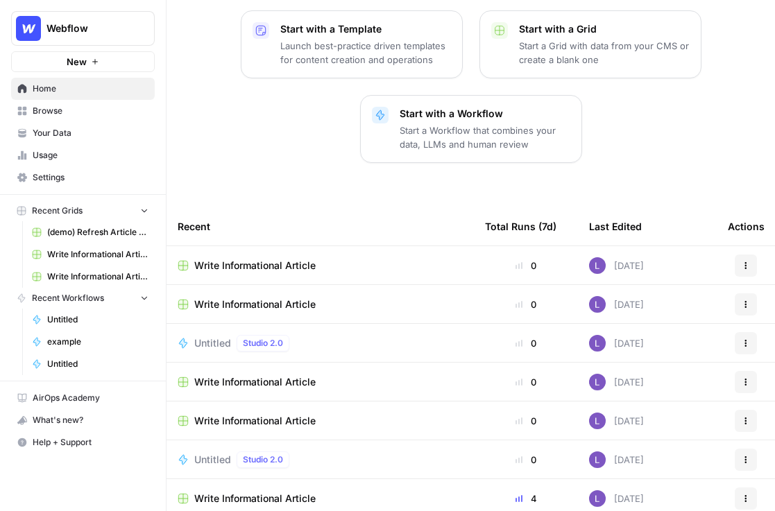
scroll to position [211, 0]
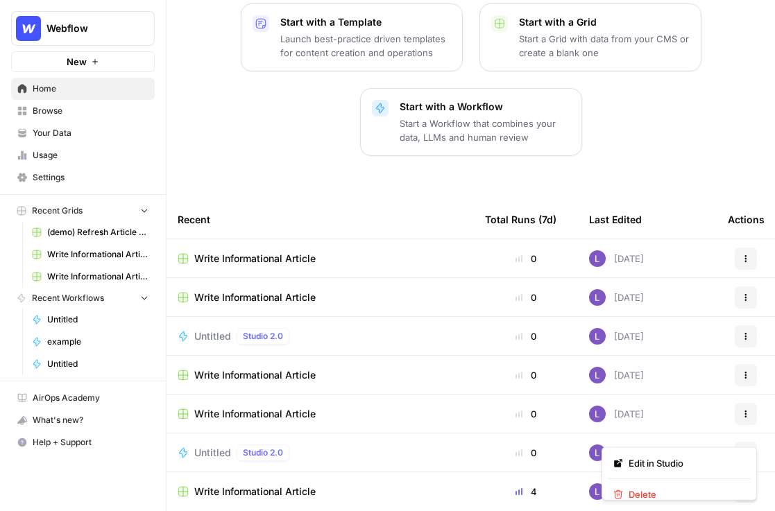
click at [746, 449] on icon "button" at bounding box center [745, 453] width 8 height 8
click at [687, 492] on span "Delete" at bounding box center [683, 494] width 111 height 14
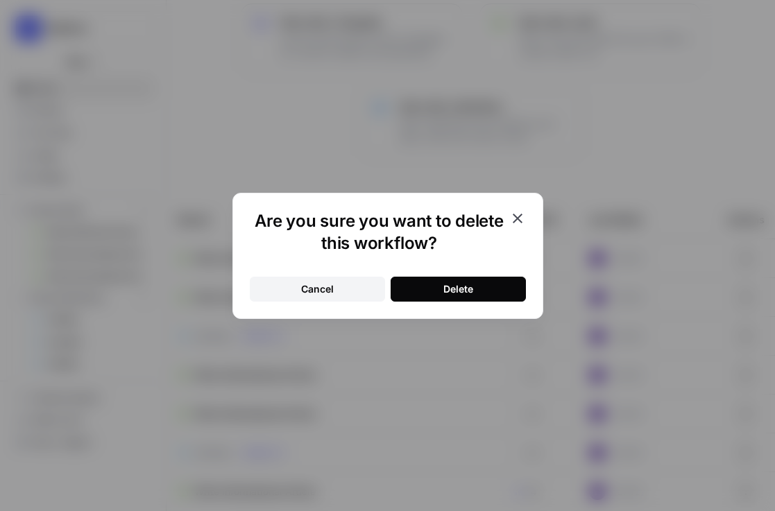
click at [444, 281] on button "Delete" at bounding box center [457, 289] width 135 height 25
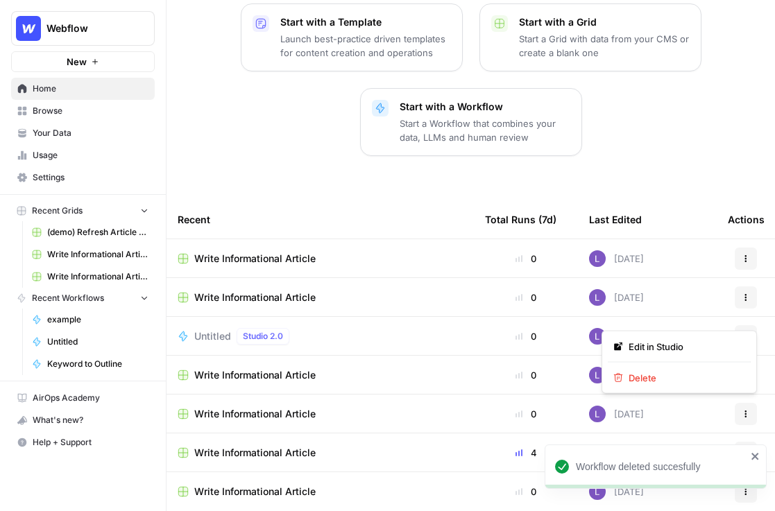
click at [756, 325] on button "Actions" at bounding box center [745, 336] width 22 height 22
click at [664, 386] on button "Delete" at bounding box center [678, 377] width 143 height 19
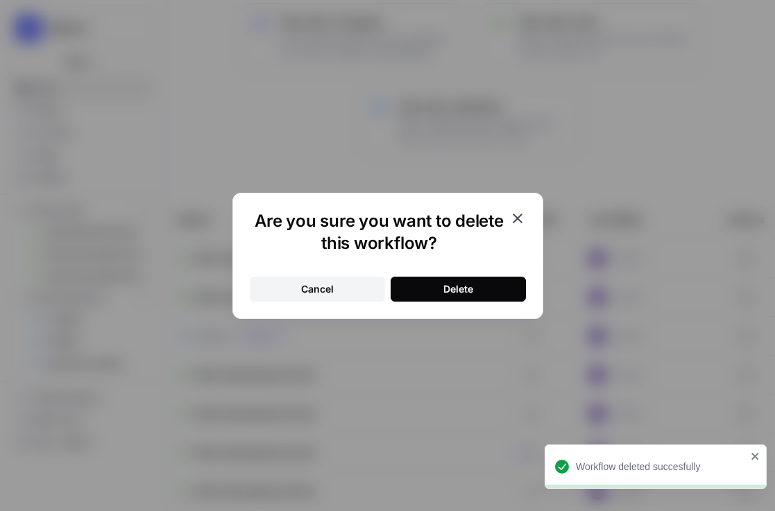
click at [502, 280] on button "Delete" at bounding box center [457, 289] width 135 height 25
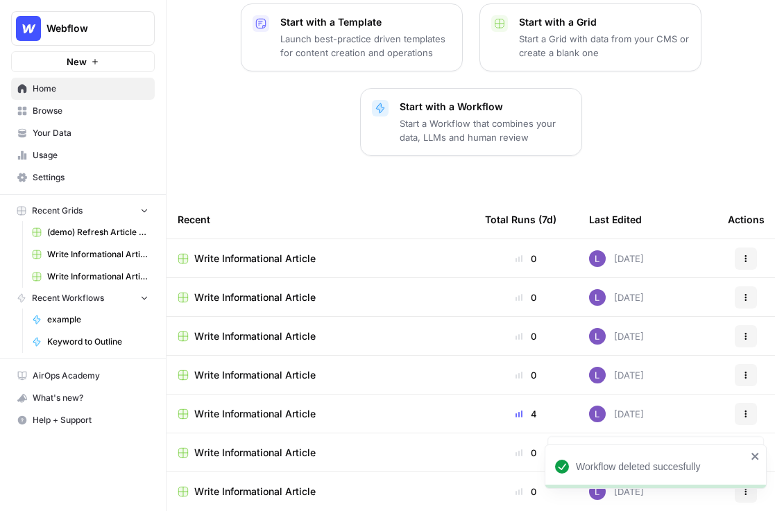
click at [64, 112] on span "Browse" at bounding box center [91, 111] width 116 height 12
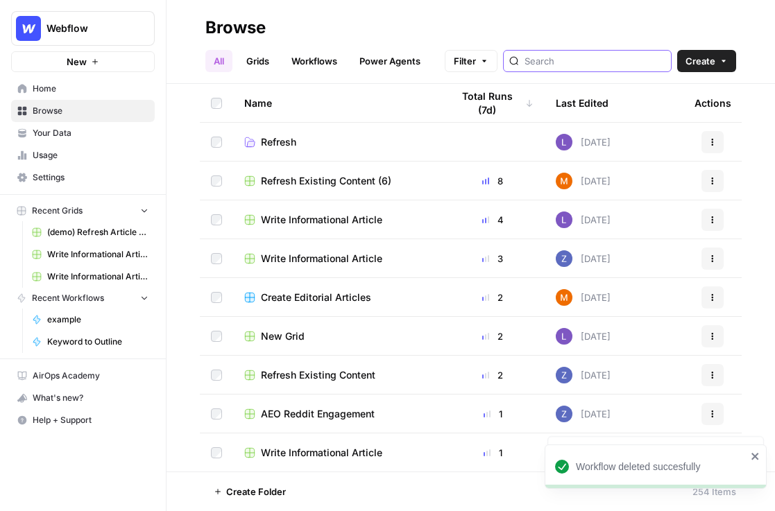
click at [584, 60] on input "search" at bounding box center [594, 61] width 141 height 14
type input "b"
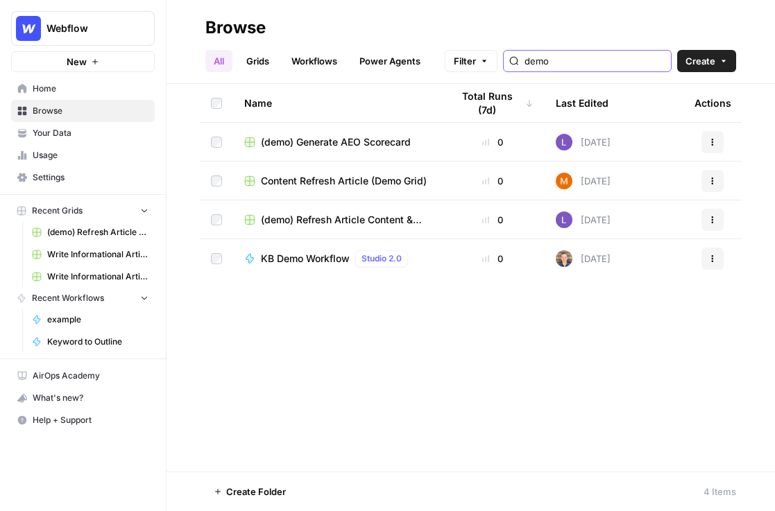
type input "demo"
click at [352, 224] on span "(demo) Refresh Article Content & Analysis" at bounding box center [345, 220] width 168 height 14
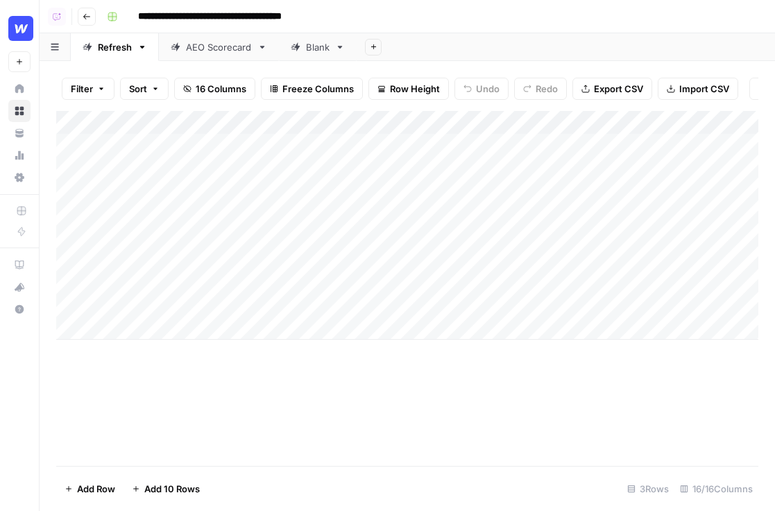
click at [217, 44] on div "AEO Scorecard" at bounding box center [219, 47] width 66 height 14
click at [303, 51] on div "Blank" at bounding box center [310, 47] width 39 height 14
click at [360, 147] on div "Add Column" at bounding box center [407, 193] width 702 height 164
paste textarea "**********"
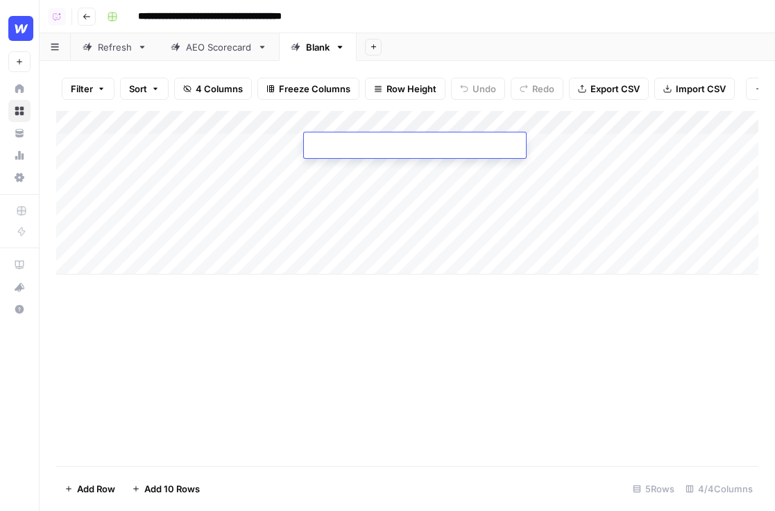
type textarea "**********"
click at [376, 164] on div "Add Column" at bounding box center [407, 193] width 702 height 164
click at [384, 190] on div "Add Column" at bounding box center [407, 193] width 702 height 164
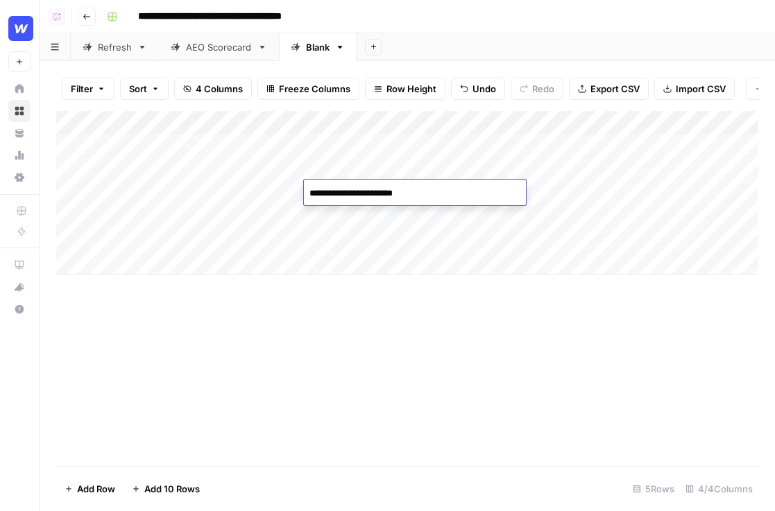
click at [388, 214] on div "Add Column" at bounding box center [407, 193] width 702 height 164
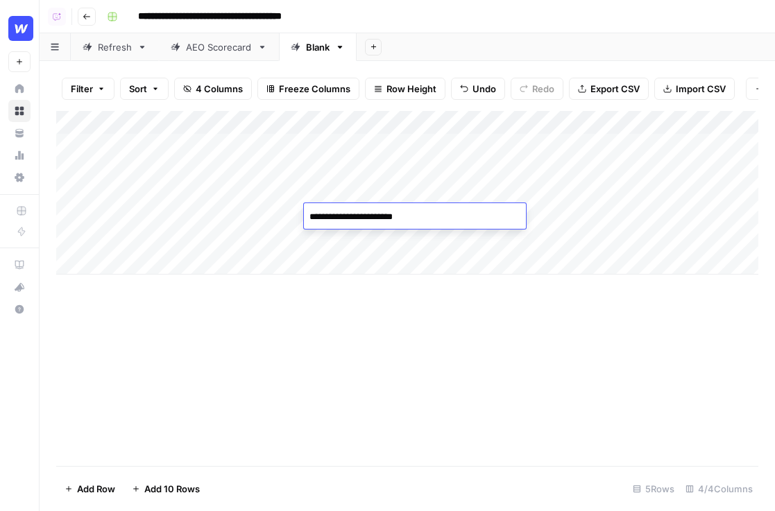
click at [390, 234] on div "Add Column" at bounding box center [407, 193] width 702 height 164
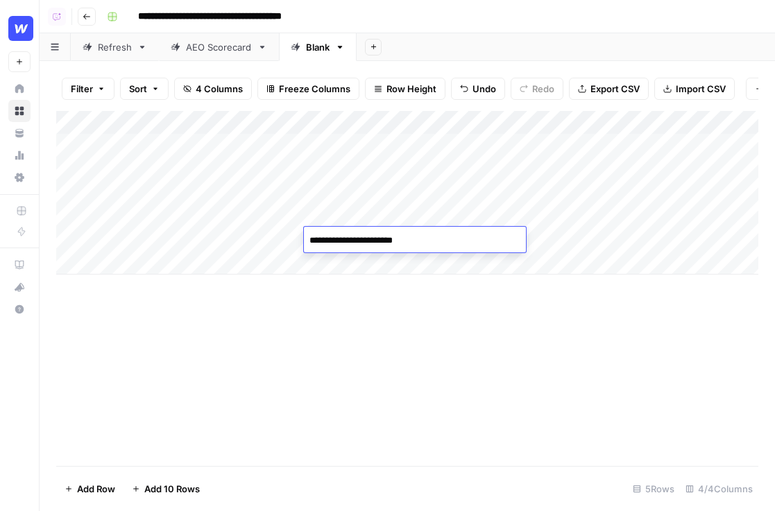
click at [519, 329] on div "Add Column" at bounding box center [407, 288] width 702 height 355
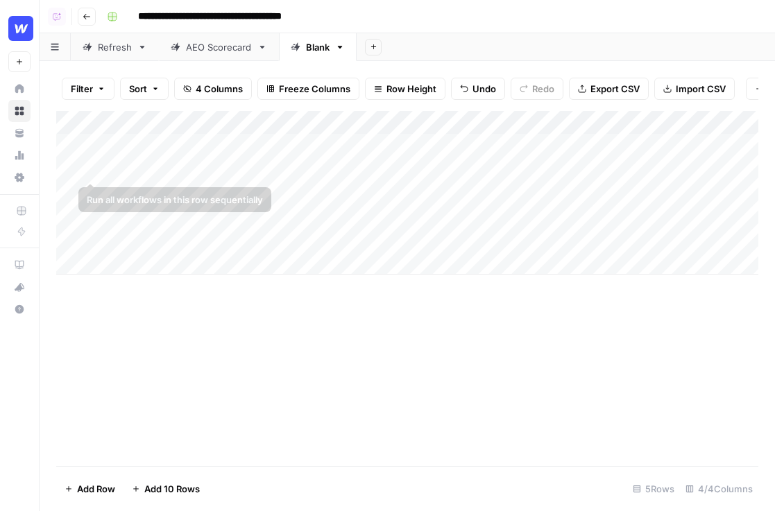
click at [132, 149] on div "Add Column" at bounding box center [407, 193] width 702 height 164
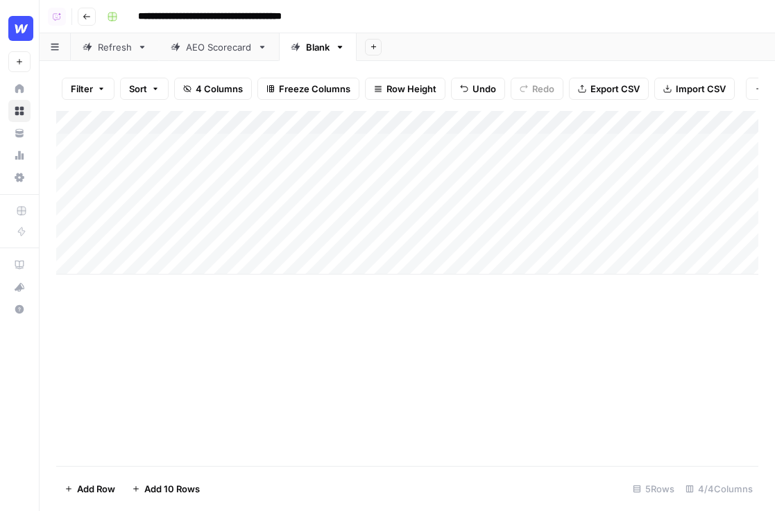
click at [132, 149] on div "Add Column" at bounding box center [407, 193] width 702 height 164
click at [754, 166] on div "Add Column" at bounding box center [407, 193] width 702 height 164
click at [130, 159] on div "Add Column" at bounding box center [407, 193] width 702 height 164
type textarea "**********"
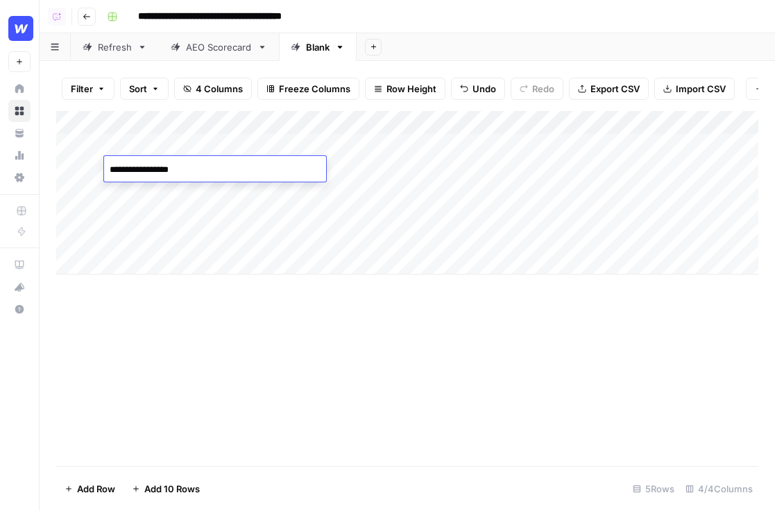
click at [141, 193] on div "Add Column" at bounding box center [407, 193] width 702 height 164
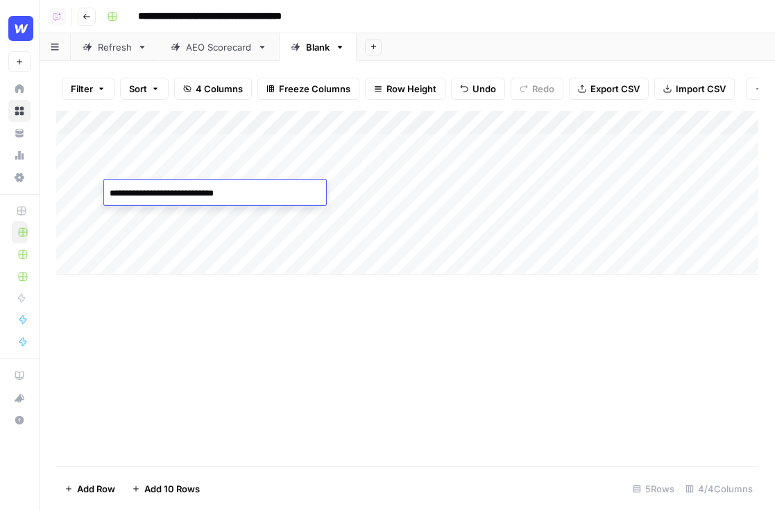
click at [156, 197] on textarea "**********" at bounding box center [215, 193] width 222 height 19
click at [153, 197] on textarea "**********" at bounding box center [215, 193] width 222 height 19
drag, startPoint x: 147, startPoint y: 196, endPoint x: 86, endPoint y: 196, distance: 61.0
click at [86, 196] on body "**********" at bounding box center [387, 255] width 775 height 511
type textarea "**********"
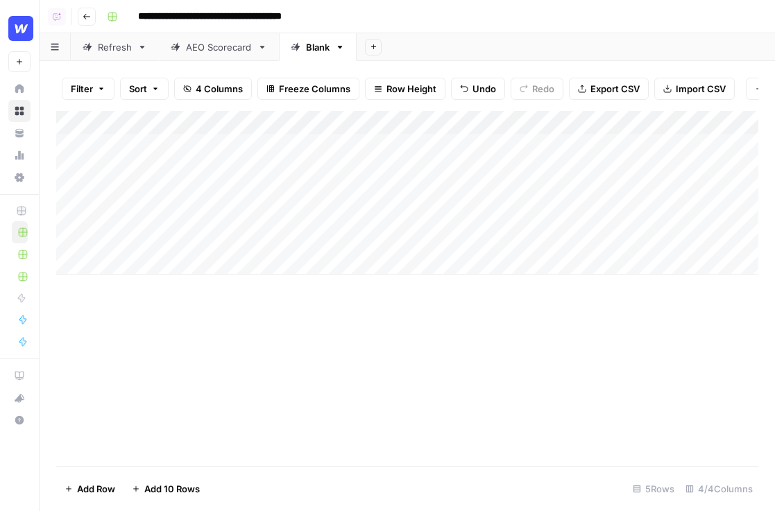
click at [206, 205] on div "Add Column" at bounding box center [407, 193] width 702 height 164
type textarea "**********"
click at [377, 345] on div "Add Column" at bounding box center [407, 288] width 702 height 355
click at [588, 149] on div "Add Column" at bounding box center [407, 193] width 702 height 164
click at [588, 173] on div "Add Column" at bounding box center [407, 193] width 702 height 164
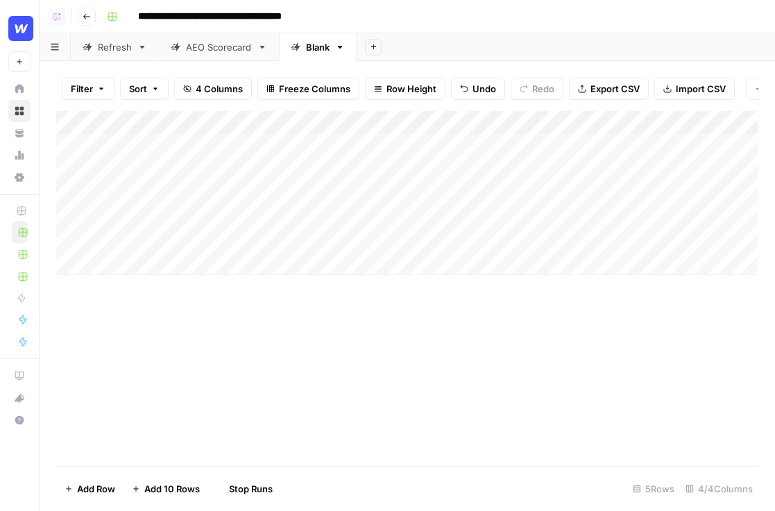
click at [585, 190] on div "Add Column" at bounding box center [407, 193] width 702 height 164
click at [578, 217] on div "Add Column" at bounding box center [407, 193] width 702 height 164
click at [66, 245] on div "Add Column" at bounding box center [407, 193] width 702 height 164
click at [97, 485] on span "Delete 1 Row" at bounding box center [91, 489] width 55 height 14
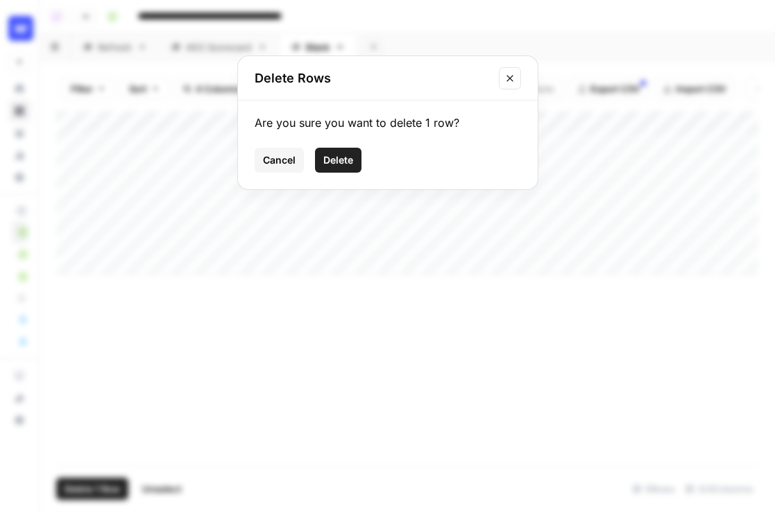
click at [328, 157] on span "Delete" at bounding box center [338, 160] width 30 height 14
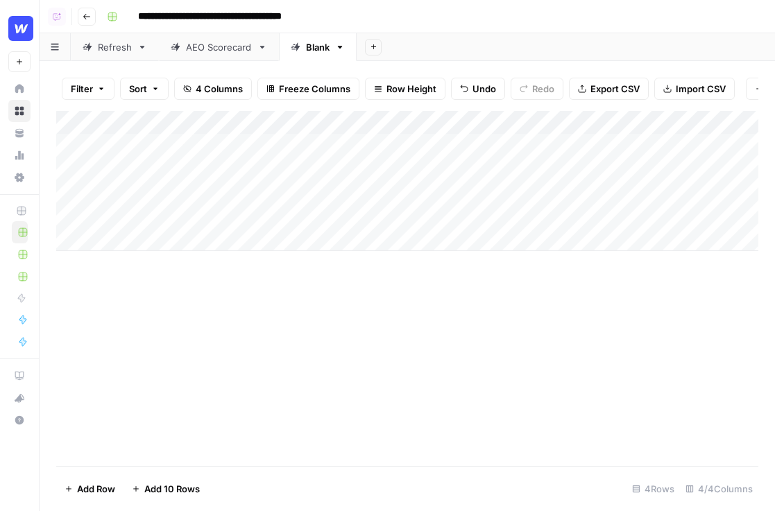
click at [310, 48] on div "Blank" at bounding box center [318, 47] width 24 height 14
click at [310, 48] on input "*****" at bounding box center [319, 47] width 26 height 18
type input "**********"
click at [108, 47] on div "Refresh" at bounding box center [115, 47] width 34 height 14
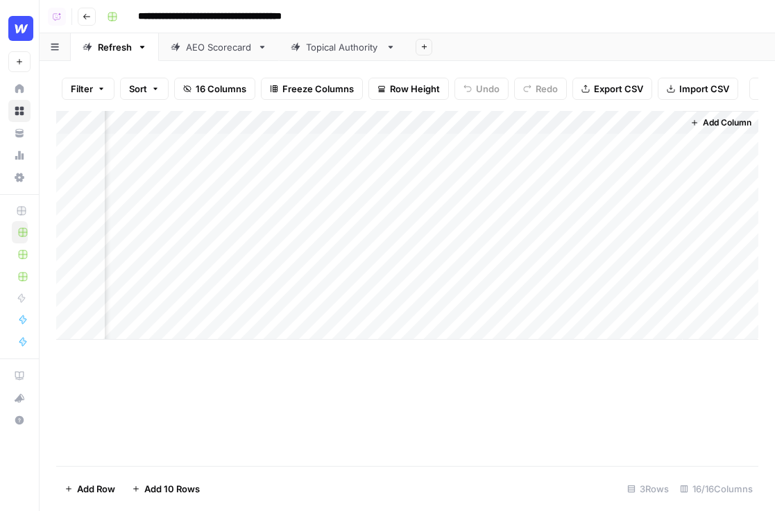
scroll to position [0, 1887]
click at [293, 205] on div "Add Column" at bounding box center [407, 225] width 702 height 229
